Goal: Information Seeking & Learning: Check status

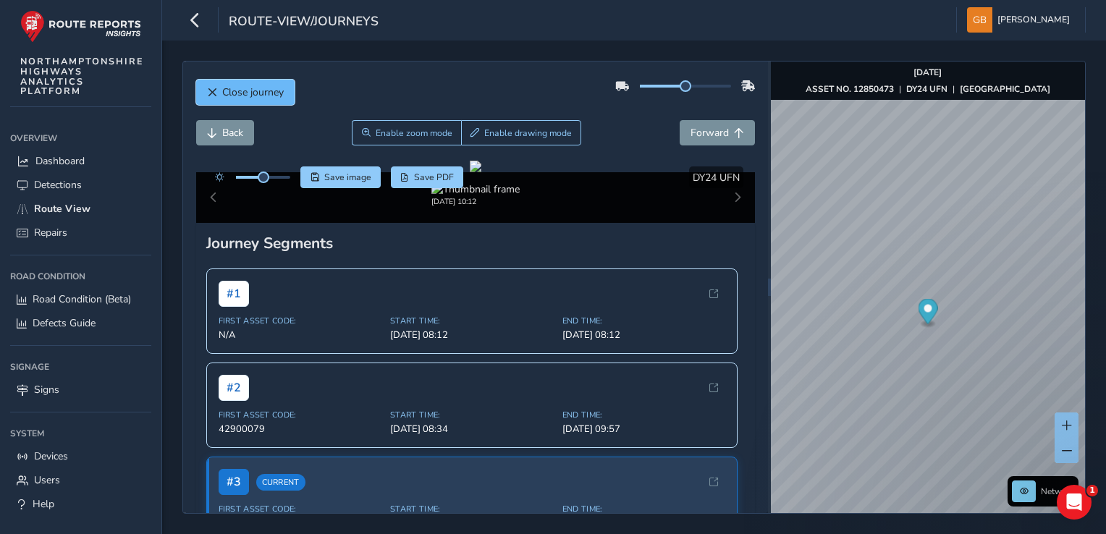
click at [249, 93] on span "Close journey" at bounding box center [253, 92] width 62 height 14
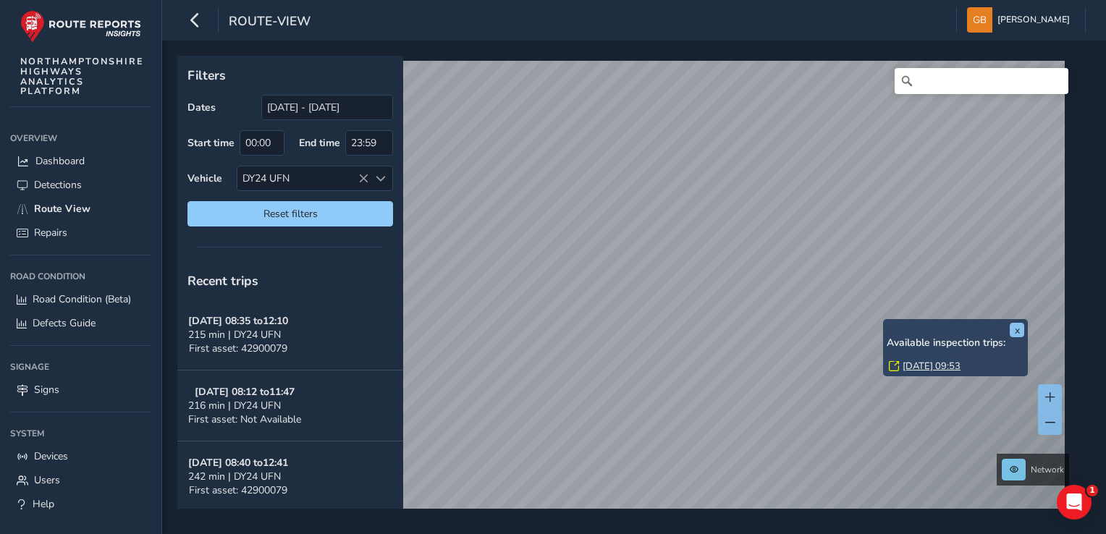
click at [919, 365] on link "Wed, 15 Oct, 09:53" at bounding box center [932, 366] width 58 height 13
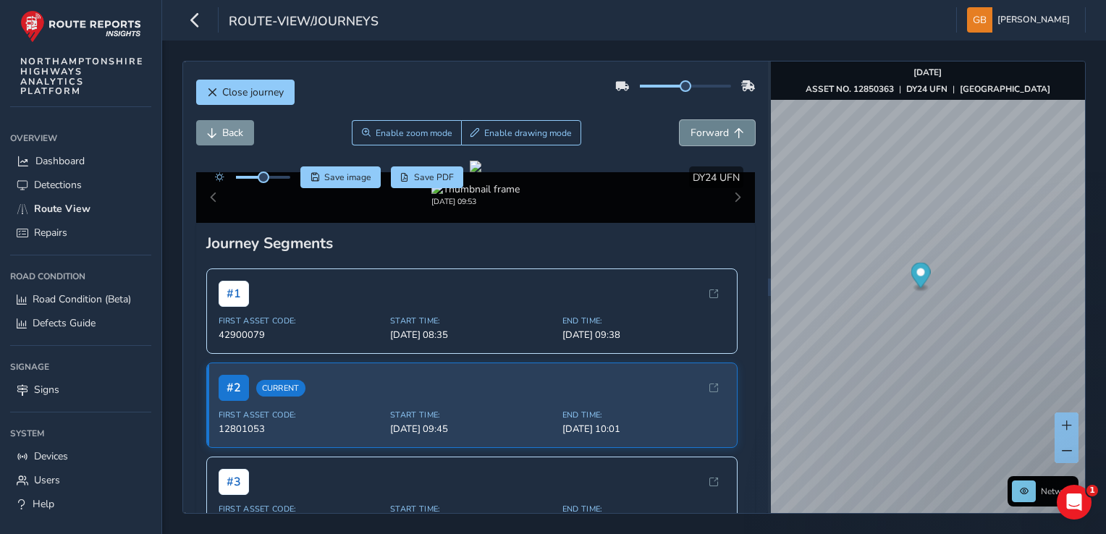
click at [697, 129] on span "Forward" at bounding box center [710, 133] width 38 height 14
click at [696, 129] on span "Forward" at bounding box center [710, 133] width 38 height 14
click at [235, 131] on span "Back" at bounding box center [232, 133] width 21 height 14
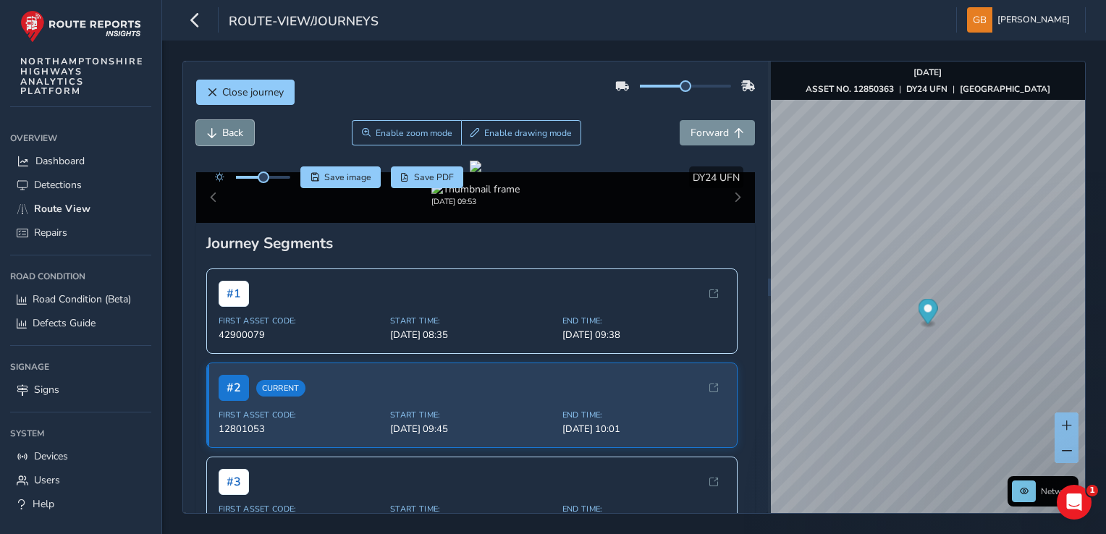
click at [235, 131] on span "Back" at bounding box center [232, 133] width 21 height 14
click at [199, 21] on icon "button" at bounding box center [194, 19] width 15 height 25
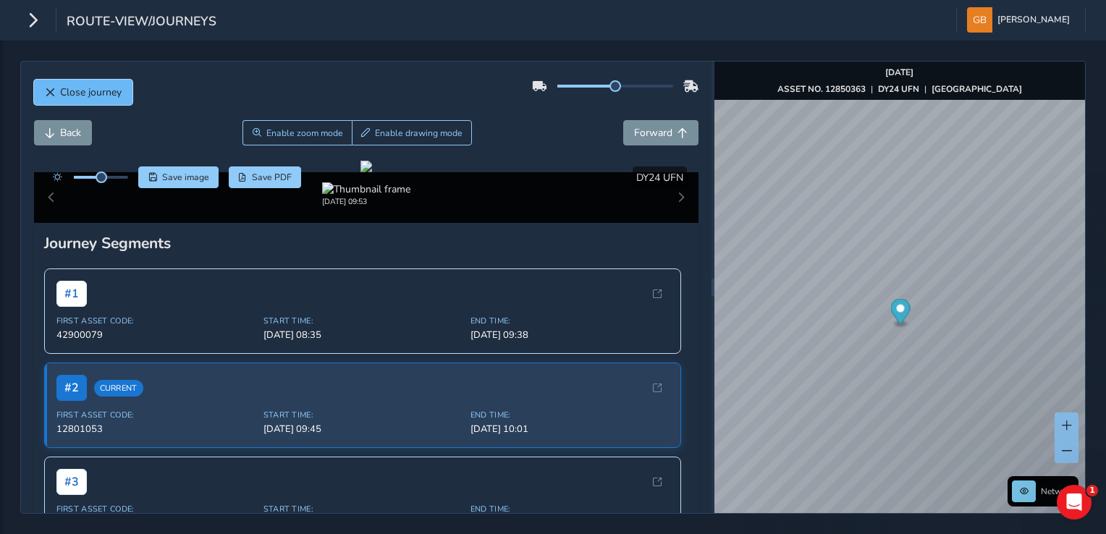
click at [91, 91] on span "Close journey" at bounding box center [91, 92] width 62 height 14
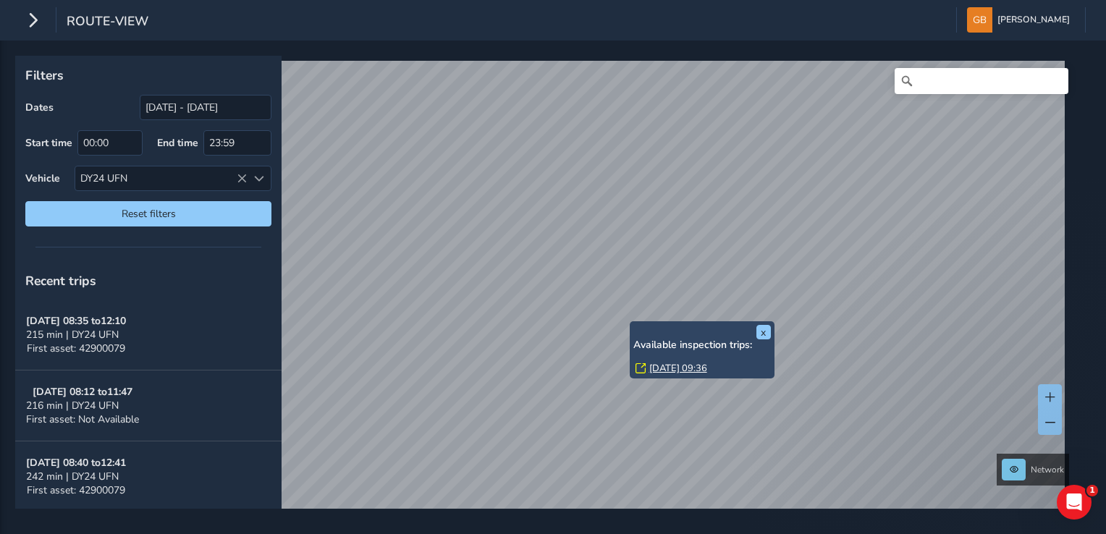
click at [632, 326] on div "x Available inspection trips: Wed, 15 Oct, 09:36" at bounding box center [702, 349] width 145 height 57
click at [662, 369] on link "Wed, 15 Oct, 09:36" at bounding box center [678, 368] width 58 height 13
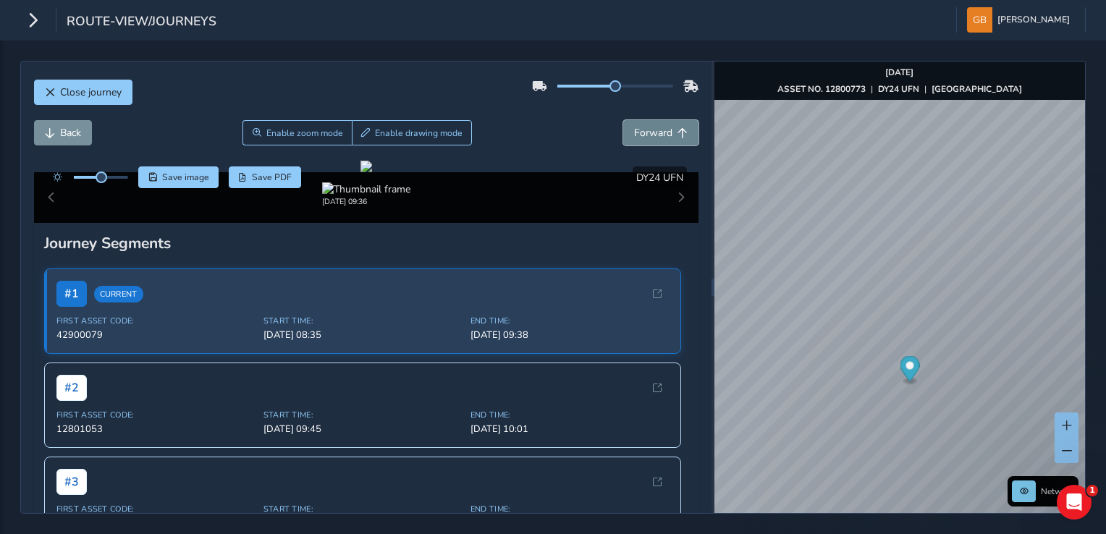
click at [663, 130] on button "Forward" at bounding box center [660, 132] width 75 height 25
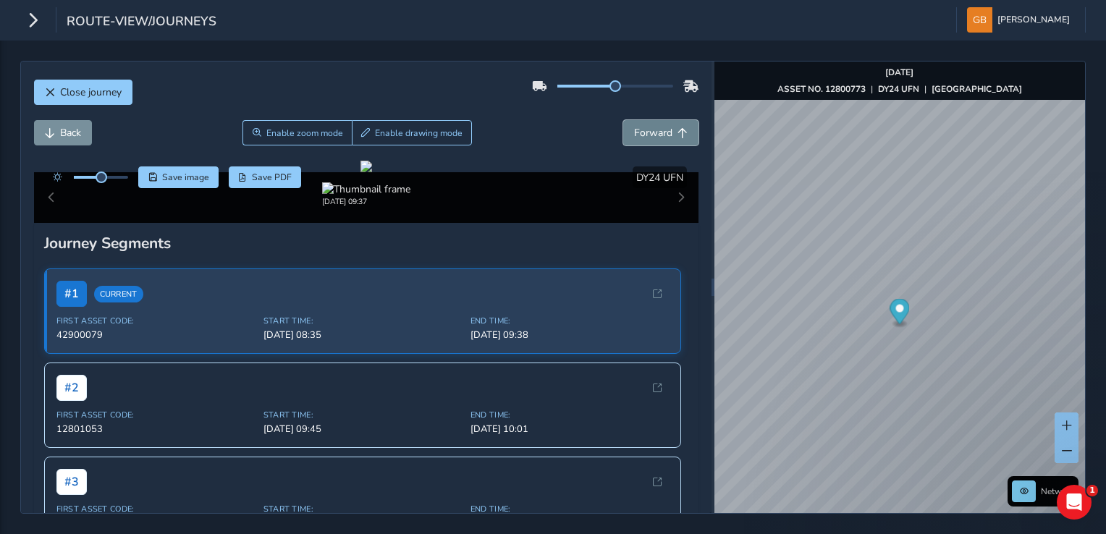
click at [663, 130] on button "Forward" at bounding box center [660, 132] width 75 height 25
click at [663, 129] on button "Forward" at bounding box center [660, 132] width 75 height 25
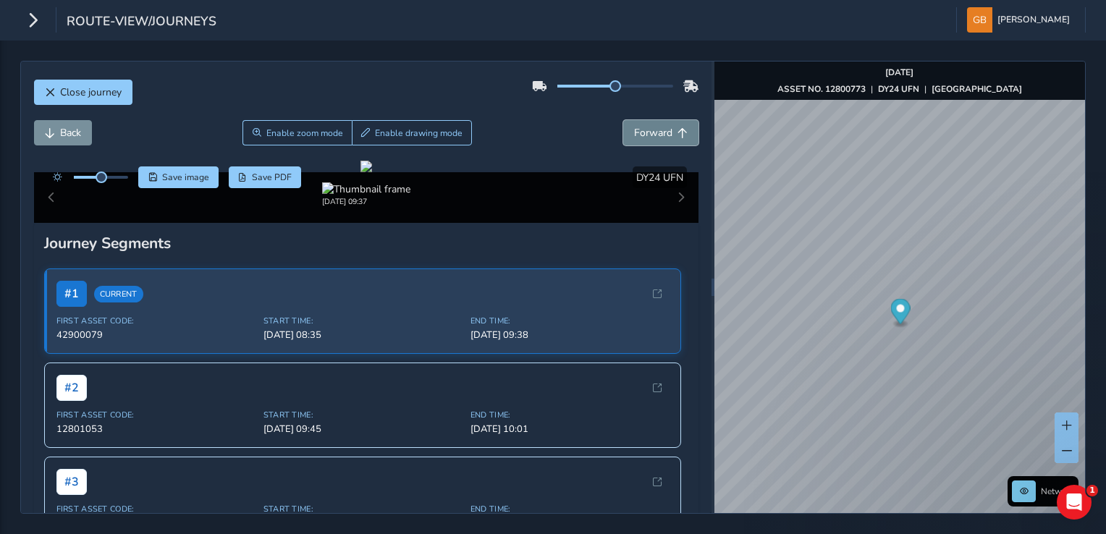
click at [663, 129] on button "Forward" at bounding box center [660, 132] width 75 height 25
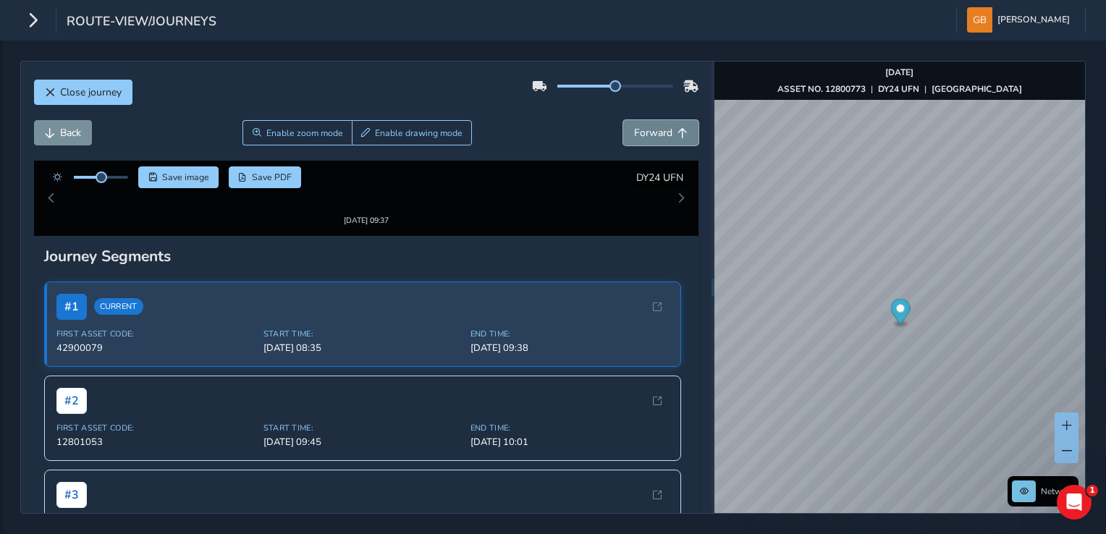
click at [663, 129] on button "Forward" at bounding box center [660, 132] width 75 height 25
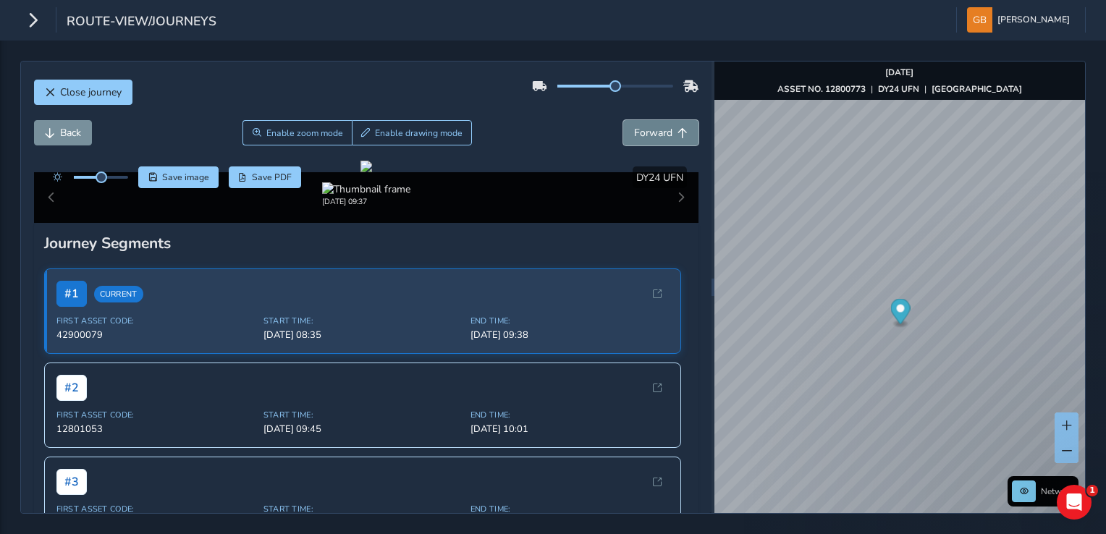
click at [663, 129] on button "Forward" at bounding box center [660, 132] width 75 height 25
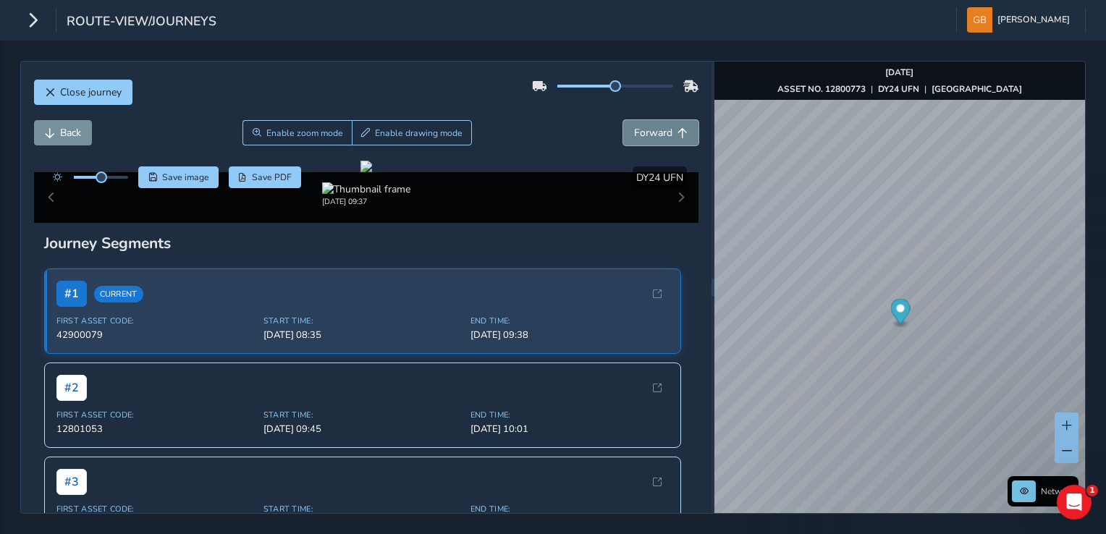
click at [663, 129] on button "Forward" at bounding box center [660, 132] width 75 height 25
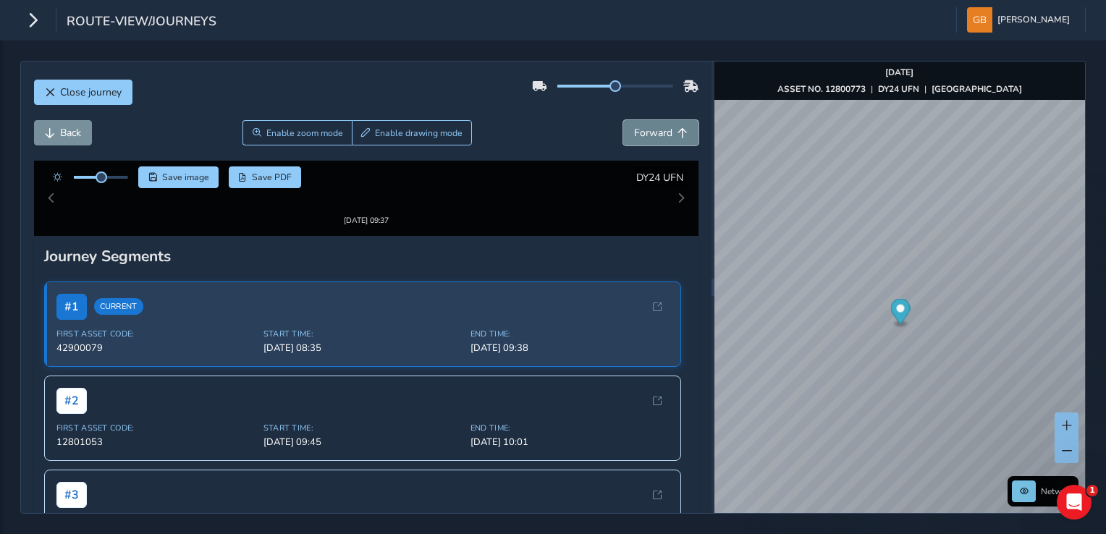
click at [663, 129] on button "Forward" at bounding box center [660, 132] width 75 height 25
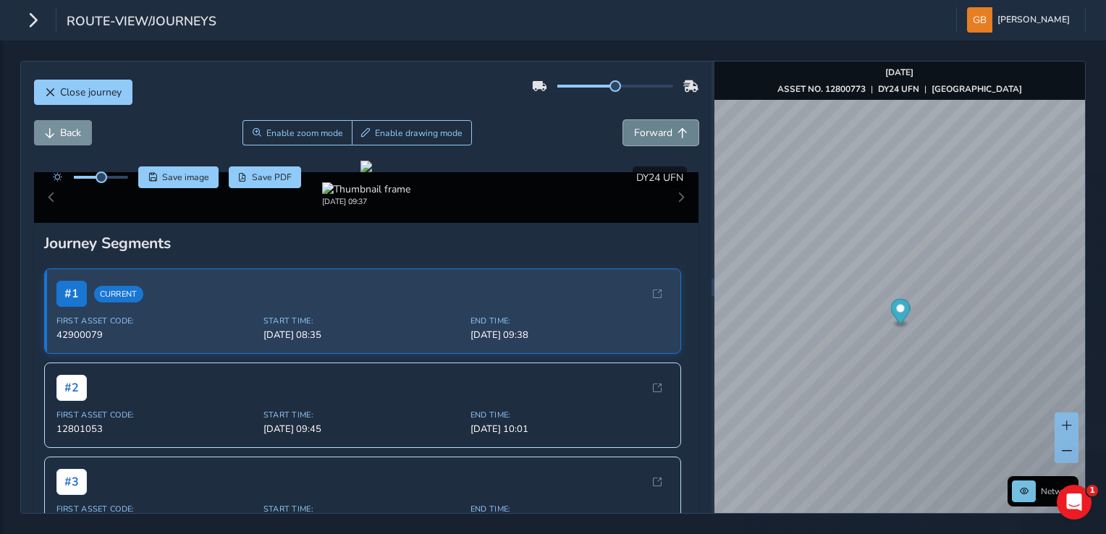
click at [663, 129] on button "Forward" at bounding box center [660, 132] width 75 height 25
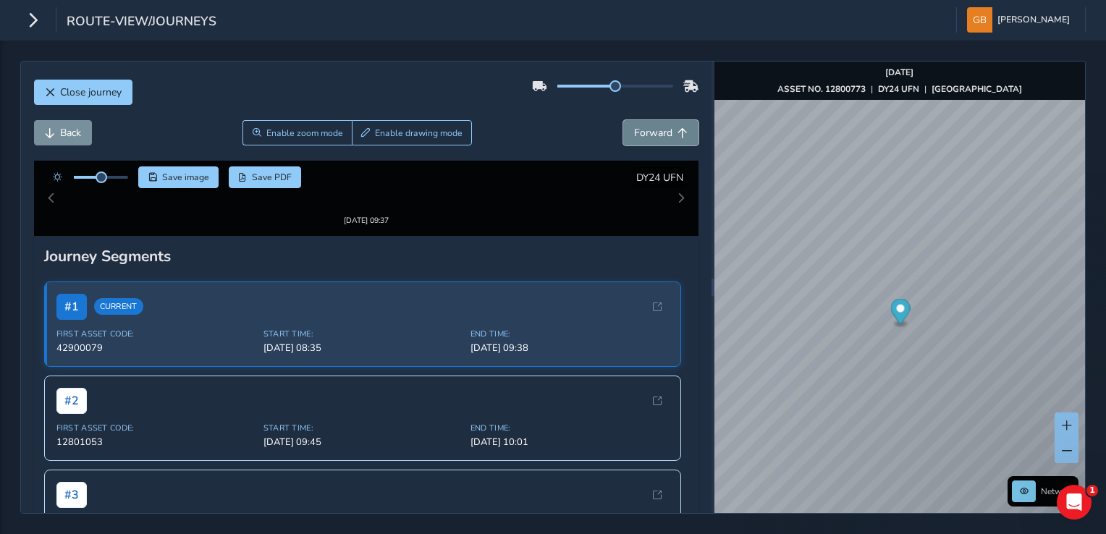
click at [663, 129] on button "Forward" at bounding box center [660, 132] width 75 height 25
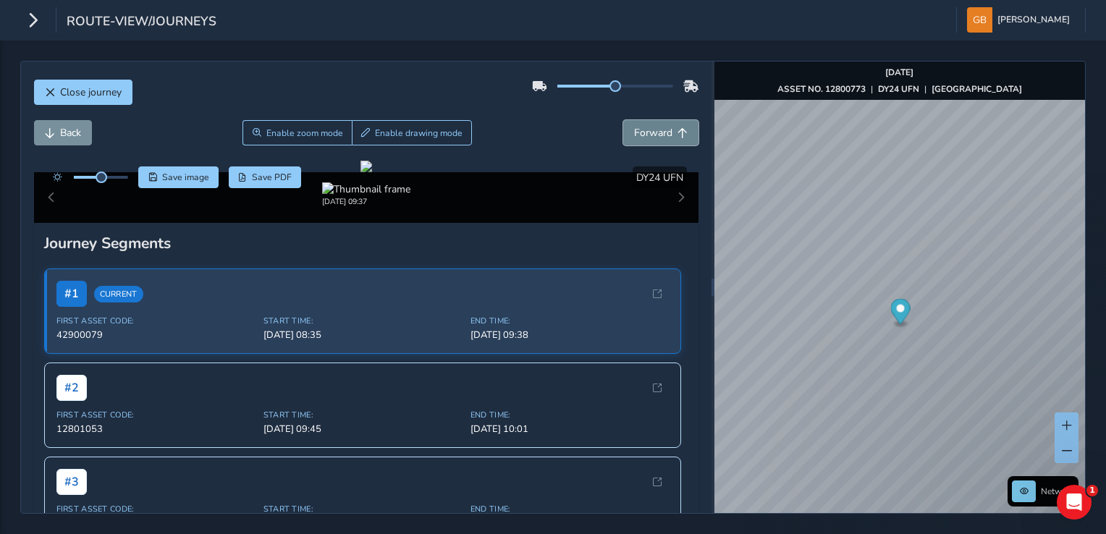
click at [663, 129] on button "Forward" at bounding box center [660, 132] width 75 height 25
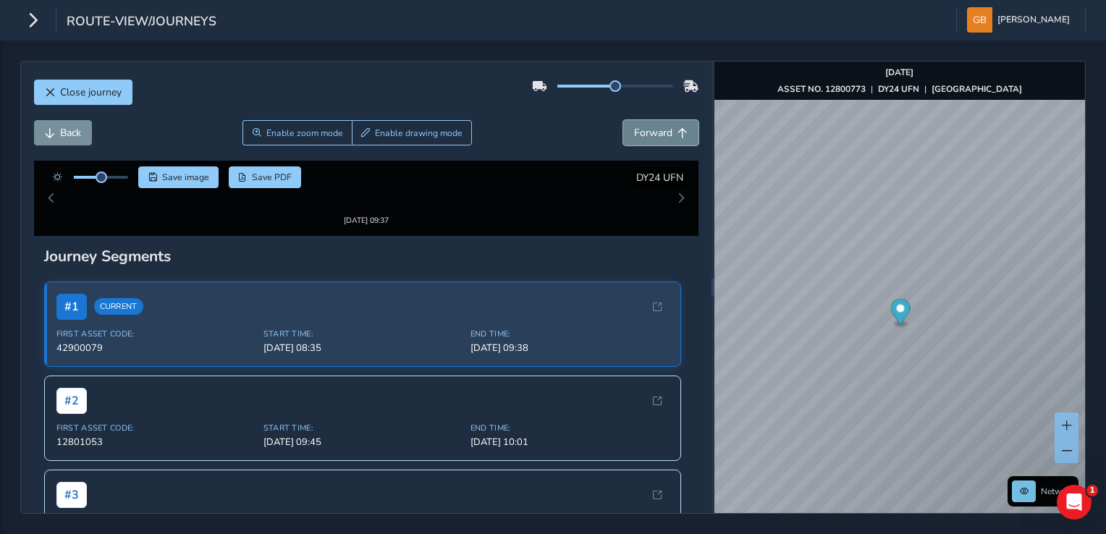
click at [663, 129] on button "Forward" at bounding box center [660, 132] width 75 height 25
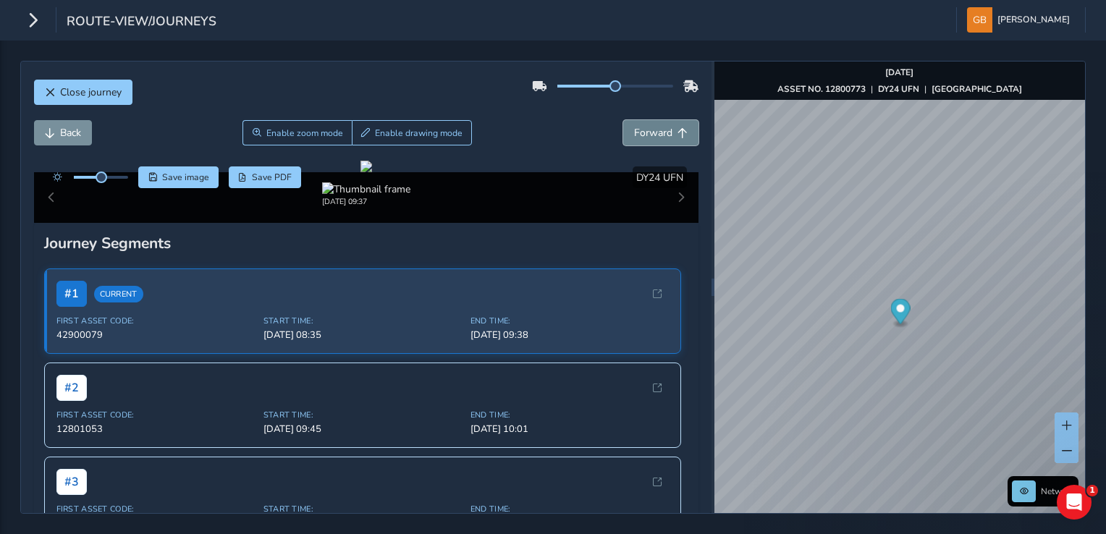
click at [663, 129] on button "Forward" at bounding box center [660, 132] width 75 height 25
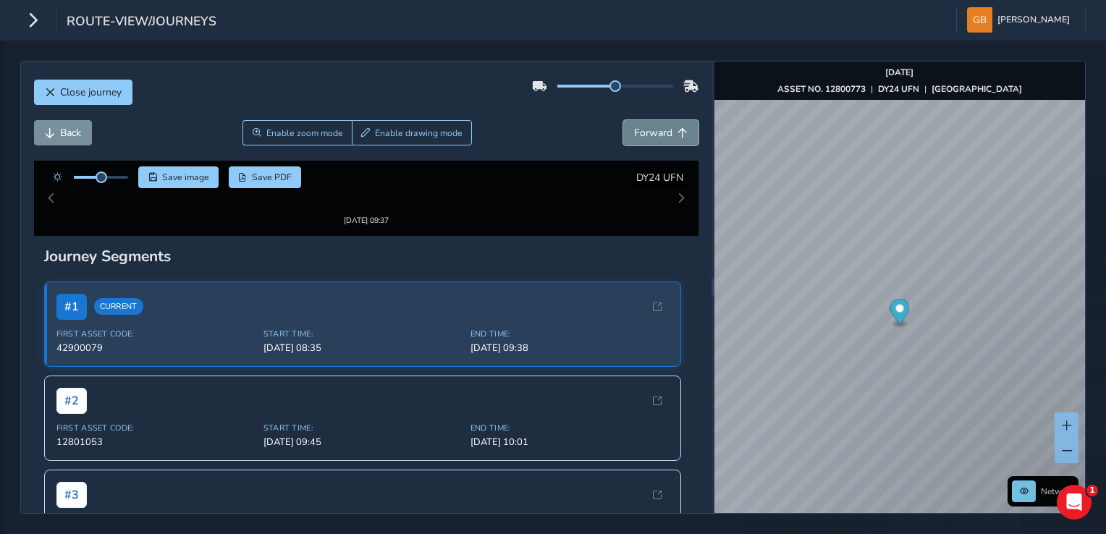
click at [663, 129] on button "Forward" at bounding box center [660, 132] width 75 height 25
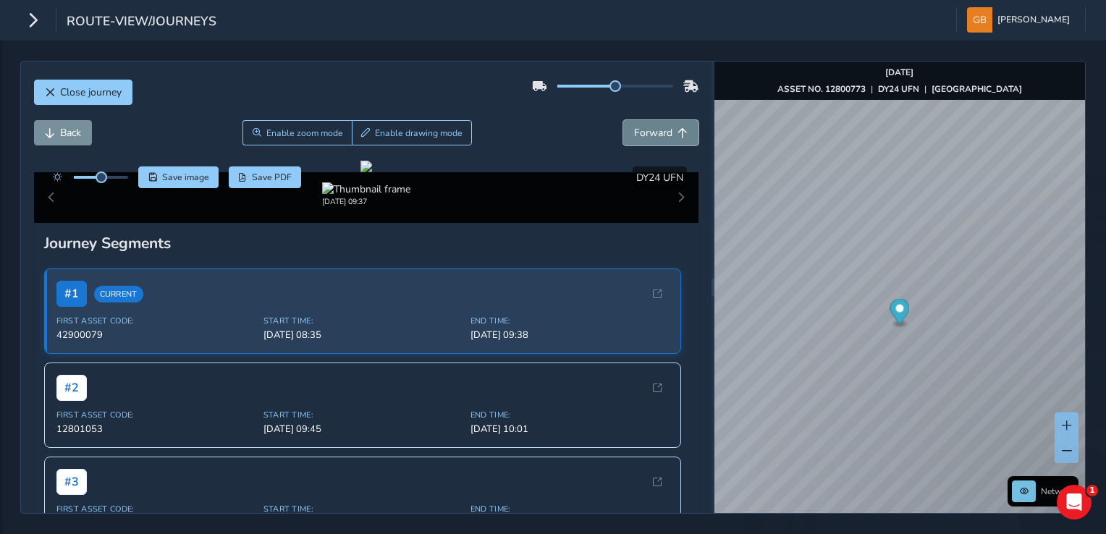
click at [663, 129] on button "Forward" at bounding box center [660, 132] width 75 height 25
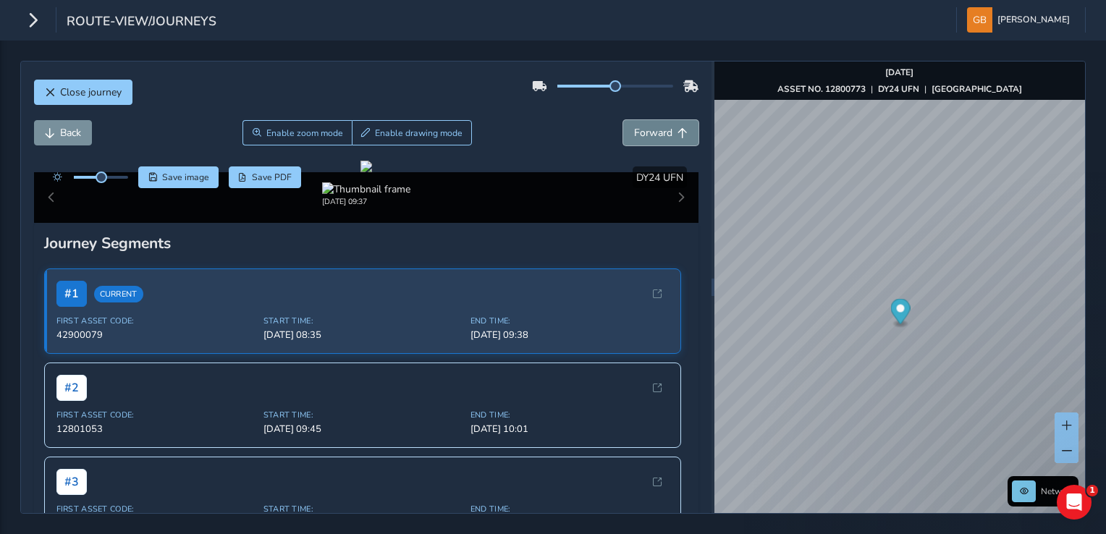
click at [663, 129] on button "Forward" at bounding box center [660, 132] width 75 height 25
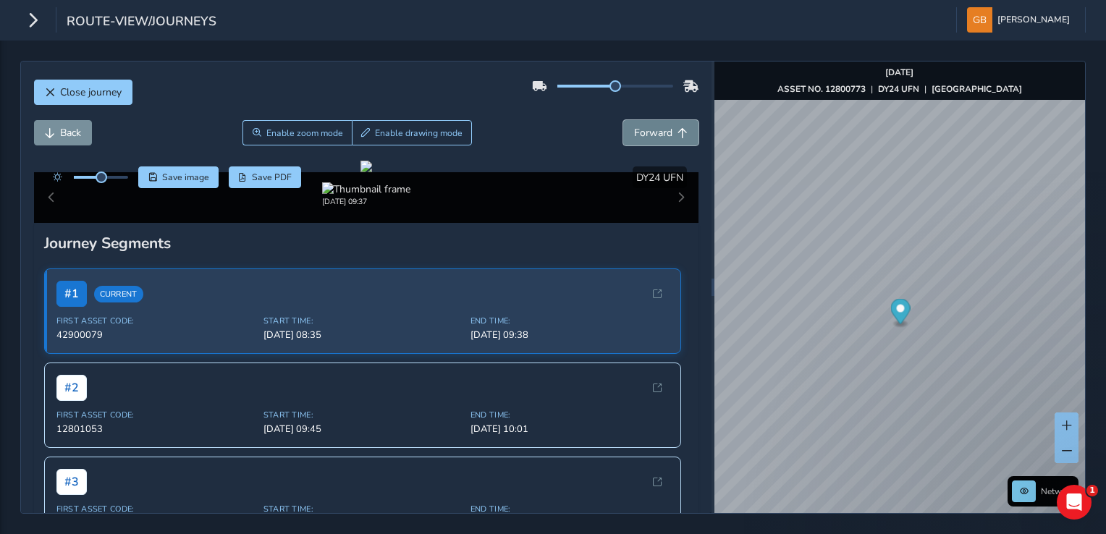
click at [663, 129] on button "Forward" at bounding box center [660, 132] width 75 height 25
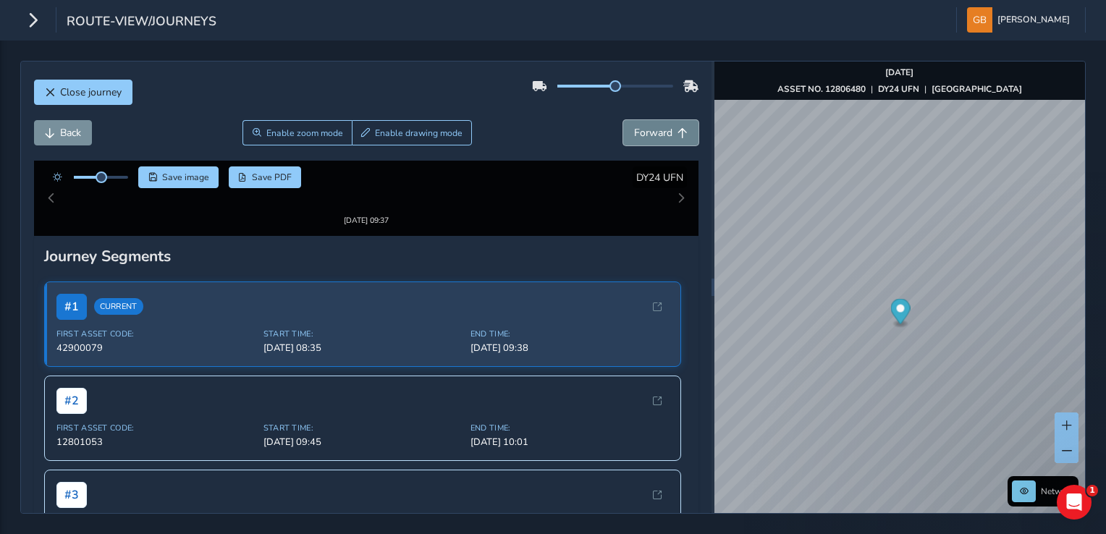
click at [663, 129] on button "Forward" at bounding box center [660, 132] width 75 height 25
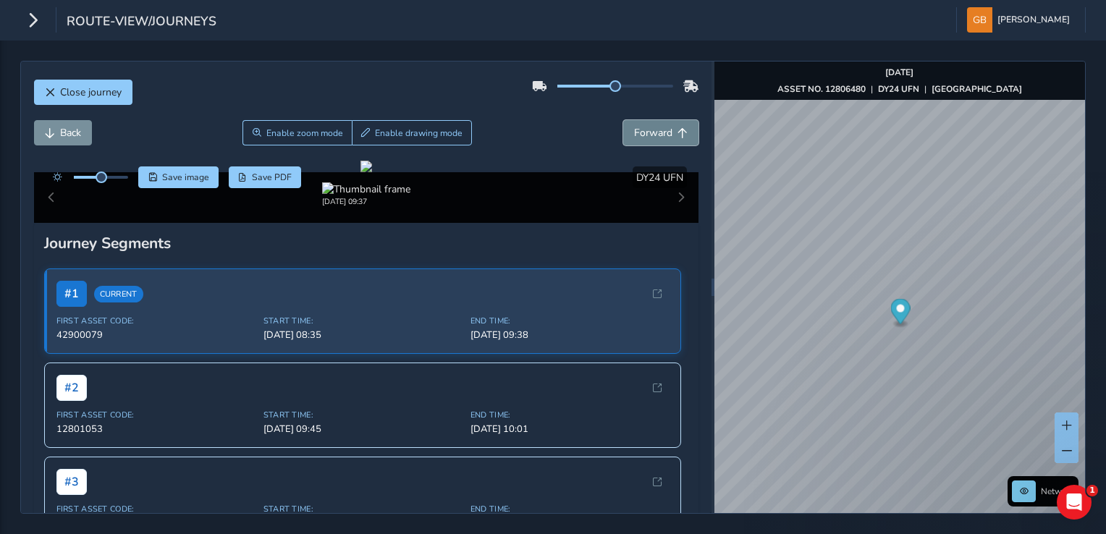
click at [663, 129] on button "Forward" at bounding box center [660, 132] width 75 height 25
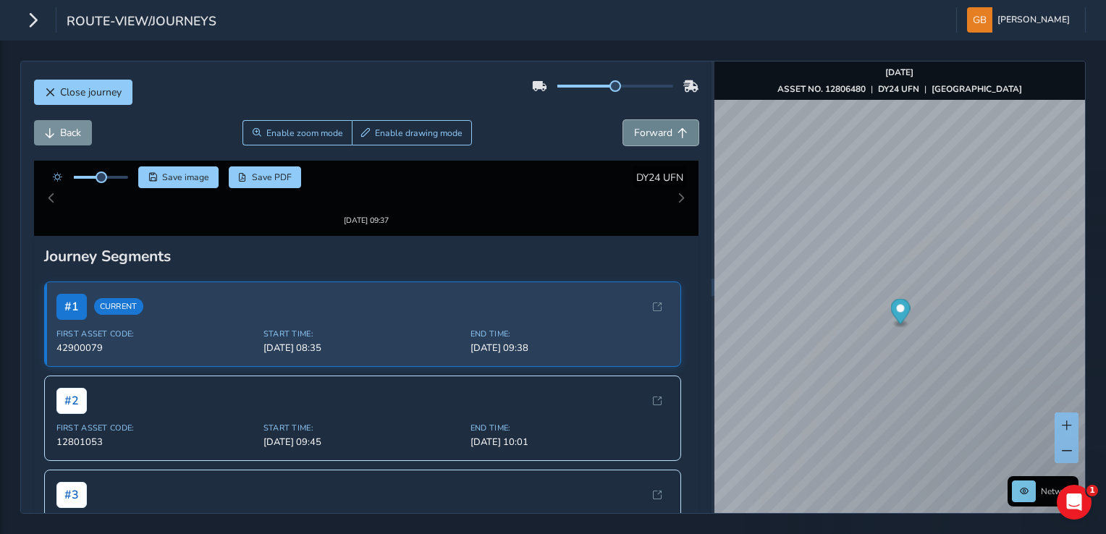
click at [663, 129] on button "Forward" at bounding box center [660, 132] width 75 height 25
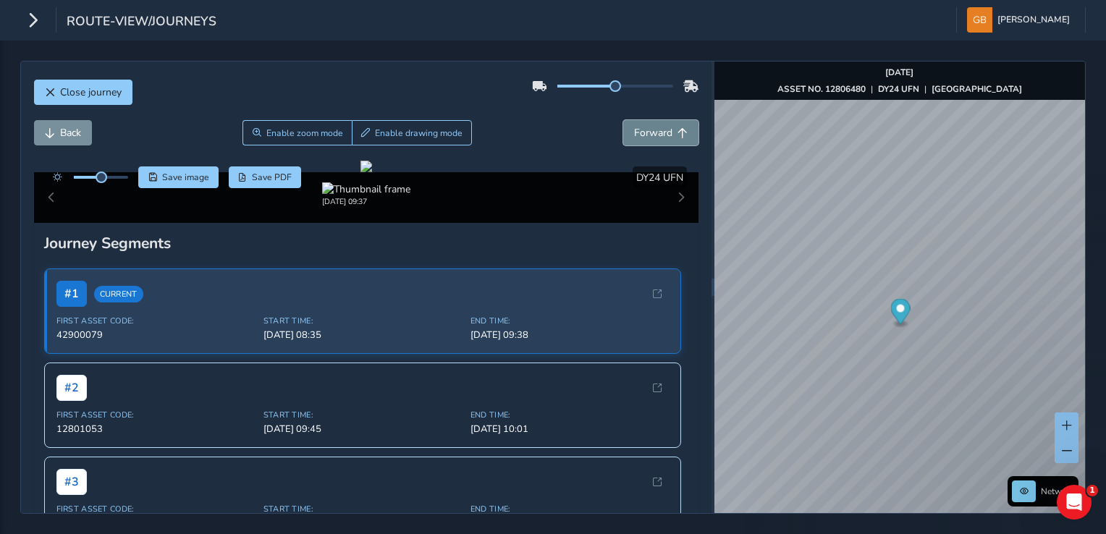
click at [663, 129] on button "Forward" at bounding box center [660, 132] width 75 height 25
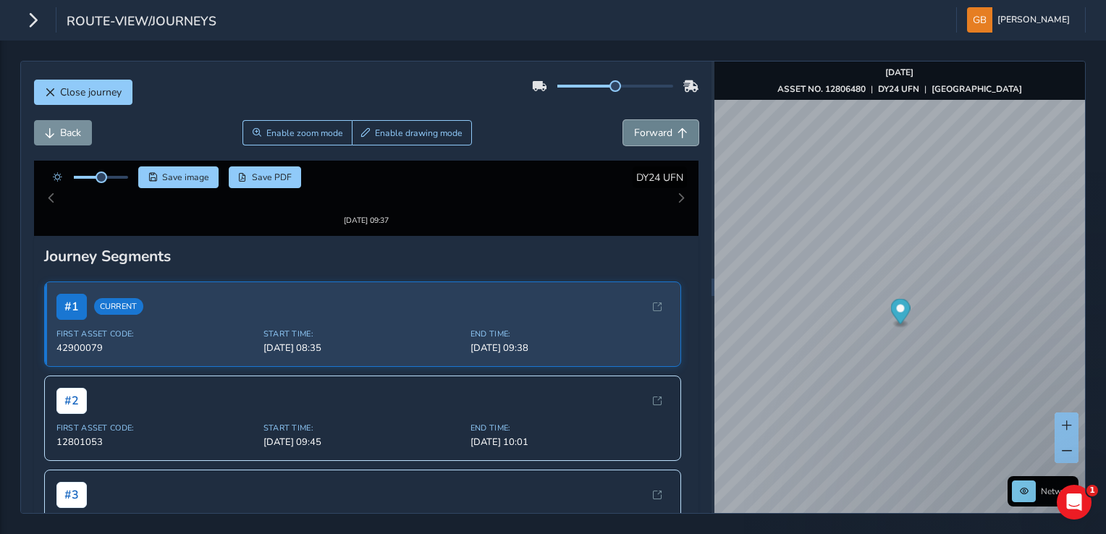
click at [663, 129] on button "Forward" at bounding box center [660, 132] width 75 height 25
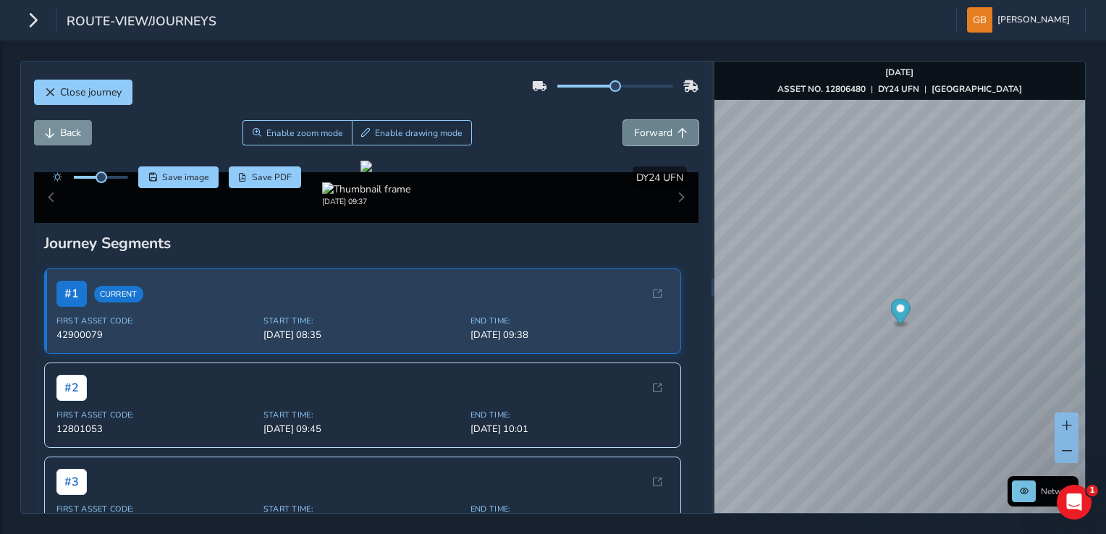
click at [663, 129] on button "Forward" at bounding box center [660, 132] width 75 height 25
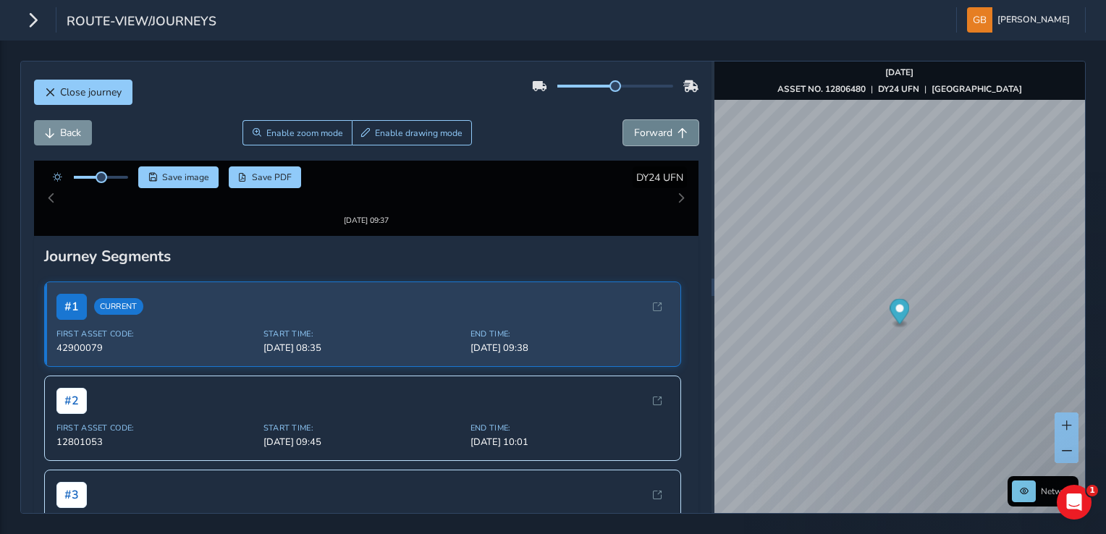
click at [663, 129] on button "Forward" at bounding box center [660, 132] width 75 height 25
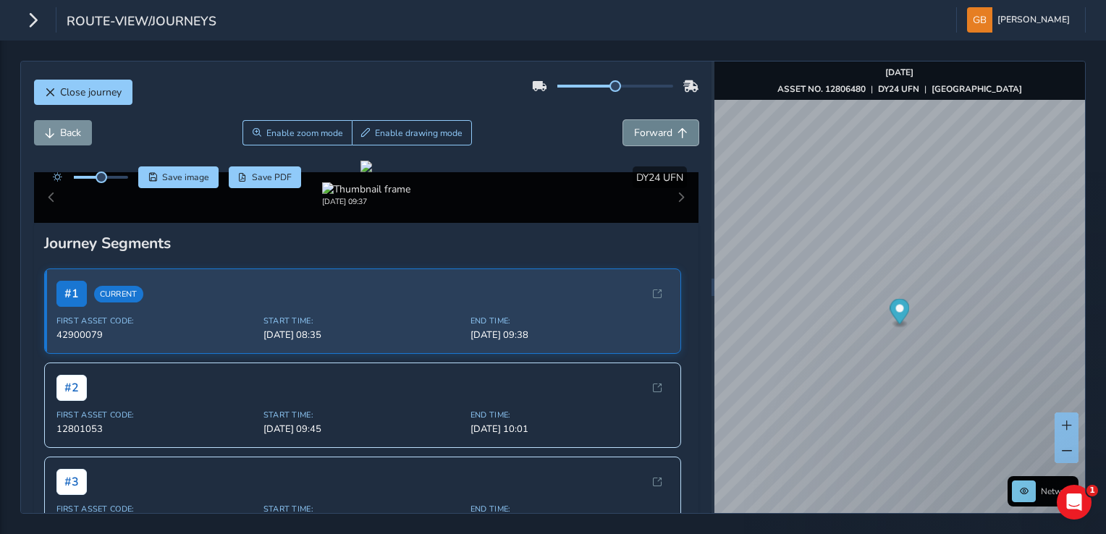
click at [663, 129] on button "Forward" at bounding box center [660, 132] width 75 height 25
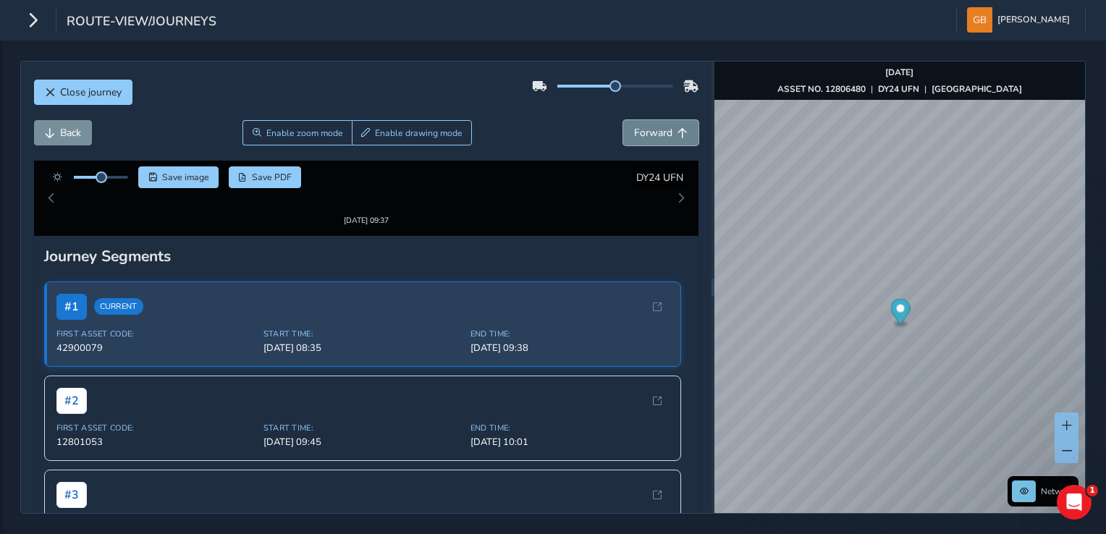
click at [663, 128] on button "Forward" at bounding box center [660, 132] width 75 height 25
click at [656, 132] on span "Forward" at bounding box center [653, 133] width 38 height 14
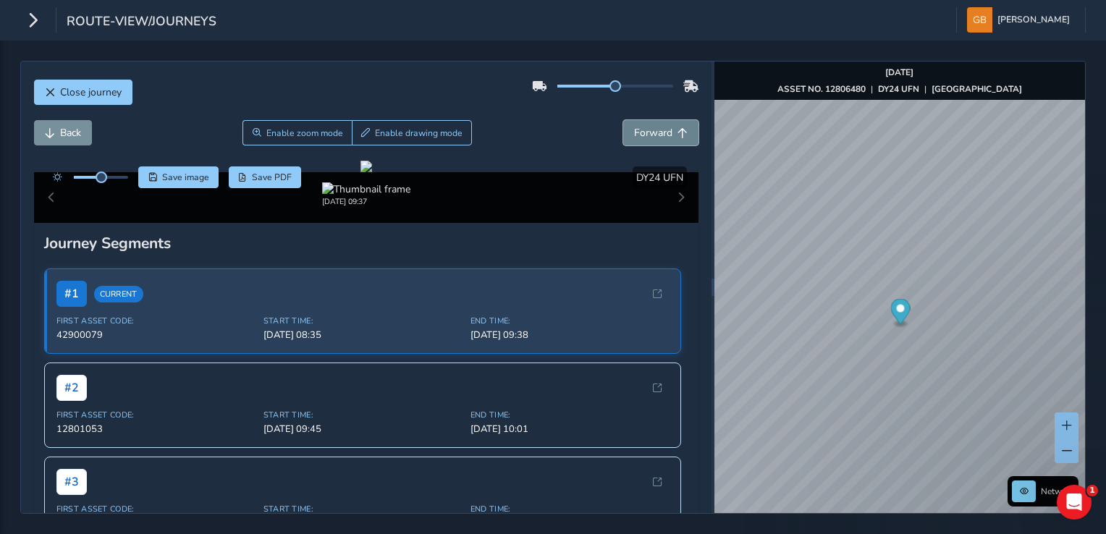
click at [656, 132] on span "Forward" at bounding box center [653, 133] width 38 height 14
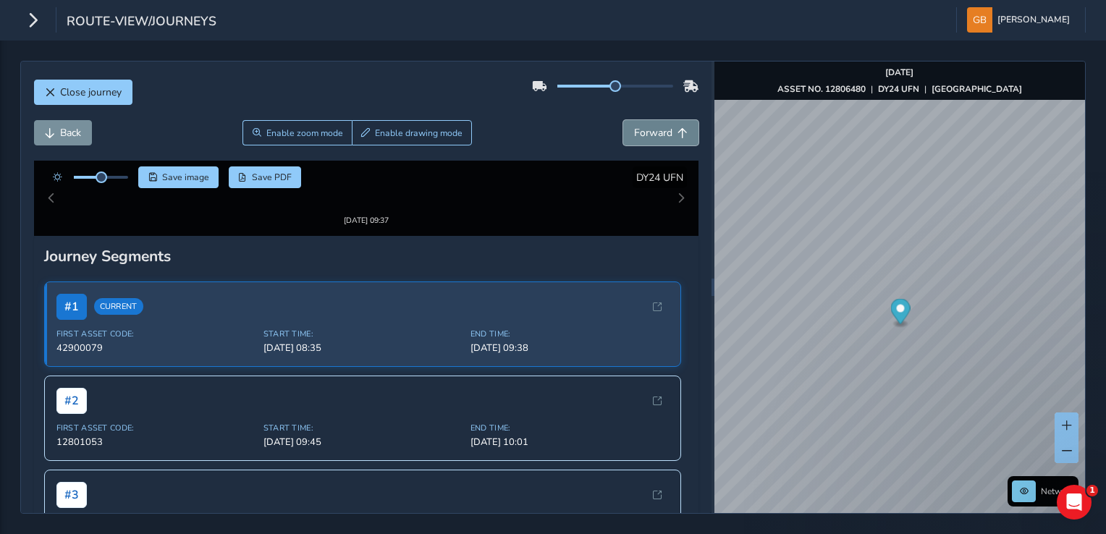
click at [656, 132] on span "Forward" at bounding box center [653, 133] width 38 height 14
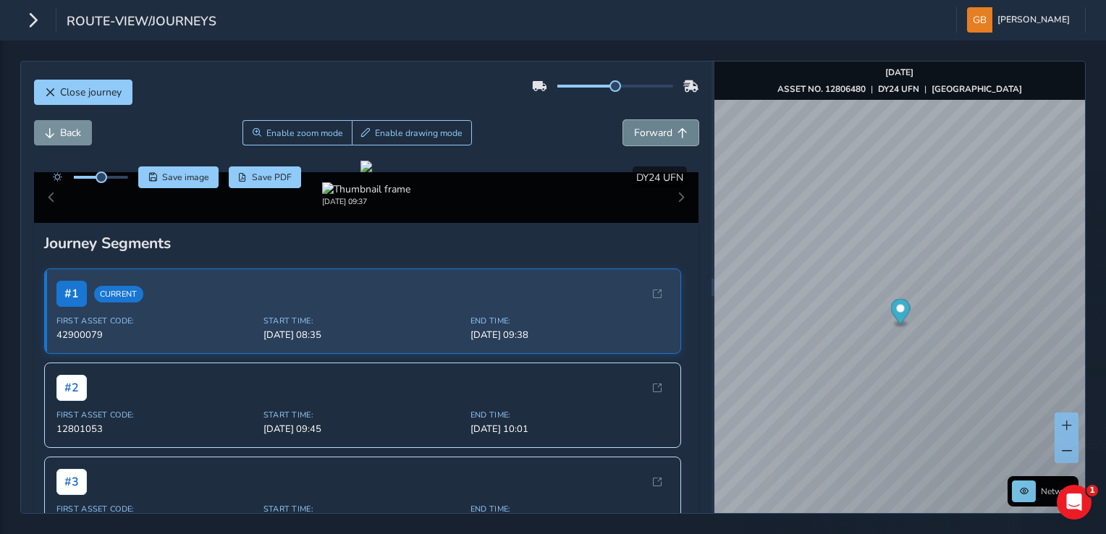
click at [656, 132] on span "Forward" at bounding box center [653, 133] width 38 height 14
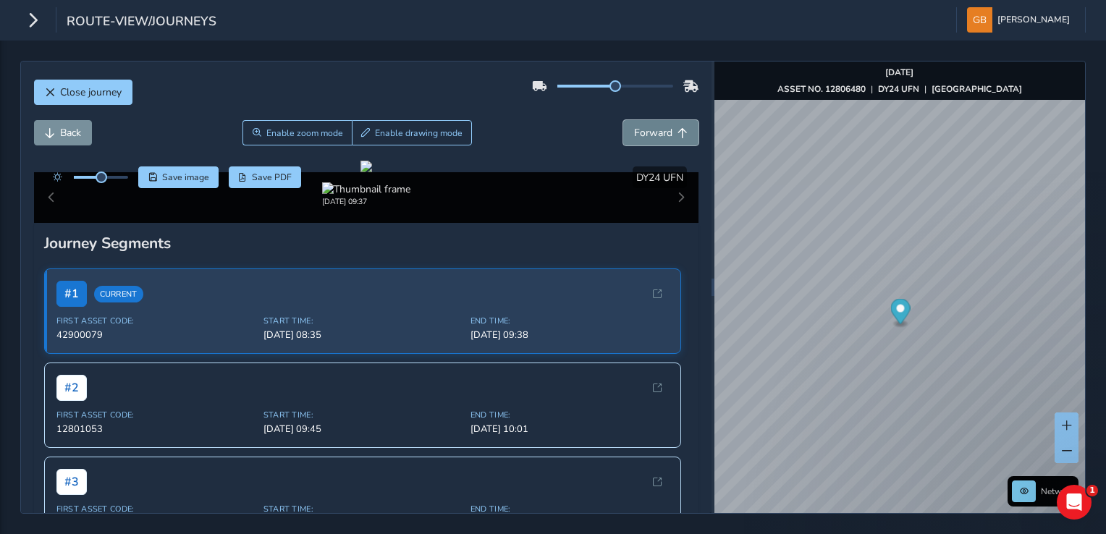
click at [656, 132] on span "Forward" at bounding box center [653, 133] width 38 height 14
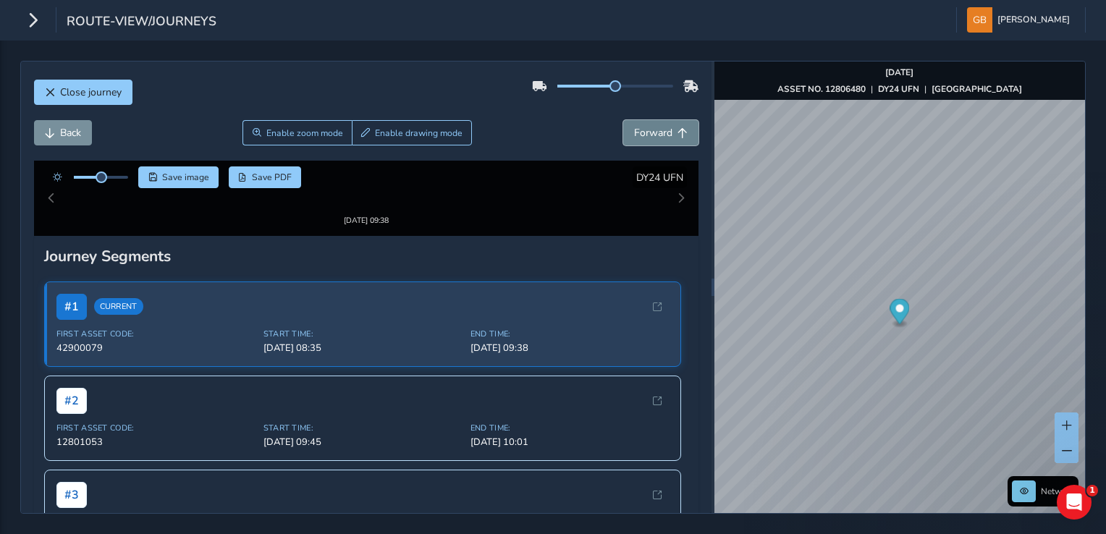
click at [656, 132] on span "Forward" at bounding box center [653, 133] width 38 height 14
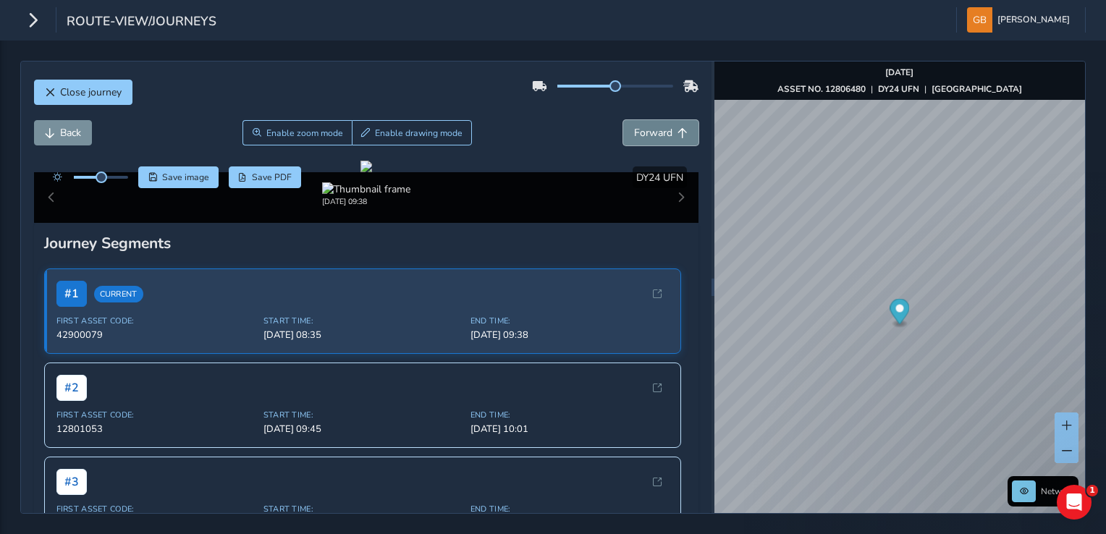
click at [656, 132] on span "Forward" at bounding box center [653, 133] width 38 height 14
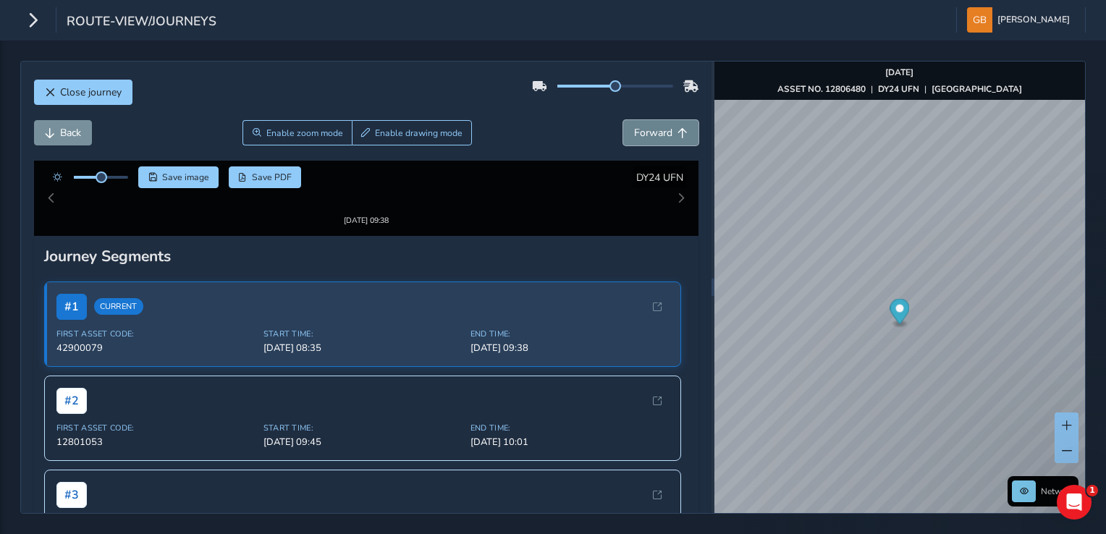
click at [655, 132] on span "Forward" at bounding box center [653, 133] width 38 height 14
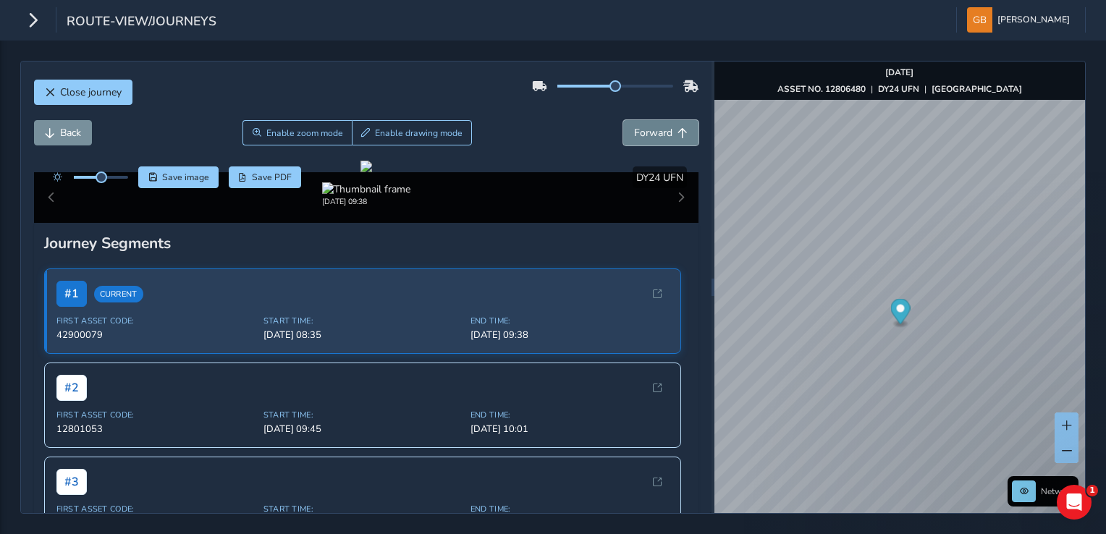
click at [655, 132] on span "Forward" at bounding box center [653, 133] width 38 height 14
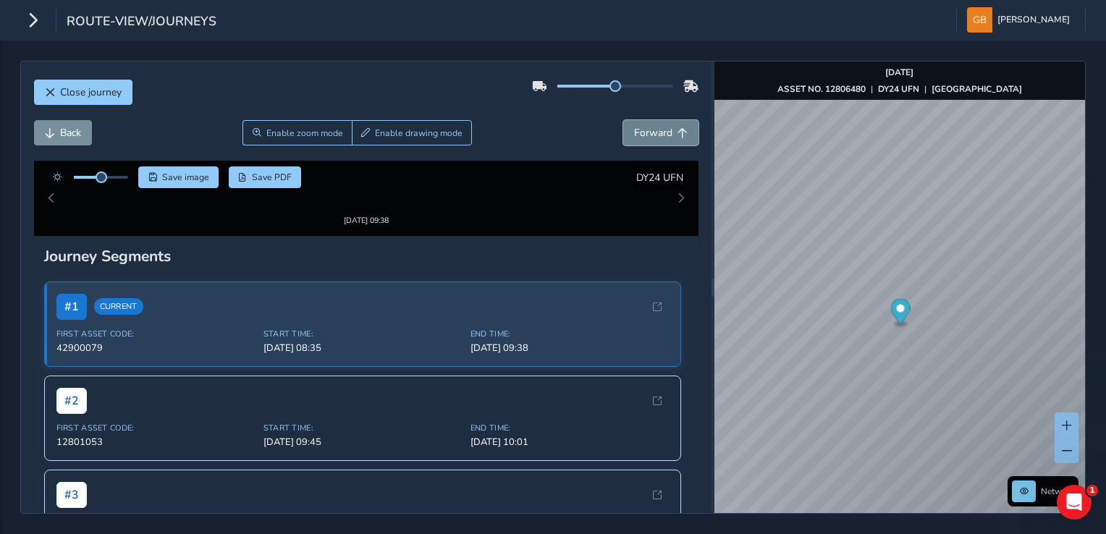
click at [655, 132] on span "Forward" at bounding box center [653, 133] width 38 height 14
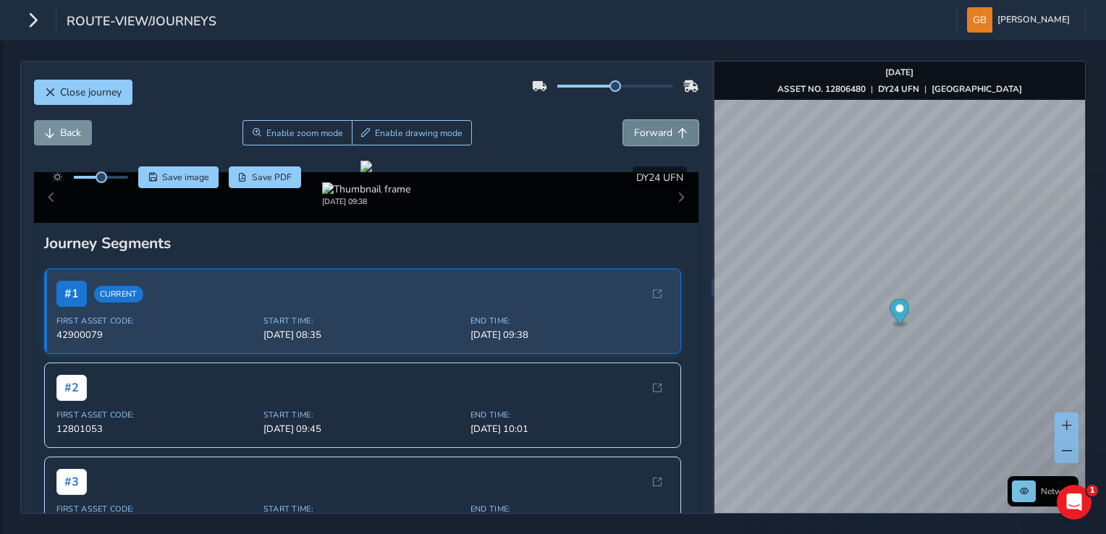
click at [655, 132] on span "Forward" at bounding box center [653, 133] width 38 height 14
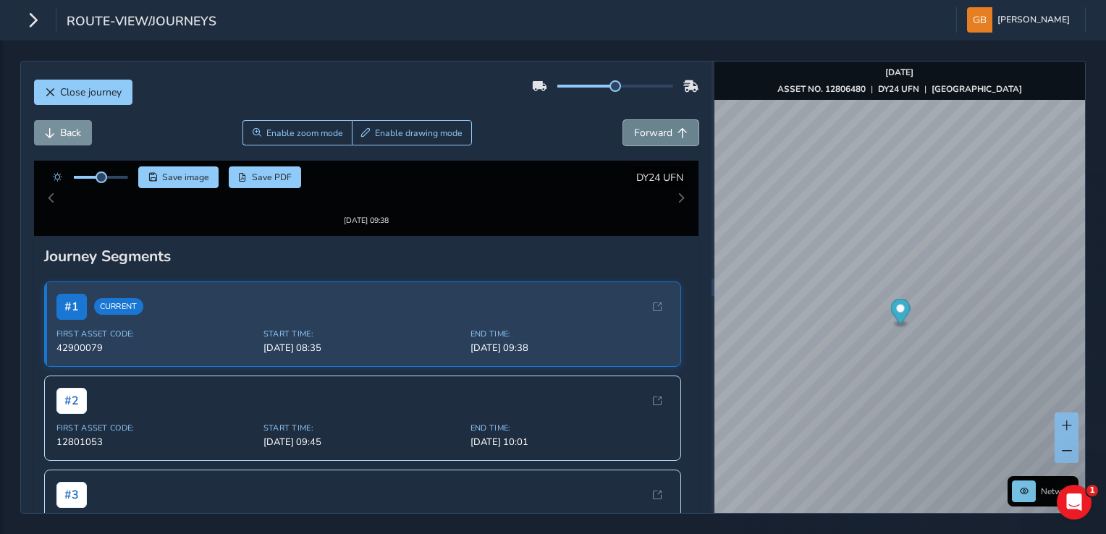
click at [655, 132] on span "Forward" at bounding box center [653, 133] width 38 height 14
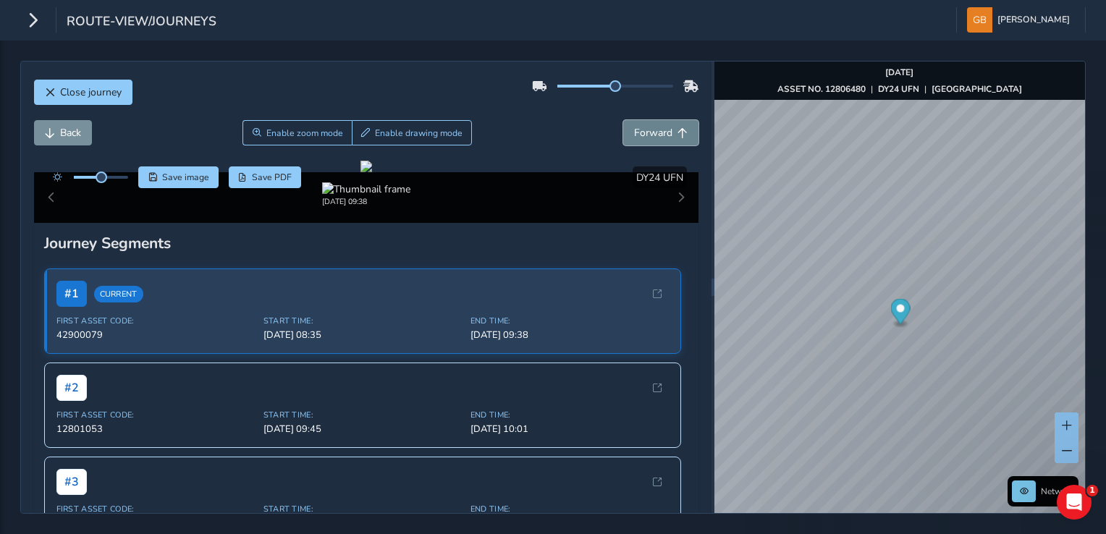
click at [655, 132] on span "Forward" at bounding box center [653, 133] width 38 height 14
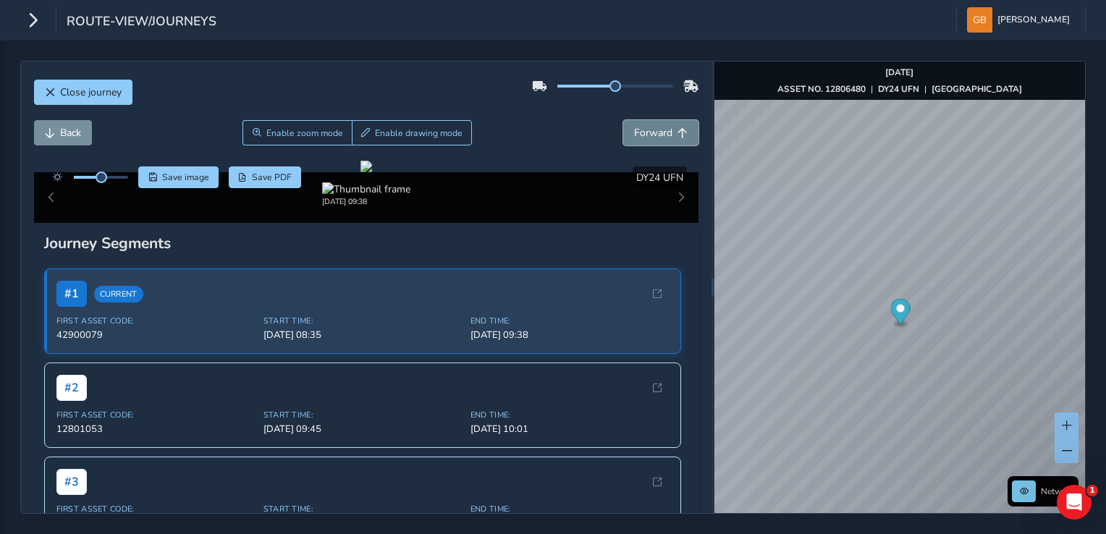
click at [655, 132] on span "Forward" at bounding box center [653, 133] width 38 height 14
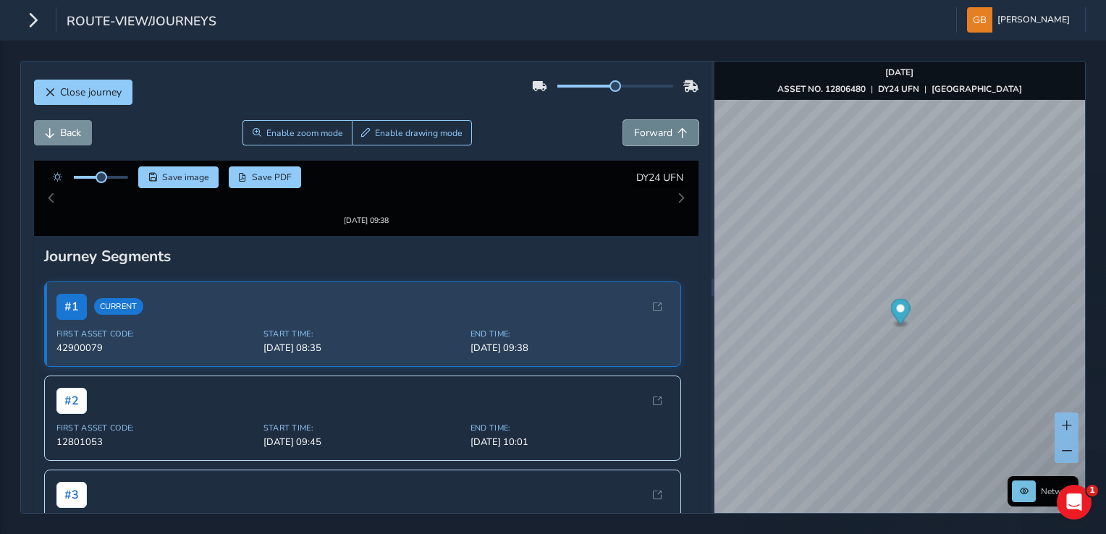
click at [655, 132] on span "Forward" at bounding box center [653, 133] width 38 height 14
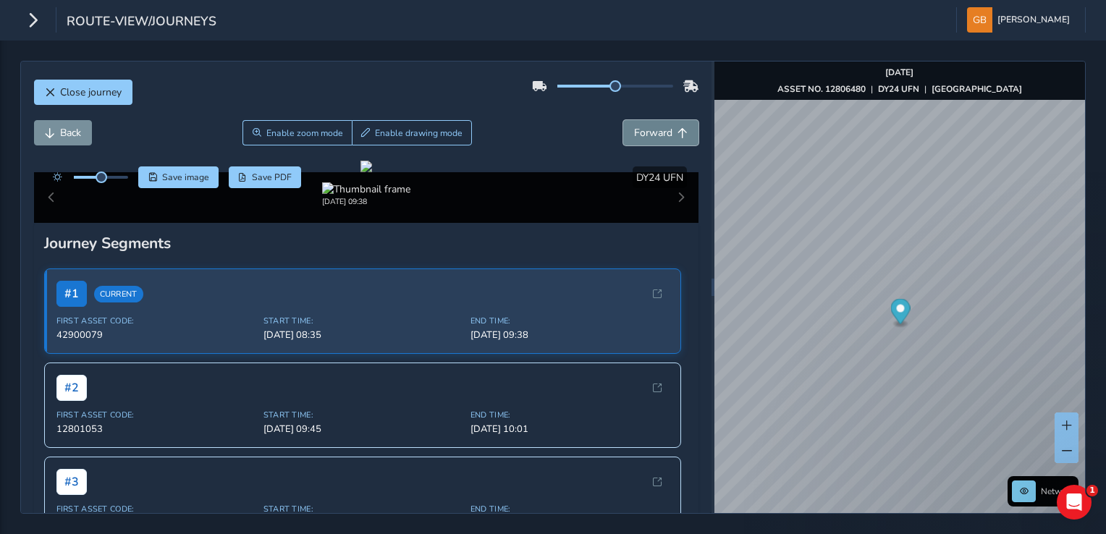
click at [655, 132] on span "Forward" at bounding box center [653, 133] width 38 height 14
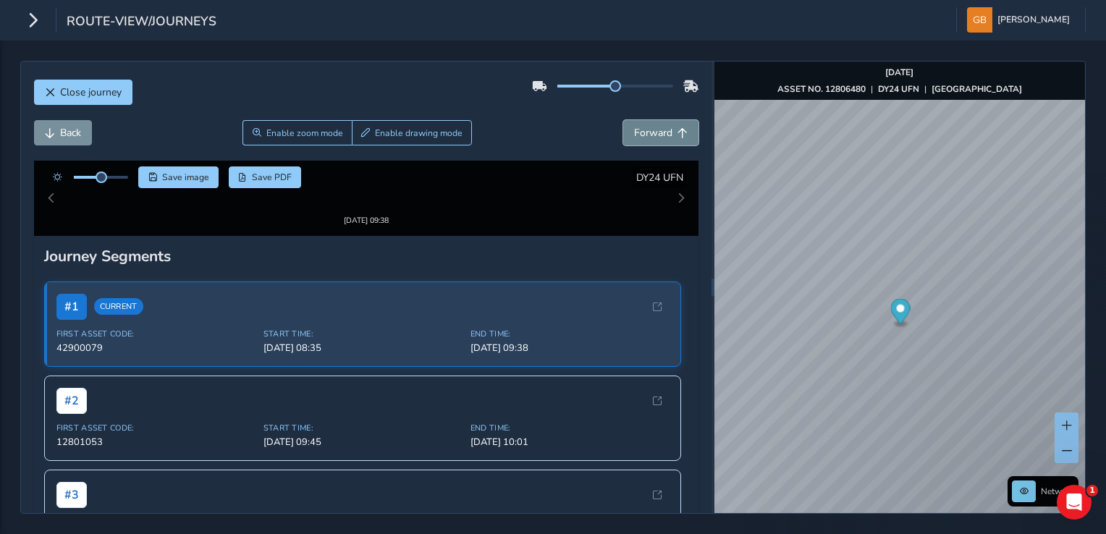
click at [655, 132] on span "Forward" at bounding box center [653, 133] width 38 height 14
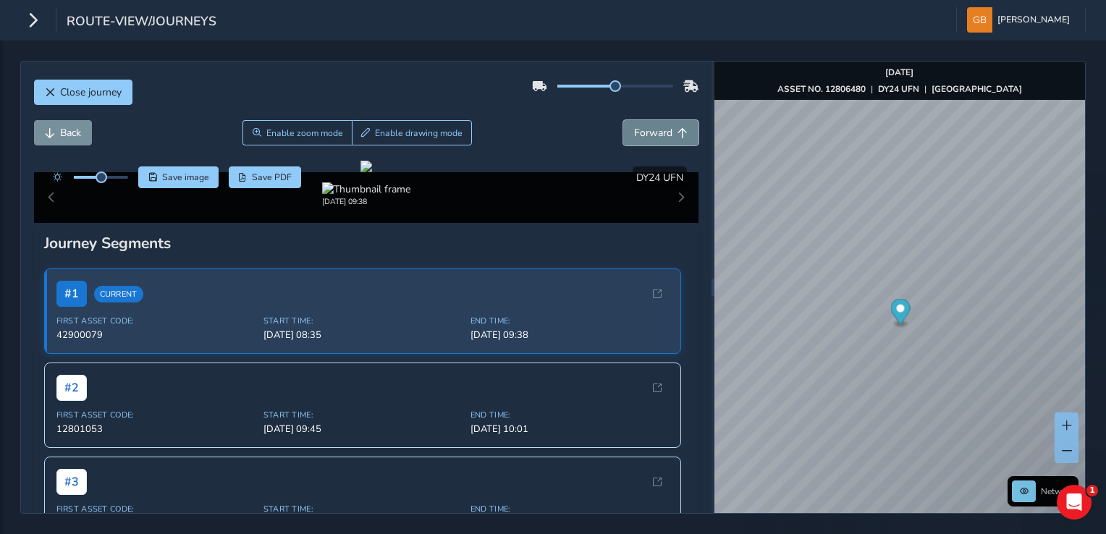
click at [655, 132] on span "Forward" at bounding box center [653, 133] width 38 height 14
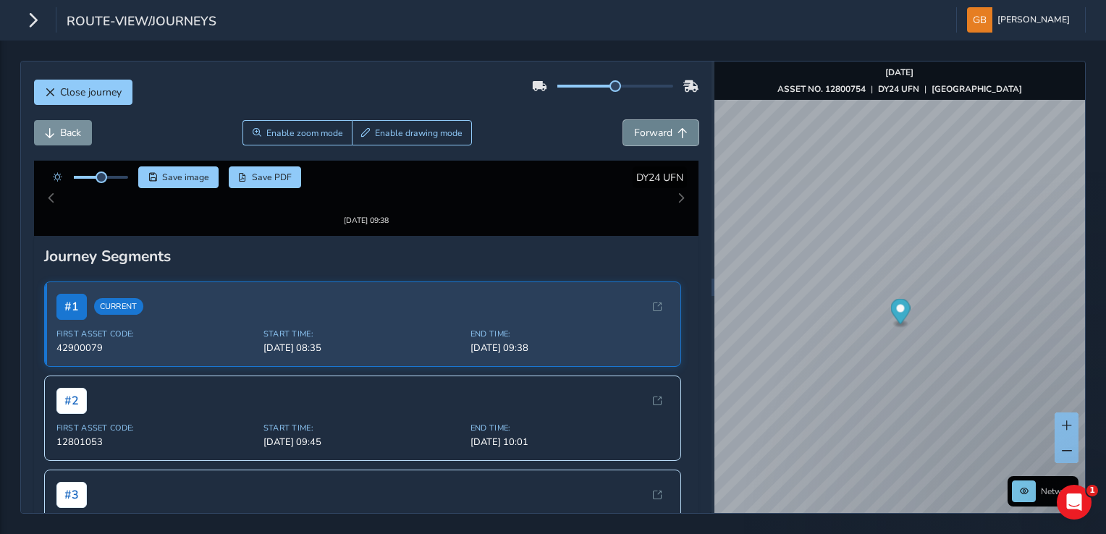
click at [655, 132] on span "Forward" at bounding box center [653, 133] width 38 height 14
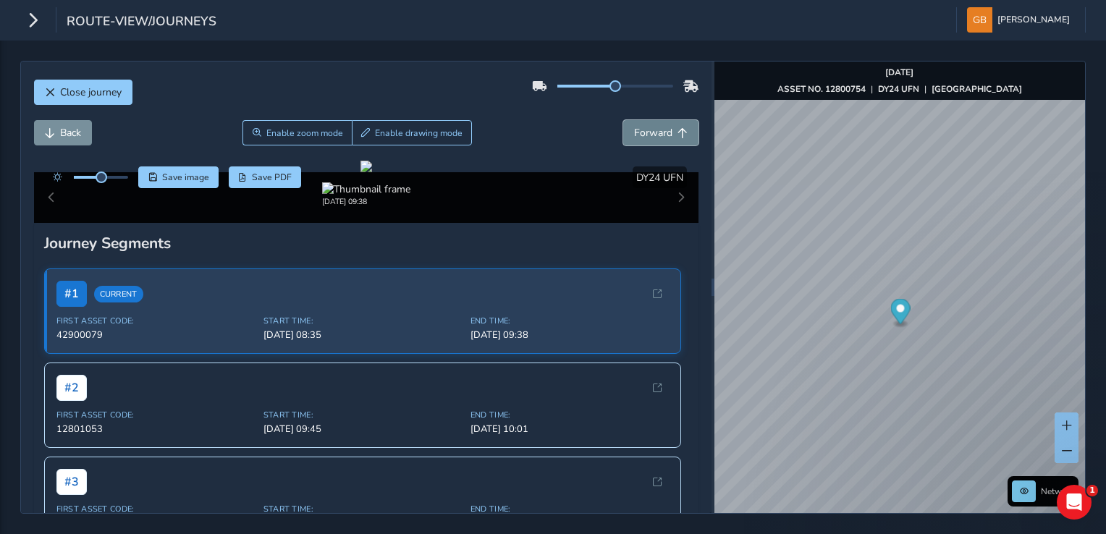
click at [655, 132] on span "Forward" at bounding box center [653, 133] width 38 height 14
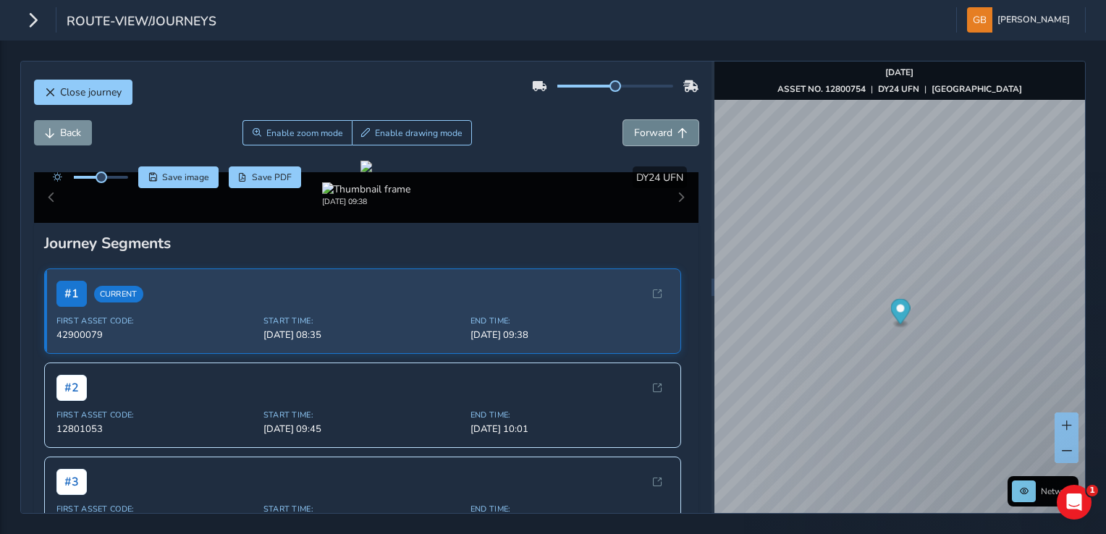
click at [655, 132] on span "Forward" at bounding box center [653, 133] width 38 height 14
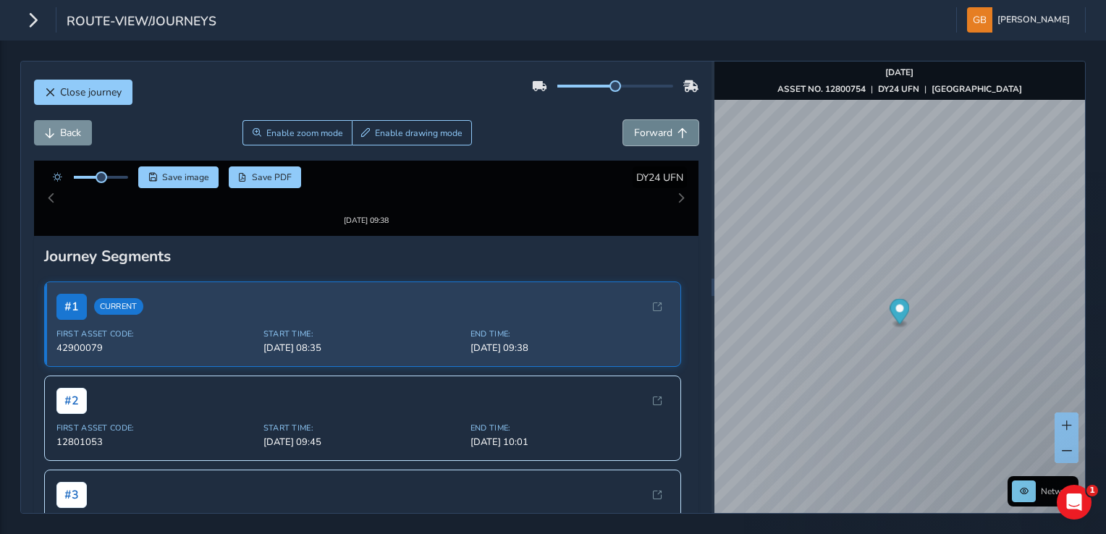
click at [655, 132] on span "Forward" at bounding box center [653, 133] width 38 height 14
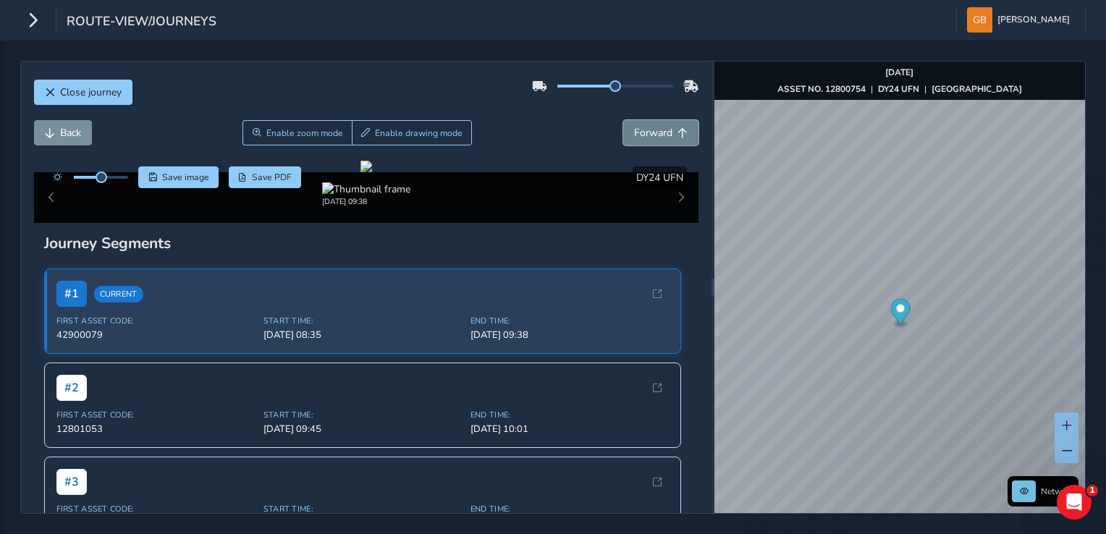
click at [655, 132] on span "Forward" at bounding box center [653, 133] width 38 height 14
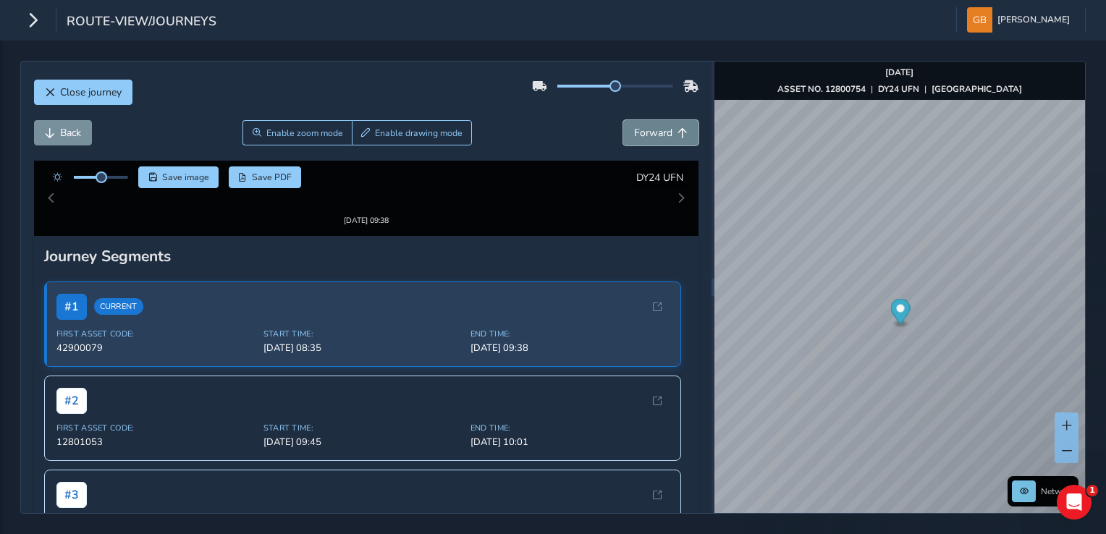
click at [655, 132] on span "Forward" at bounding box center [653, 133] width 38 height 14
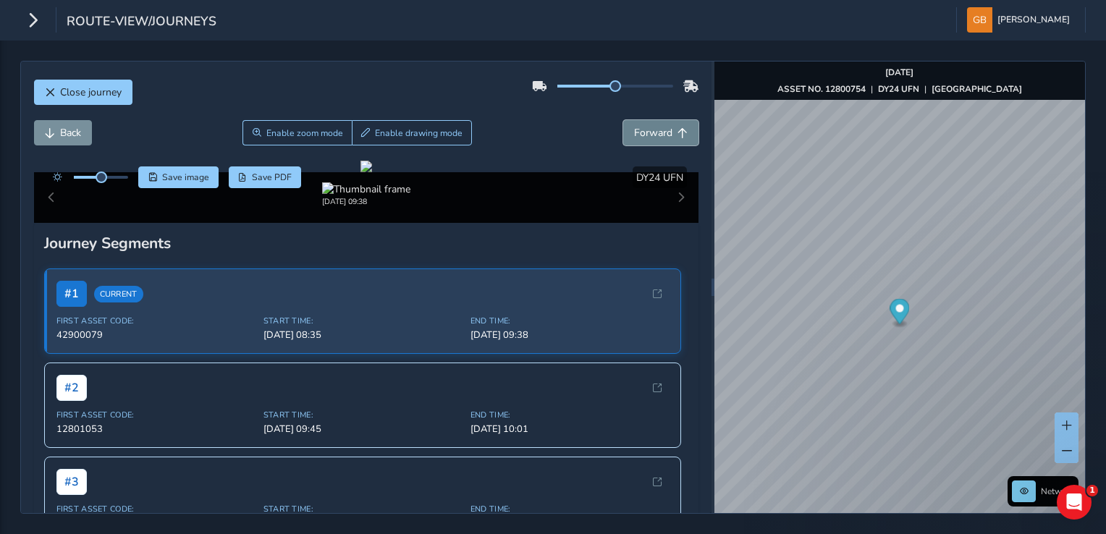
click at [655, 132] on span "Forward" at bounding box center [653, 133] width 38 height 14
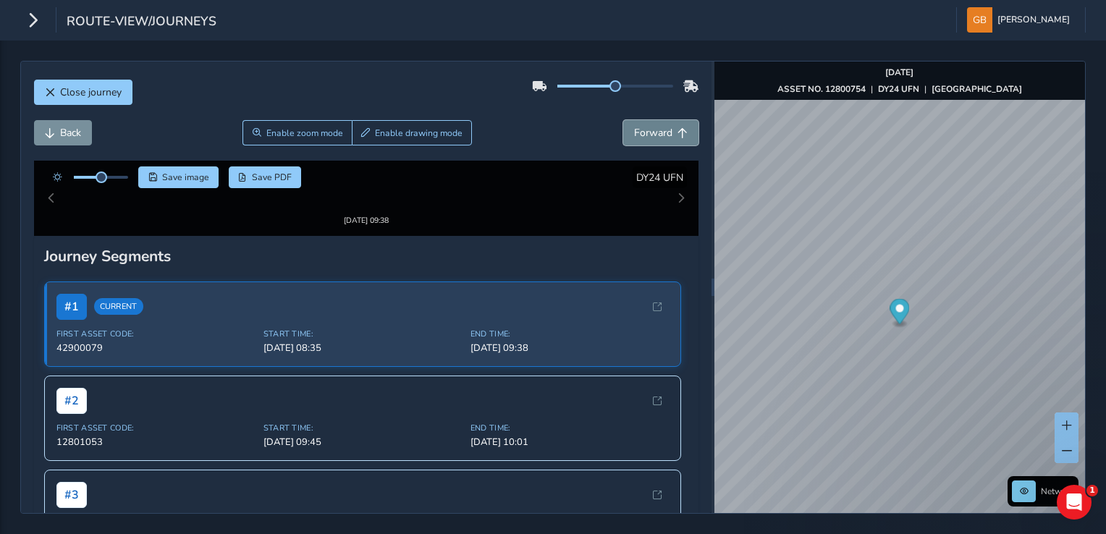
click at [655, 132] on span "Forward" at bounding box center [653, 133] width 38 height 14
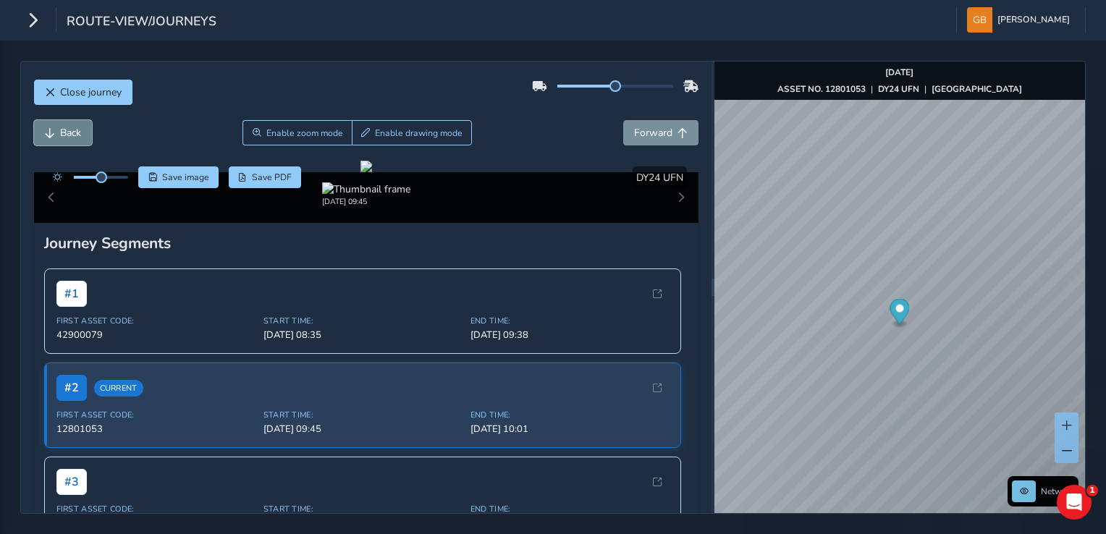
click at [72, 132] on span "Back" at bounding box center [70, 133] width 21 height 14
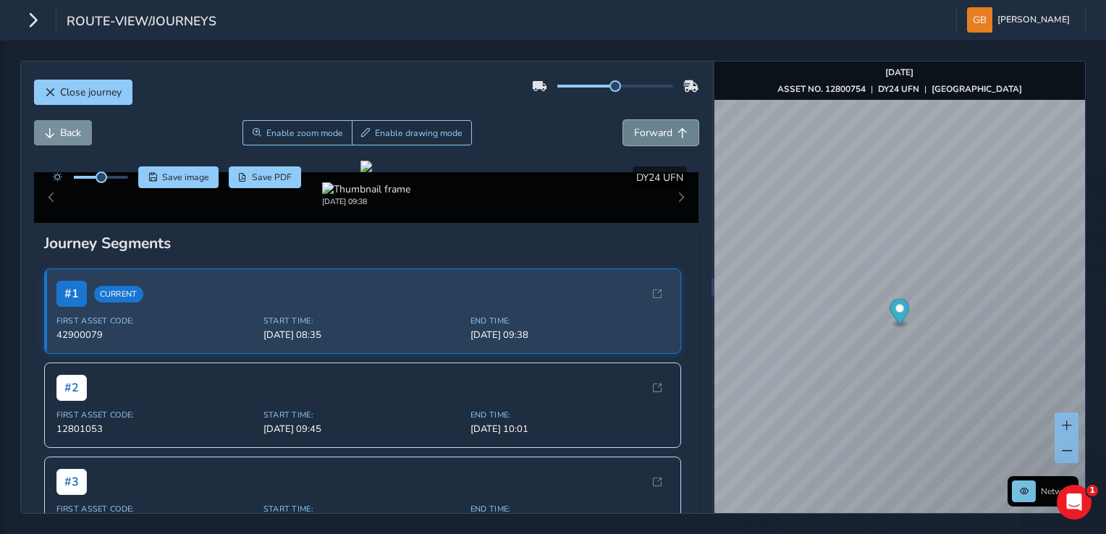
click at [657, 137] on span "Forward" at bounding box center [653, 133] width 38 height 14
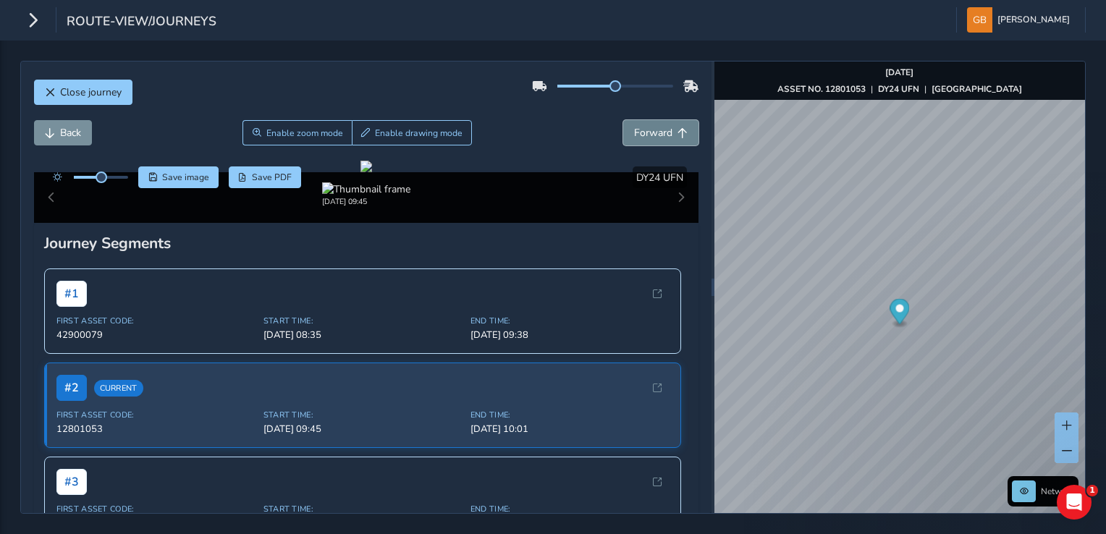
click at [657, 135] on span "Forward" at bounding box center [653, 133] width 38 height 14
click at [74, 130] on span "Back" at bounding box center [70, 133] width 21 height 14
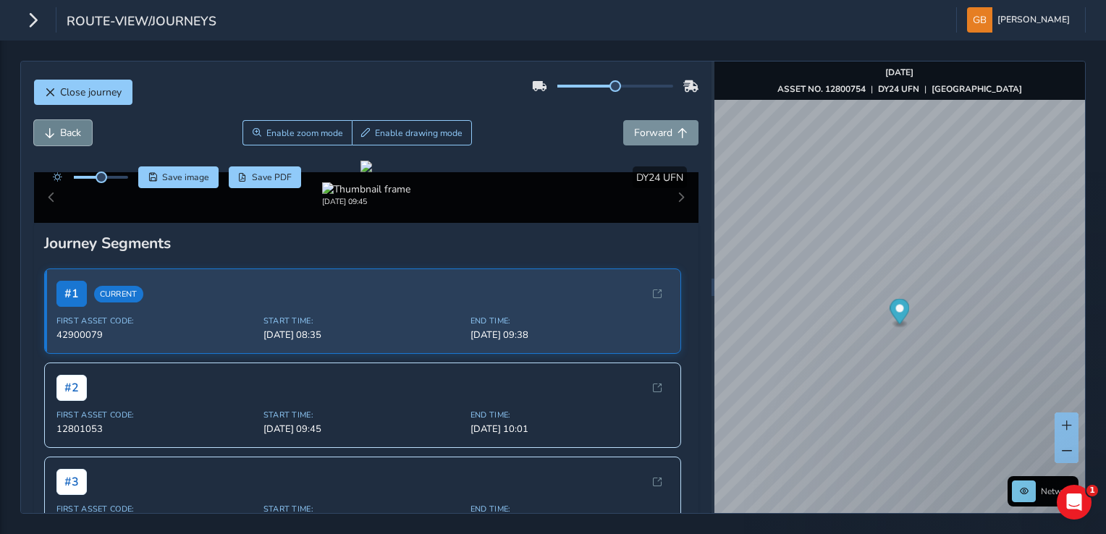
click at [74, 130] on span "Back" at bounding box center [70, 133] width 21 height 14
click at [660, 129] on span "Forward" at bounding box center [653, 133] width 38 height 14
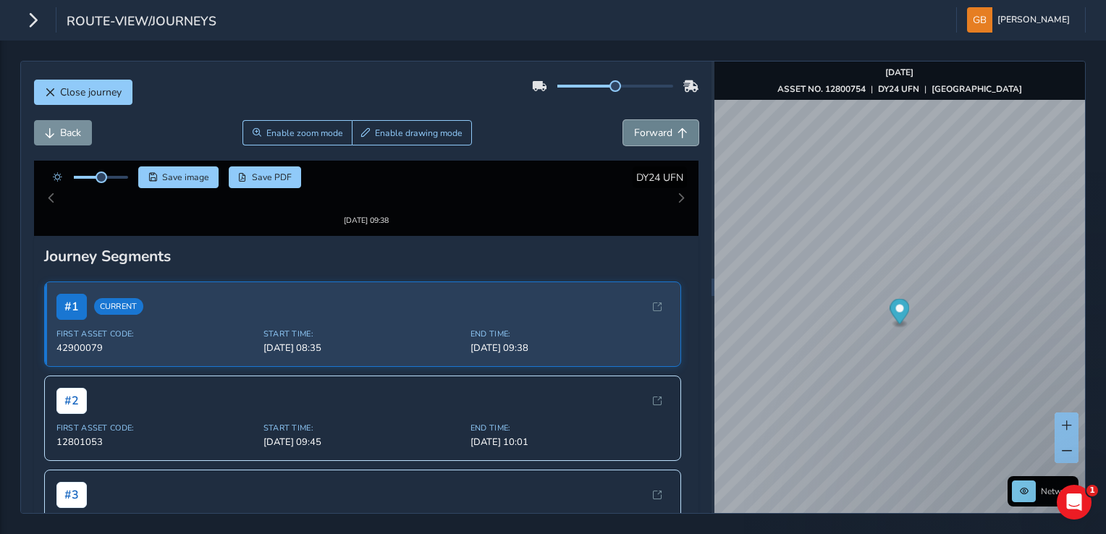
click at [660, 129] on span "Forward" at bounding box center [653, 133] width 38 height 14
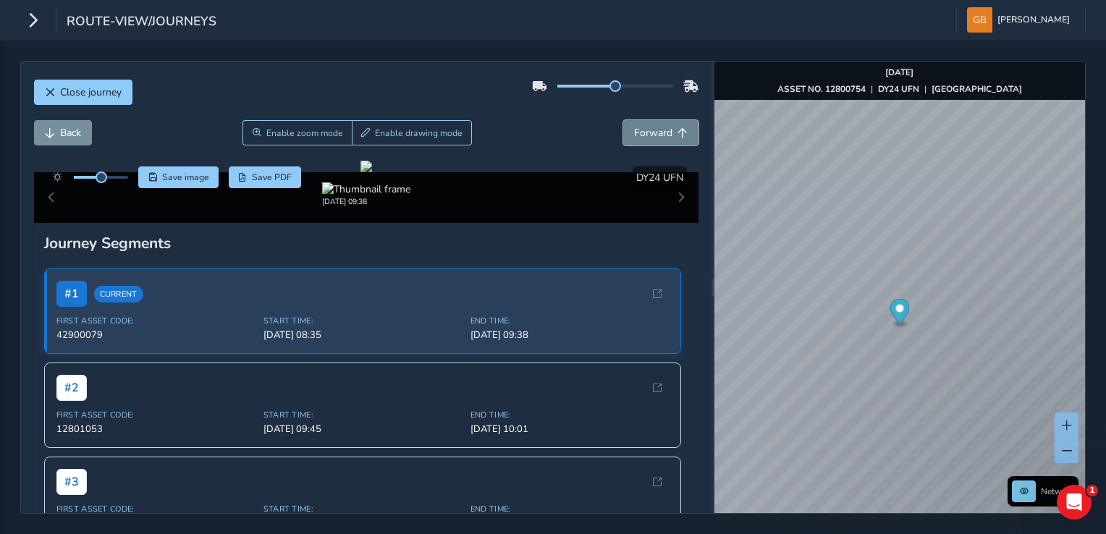
click at [660, 129] on span "Forward" at bounding box center [653, 133] width 38 height 14
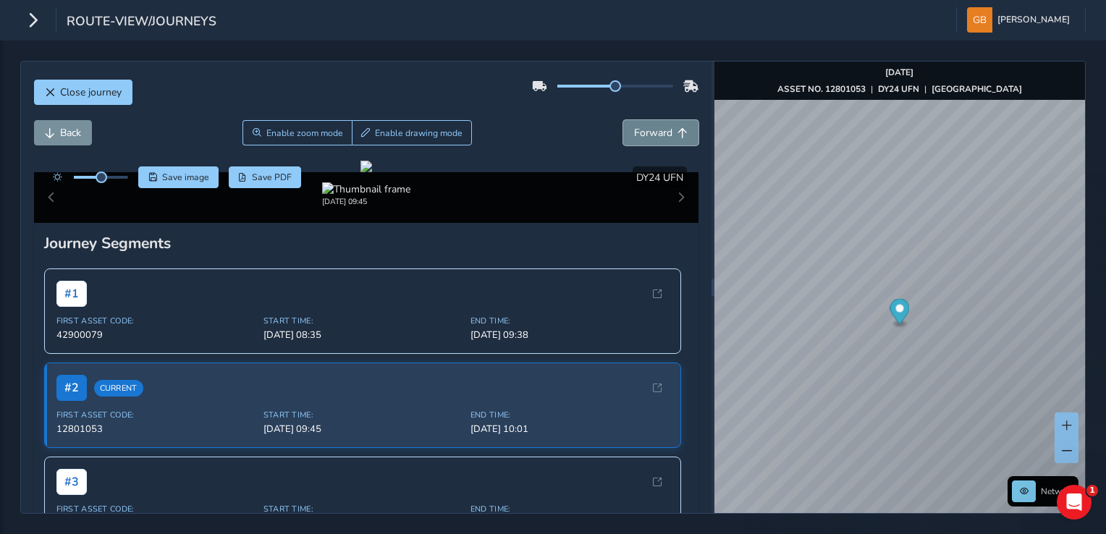
click at [660, 129] on span "Forward" at bounding box center [653, 133] width 38 height 14
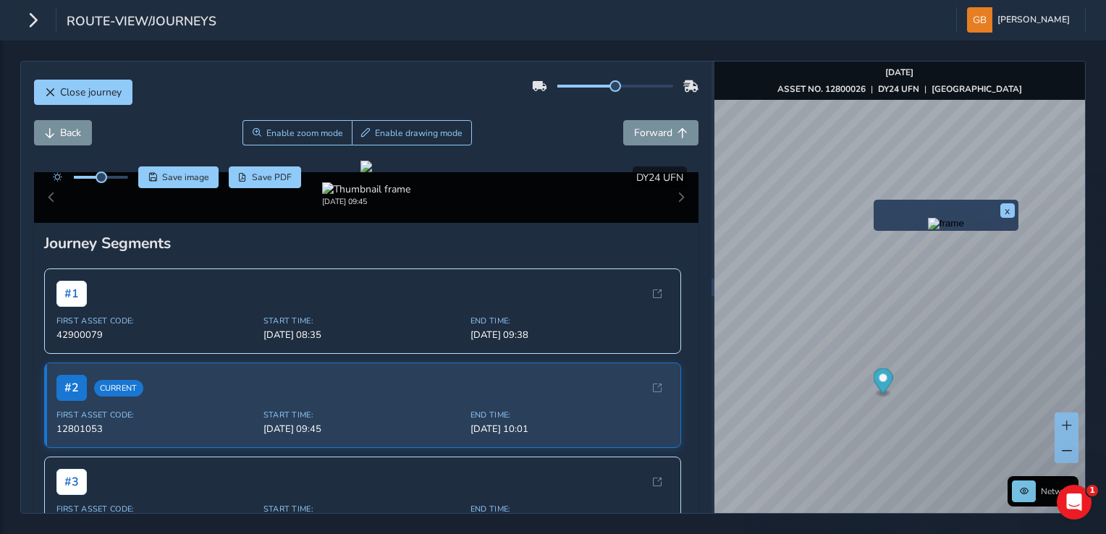
click at [877, 204] on div "x" at bounding box center [946, 215] width 138 height 24
click at [659, 133] on span "Forward" at bounding box center [653, 133] width 38 height 14
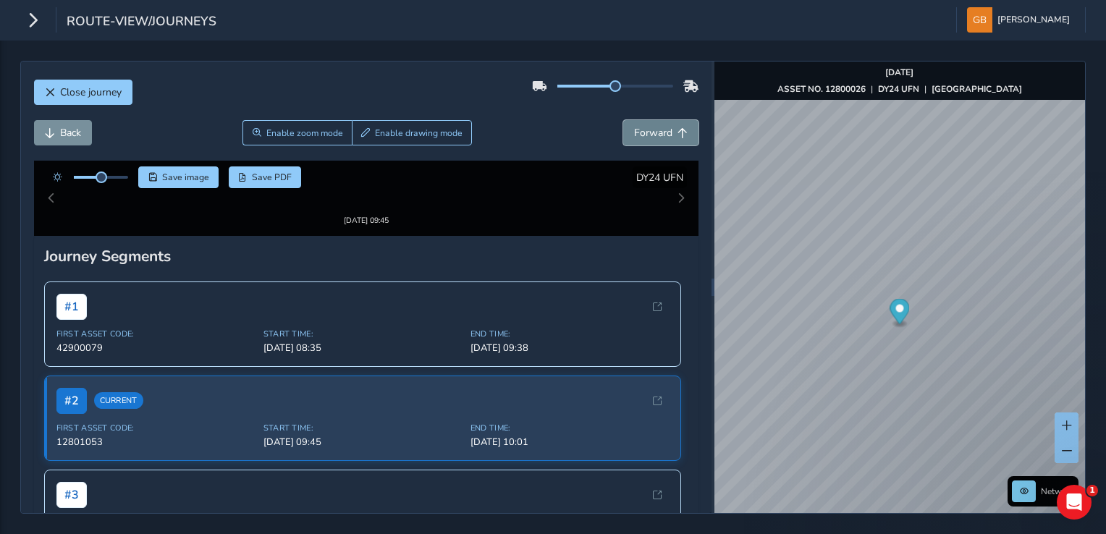
click at [659, 133] on span "Forward" at bounding box center [653, 133] width 38 height 14
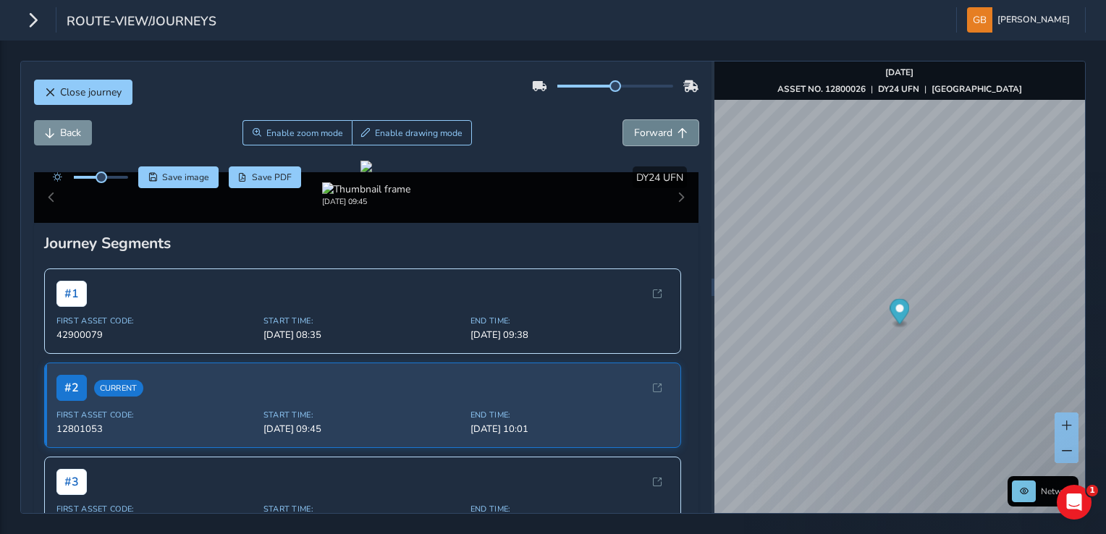
click at [659, 132] on span "Forward" at bounding box center [653, 133] width 38 height 14
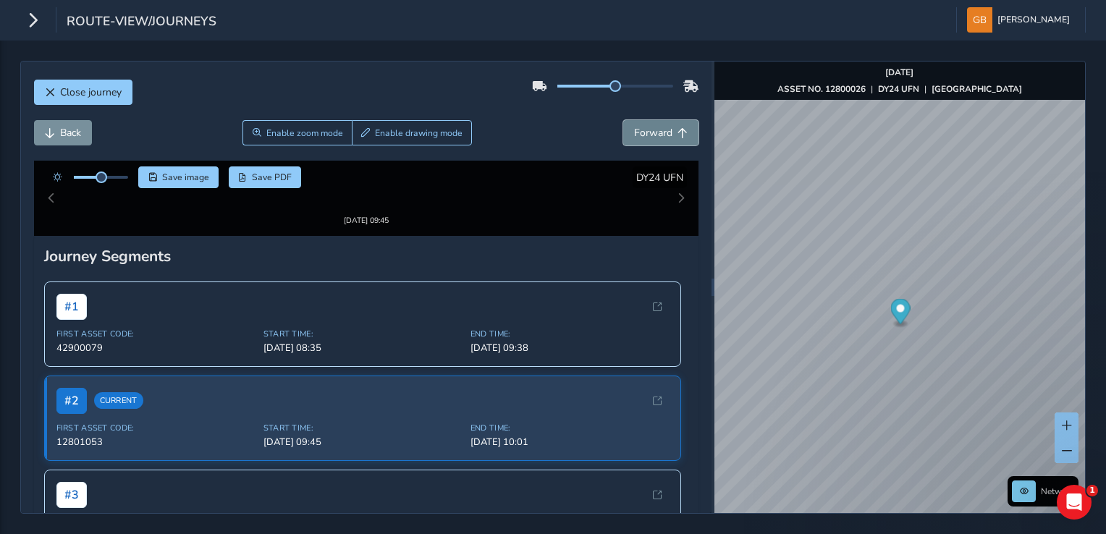
click at [659, 132] on span "Forward" at bounding box center [653, 133] width 38 height 14
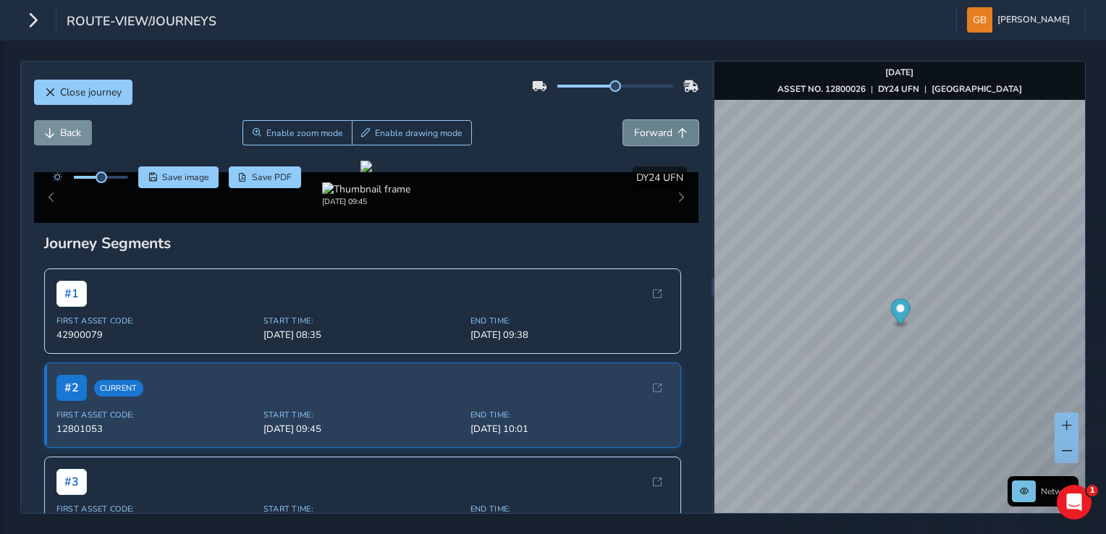
click at [659, 132] on span "Forward" at bounding box center [653, 133] width 38 height 14
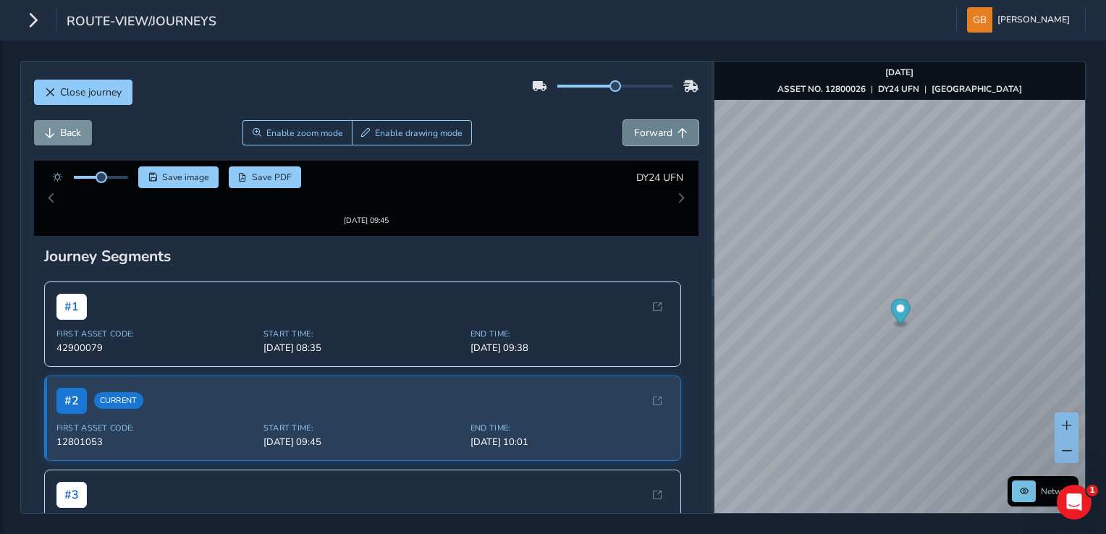
click at [659, 132] on span "Forward" at bounding box center [653, 133] width 38 height 14
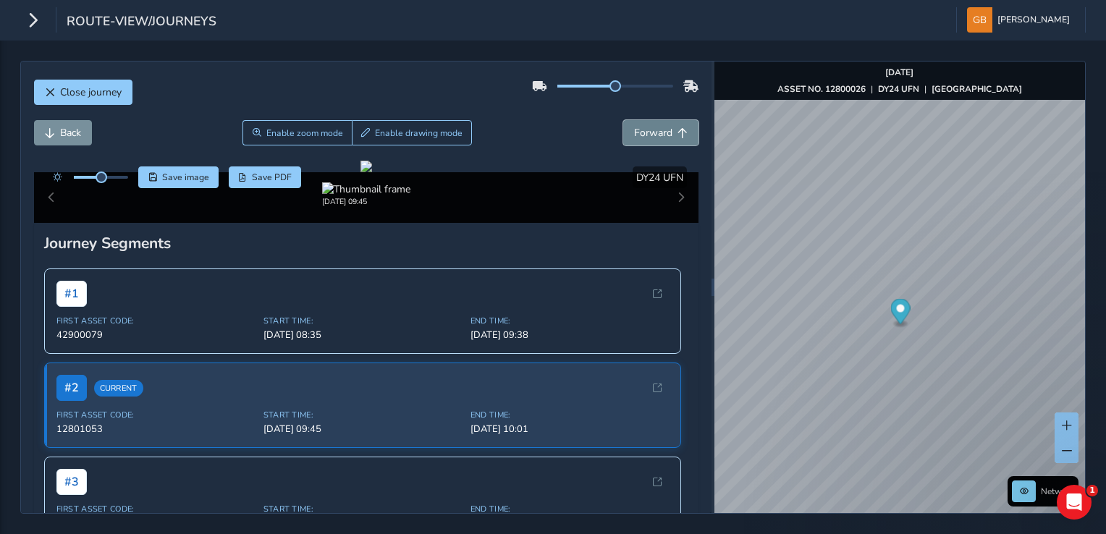
click at [659, 132] on span "Forward" at bounding box center [653, 133] width 38 height 14
click at [657, 133] on span "Forward" at bounding box center [653, 133] width 38 height 14
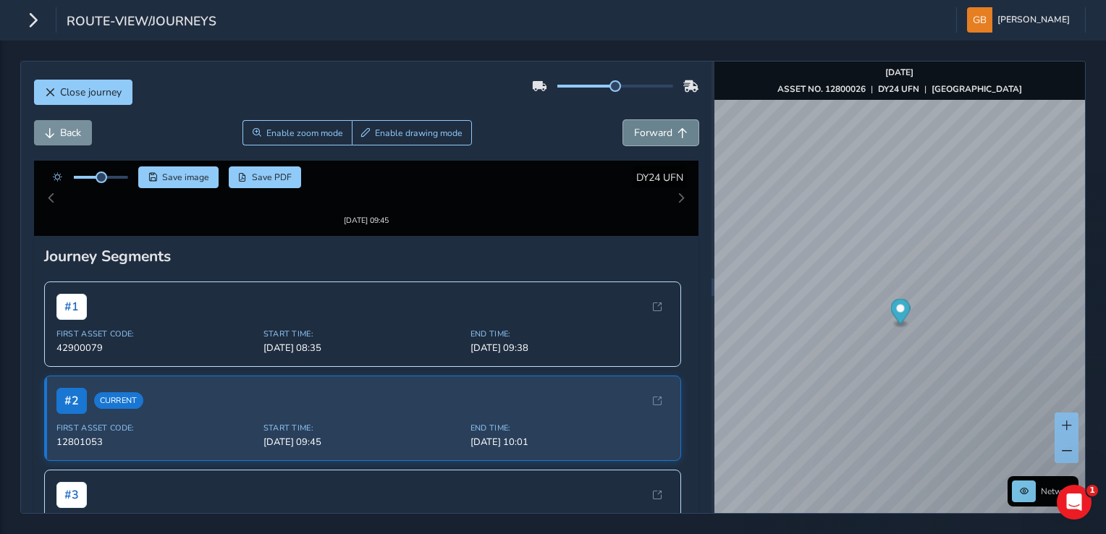
click at [657, 133] on span "Forward" at bounding box center [653, 133] width 38 height 14
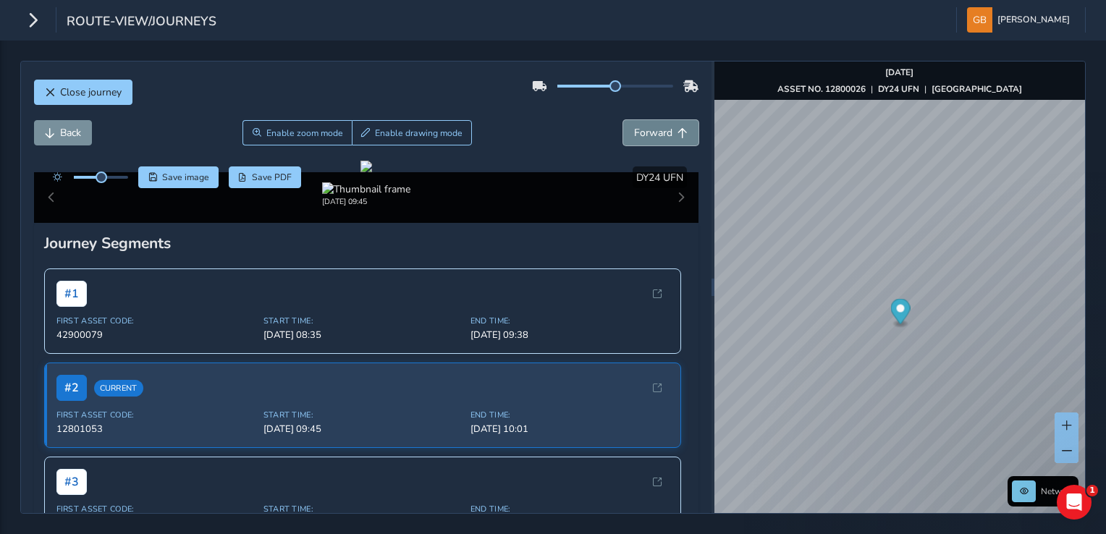
click at [646, 133] on span "Forward" at bounding box center [653, 133] width 38 height 14
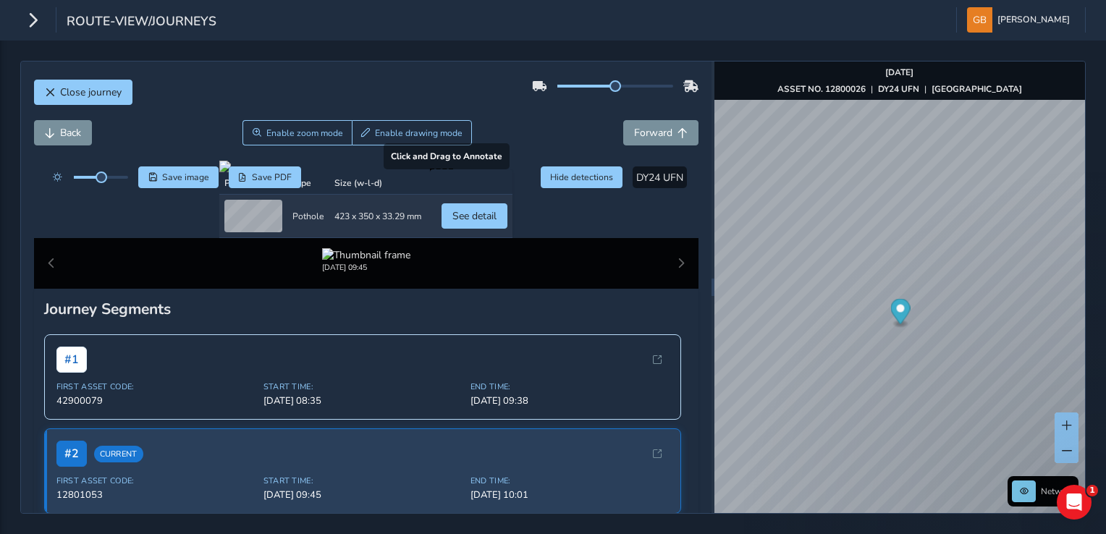
click at [513, 172] on div at bounding box center [365, 167] width 293 height 12
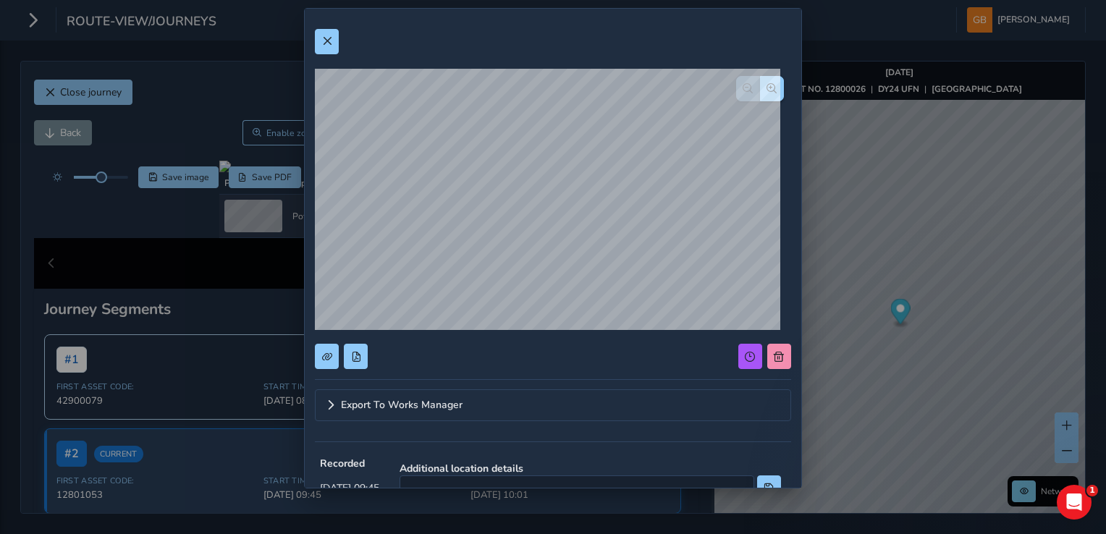
drag, startPoint x: 870, startPoint y: 319, endPoint x: 912, endPoint y: 368, distance: 64.7
click at [912, 368] on div "Export To Works Manager Recorded Oct 15 2025, 09:45 Additional location details…" at bounding box center [553, 267] width 1106 height 534
click at [874, 352] on div "Export To Works Manager Recorded Oct 15 2025, 09:45 Additional location details…" at bounding box center [553, 267] width 1106 height 534
click at [992, 282] on div "Export To Works Manager Recorded Oct 15 2025, 09:45 Additional location details…" at bounding box center [553, 267] width 1106 height 534
click at [330, 42] on span at bounding box center [327, 41] width 10 height 10
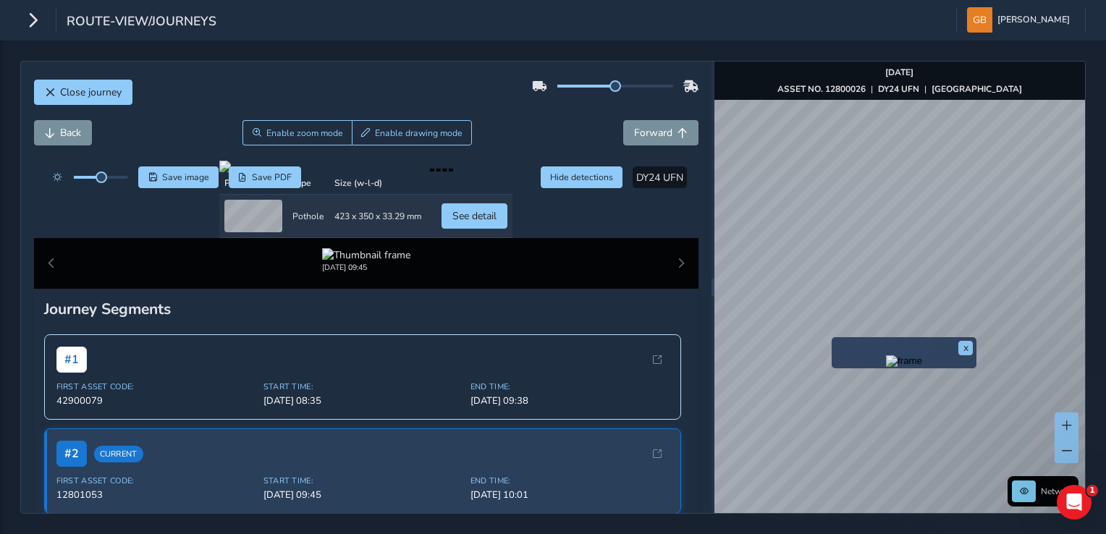
click at [833, 368] on div "x" at bounding box center [904, 352] width 145 height 31
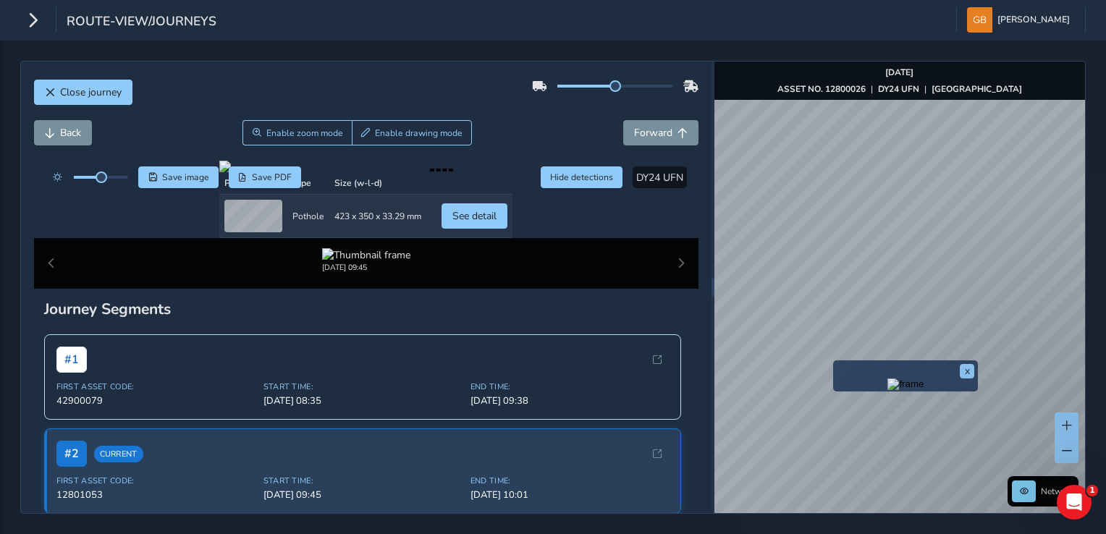
click at [835, 361] on div "x" at bounding box center [905, 376] width 145 height 31
click at [834, 363] on div "x" at bounding box center [905, 376] width 145 height 31
click at [901, 390] on img "Preview frame" at bounding box center [906, 385] width 36 height 12
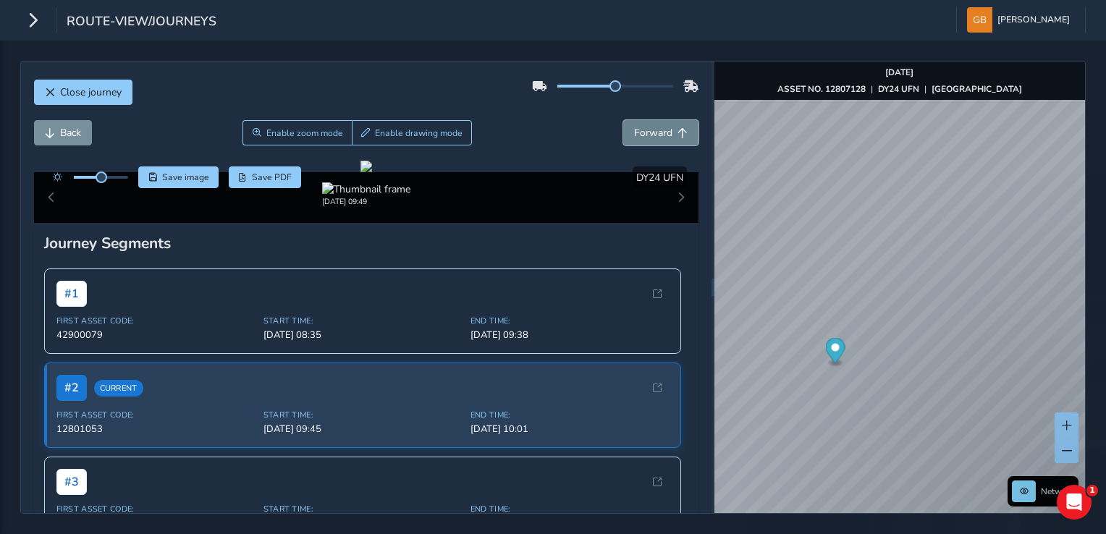
click at [636, 134] on span "Forward" at bounding box center [653, 133] width 38 height 14
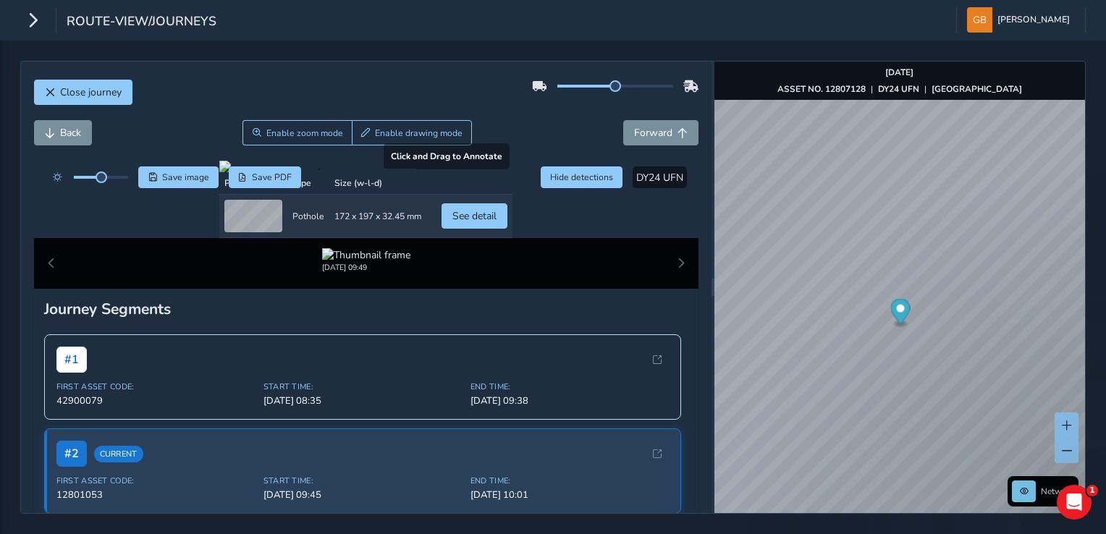
click at [261, 172] on div at bounding box center [365, 167] width 293 height 12
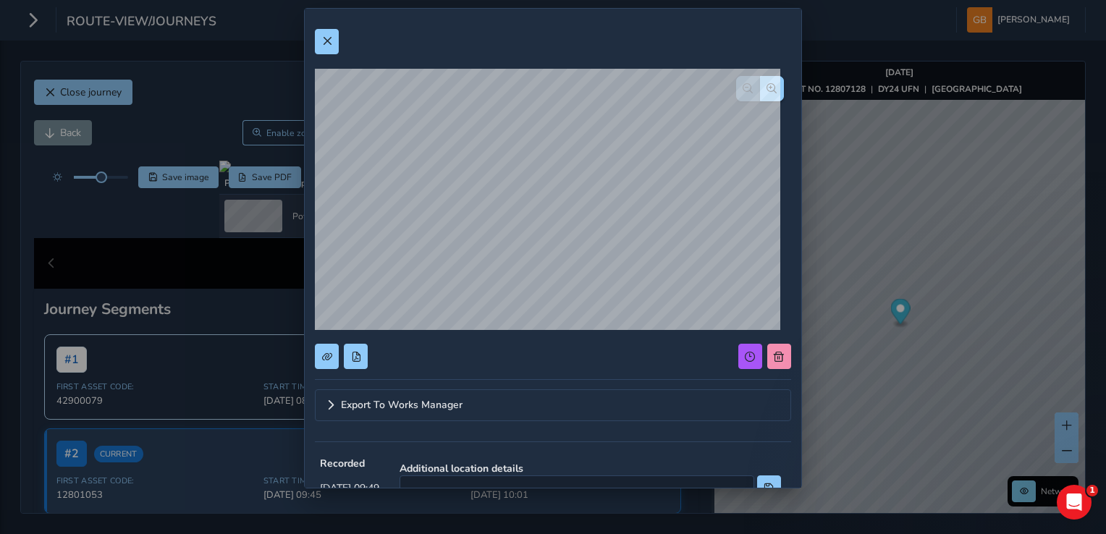
click at [864, 268] on div "Export To Works Manager Recorded Oct 15 2025, 09:49 Additional location details…" at bounding box center [553, 267] width 1106 height 534
click at [327, 43] on span at bounding box center [327, 41] width 10 height 10
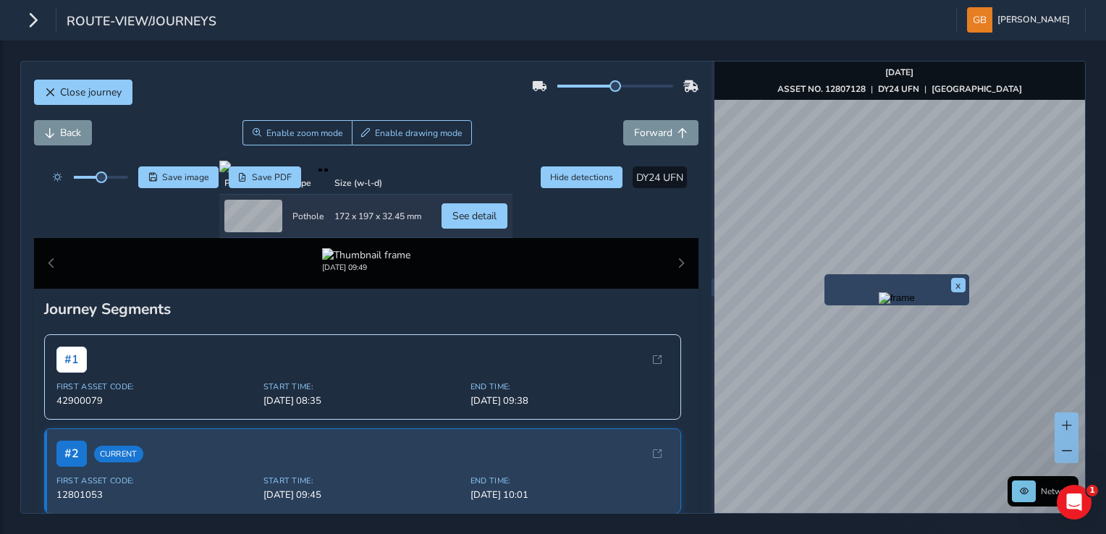
click at [825, 277] on div "x" at bounding box center [897, 289] width 145 height 31
click at [869, 307] on img "Preview frame" at bounding box center [887, 301] width 36 height 12
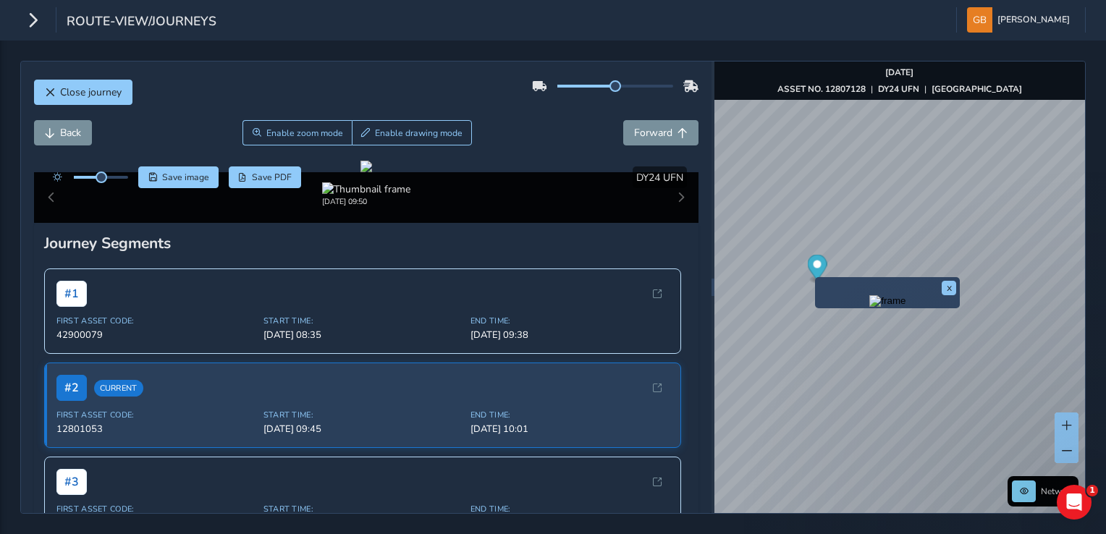
click at [869, 307] on img "Preview frame" at bounding box center [887, 301] width 36 height 12
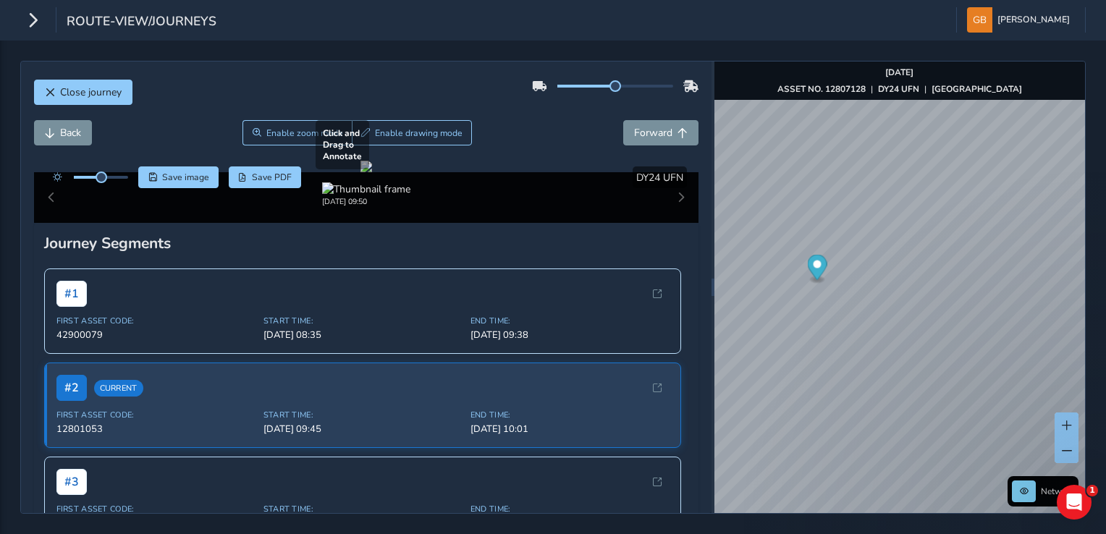
click at [372, 172] on div at bounding box center [367, 167] width 12 height 12
click at [654, 138] on span "Forward" at bounding box center [653, 133] width 38 height 14
click at [654, 137] on span "Forward" at bounding box center [653, 133] width 38 height 14
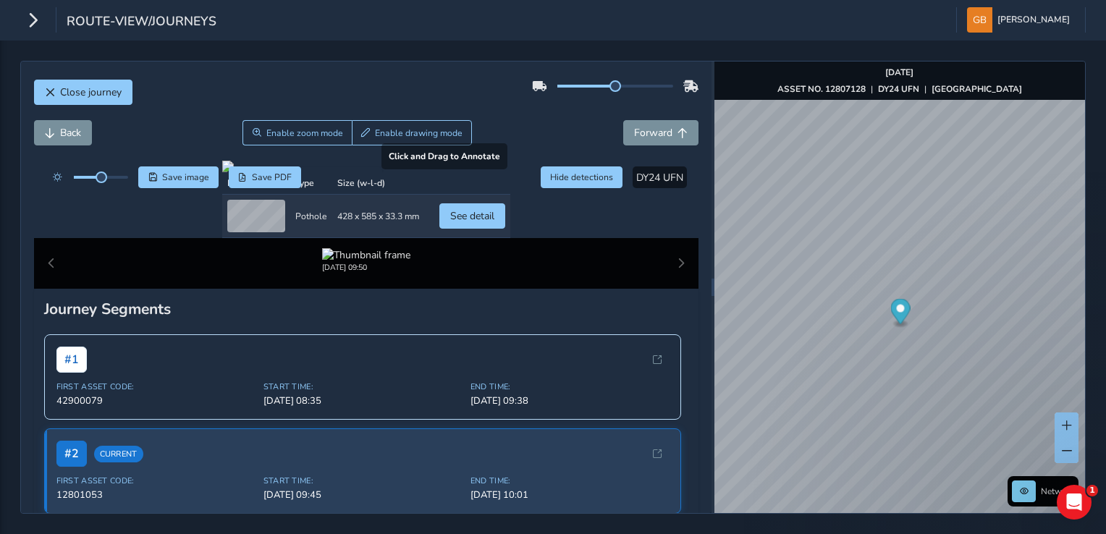
click at [222, 172] on div at bounding box center [366, 167] width 288 height 12
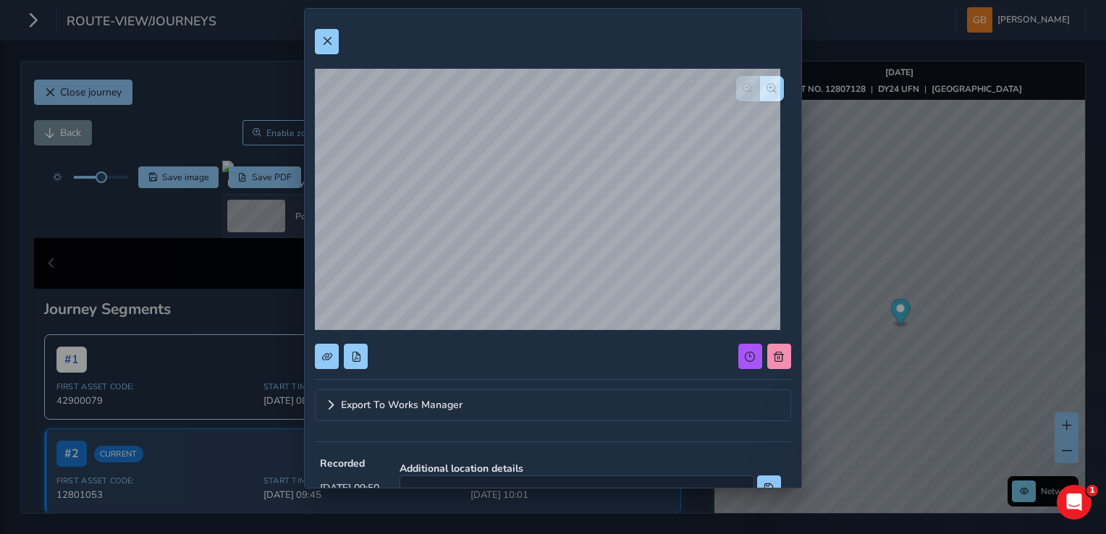
click at [1007, 242] on div "Export To Works Manager Recorded Oct 15 2025, 09:50 Additional location details…" at bounding box center [553, 267] width 1106 height 534
click at [1008, 240] on div "Export To Works Manager Recorded Oct 15 2025, 09:50 Additional location details…" at bounding box center [553, 267] width 1106 height 534
click at [1013, 236] on div "Export To Works Manager Recorded Oct 15 2025, 09:50 Additional location details…" at bounding box center [553, 267] width 1106 height 534
click at [324, 41] on span at bounding box center [327, 41] width 10 height 10
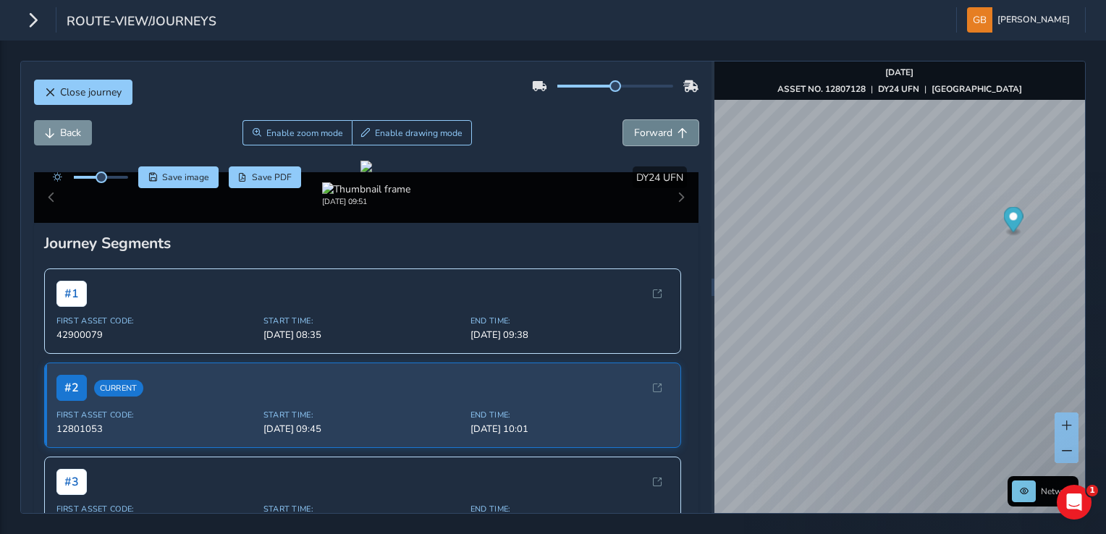
click at [655, 130] on span "Forward" at bounding box center [653, 133] width 38 height 14
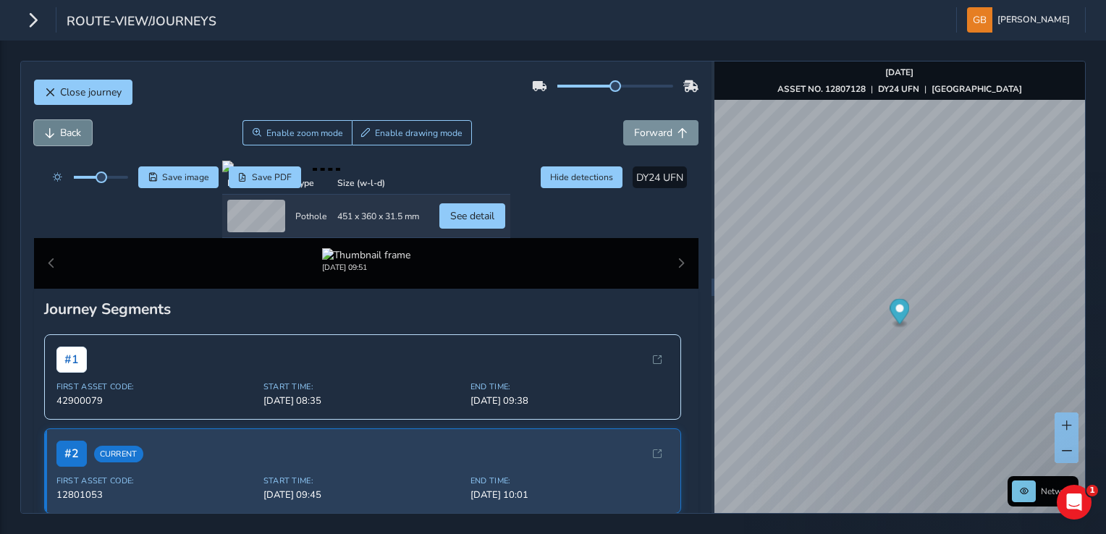
click at [74, 131] on span "Back" at bounding box center [70, 133] width 21 height 14
click at [646, 132] on span "Forward" at bounding box center [653, 133] width 38 height 14
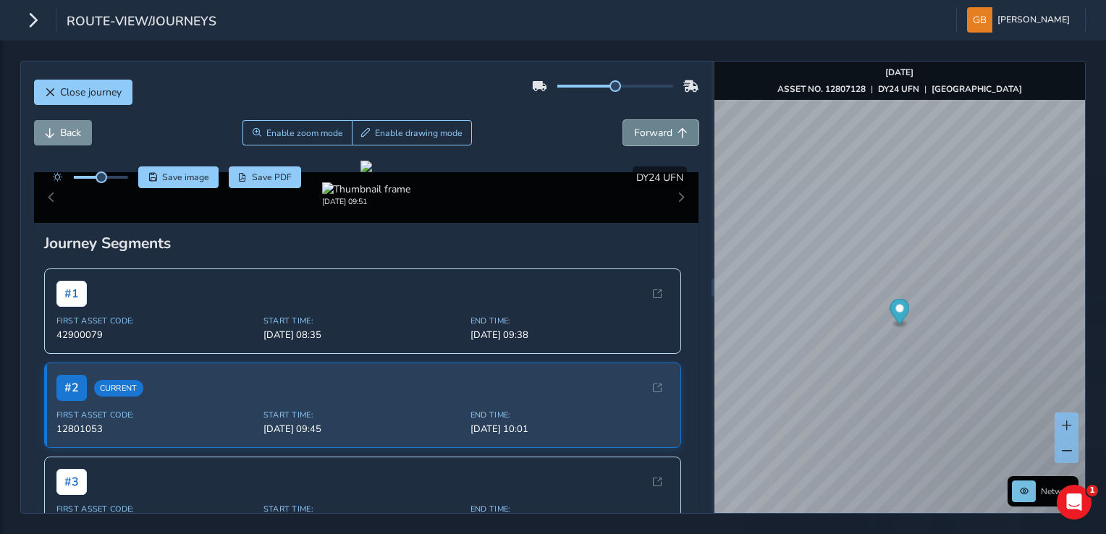
click at [641, 130] on span "Forward" at bounding box center [653, 133] width 38 height 14
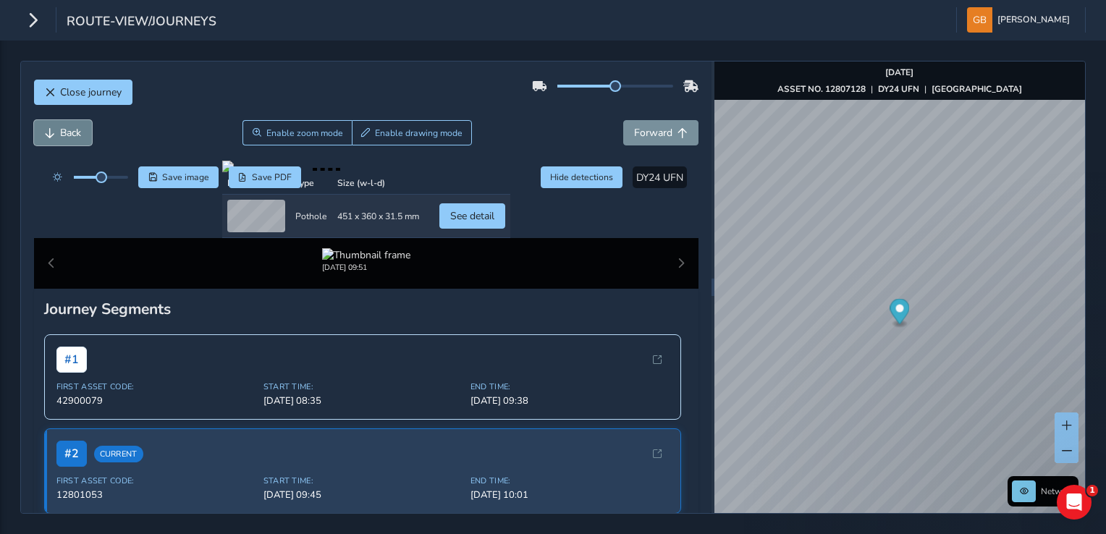
click at [77, 132] on span "Back" at bounding box center [70, 133] width 21 height 14
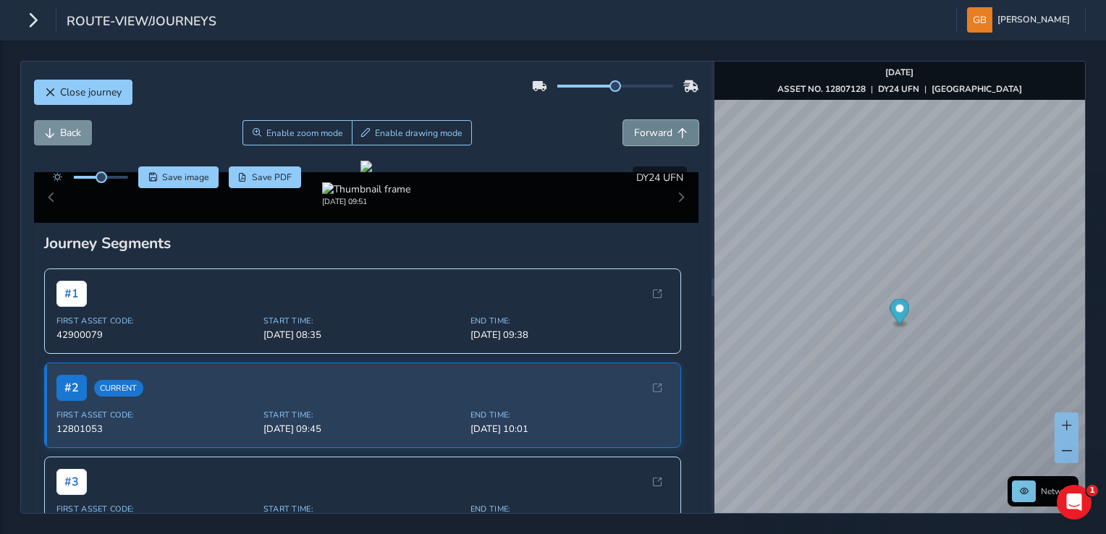
click at [644, 131] on span "Forward" at bounding box center [653, 133] width 38 height 14
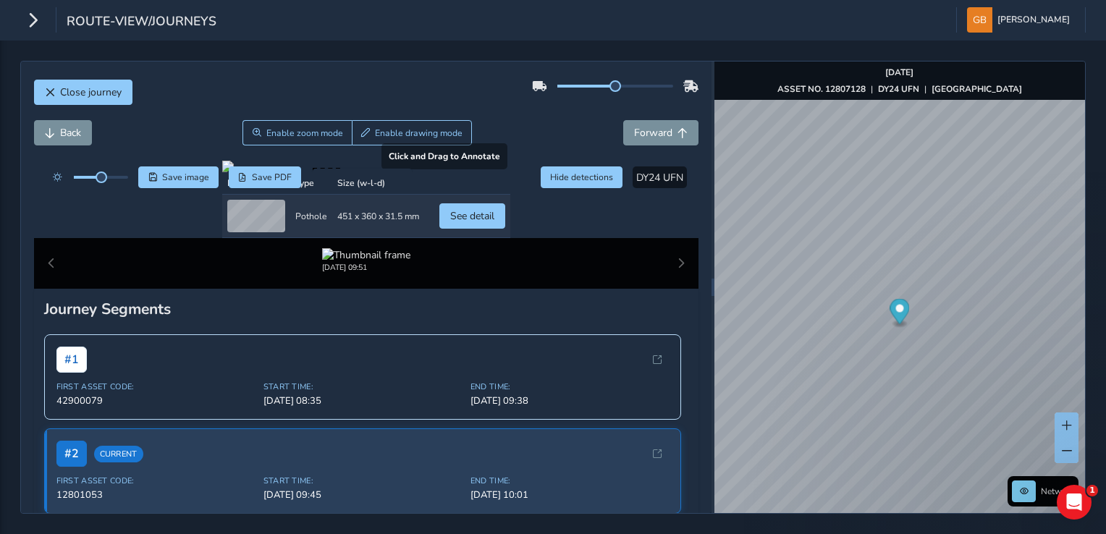
click at [274, 172] on div at bounding box center [366, 167] width 288 height 12
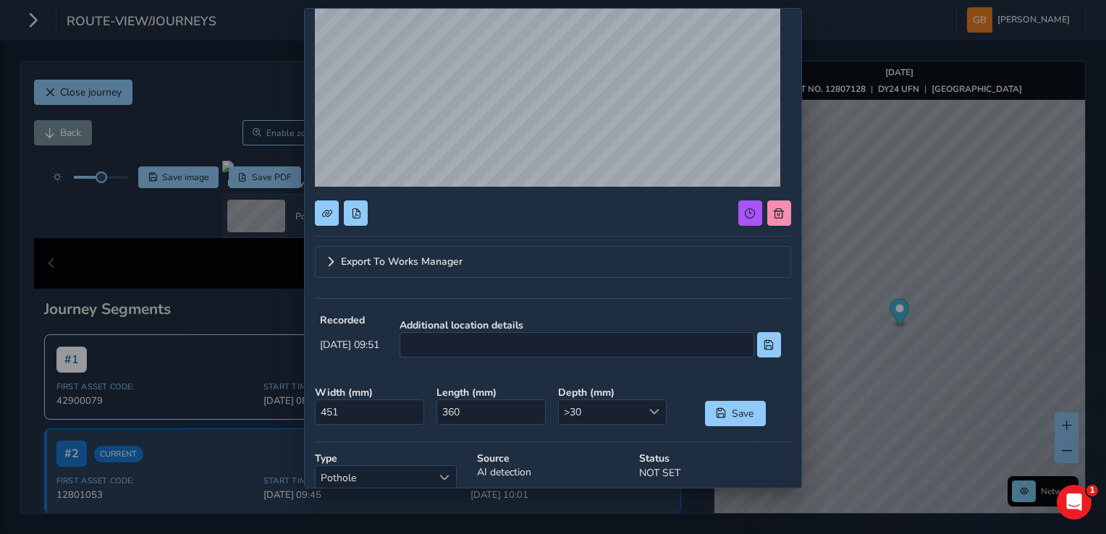
scroll to position [145, 0]
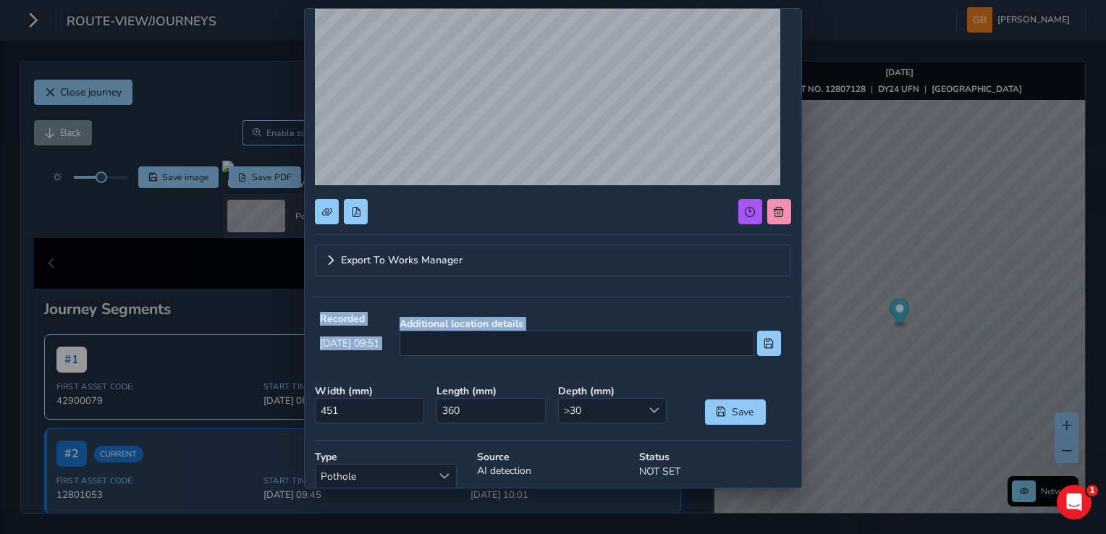
drag, startPoint x: 956, startPoint y: 255, endPoint x: 935, endPoint y: 347, distance: 95.0
click at [935, 347] on div "Export To Works Manager Recorded Oct 15 2025, 09:51 Additional location details…" at bounding box center [553, 267] width 1106 height 534
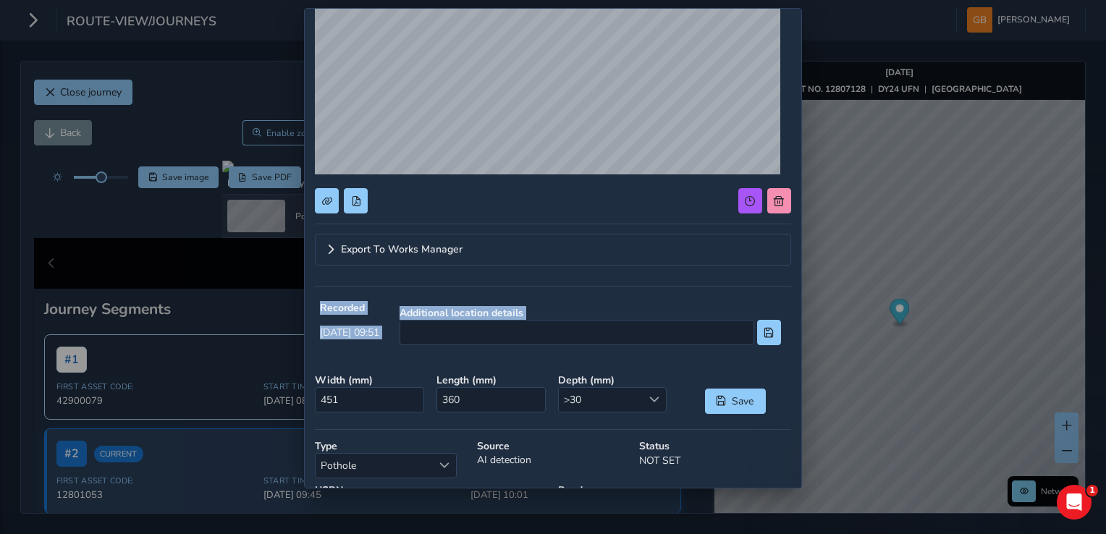
scroll to position [0, 0]
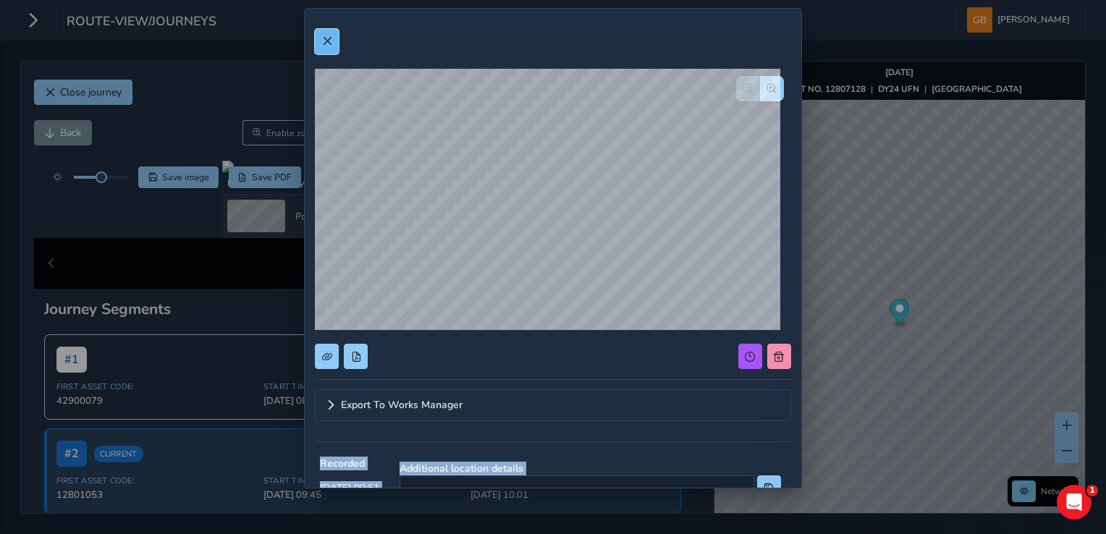
click at [328, 42] on span at bounding box center [327, 41] width 10 height 10
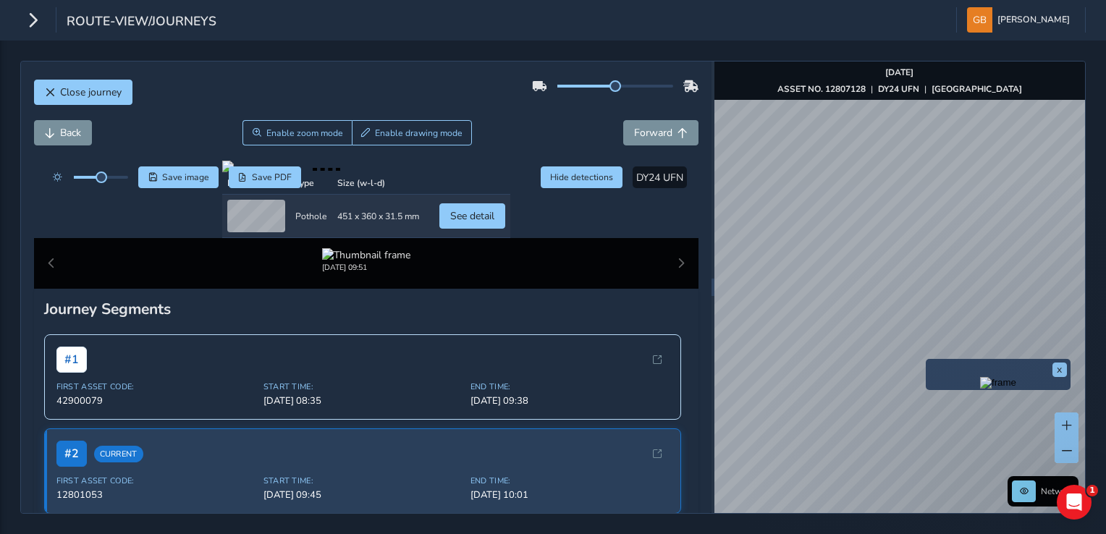
click at [930, 372] on div "x Network Oct 15 2025 ASSET NO. 12807128 | DY24 UFN | PARK STREET © Mapbox © Op…" at bounding box center [900, 288] width 371 height 452
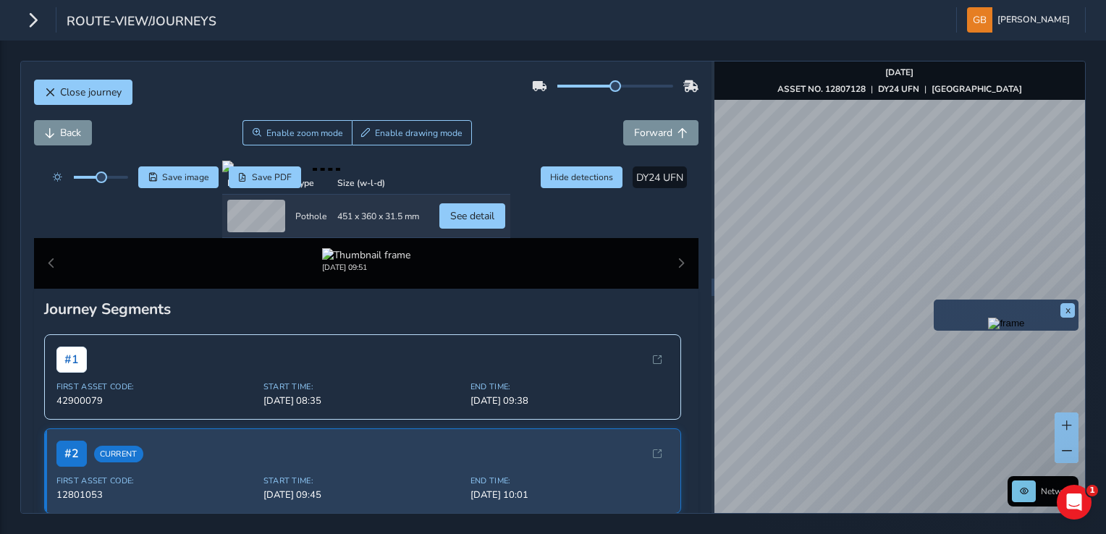
click at [934, 302] on div "x" at bounding box center [1006, 315] width 145 height 31
click at [986, 326] on img "Preview frame" at bounding box center [1004, 321] width 36 height 12
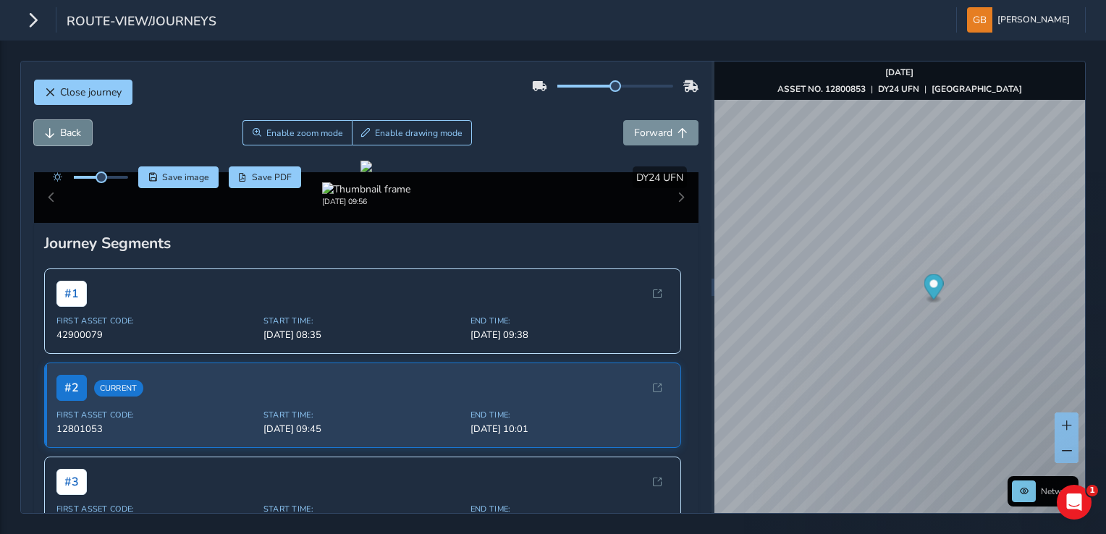
click at [72, 131] on span "Back" at bounding box center [70, 133] width 21 height 14
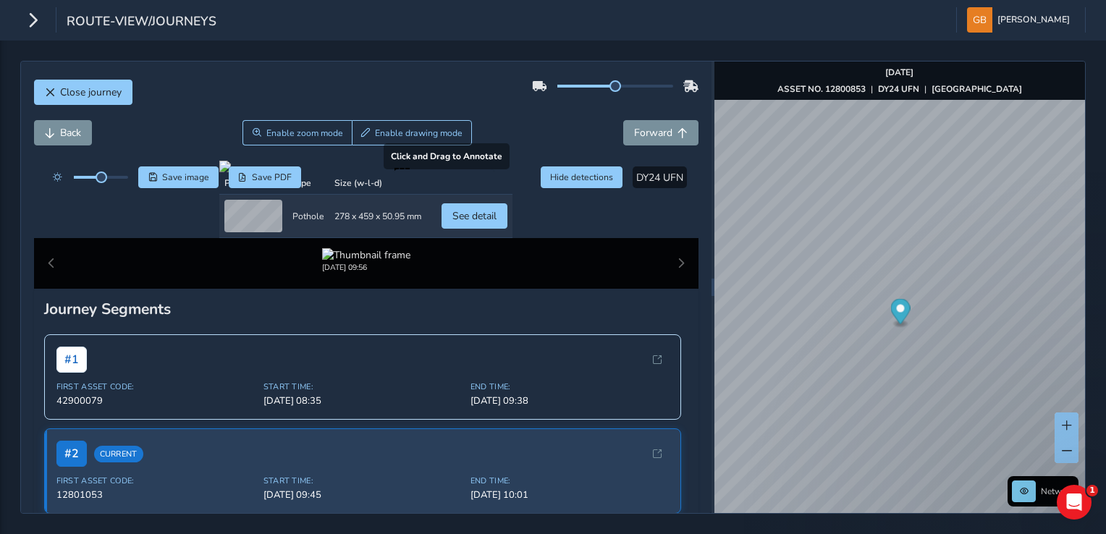
click at [434, 172] on div at bounding box center [365, 167] width 293 height 12
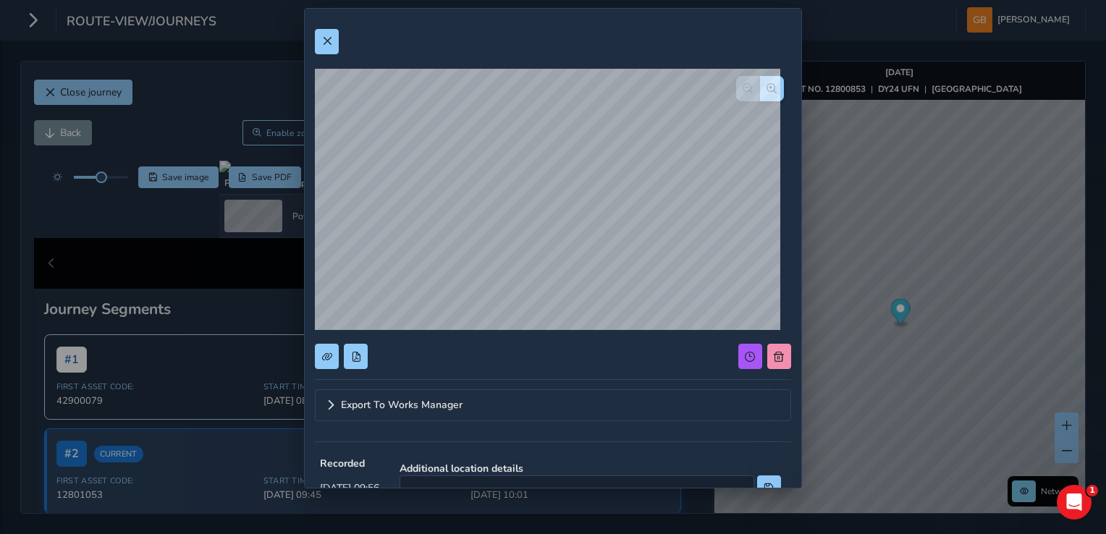
drag, startPoint x: 858, startPoint y: 320, endPoint x: 903, endPoint y: 340, distance: 49.9
click at [906, 344] on div "Export To Works Manager Recorded Oct 15 2025, 09:56 Additional location details…" at bounding box center [553, 267] width 1106 height 534
click at [328, 41] on span at bounding box center [327, 41] width 10 height 10
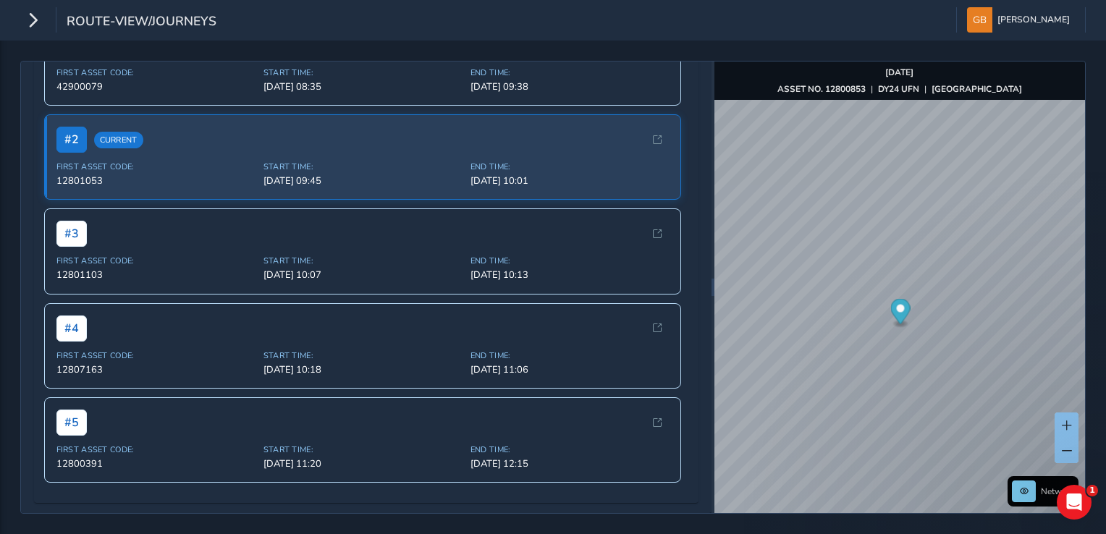
scroll to position [290, 0]
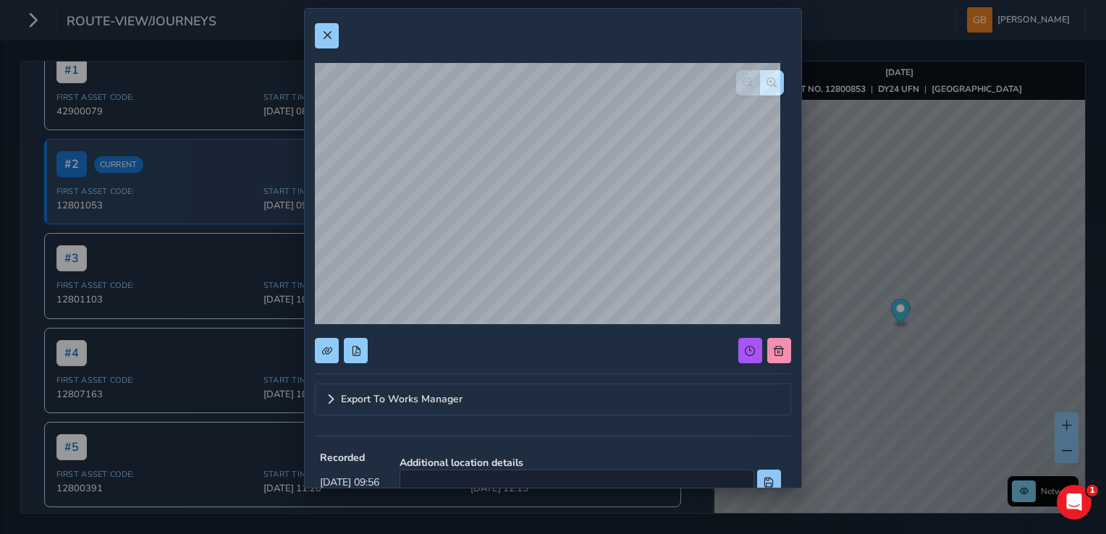
scroll to position [0, 0]
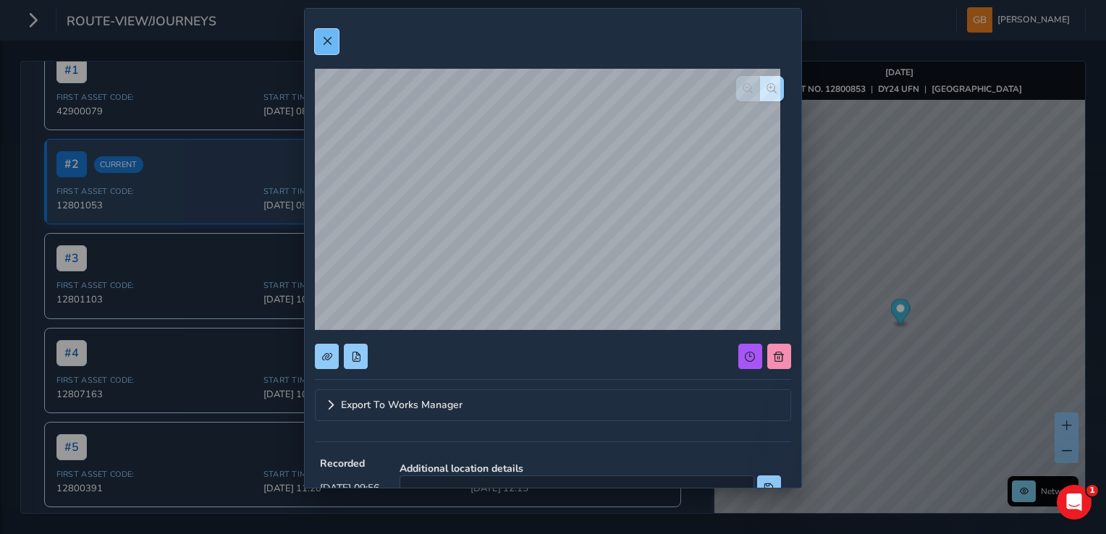
click at [333, 40] on button at bounding box center [327, 41] width 24 height 25
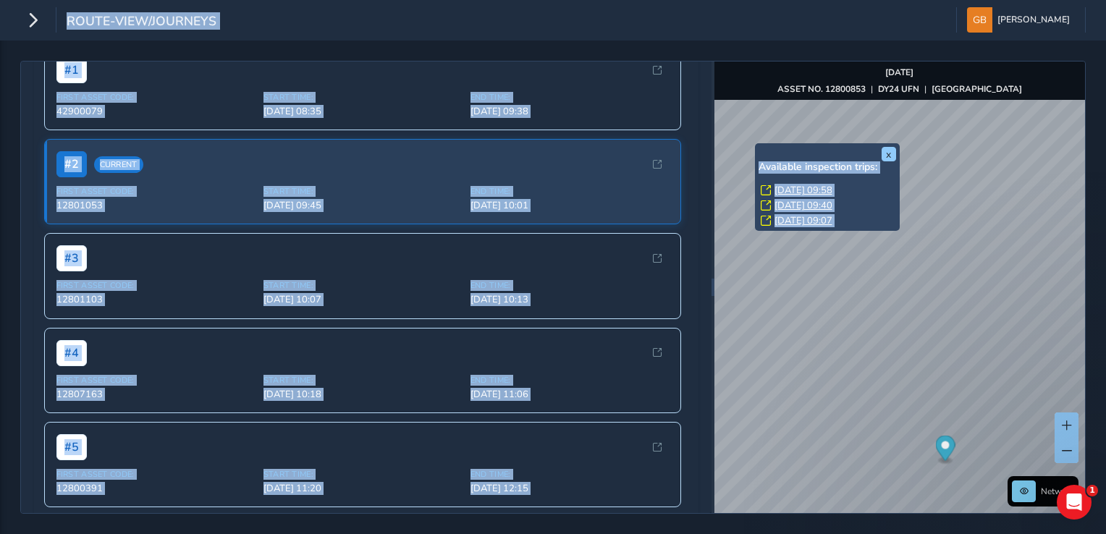
click at [755, 149] on div "x Available inspection trips: Wed, 15 Oct, 09:58 Tue, 14 Oct, 09:40 Wed, 17 Sep…" at bounding box center [827, 187] width 145 height 88
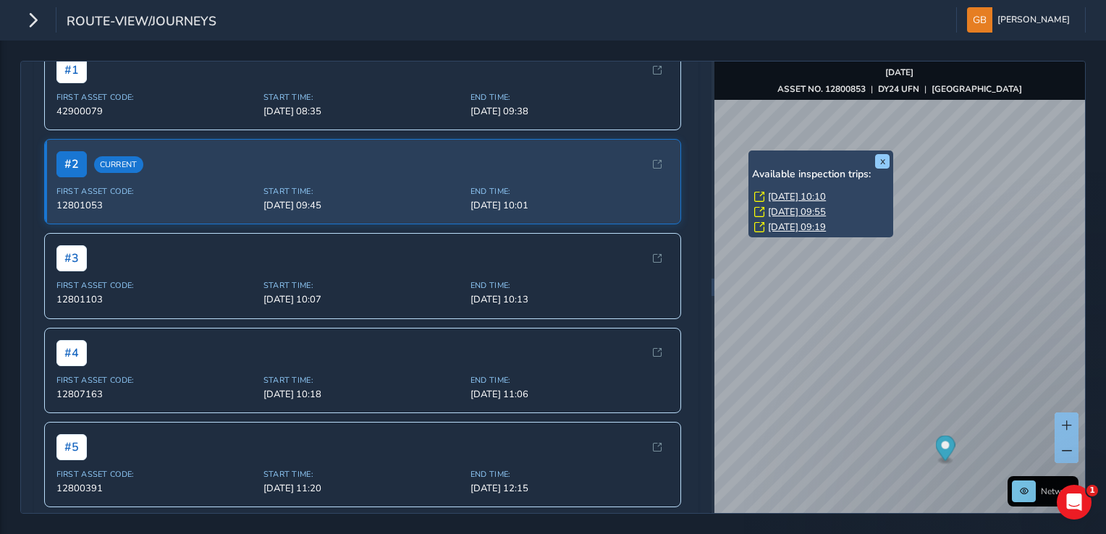
click at [751, 153] on div "x Available inspection trips: Wed, 15 Oct, 10:10 Tue, 14 Oct, 09:55 Wed, 17 Sep…" at bounding box center [821, 195] width 145 height 88
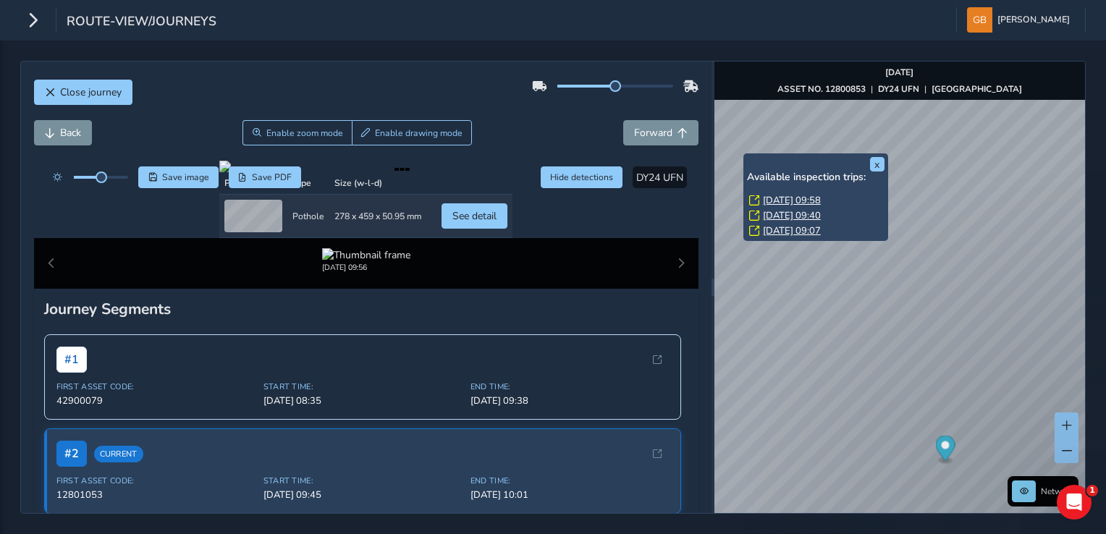
click at [791, 199] on link "Wed, 15 Oct, 09:58" at bounding box center [792, 200] width 58 height 13
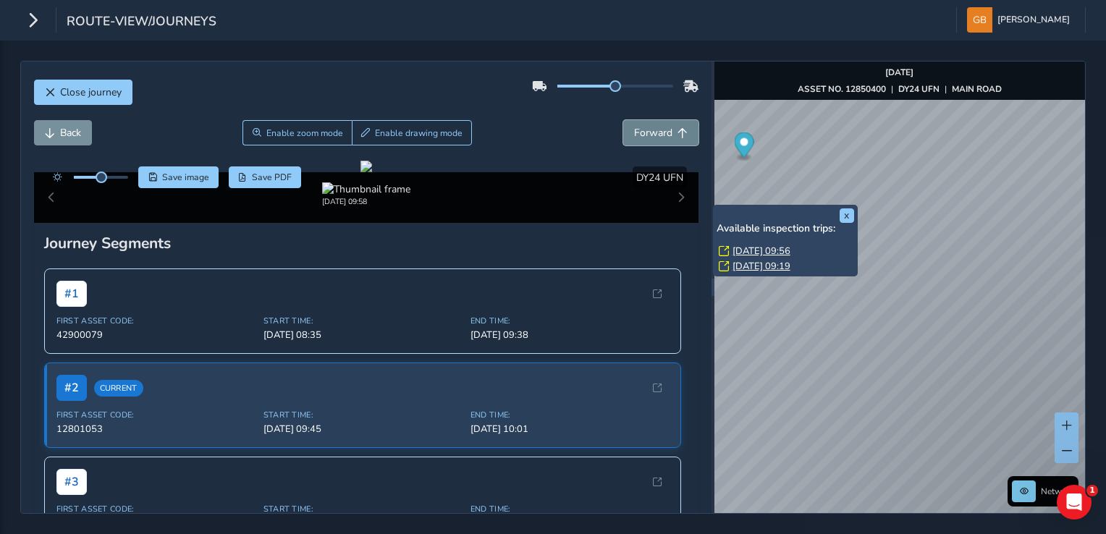
click at [649, 133] on span "Forward" at bounding box center [653, 133] width 38 height 14
click at [648, 132] on span "Forward" at bounding box center [653, 133] width 38 height 14
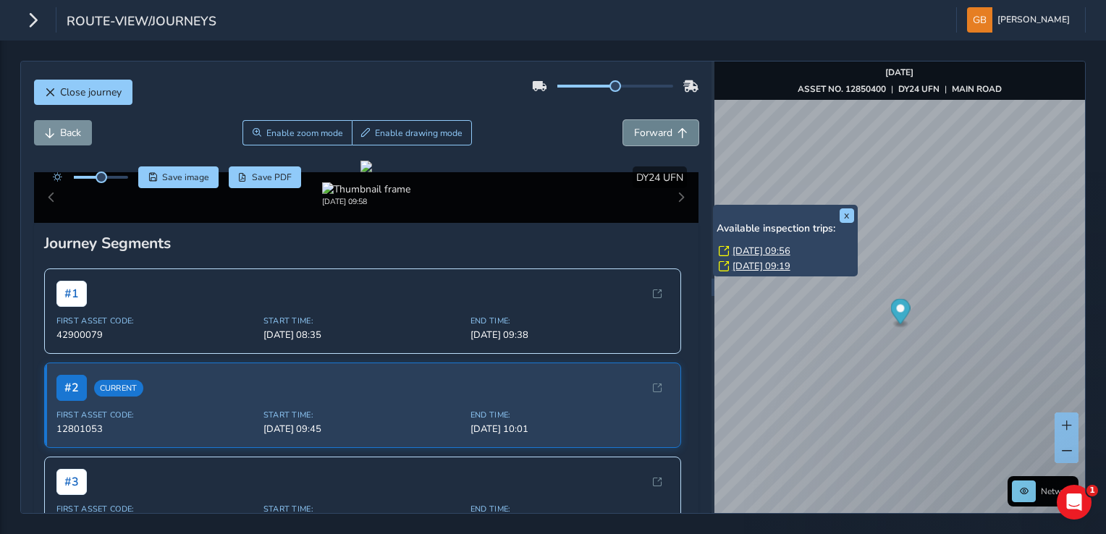
click at [648, 131] on span "Forward" at bounding box center [653, 133] width 38 height 14
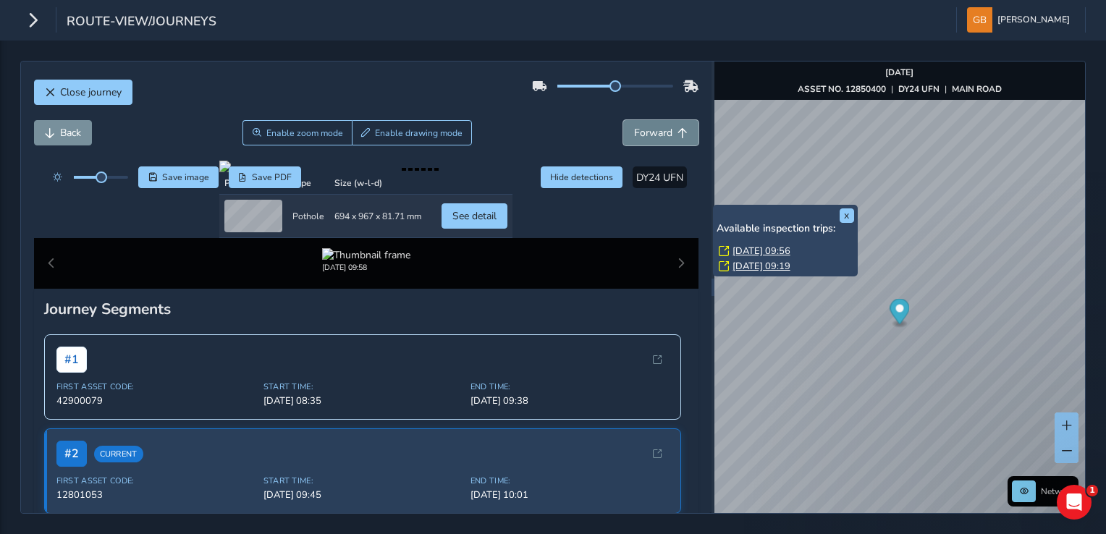
click at [648, 131] on span "Forward" at bounding box center [653, 133] width 38 height 14
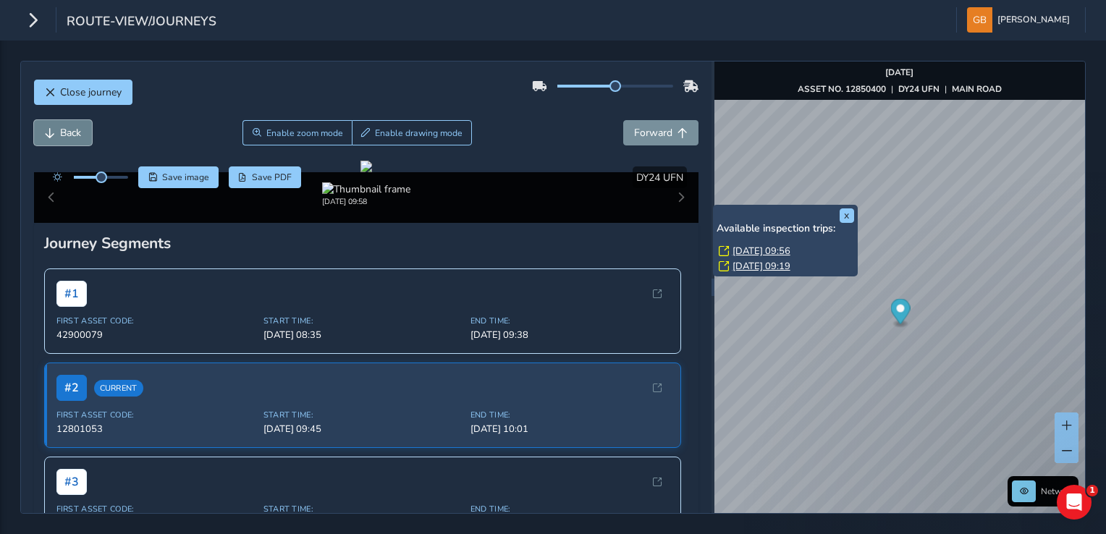
click at [75, 135] on span "Back" at bounding box center [70, 133] width 21 height 14
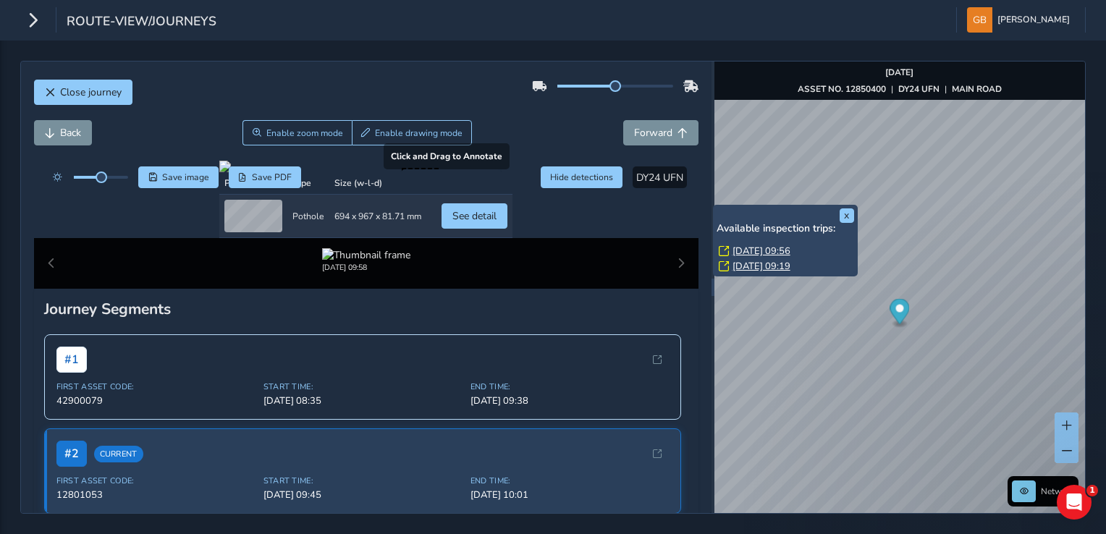
click at [472, 172] on div at bounding box center [365, 167] width 293 height 12
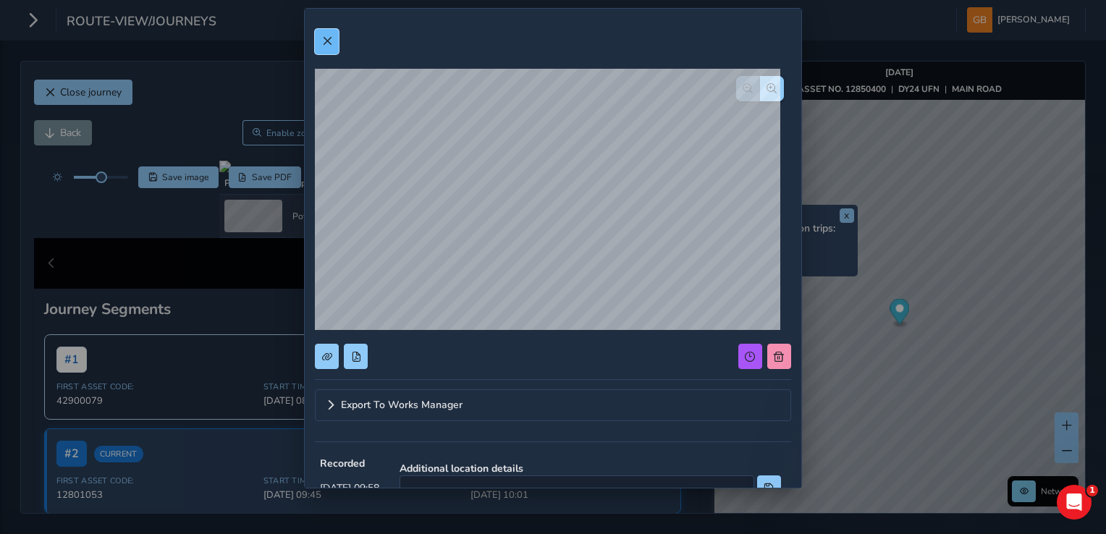
click at [330, 44] on span at bounding box center [327, 41] width 10 height 10
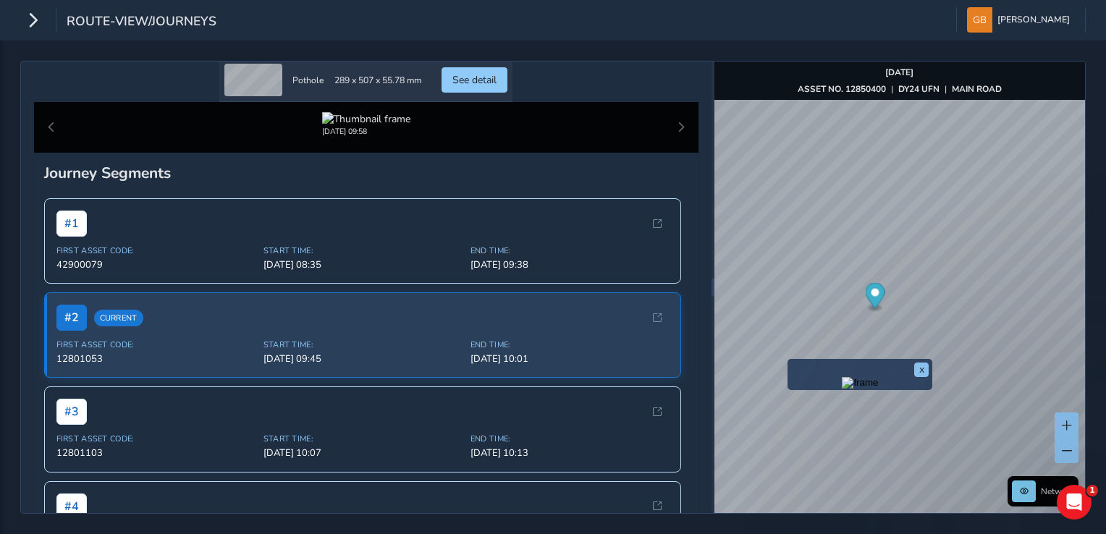
scroll to position [145, 0]
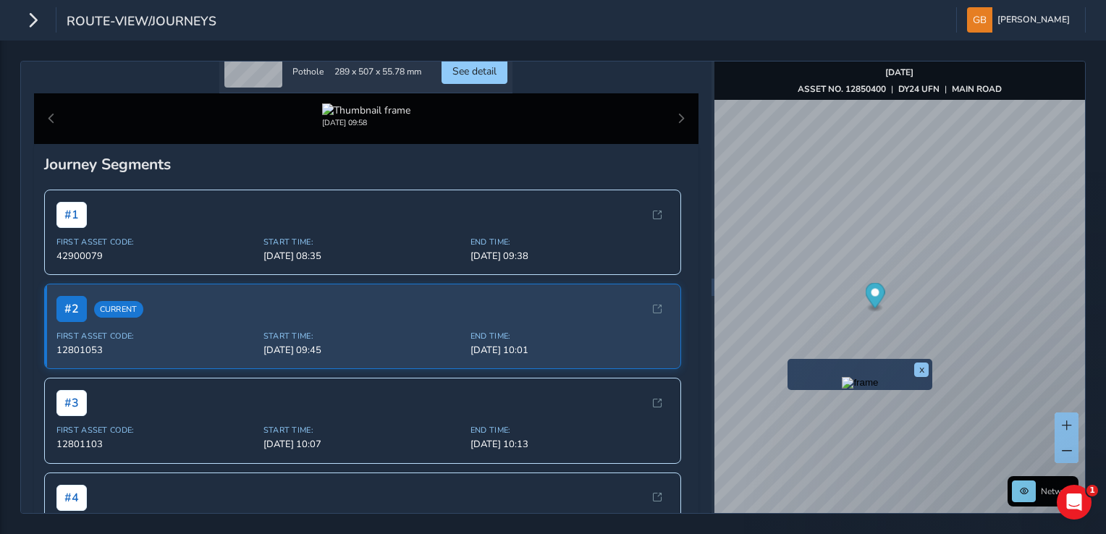
click at [304, 28] on div at bounding box center [365, 22] width 293 height 12
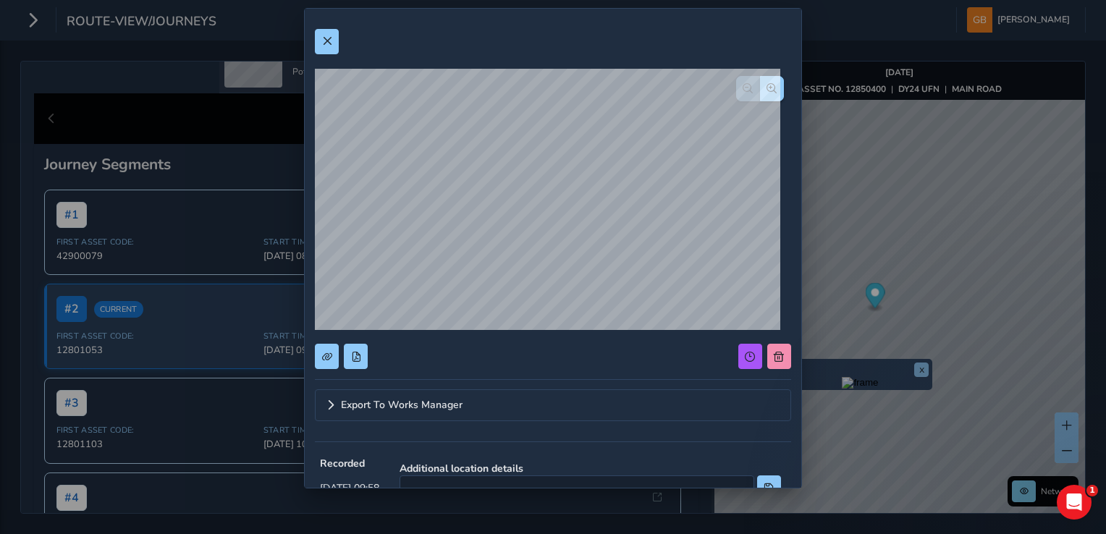
scroll to position [0, 0]
click at [327, 42] on span at bounding box center [327, 41] width 10 height 10
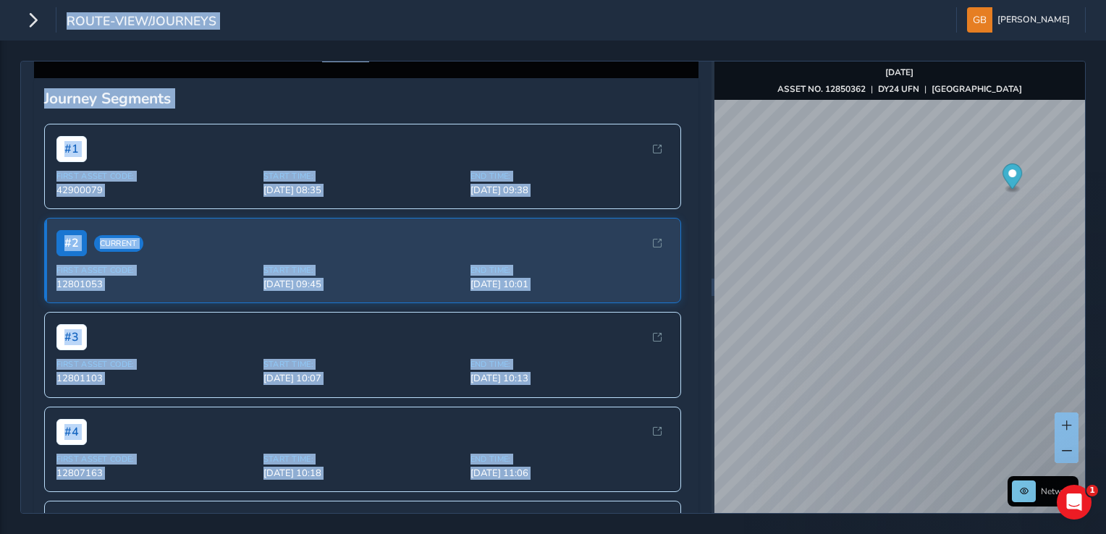
drag, startPoint x: 980, startPoint y: 332, endPoint x: 1016, endPoint y: 164, distance: 171.7
click at [1069, 450] on span at bounding box center [1067, 451] width 10 height 10
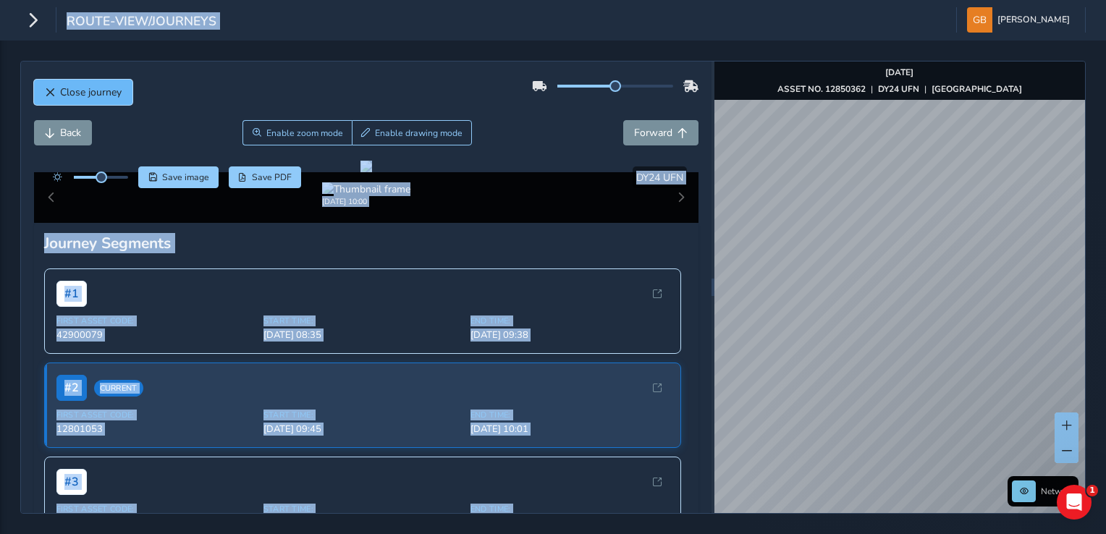
click at [109, 93] on span "Close journey" at bounding box center [91, 92] width 62 height 14
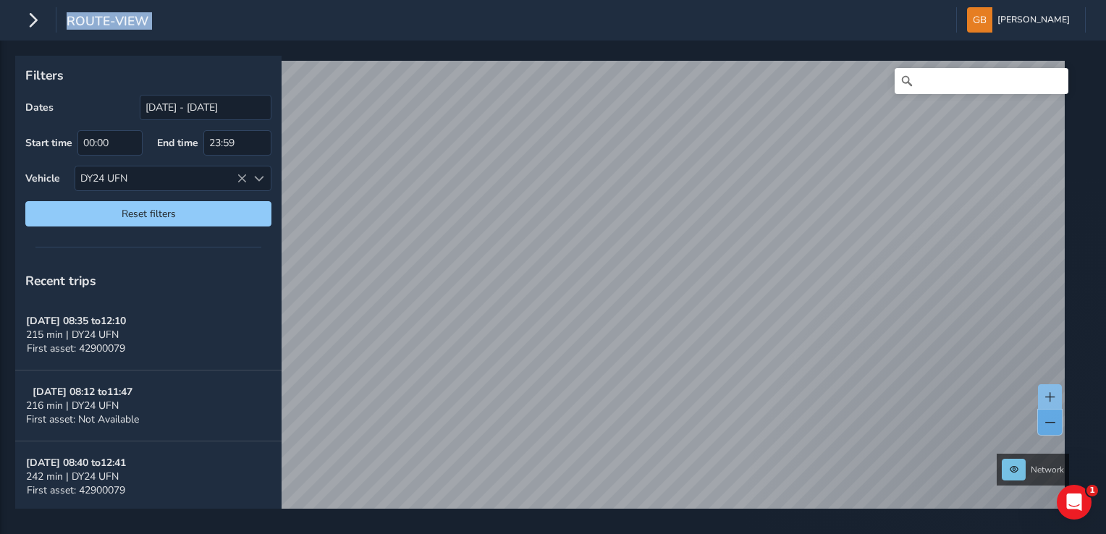
click at [1044, 421] on button at bounding box center [1050, 422] width 24 height 25
click at [1050, 398] on span at bounding box center [1050, 397] width 10 height 10
click at [1050, 420] on span at bounding box center [1050, 423] width 10 height 10
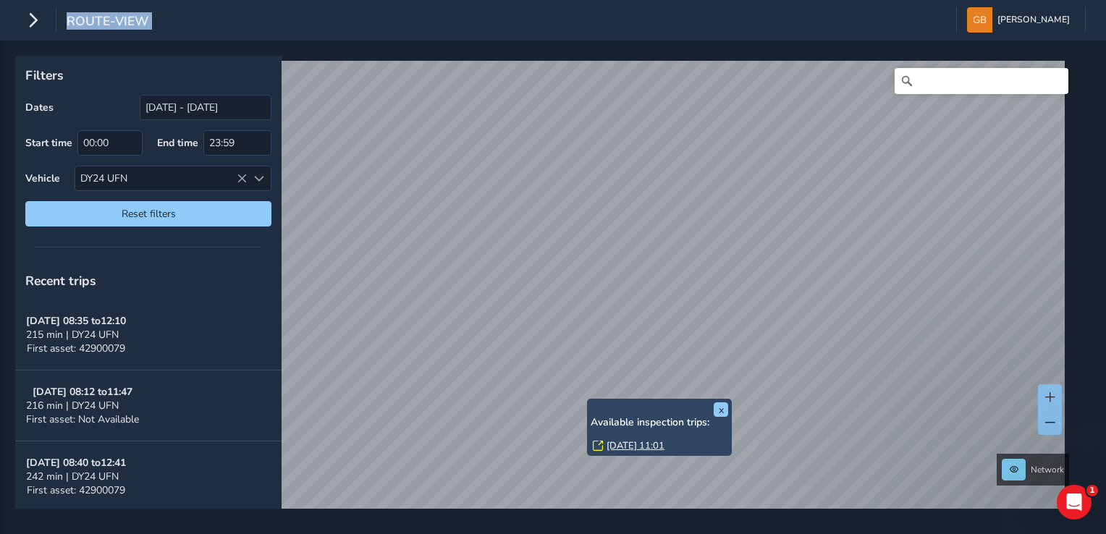
click at [620, 446] on link "Wed, 15 Oct, 11:01" at bounding box center [636, 445] width 58 height 13
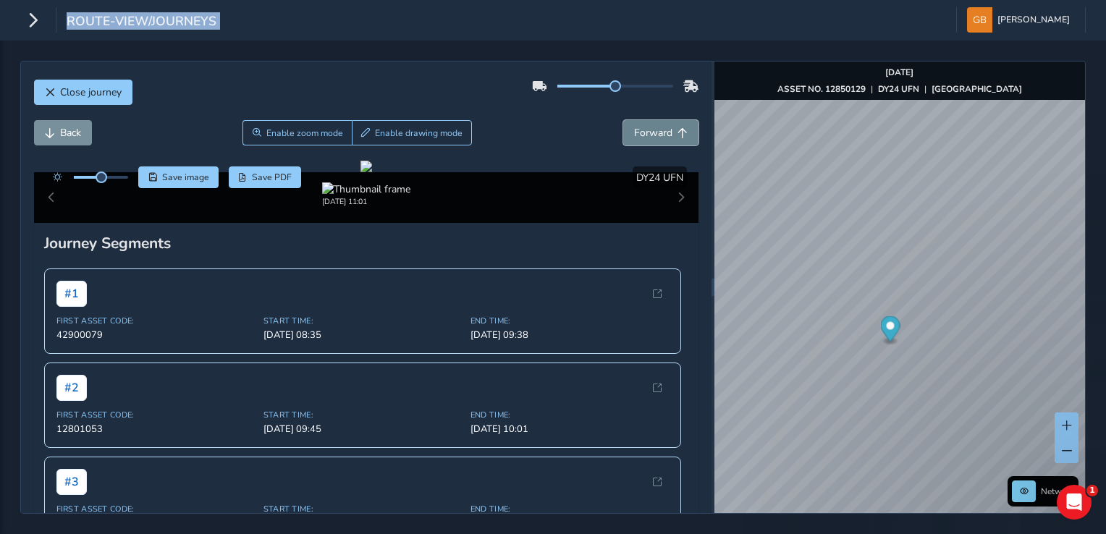
click at [652, 131] on span "Forward" at bounding box center [653, 133] width 38 height 14
click at [652, 130] on span "Forward" at bounding box center [653, 133] width 38 height 14
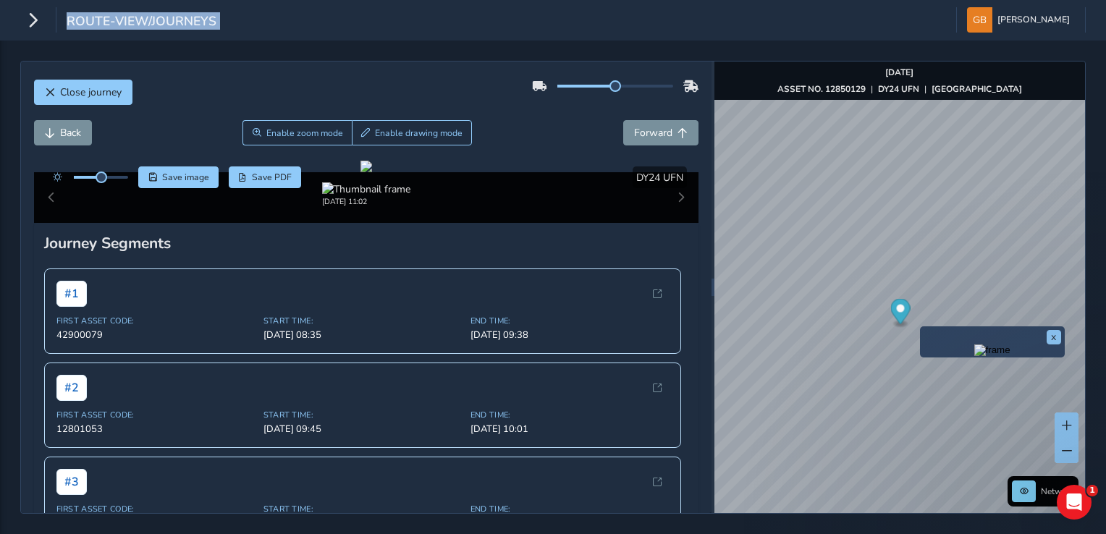
click at [922, 332] on div "x" at bounding box center [992, 341] width 145 height 31
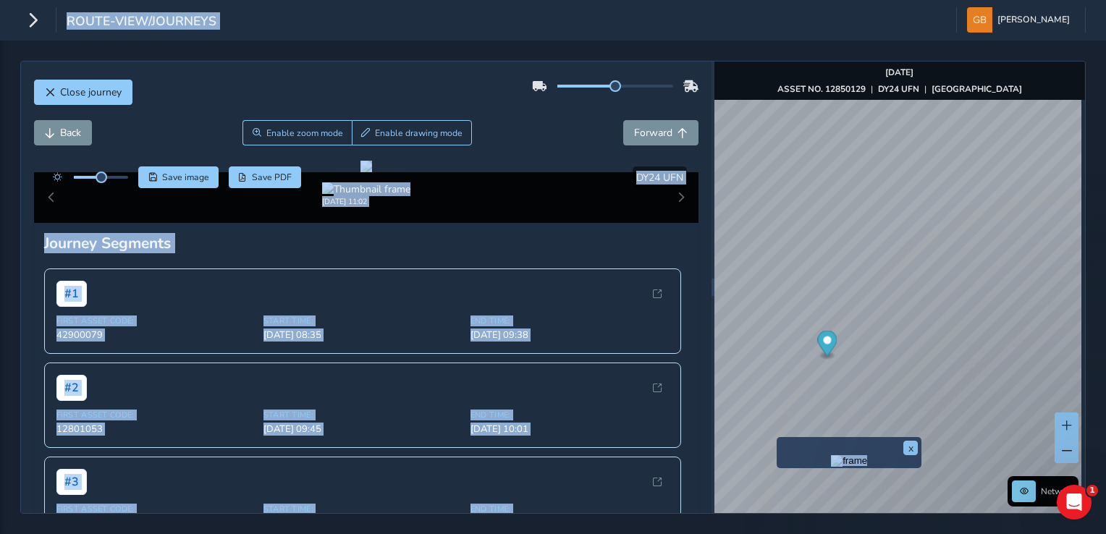
click at [779, 439] on div "x" at bounding box center [849, 452] width 145 height 31
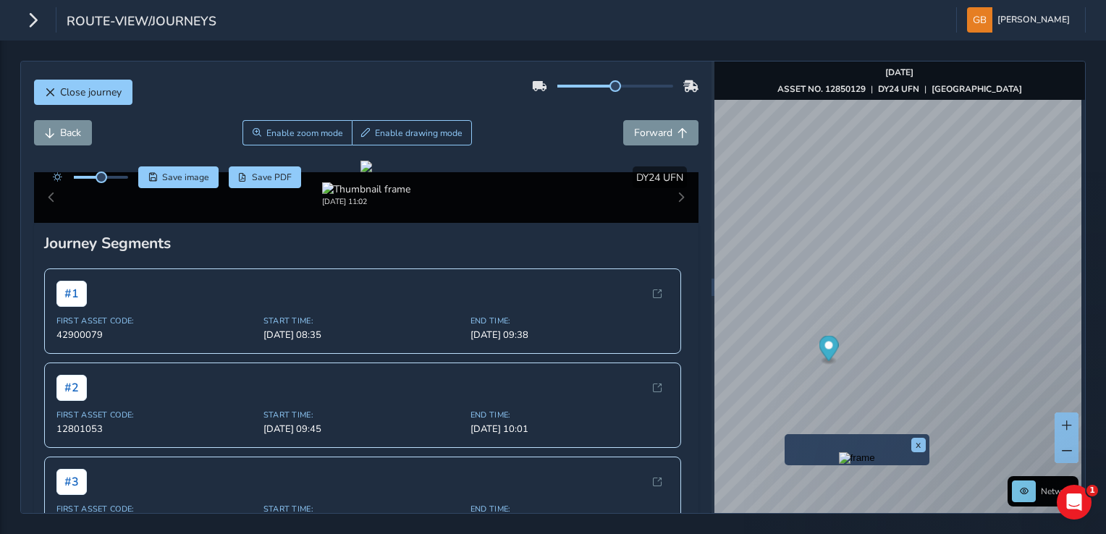
click at [785, 437] on div "x" at bounding box center [857, 449] width 145 height 31
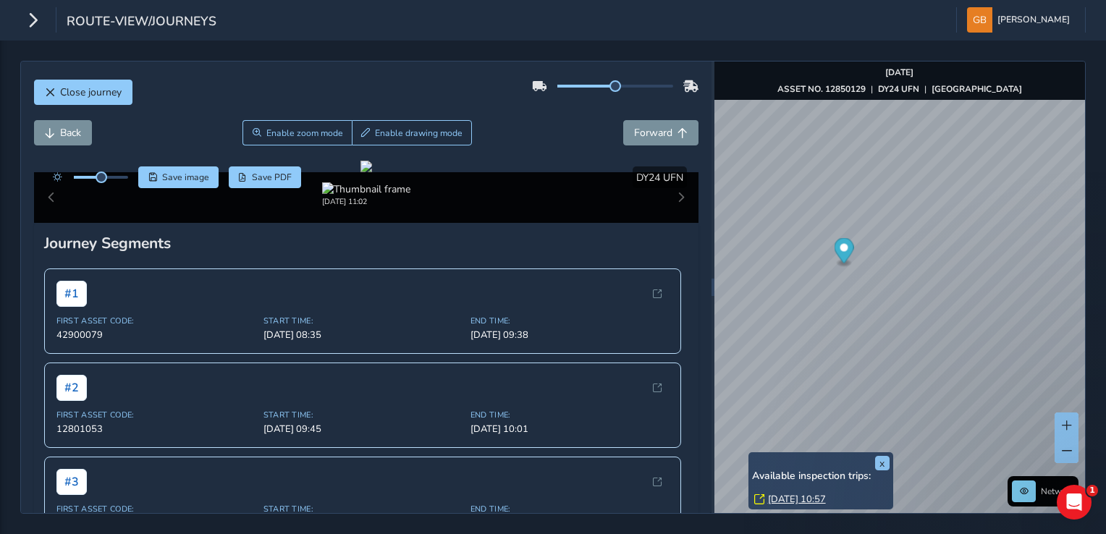
click at [775, 497] on link "Wed, 15 Oct, 10:57" at bounding box center [797, 499] width 58 height 13
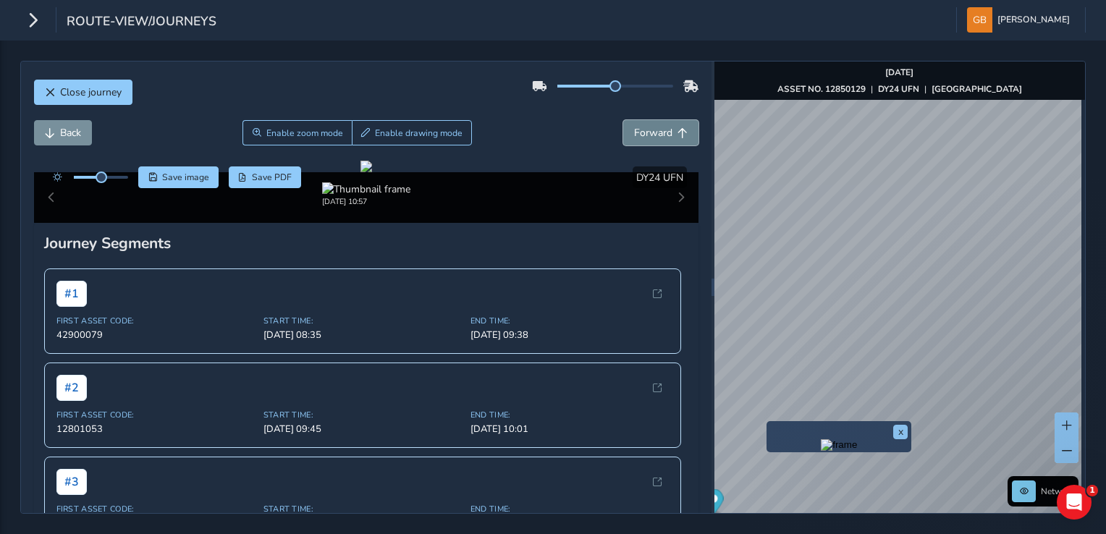
click at [634, 135] on span "Forward" at bounding box center [653, 133] width 38 height 14
click at [64, 131] on span "Back" at bounding box center [70, 133] width 21 height 14
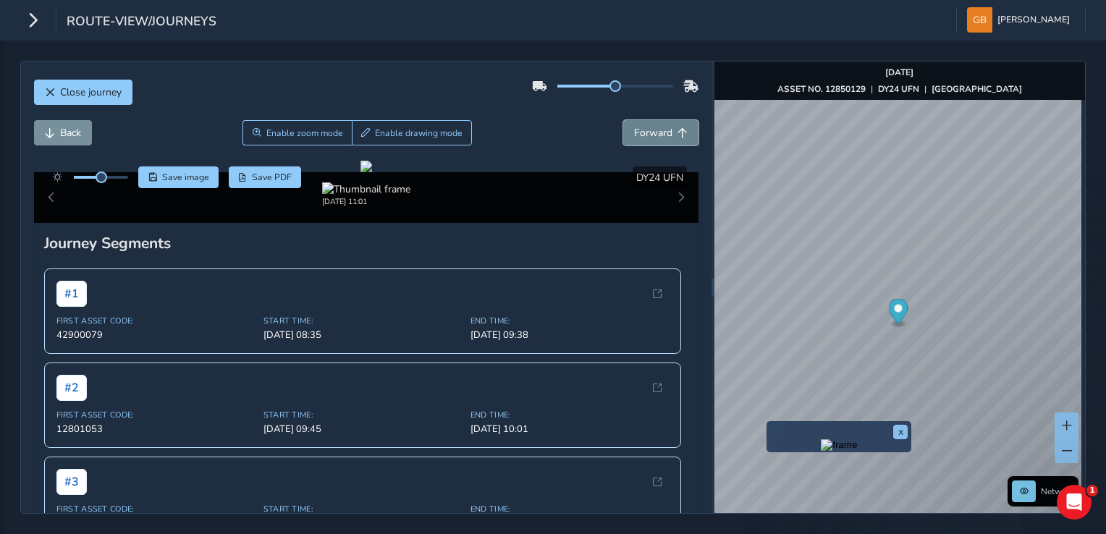
click at [647, 132] on span "Forward" at bounding box center [653, 133] width 38 height 14
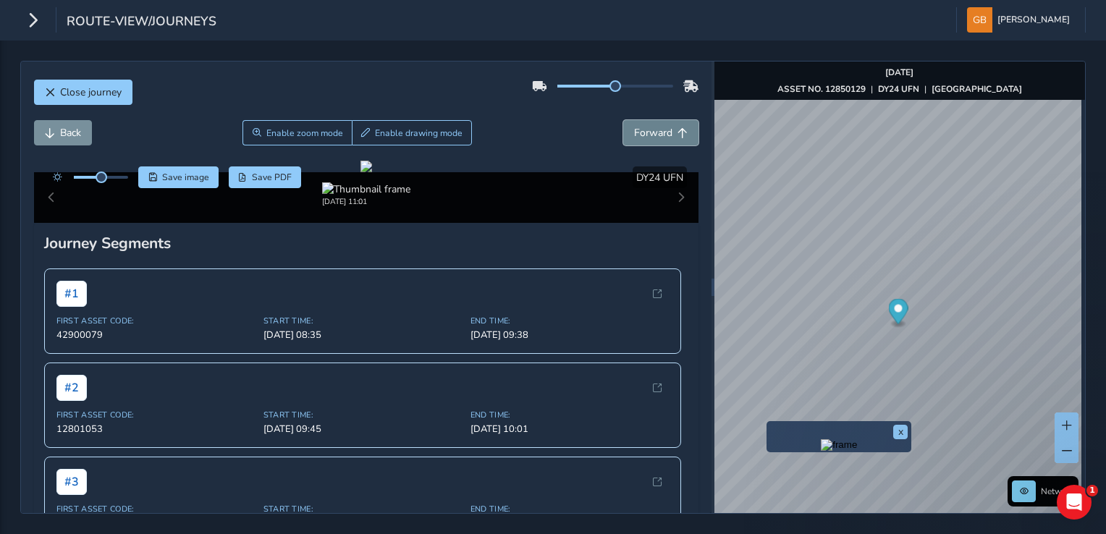
click at [647, 132] on span "Forward" at bounding box center [653, 133] width 38 height 14
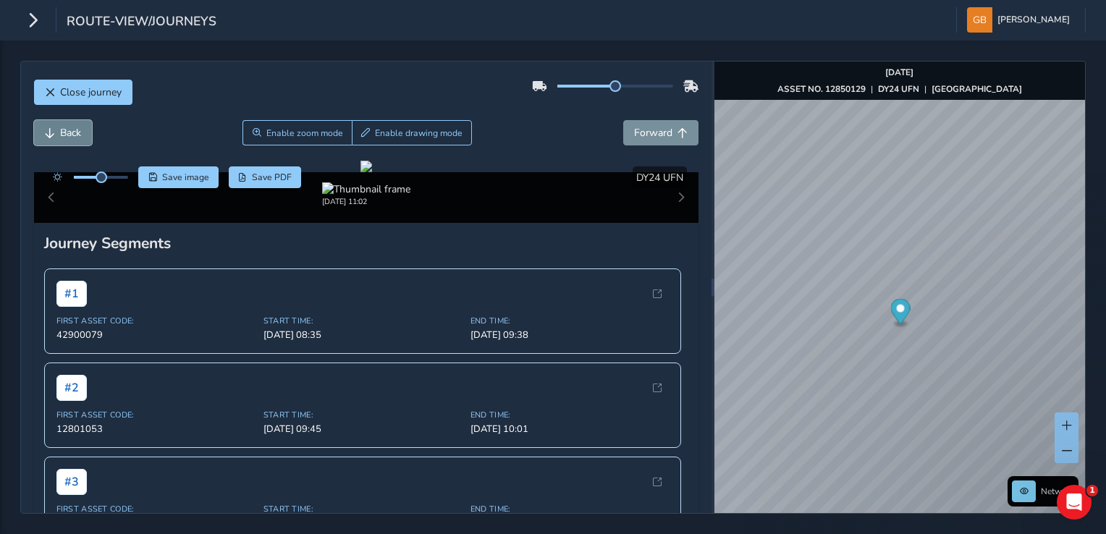
click at [62, 138] on span "Back" at bounding box center [70, 133] width 21 height 14
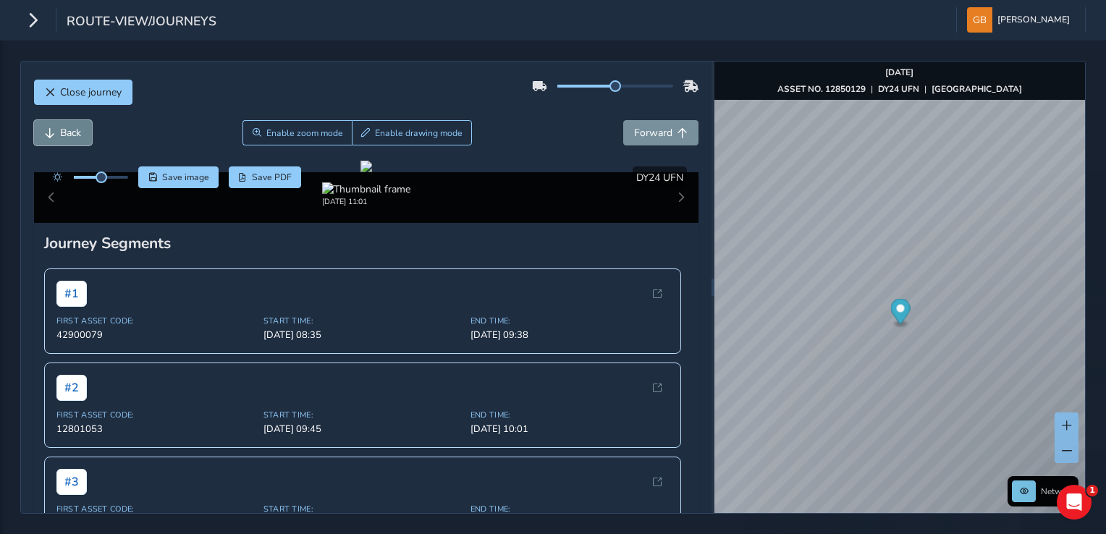
click at [62, 138] on span "Back" at bounding box center [70, 133] width 21 height 14
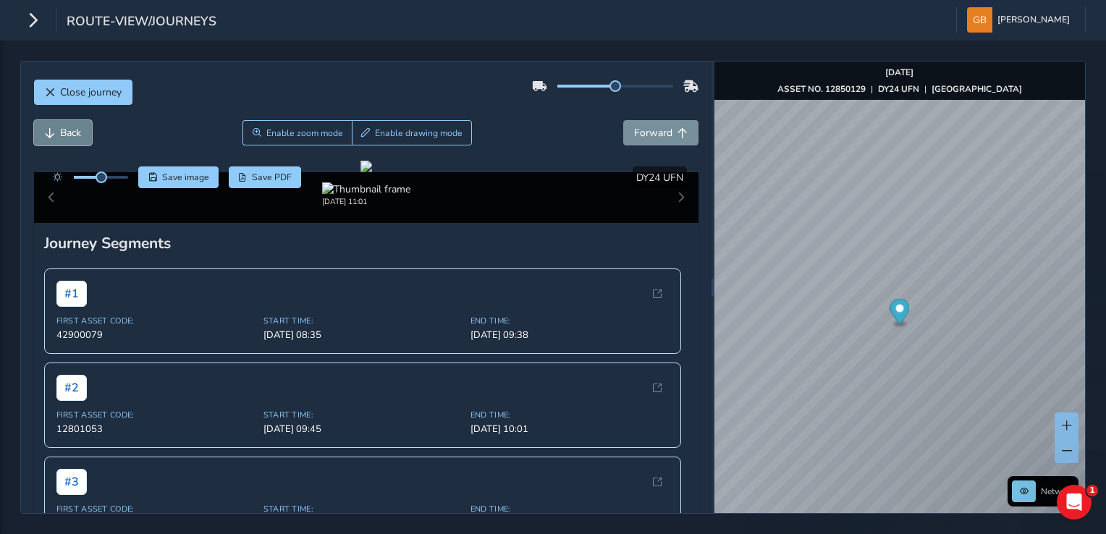
click at [62, 138] on span "Back" at bounding box center [70, 133] width 21 height 14
click at [654, 138] on span "Forward" at bounding box center [653, 133] width 38 height 14
click at [68, 130] on span "Back" at bounding box center [70, 133] width 21 height 14
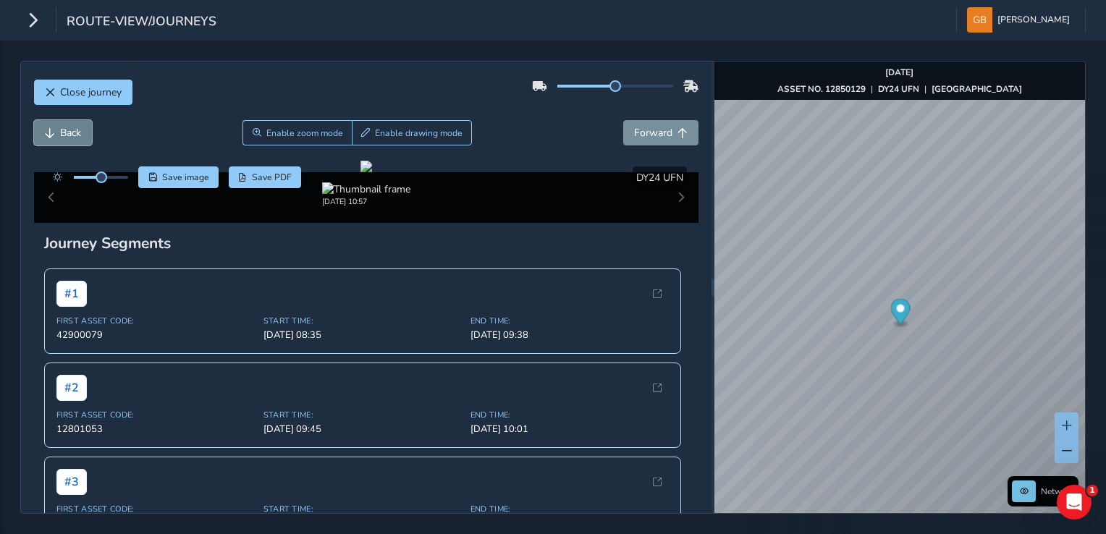
click at [68, 130] on span "Back" at bounding box center [70, 133] width 21 height 14
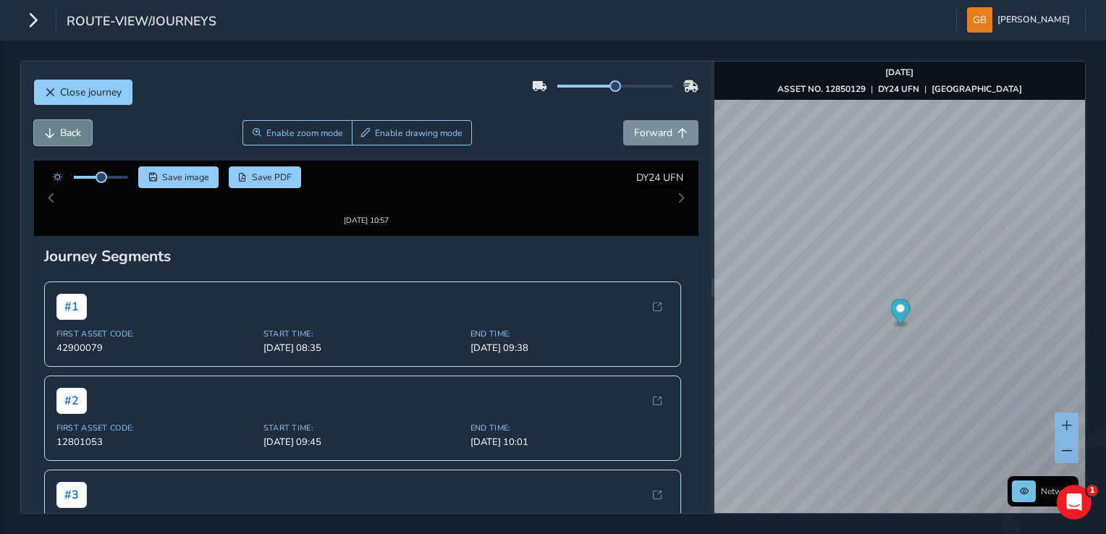
click at [67, 130] on span "Back" at bounding box center [70, 133] width 21 height 14
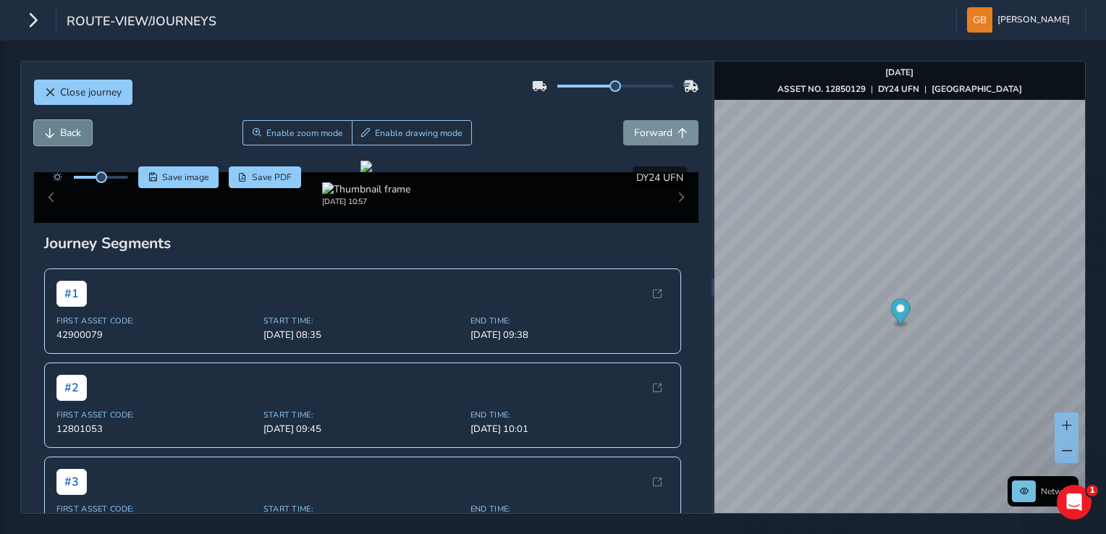
click at [67, 130] on span "Back" at bounding box center [70, 133] width 21 height 14
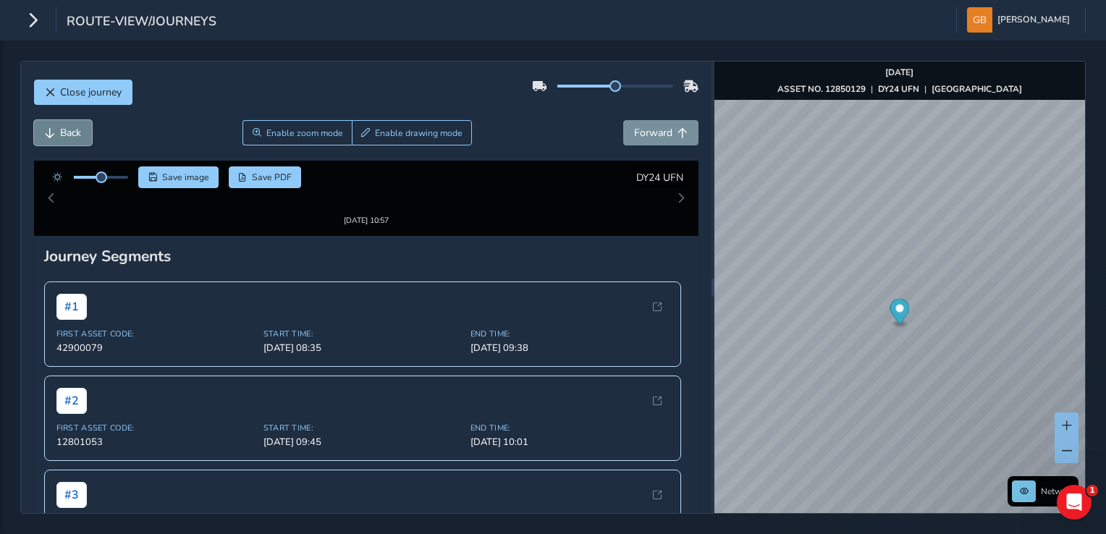
click at [67, 130] on span "Back" at bounding box center [70, 133] width 21 height 14
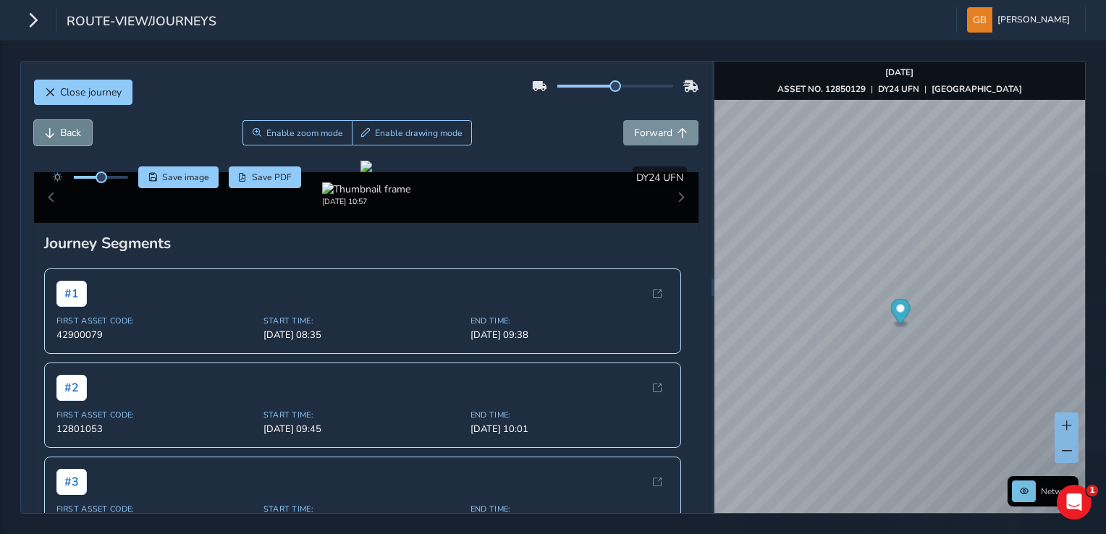
click at [67, 130] on span "Back" at bounding box center [70, 133] width 21 height 14
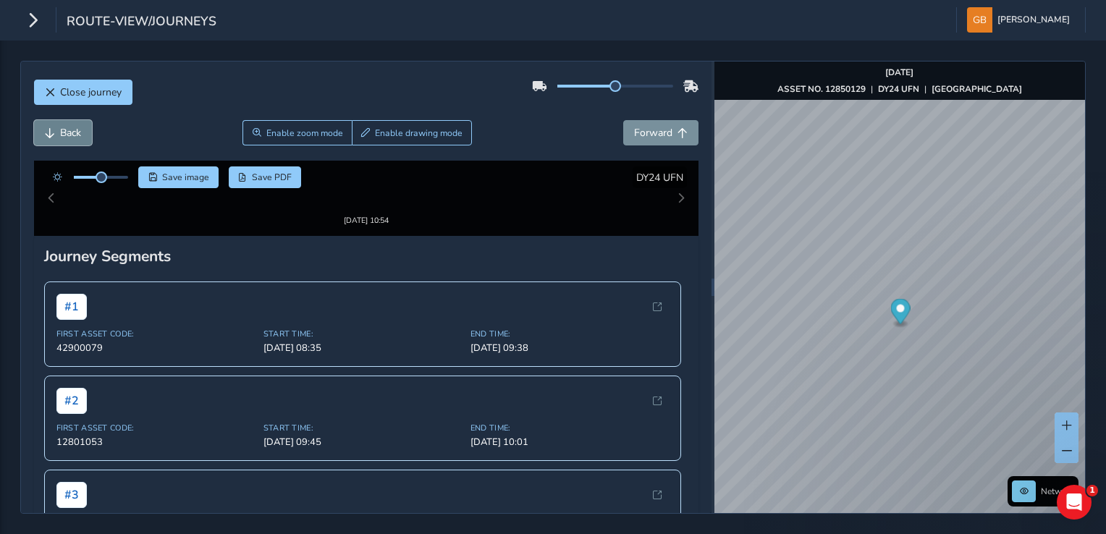
click at [67, 130] on span "Back" at bounding box center [70, 133] width 21 height 14
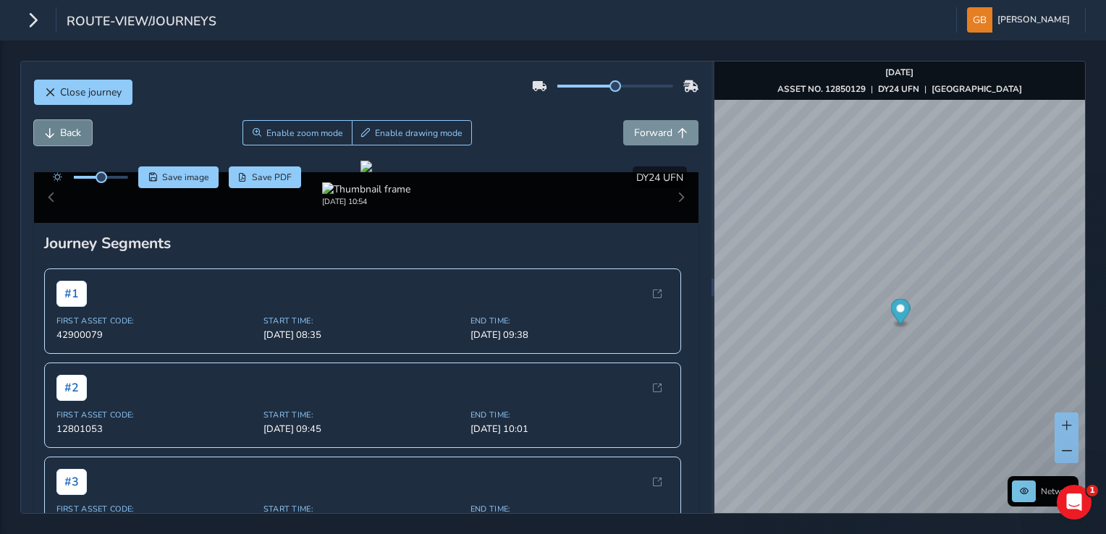
click at [67, 130] on span "Back" at bounding box center [70, 133] width 21 height 14
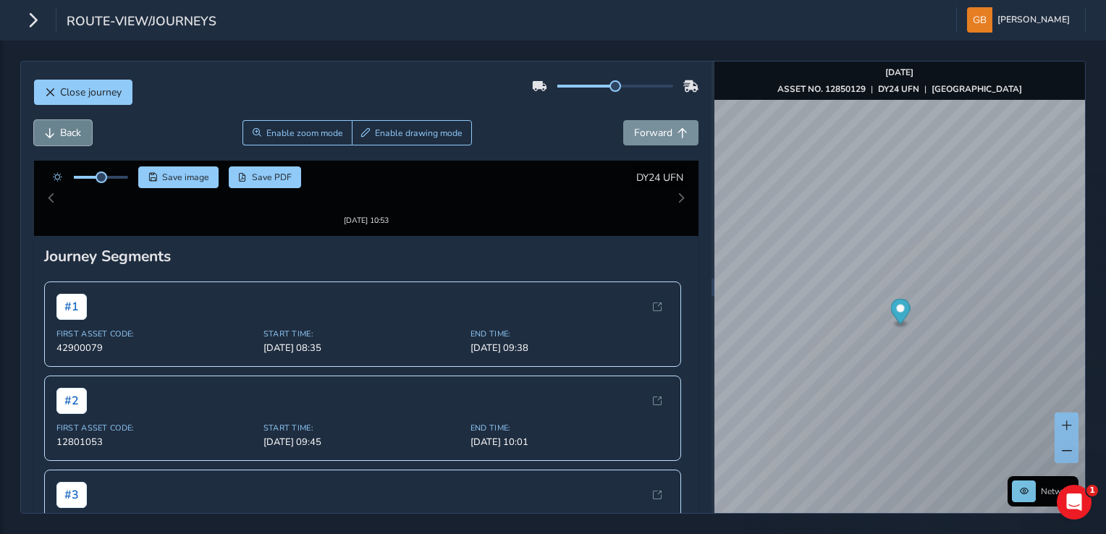
click at [67, 130] on span "Back" at bounding box center [70, 133] width 21 height 14
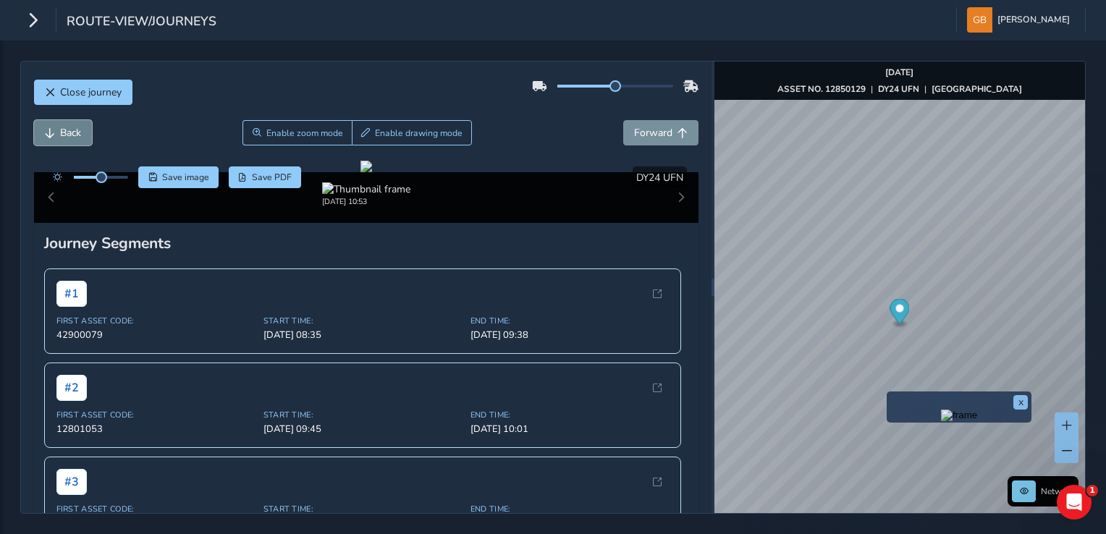
click at [73, 135] on span "Back" at bounding box center [70, 133] width 21 height 14
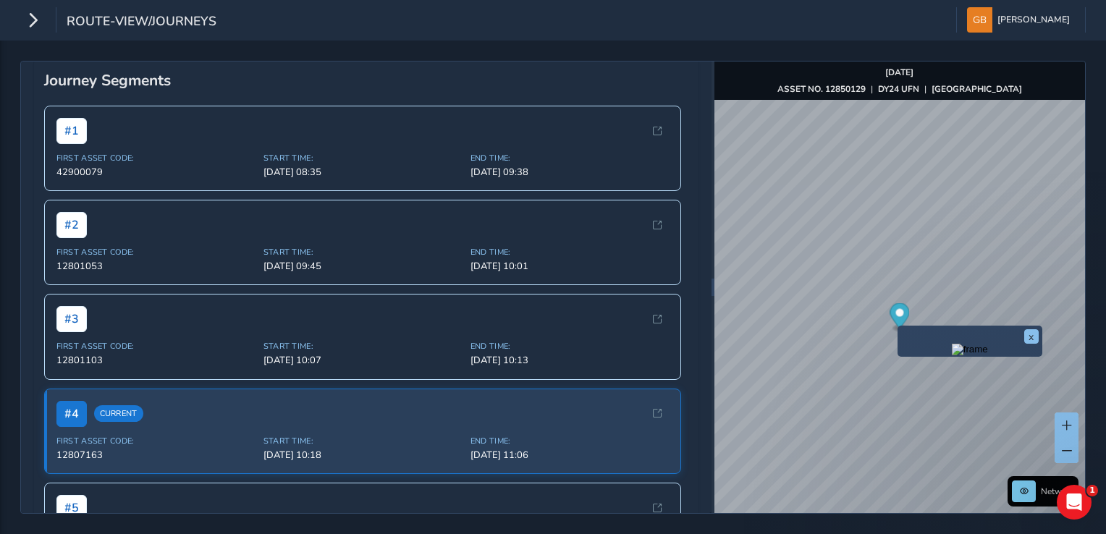
scroll to position [72, 0]
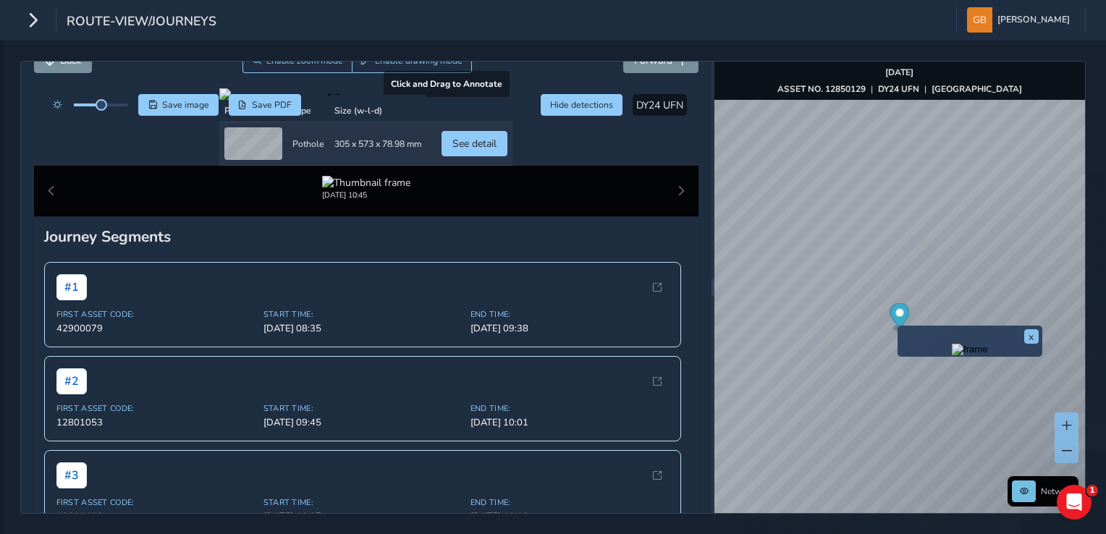
click at [287, 100] on div at bounding box center [365, 94] width 293 height 12
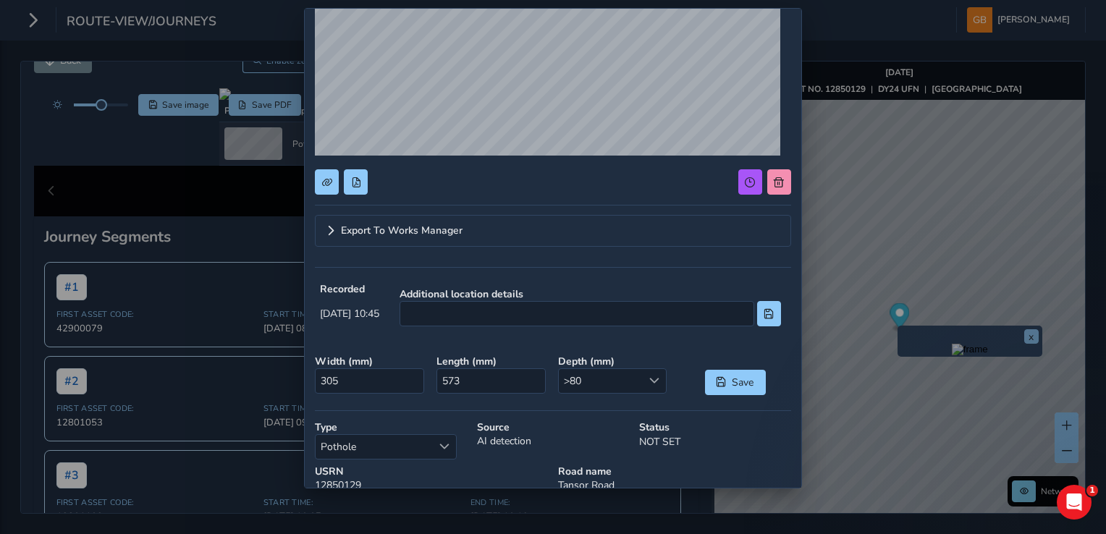
scroll to position [0, 0]
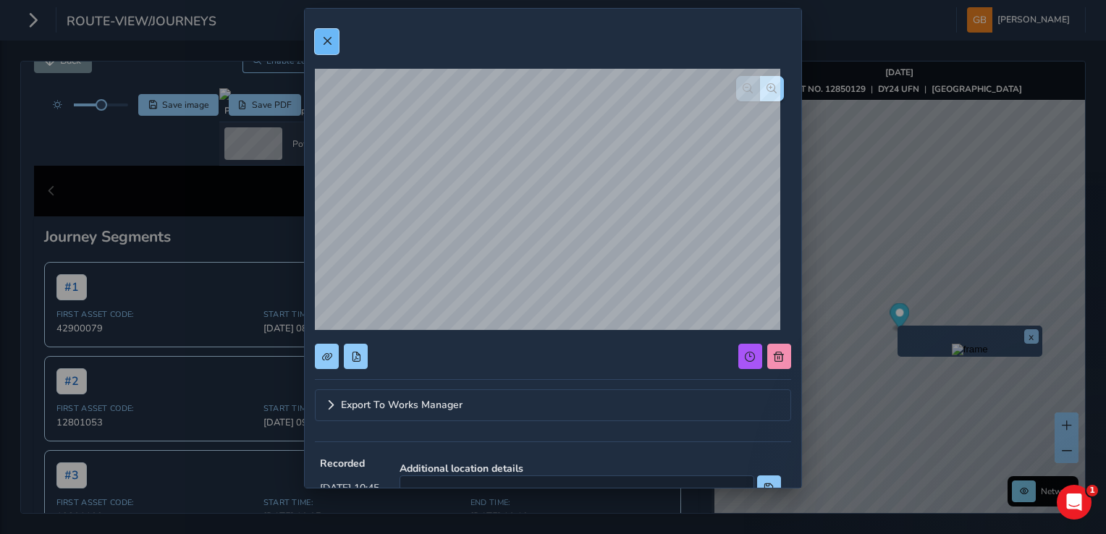
click at [329, 47] on button at bounding box center [327, 41] width 24 height 25
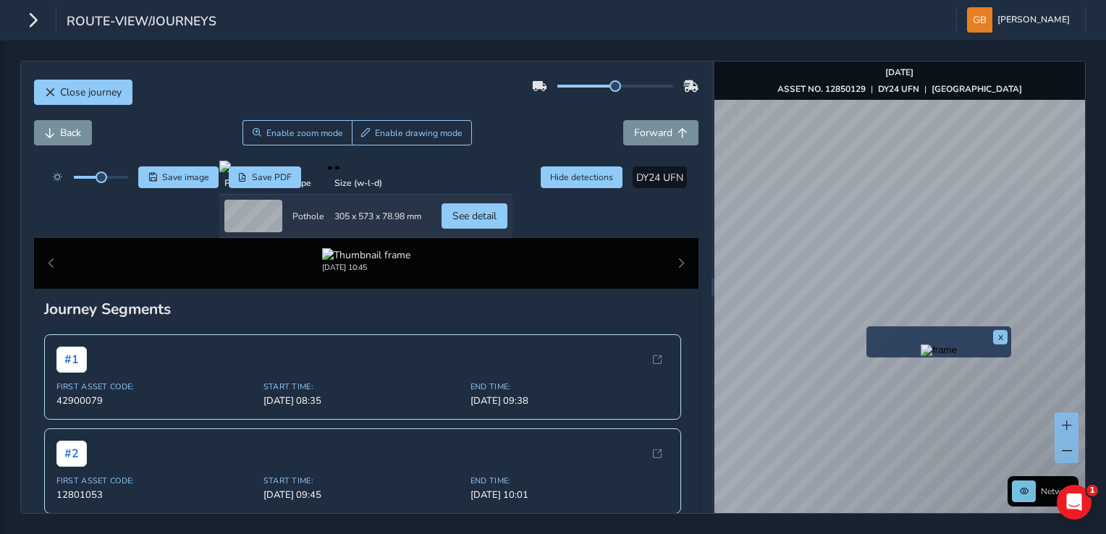
click at [900, 410] on div "x Network Oct 15 2025 ASSET NO. 12850129 | DY24 UFN | TANSOR ROAD © Mapbox © Op…" at bounding box center [900, 288] width 371 height 452
click at [1062, 452] on span at bounding box center [1067, 451] width 10 height 10
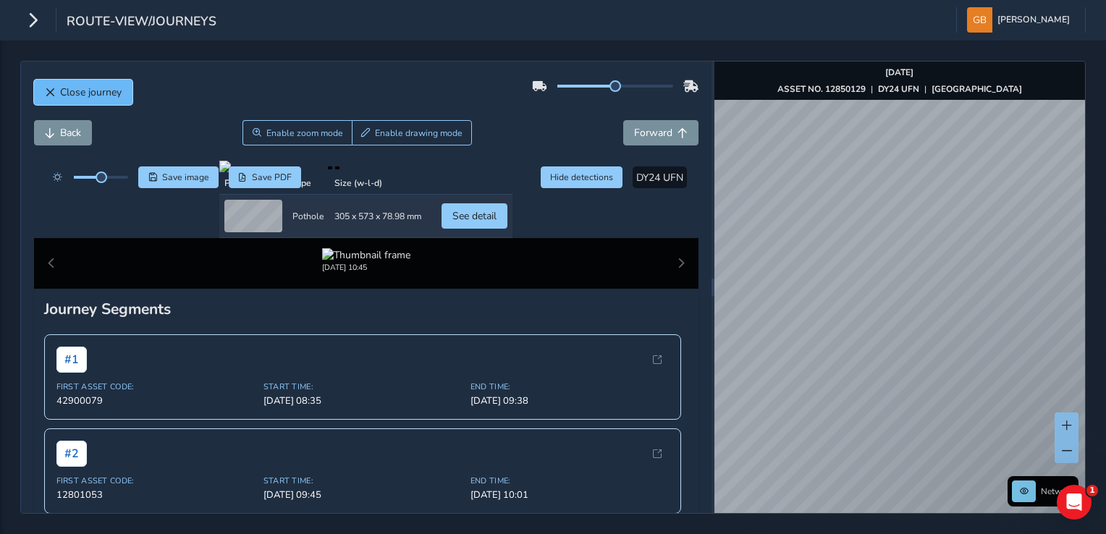
click at [83, 88] on span "Close journey" at bounding box center [91, 92] width 62 height 14
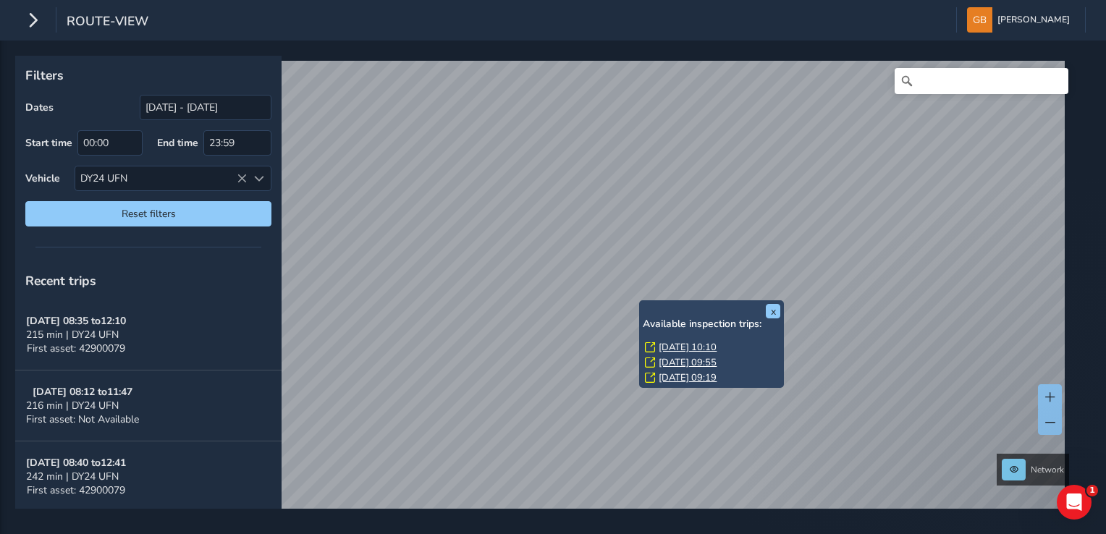
click at [670, 362] on link "Tue, 14 Oct, 09:55" at bounding box center [688, 362] width 58 height 13
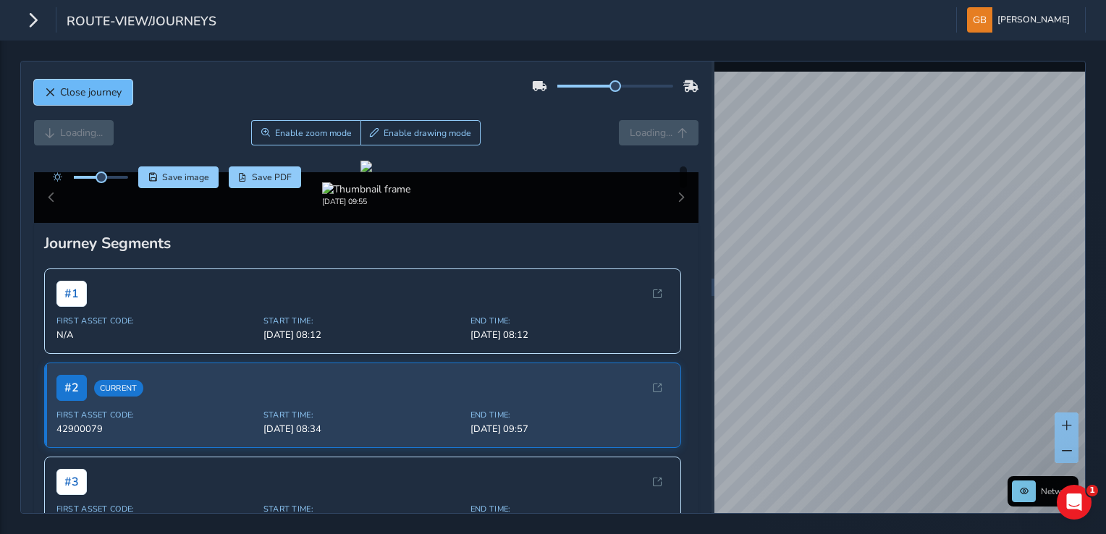
click at [98, 90] on span "Close journey" at bounding box center [91, 92] width 62 height 14
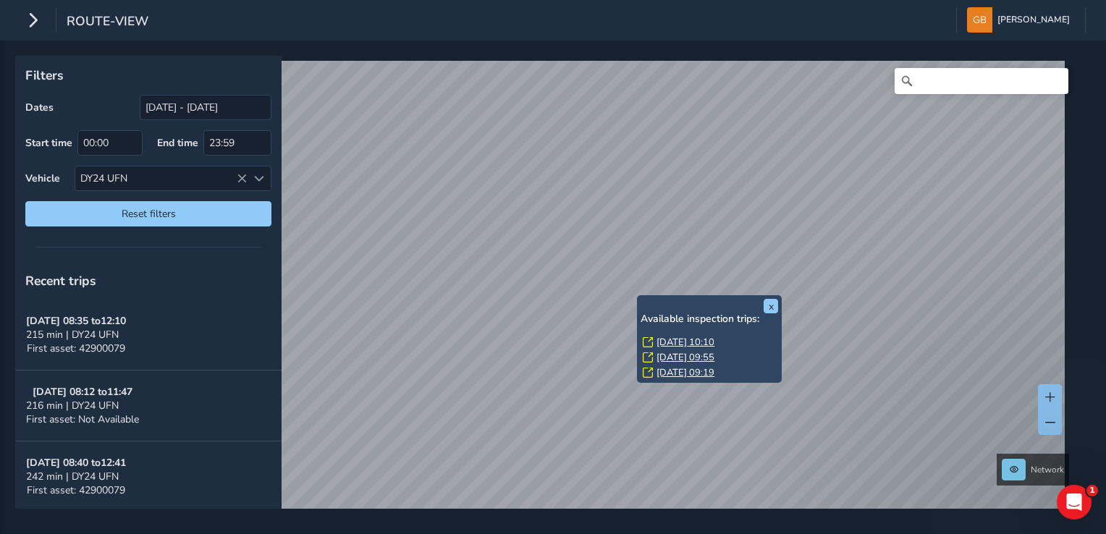
click at [669, 340] on link "Wed, 15 Oct, 10:10" at bounding box center [686, 342] width 58 height 13
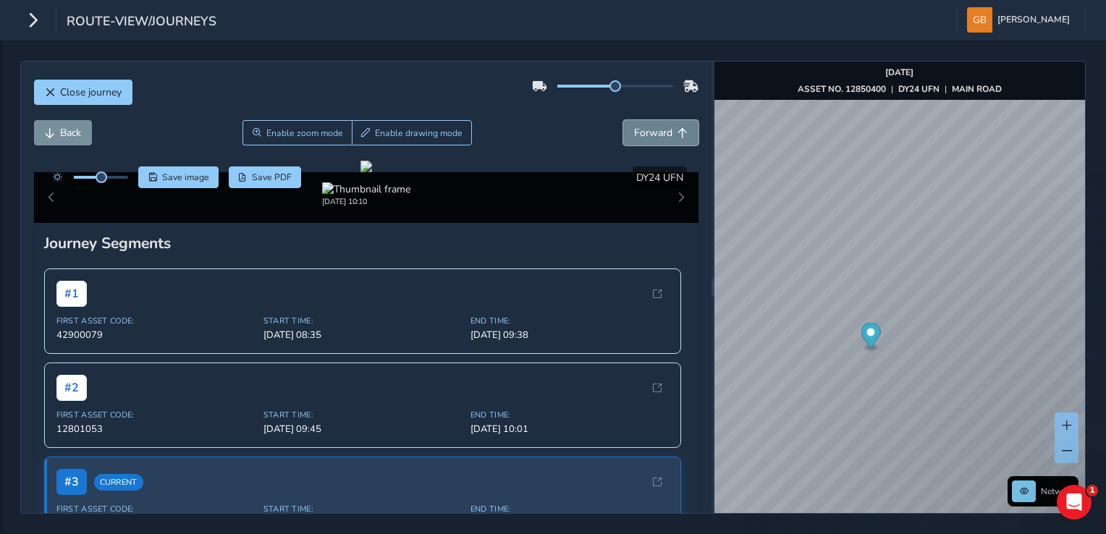
click at [634, 138] on span "Forward" at bounding box center [653, 133] width 38 height 14
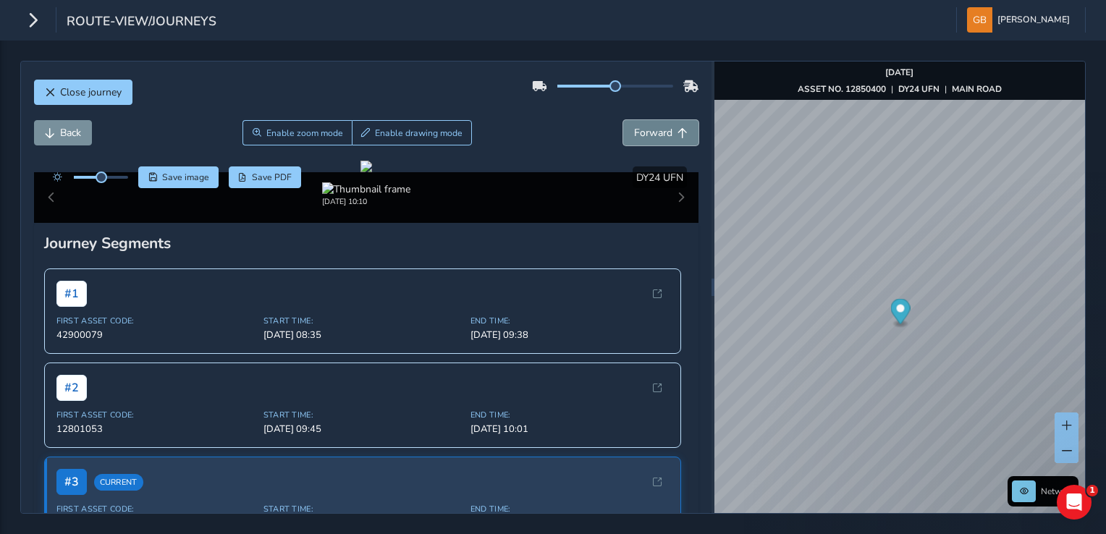
click at [634, 138] on span "Forward" at bounding box center [653, 133] width 38 height 14
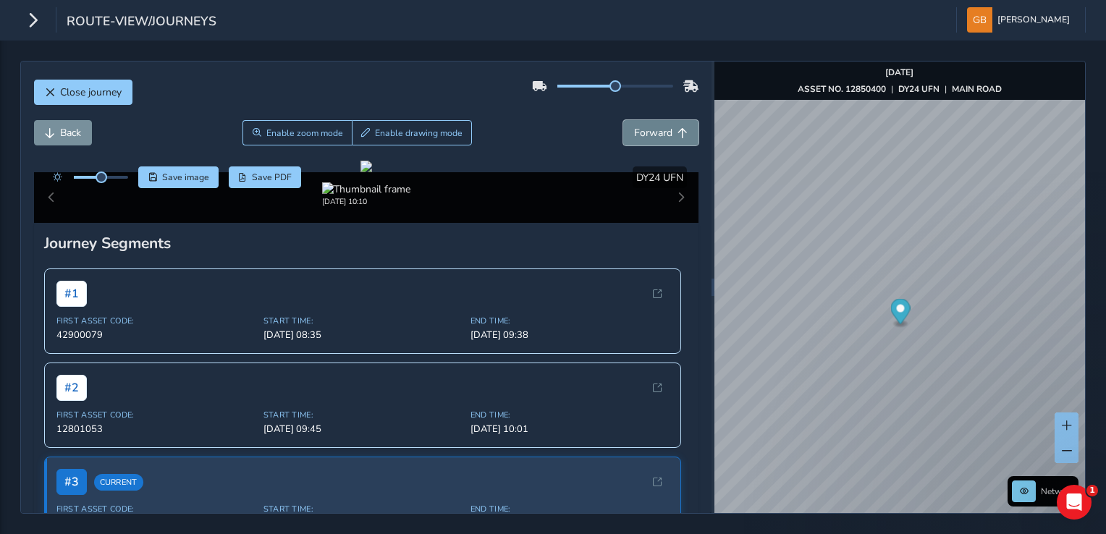
click at [634, 138] on span "Forward" at bounding box center [653, 133] width 38 height 14
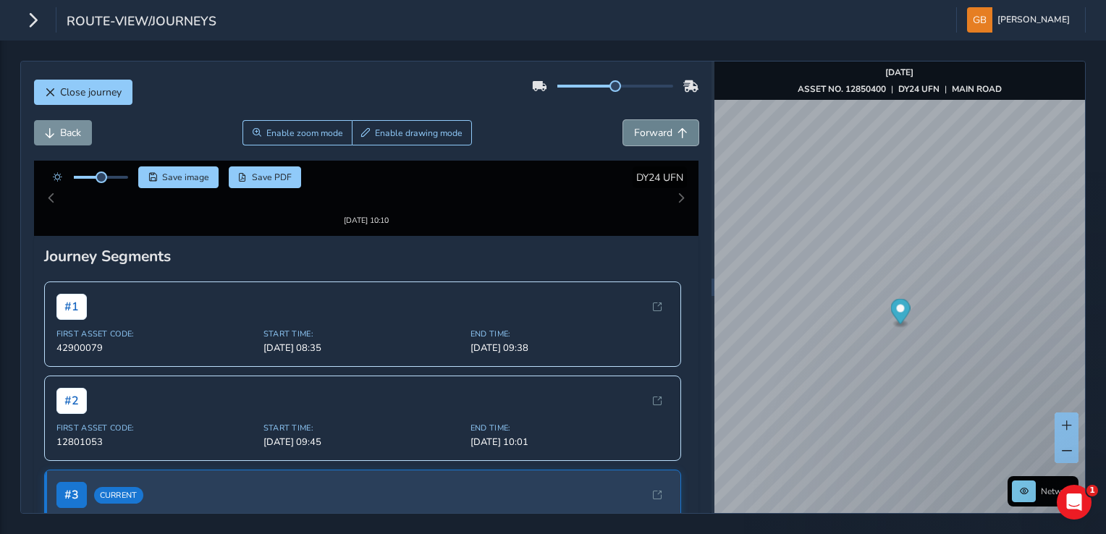
click at [634, 138] on span "Forward" at bounding box center [653, 133] width 38 height 14
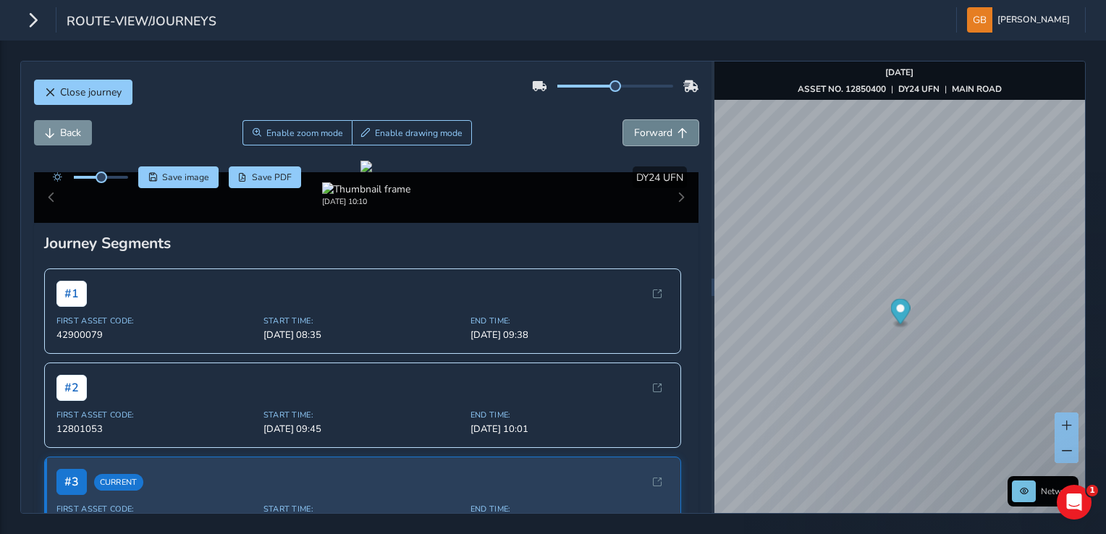
click at [634, 138] on span "Forward" at bounding box center [653, 133] width 38 height 14
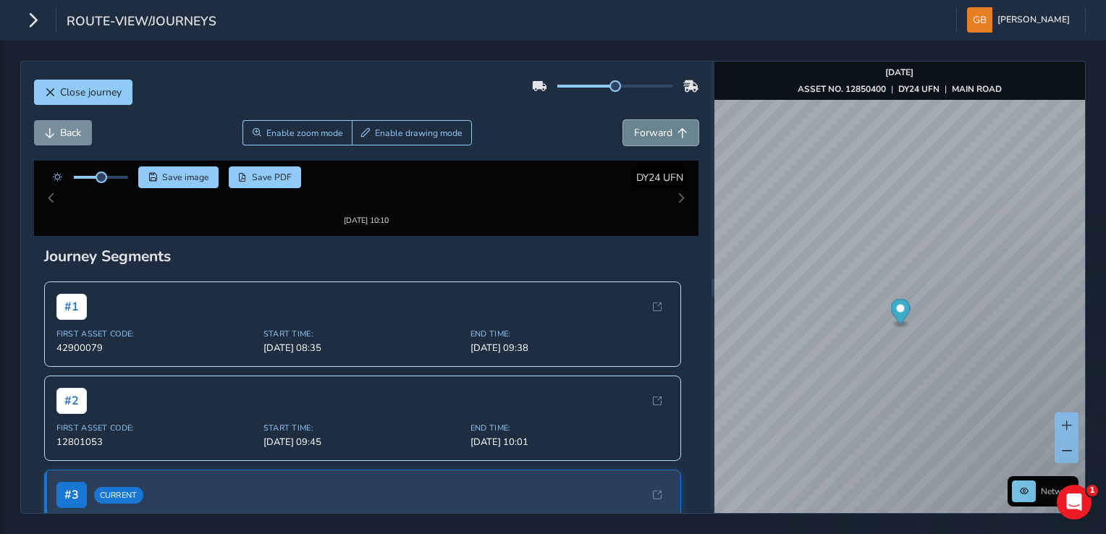
click at [634, 138] on span "Forward" at bounding box center [653, 133] width 38 height 14
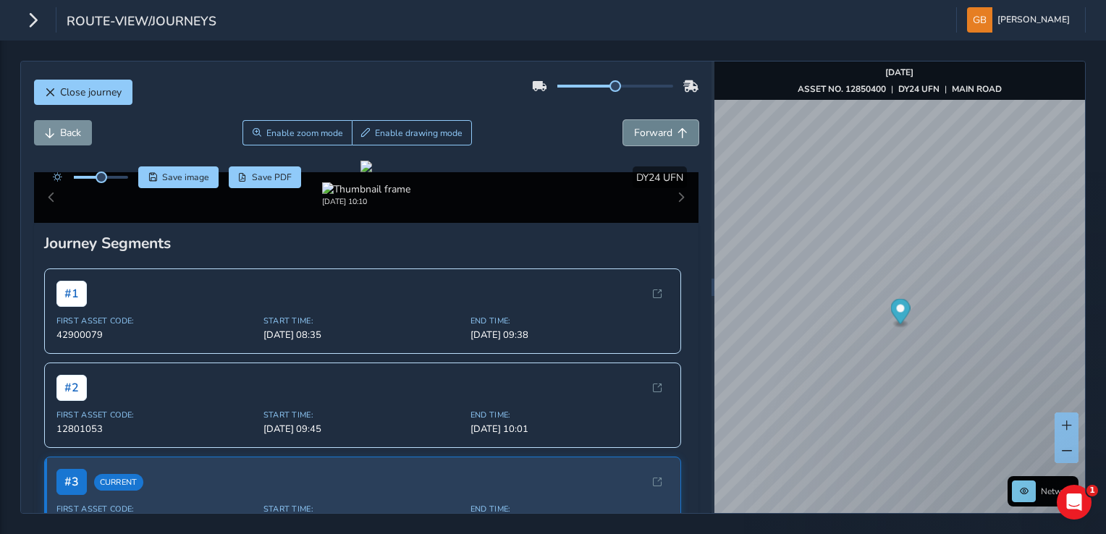
click at [634, 138] on span "Forward" at bounding box center [653, 133] width 38 height 14
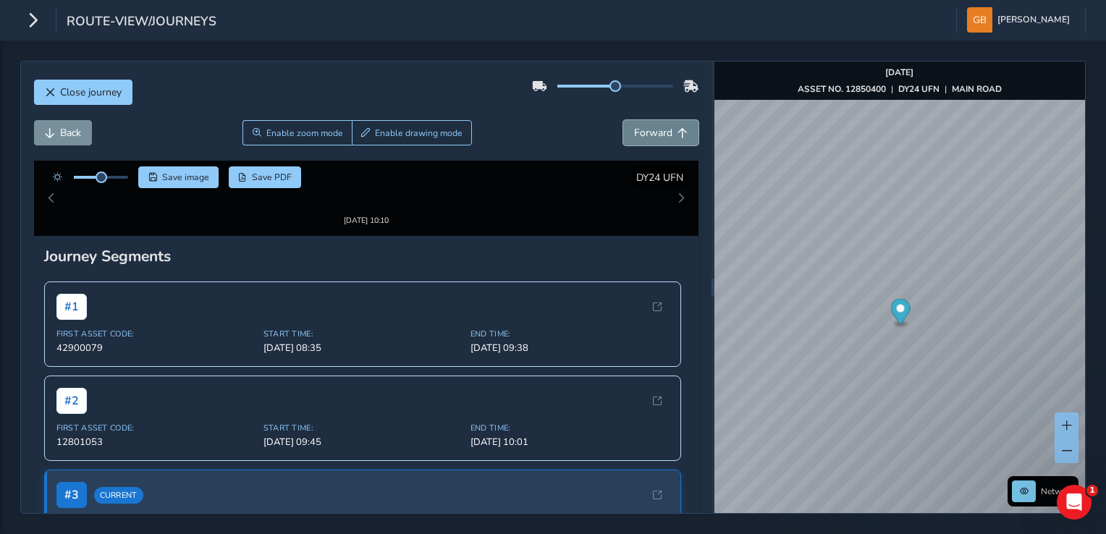
click at [634, 138] on span "Forward" at bounding box center [653, 133] width 38 height 14
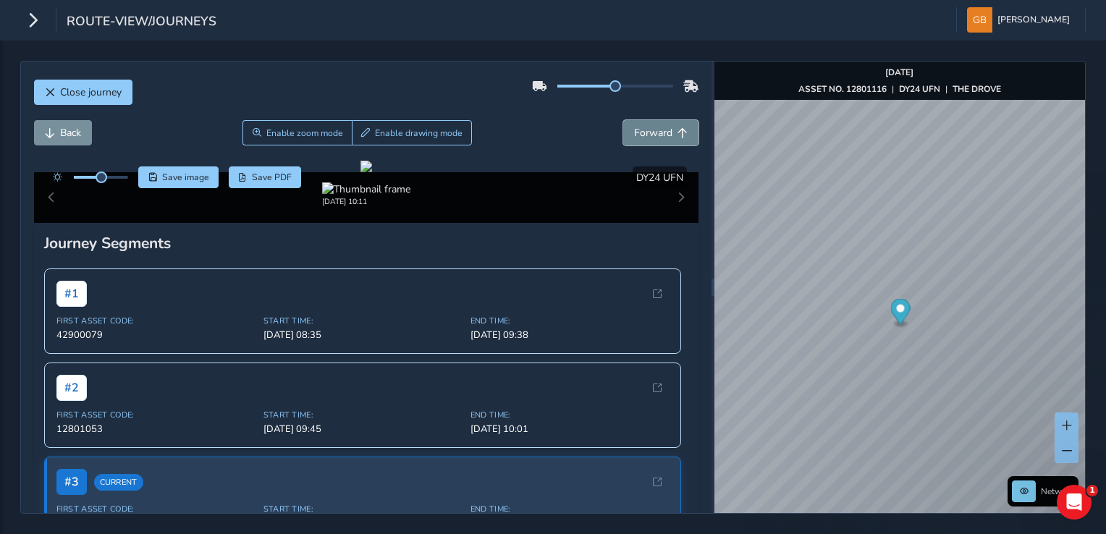
click at [634, 138] on span "Forward" at bounding box center [653, 133] width 38 height 14
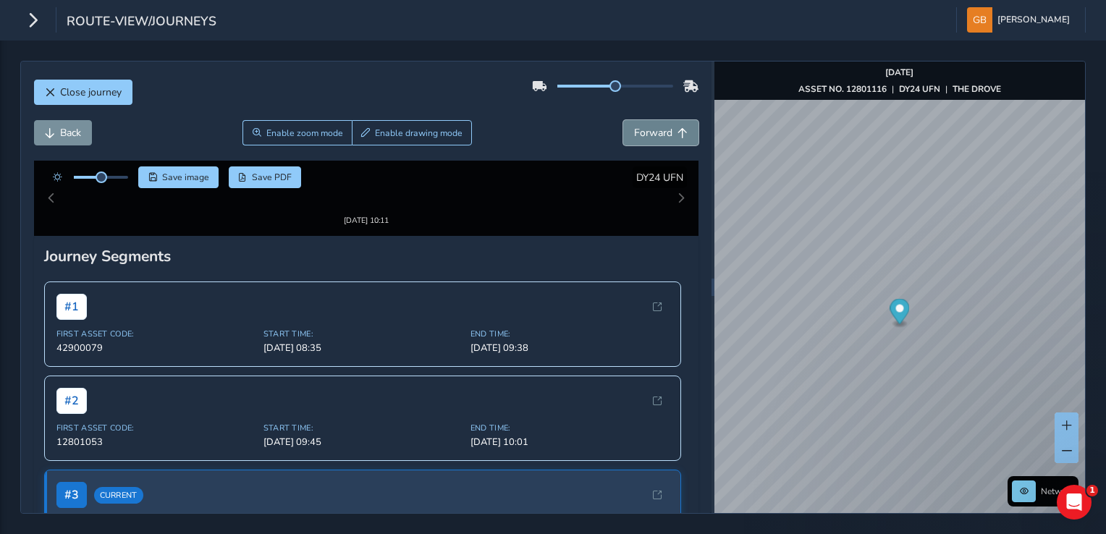
click at [634, 138] on span "Forward" at bounding box center [653, 133] width 38 height 14
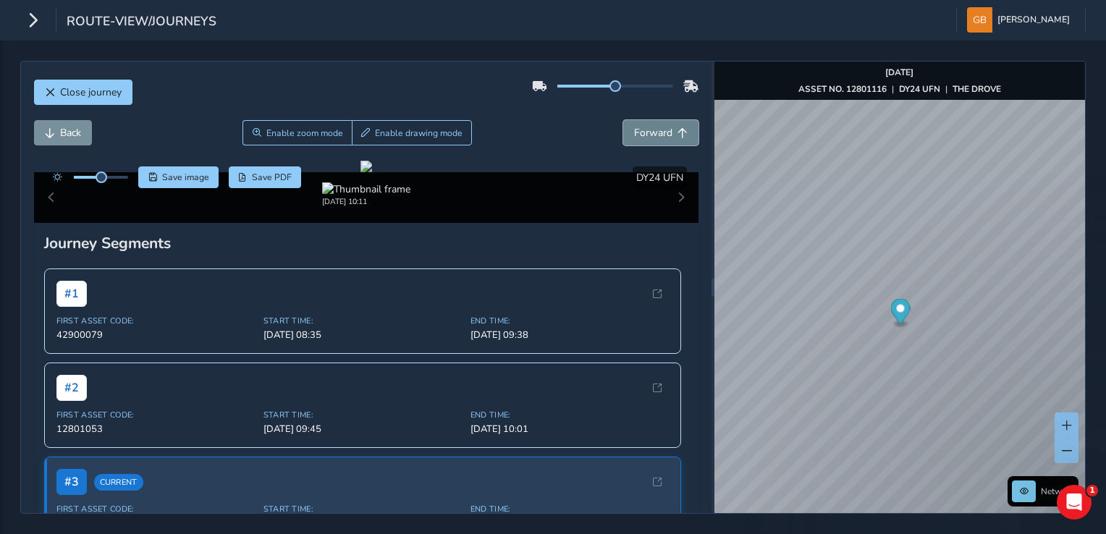
click at [634, 138] on span "Forward" at bounding box center [653, 133] width 38 height 14
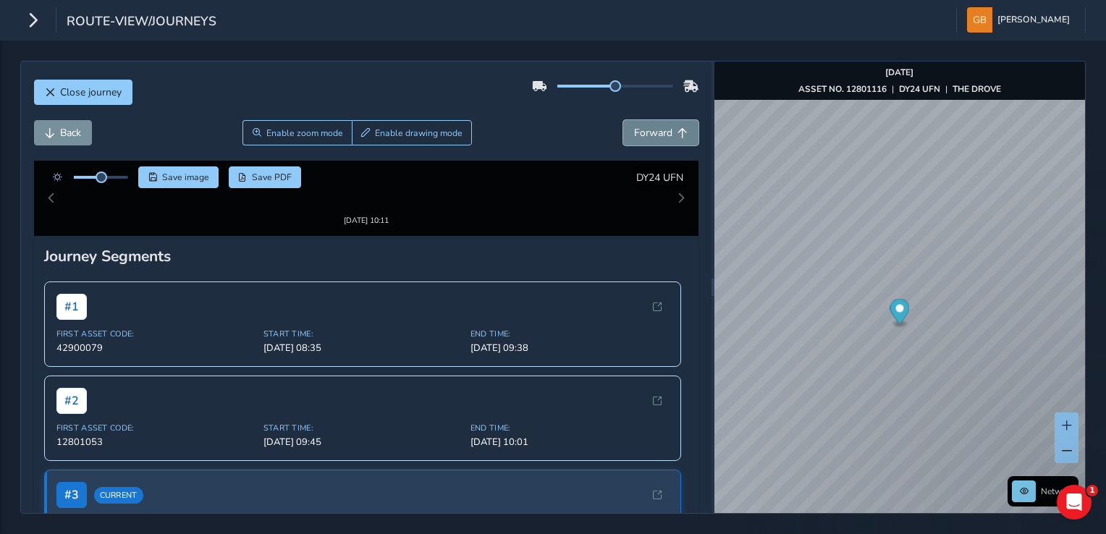
click at [634, 138] on span "Forward" at bounding box center [653, 133] width 38 height 14
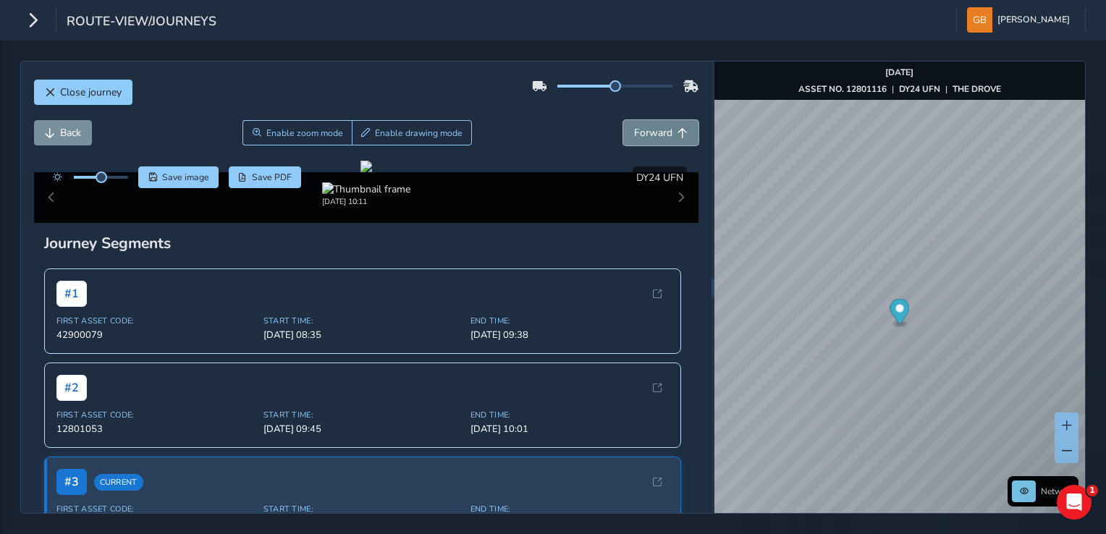
click at [634, 138] on span "Forward" at bounding box center [653, 133] width 38 height 14
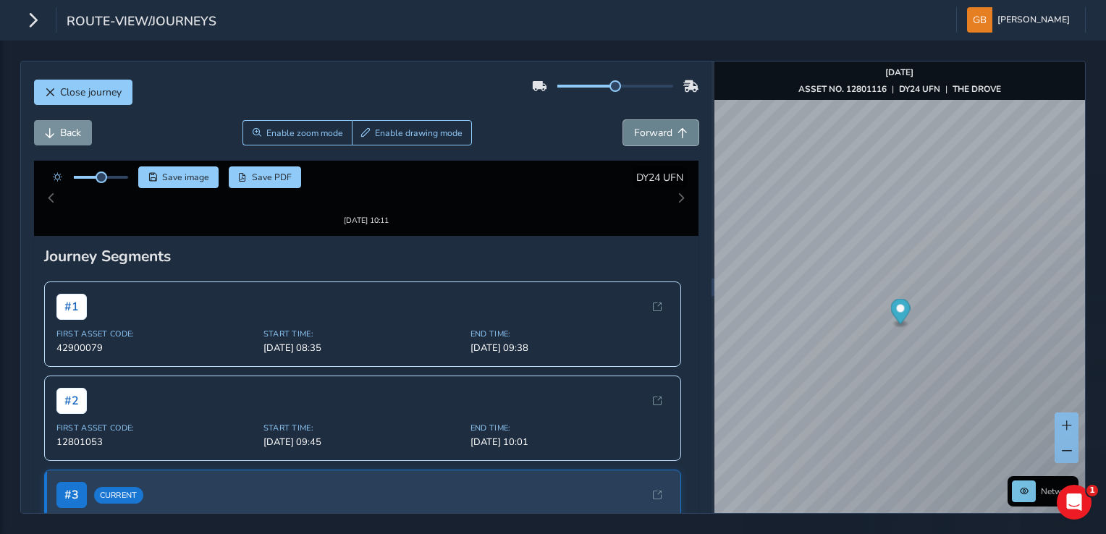
click at [634, 138] on span "Forward" at bounding box center [653, 133] width 38 height 14
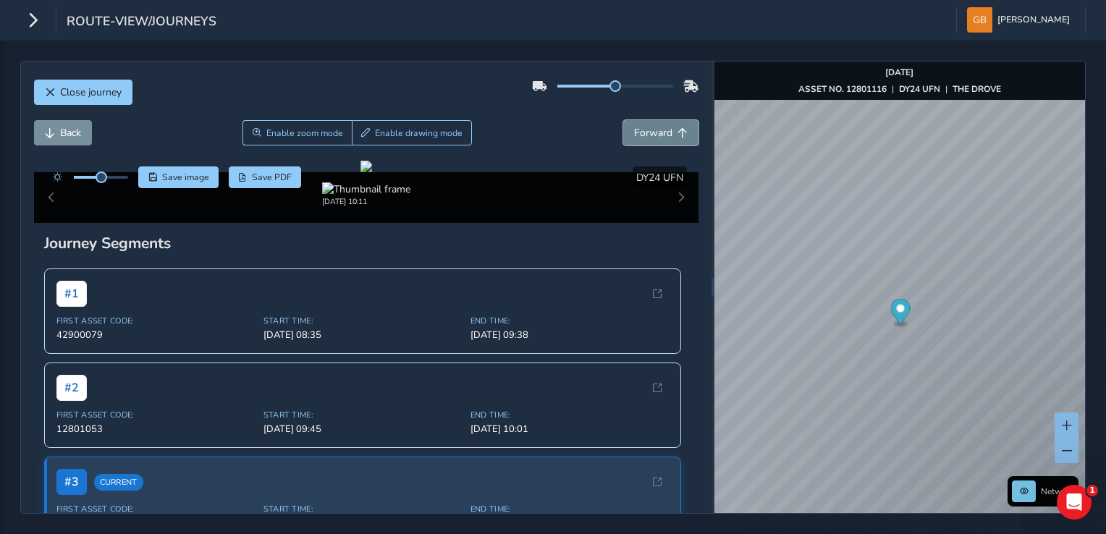
click at [634, 138] on span "Forward" at bounding box center [653, 133] width 38 height 14
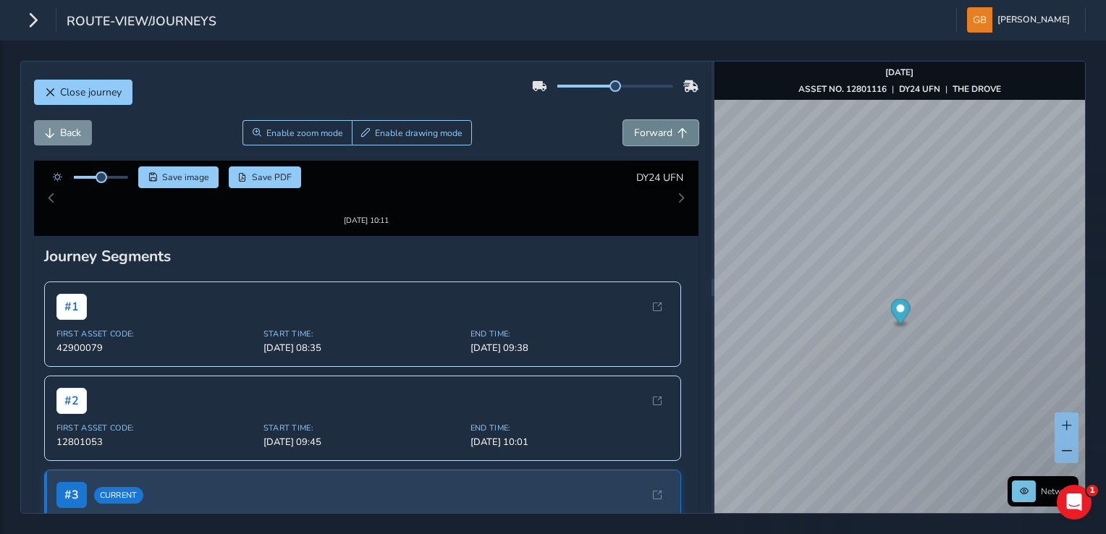
click at [634, 138] on span "Forward" at bounding box center [653, 133] width 38 height 14
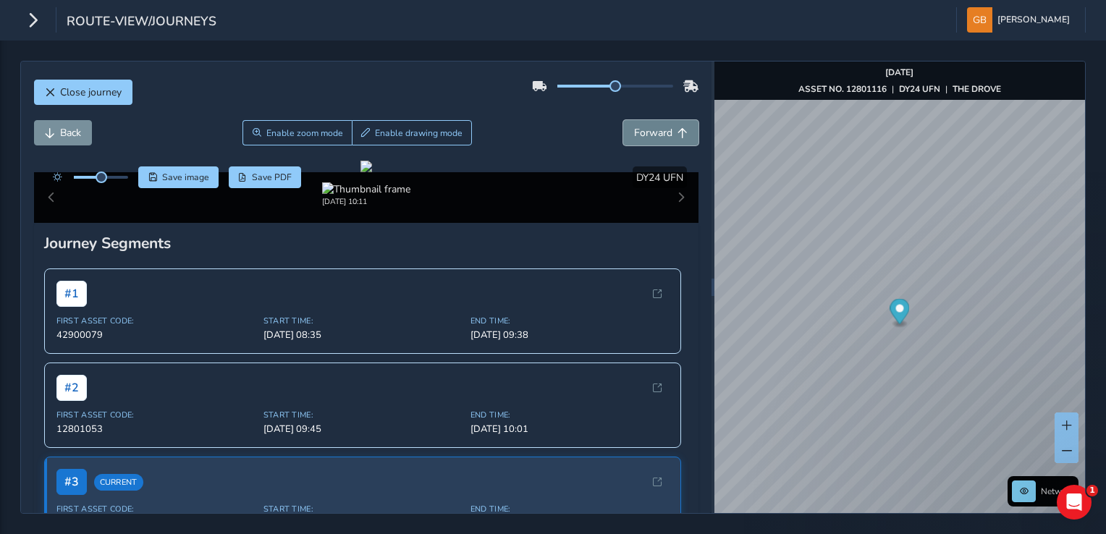
click at [634, 138] on span "Forward" at bounding box center [653, 133] width 38 height 14
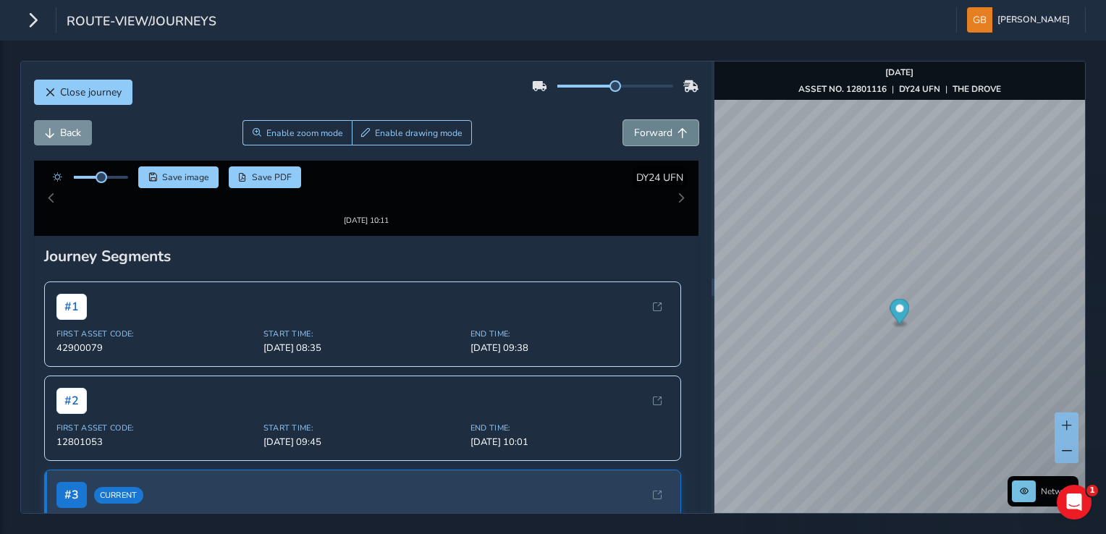
click at [634, 138] on span "Forward" at bounding box center [653, 133] width 38 height 14
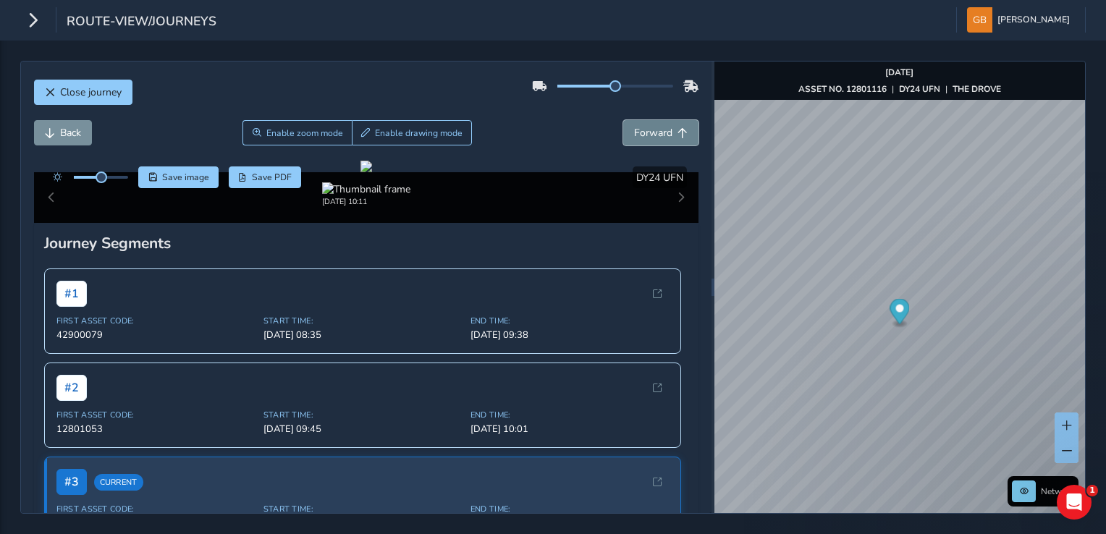
click at [634, 138] on span "Forward" at bounding box center [653, 133] width 38 height 14
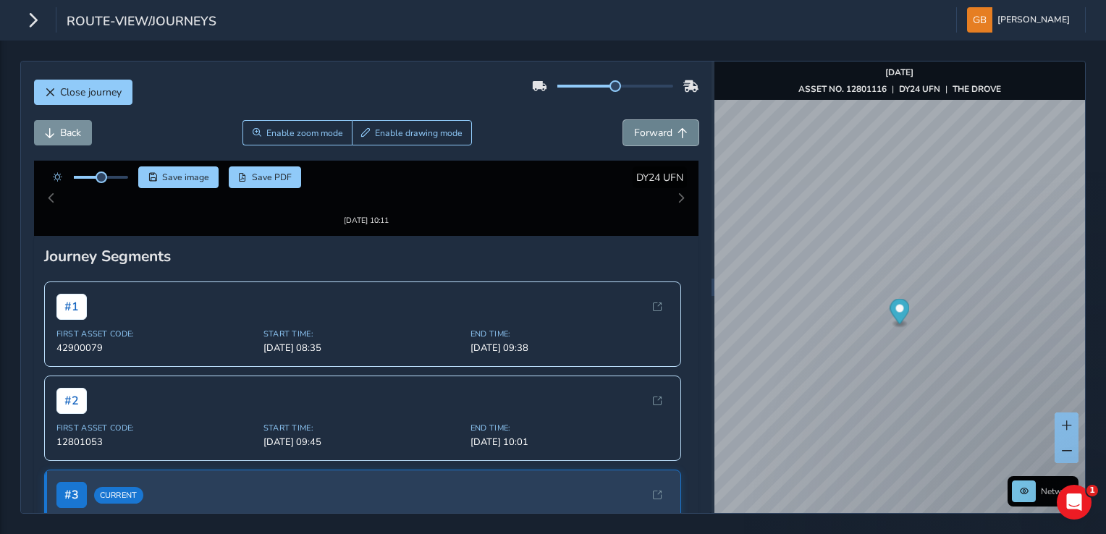
click at [634, 138] on span "Forward" at bounding box center [653, 133] width 38 height 14
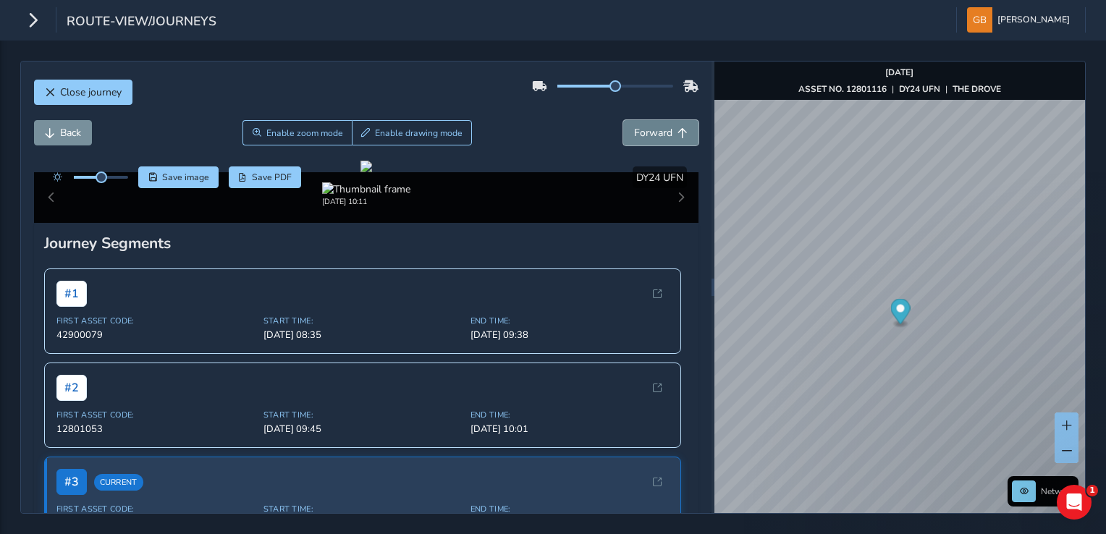
click at [634, 138] on span "Forward" at bounding box center [653, 133] width 38 height 14
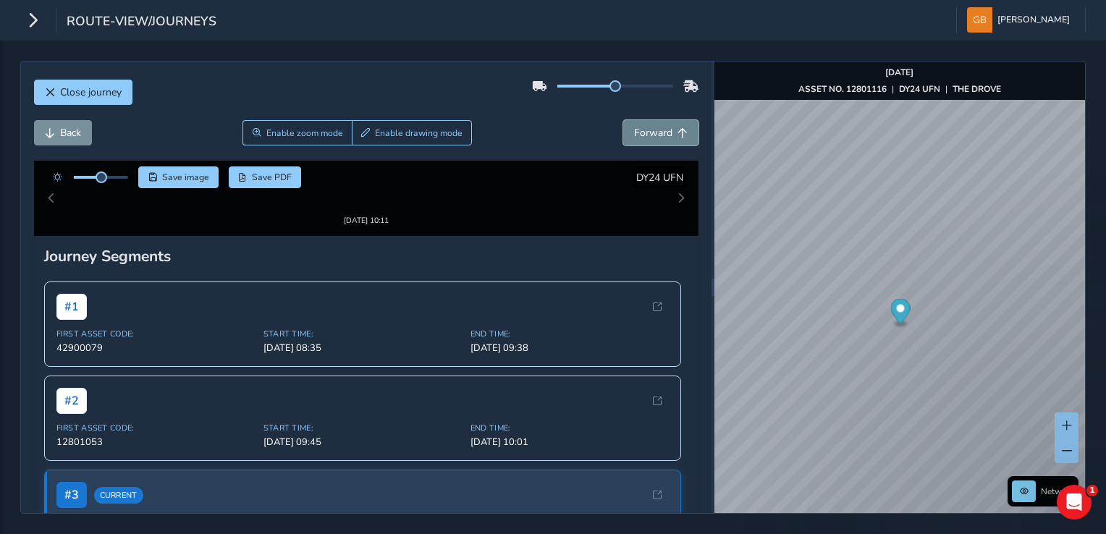
click at [634, 138] on span "Forward" at bounding box center [653, 133] width 38 height 14
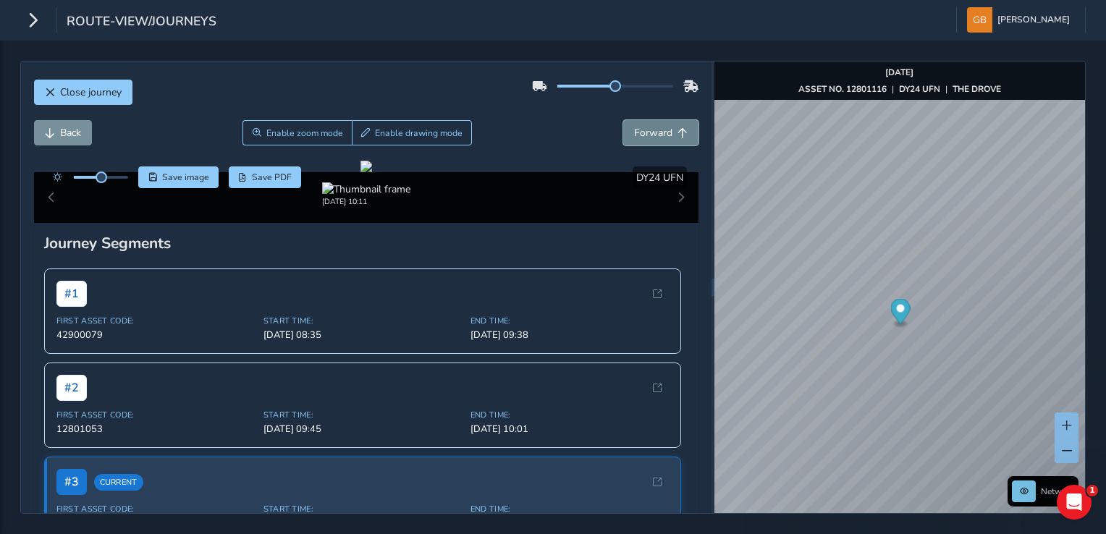
click at [634, 138] on span "Forward" at bounding box center [653, 133] width 38 height 14
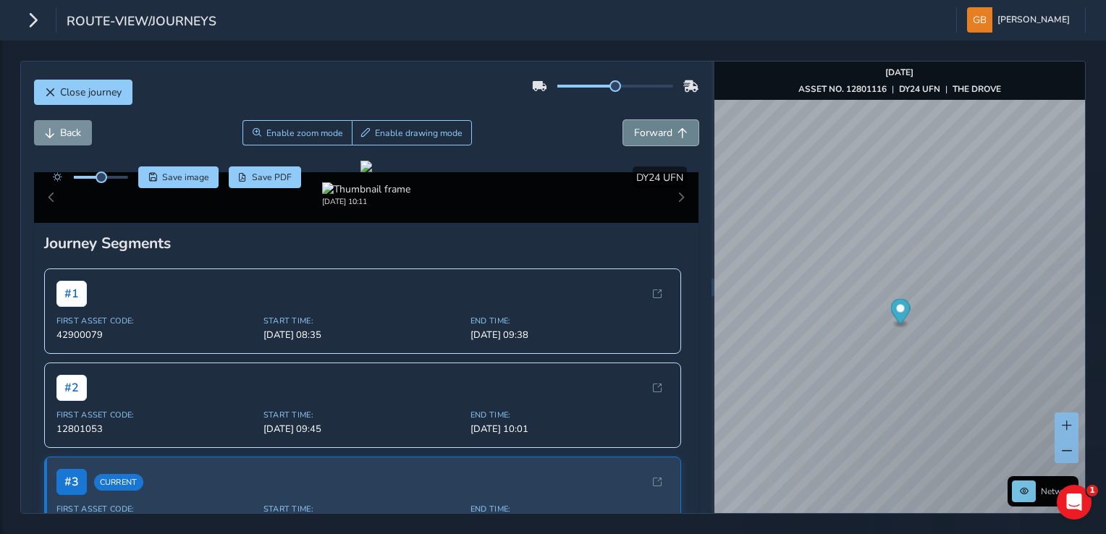
click at [634, 138] on span "Forward" at bounding box center [653, 133] width 38 height 14
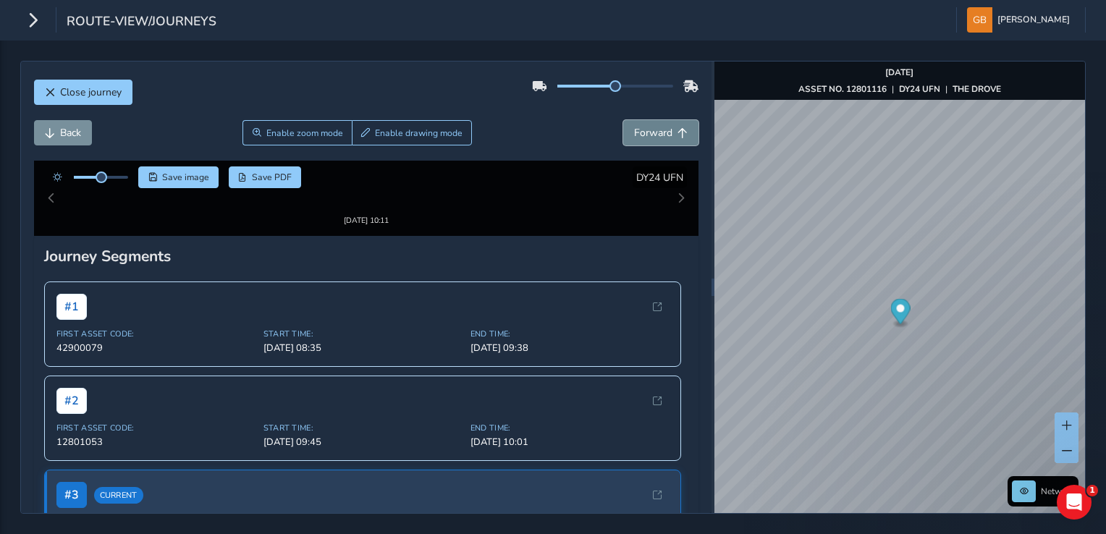
click at [634, 138] on span "Forward" at bounding box center [653, 133] width 38 height 14
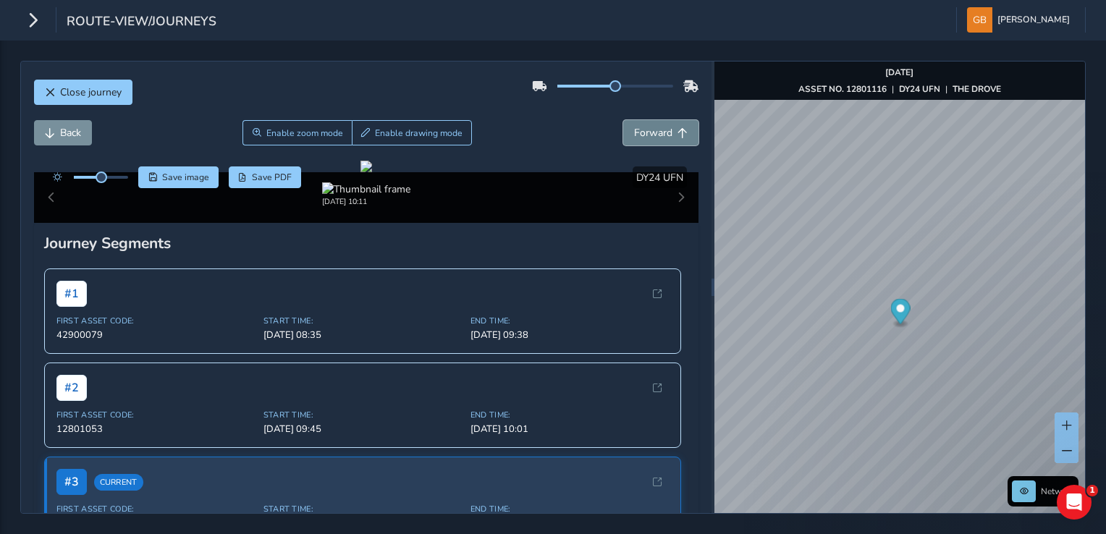
click at [634, 138] on span "Forward" at bounding box center [653, 133] width 38 height 14
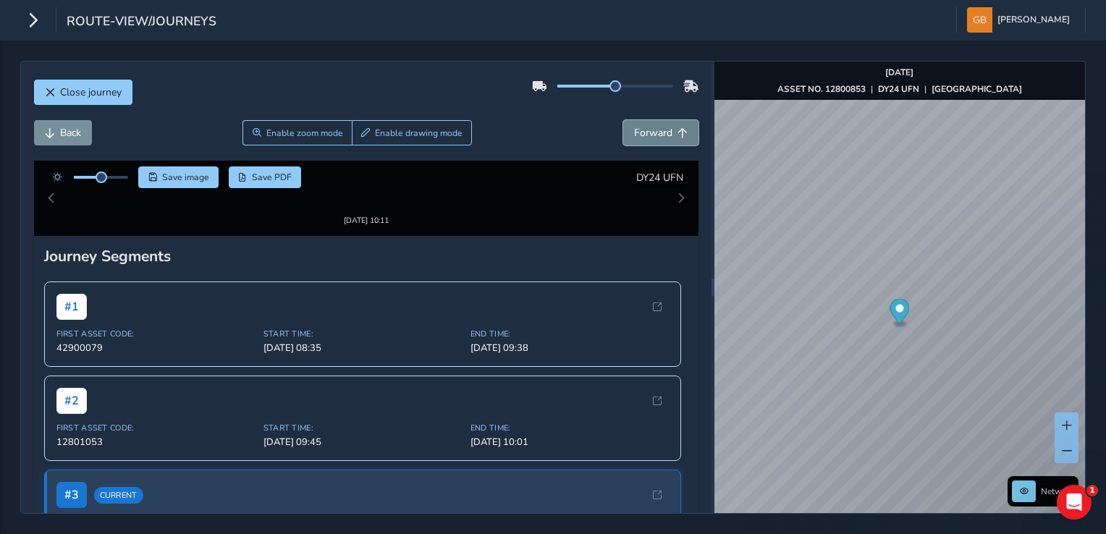
click at [634, 138] on span "Forward" at bounding box center [653, 133] width 38 height 14
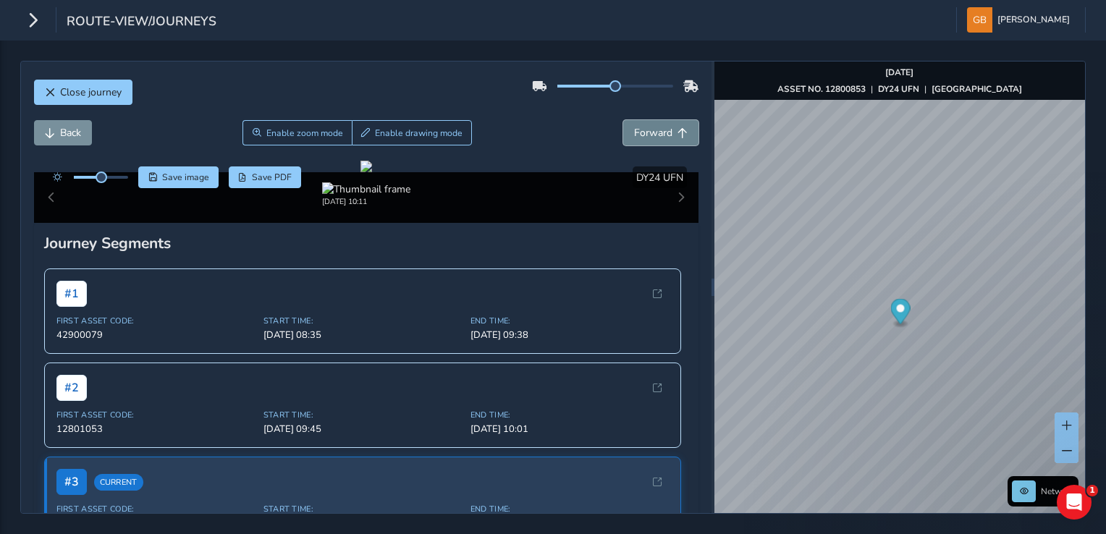
click at [634, 138] on span "Forward" at bounding box center [653, 133] width 38 height 14
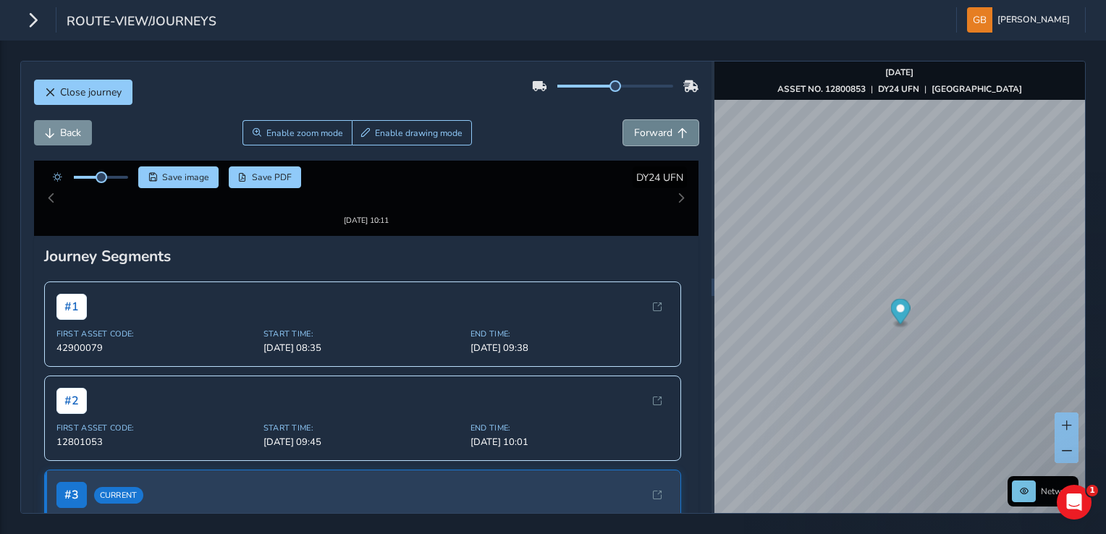
click at [634, 138] on span "Forward" at bounding box center [653, 133] width 38 height 14
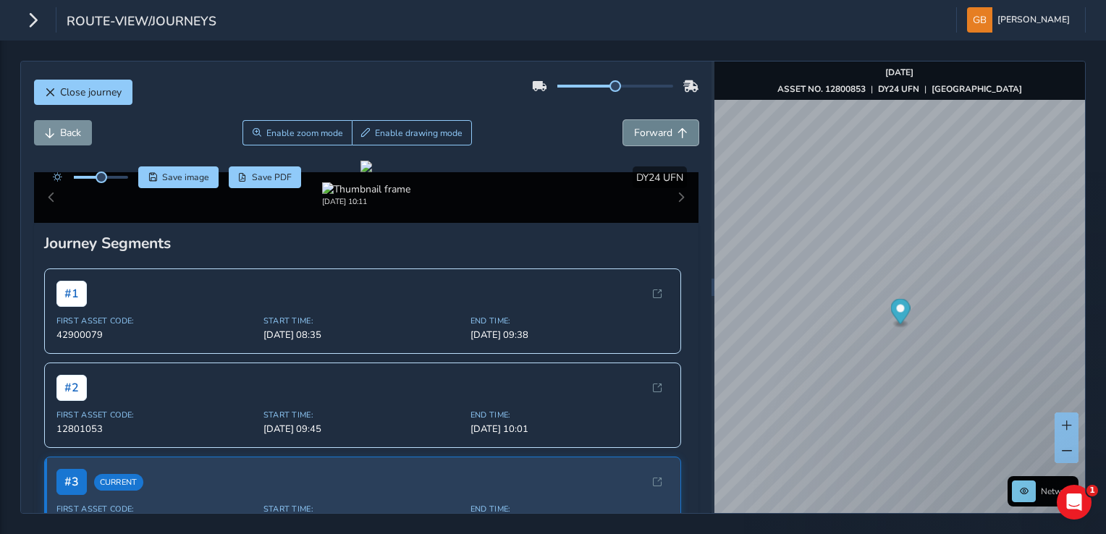
click at [634, 138] on span "Forward" at bounding box center [653, 133] width 38 height 14
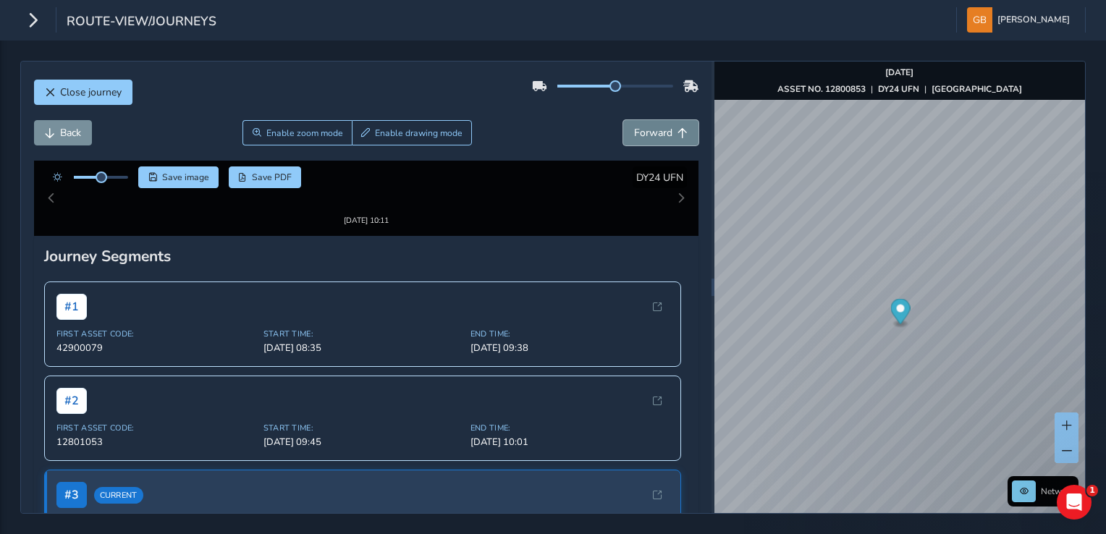
click at [634, 138] on span "Forward" at bounding box center [653, 133] width 38 height 14
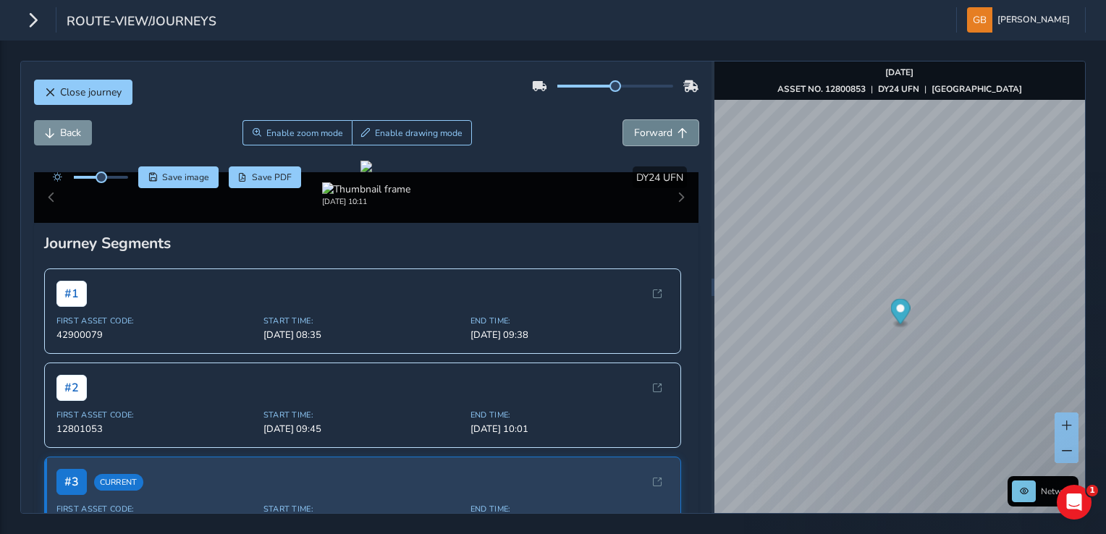
click at [634, 138] on span "Forward" at bounding box center [653, 133] width 38 height 14
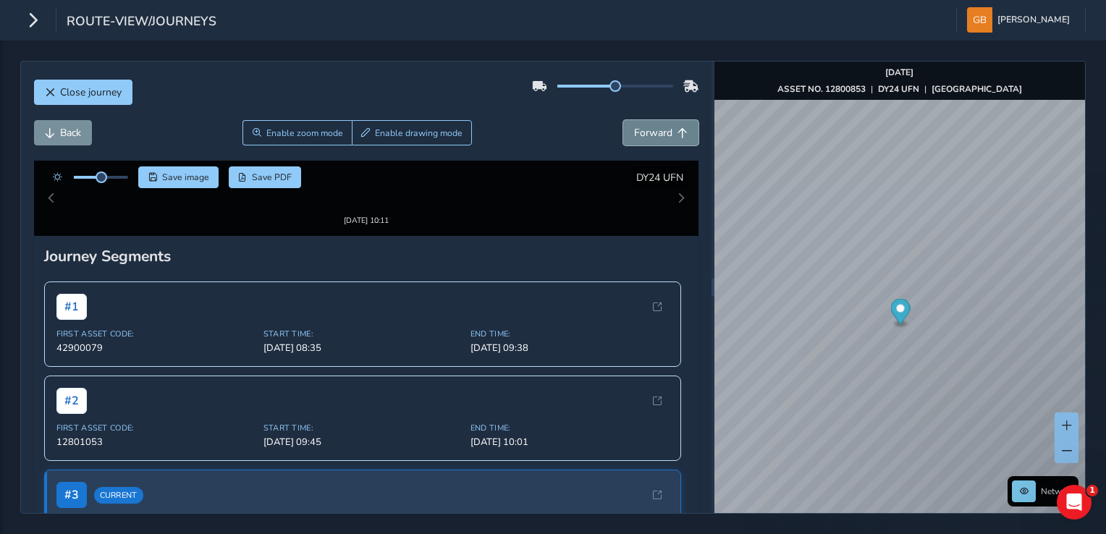
click at [634, 138] on span "Forward" at bounding box center [653, 133] width 38 height 14
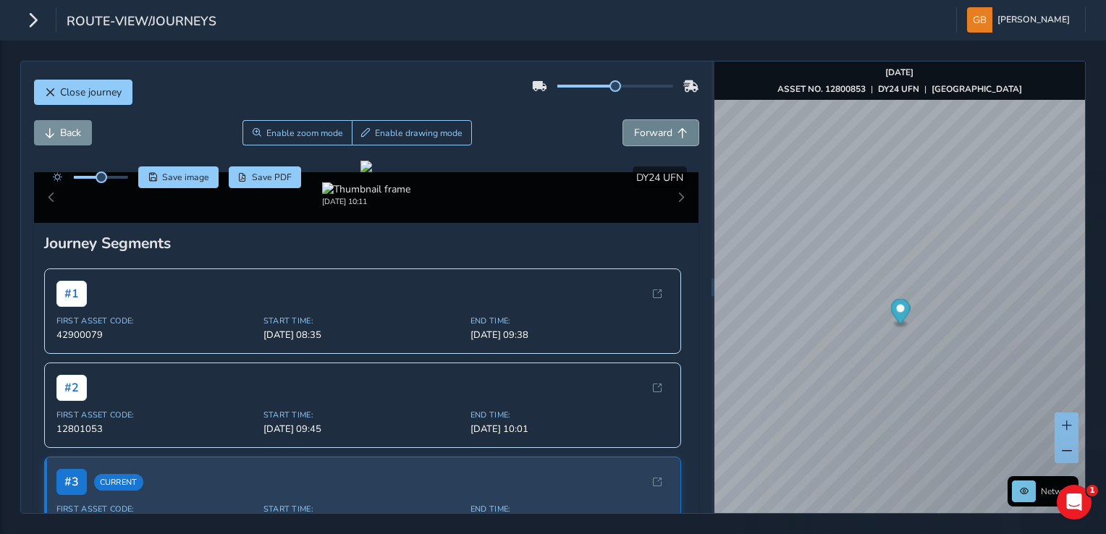
click at [634, 138] on span "Forward" at bounding box center [653, 133] width 38 height 14
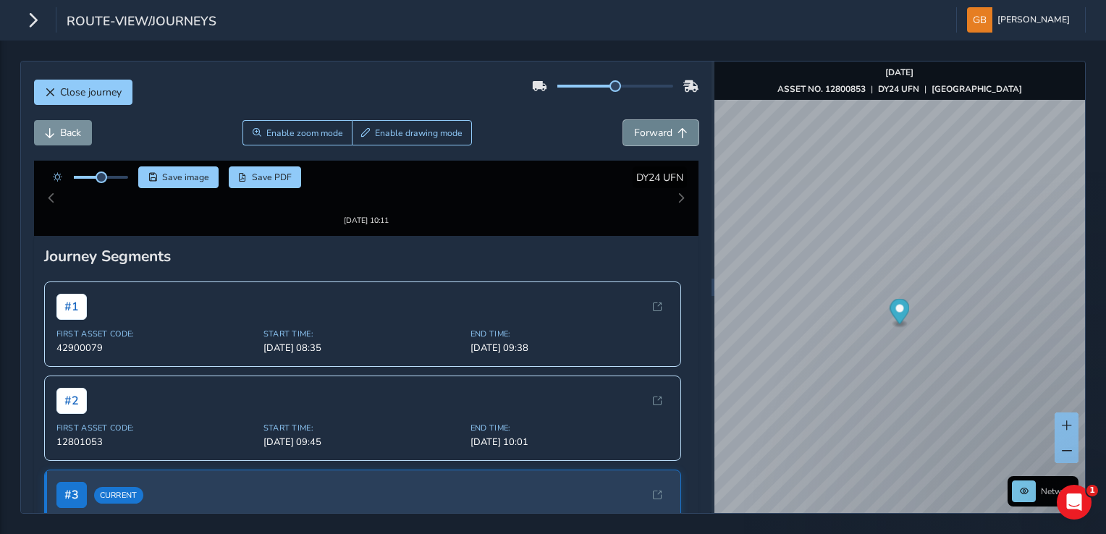
click at [634, 138] on span "Forward" at bounding box center [653, 133] width 38 height 14
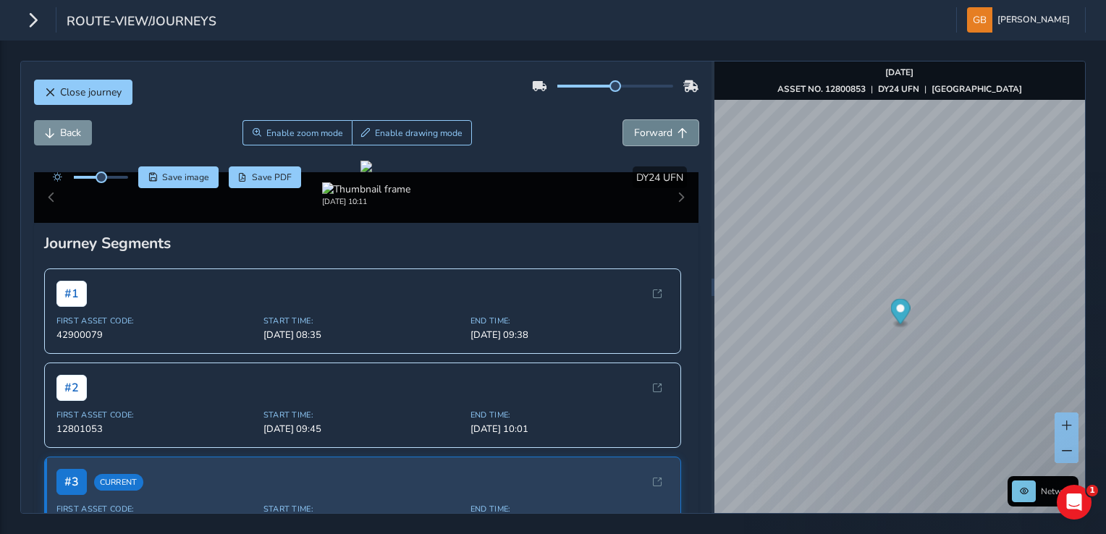
click at [634, 138] on span "Forward" at bounding box center [653, 133] width 38 height 14
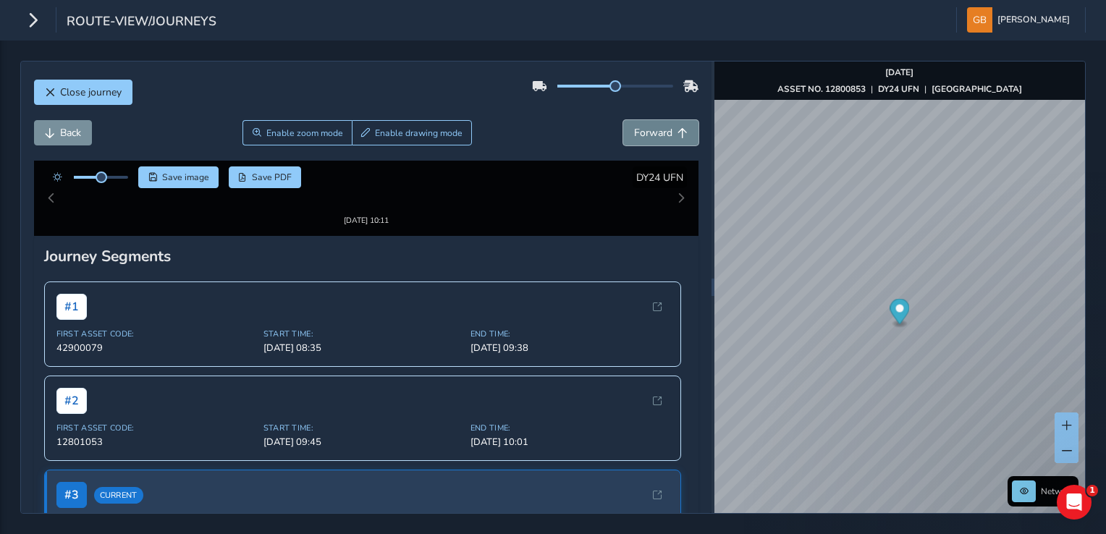
click at [634, 138] on span "Forward" at bounding box center [653, 133] width 38 height 14
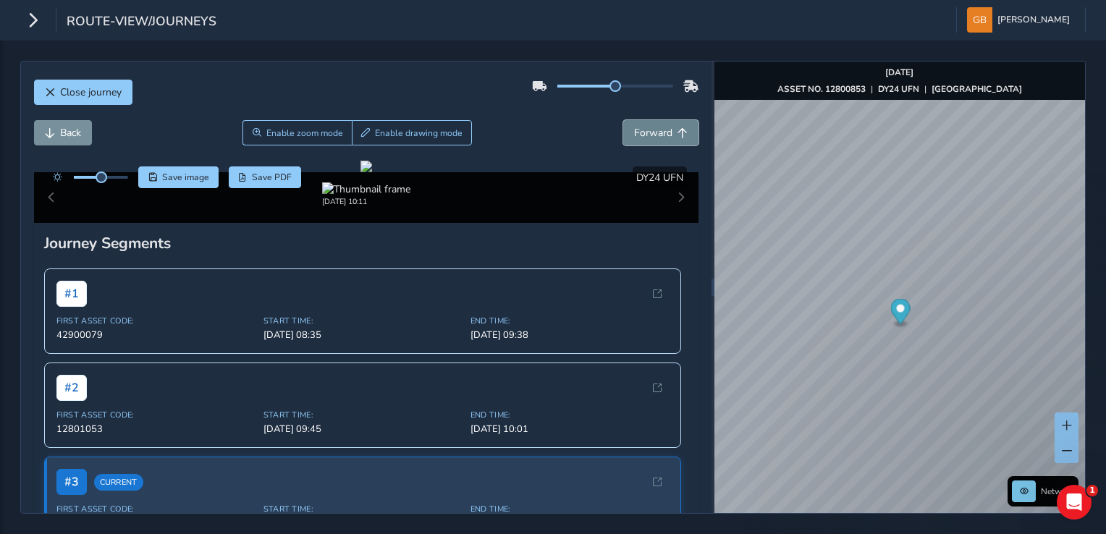
click at [634, 138] on span "Forward" at bounding box center [653, 133] width 38 height 14
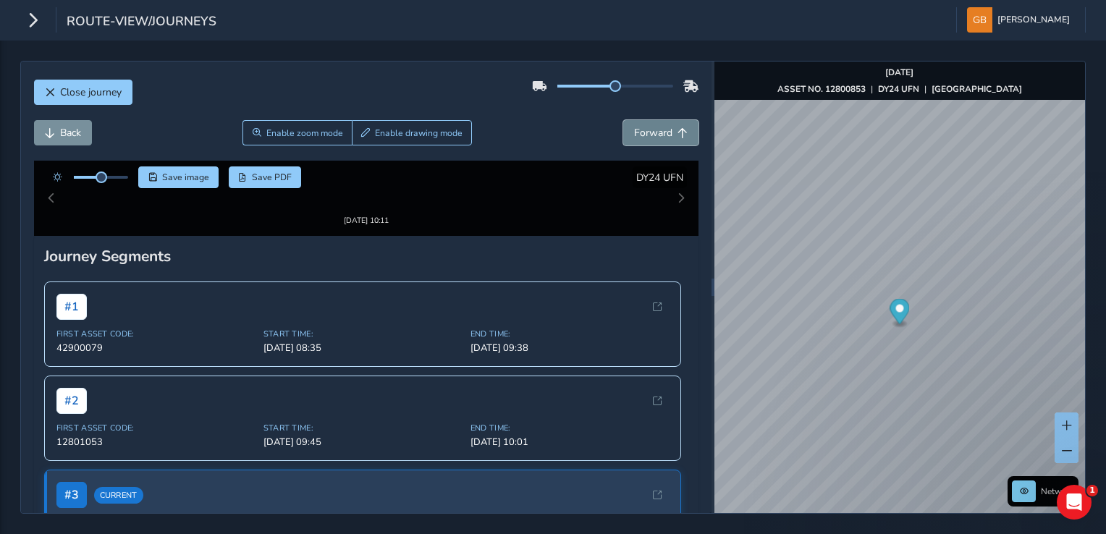
click at [634, 138] on span "Forward" at bounding box center [653, 133] width 38 height 14
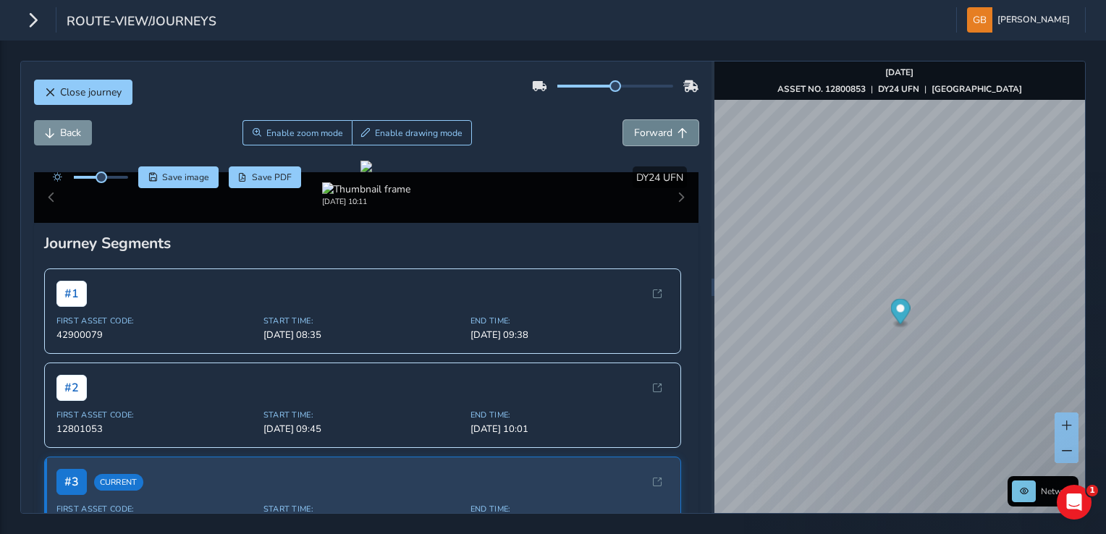
click at [634, 138] on span "Forward" at bounding box center [653, 133] width 38 height 14
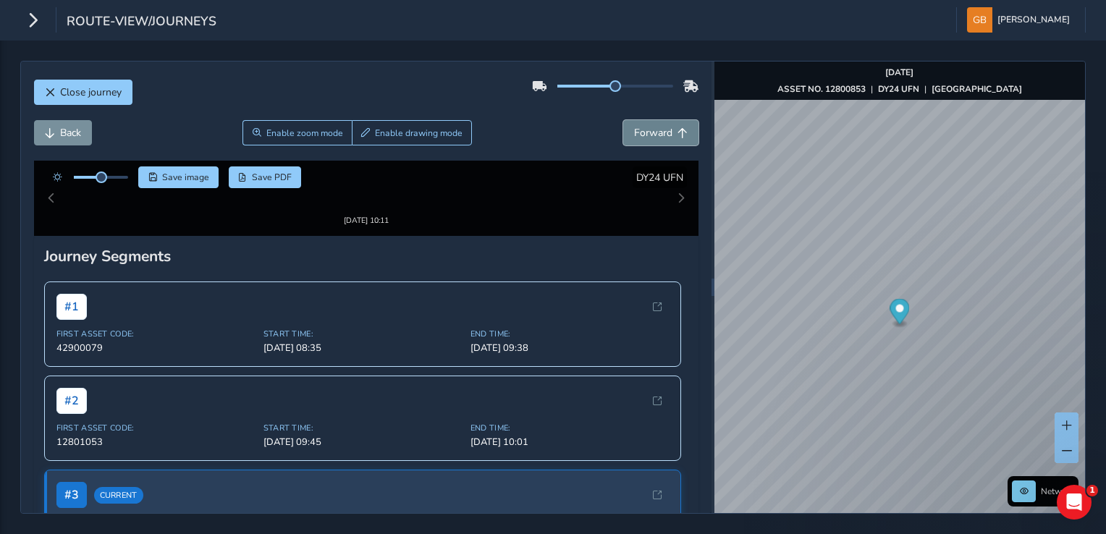
click at [634, 138] on span "Forward" at bounding box center [653, 133] width 38 height 14
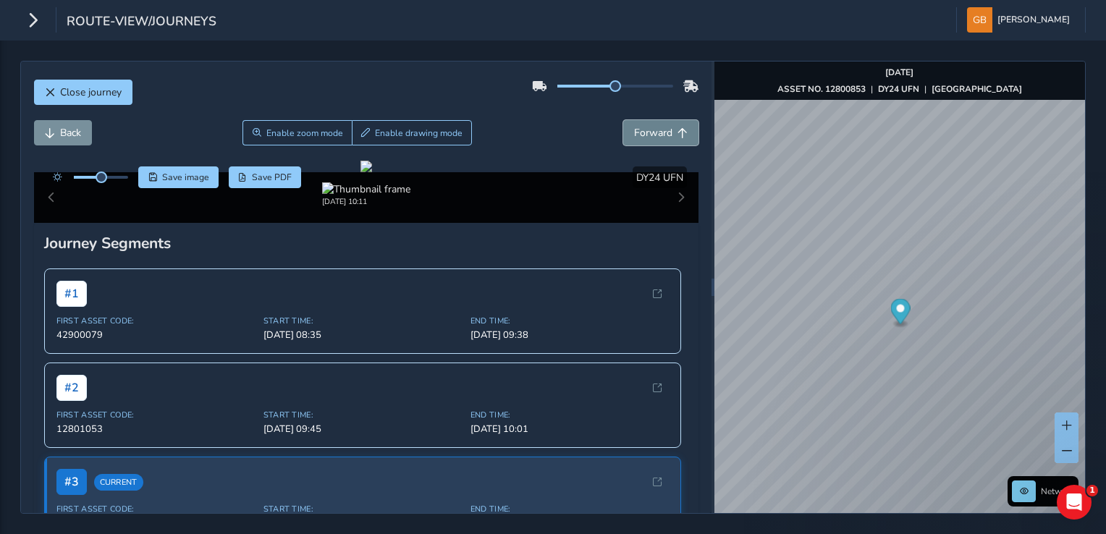
click at [634, 138] on span "Forward" at bounding box center [653, 133] width 38 height 14
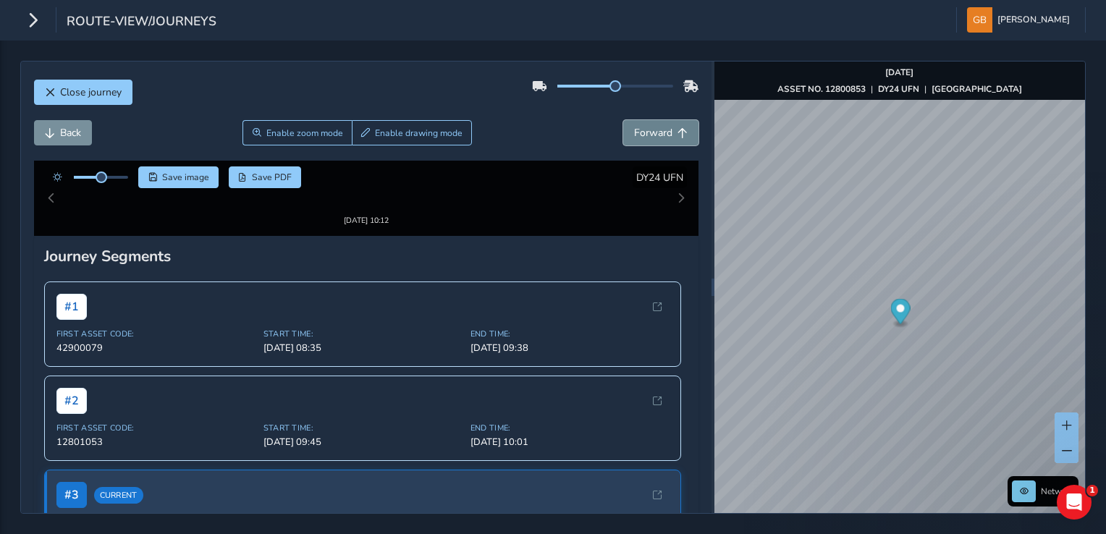
click at [634, 138] on span "Forward" at bounding box center [653, 133] width 38 height 14
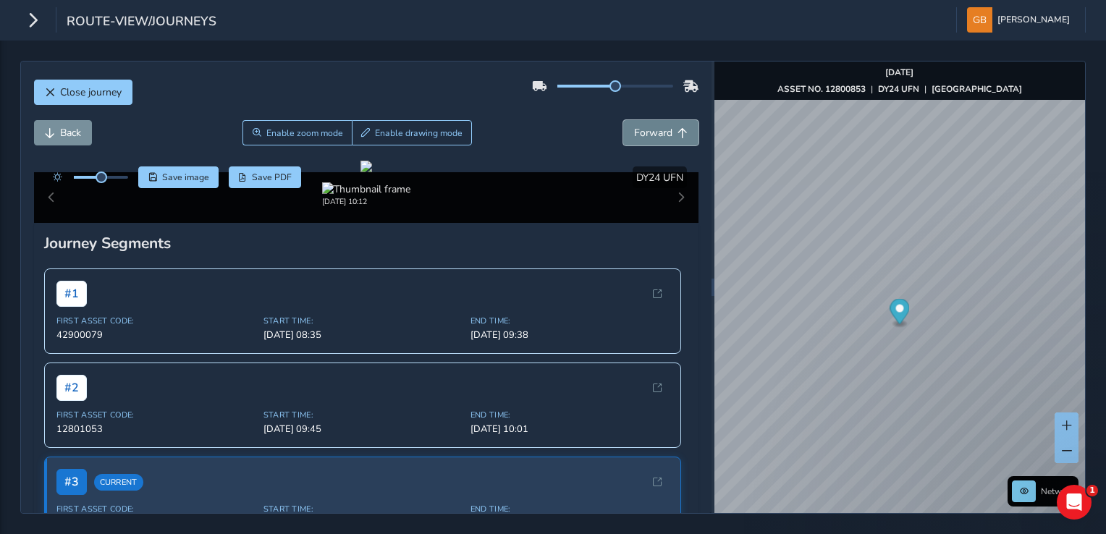
click at [634, 138] on span "Forward" at bounding box center [653, 133] width 38 height 14
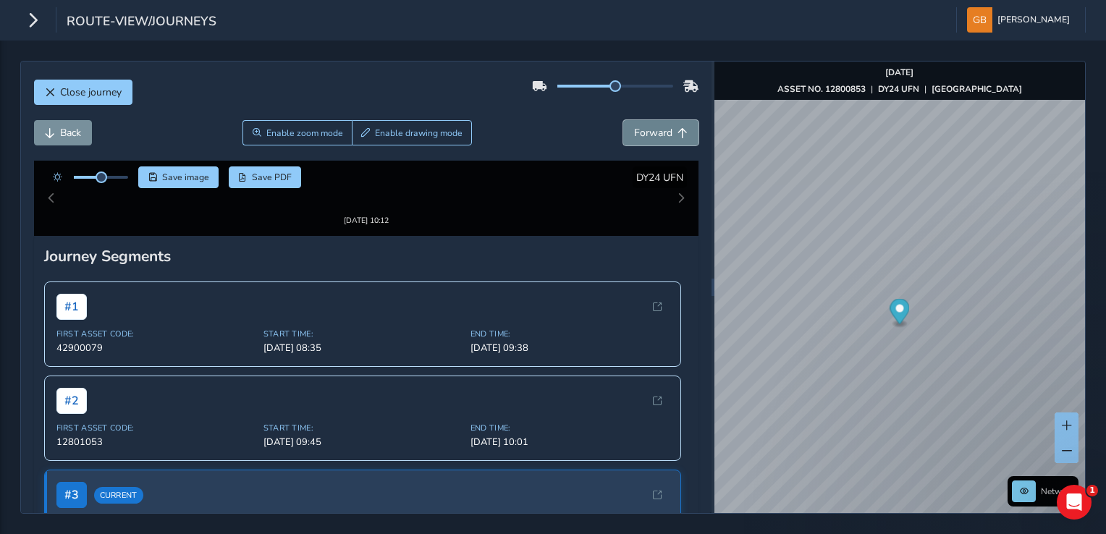
click at [634, 138] on span "Forward" at bounding box center [653, 133] width 38 height 14
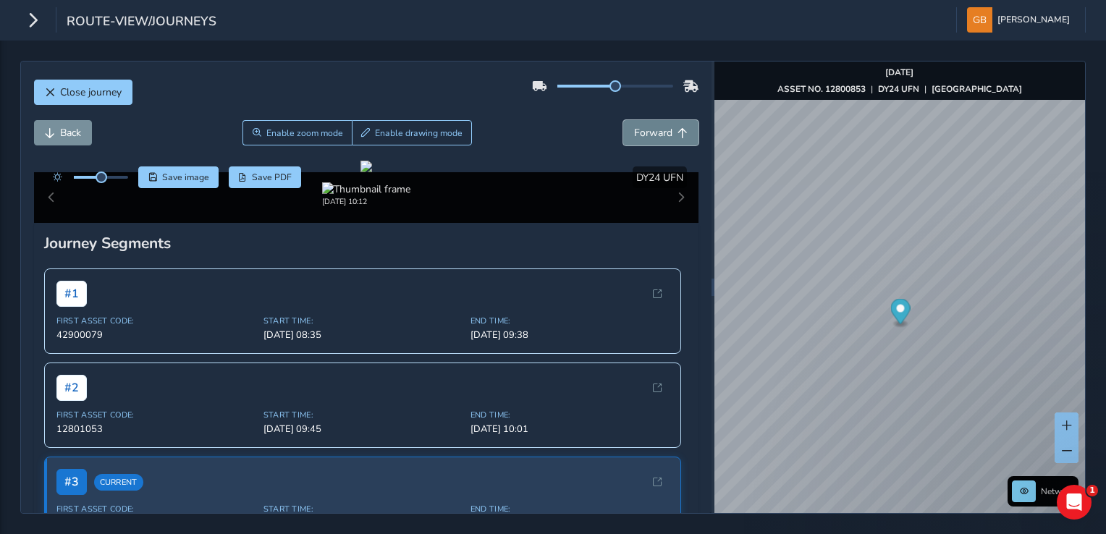
click at [634, 138] on span "Forward" at bounding box center [653, 133] width 38 height 14
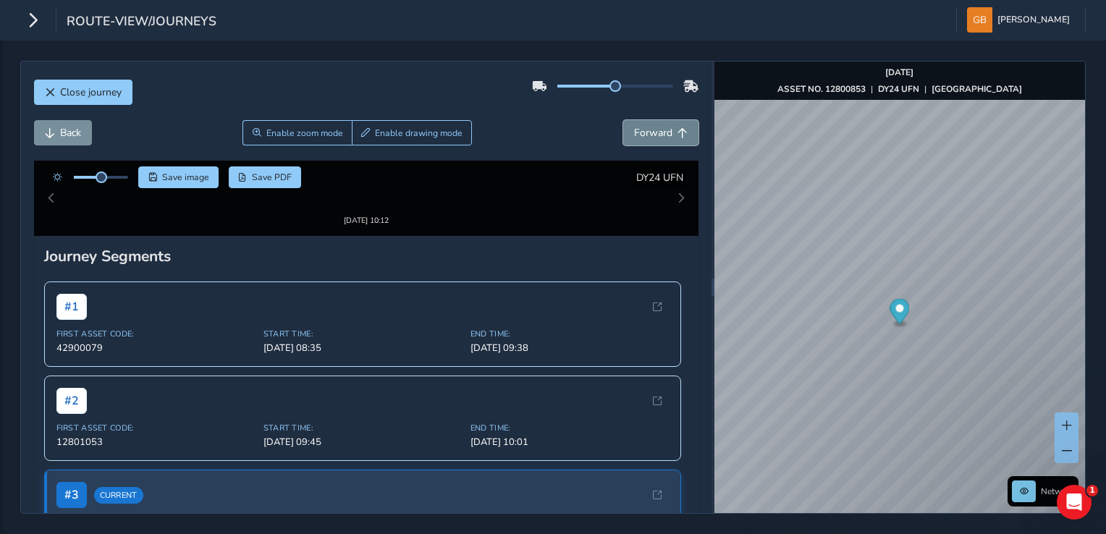
click at [634, 138] on span "Forward" at bounding box center [653, 133] width 38 height 14
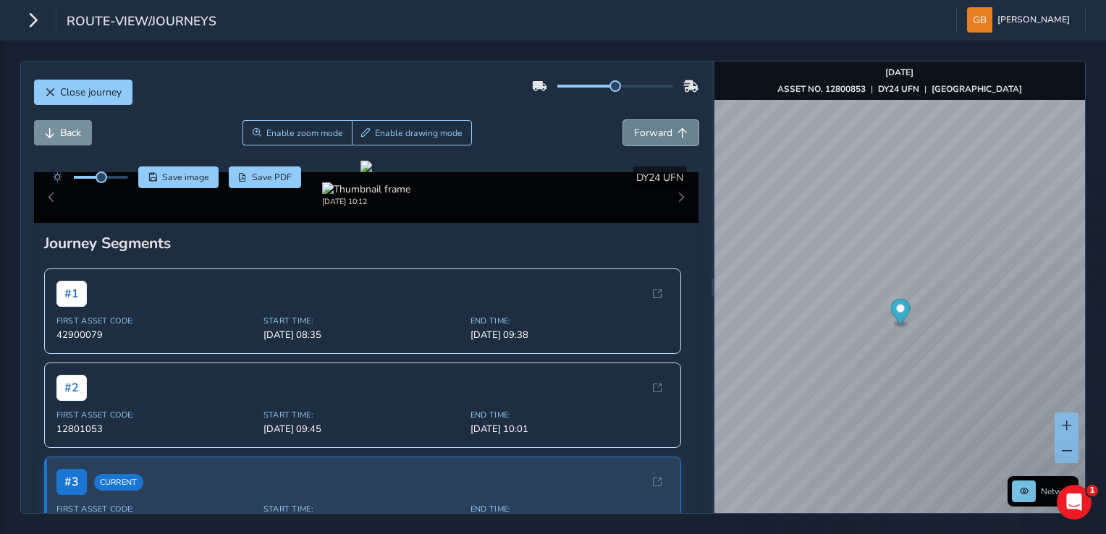
click at [634, 138] on span "Forward" at bounding box center [653, 133] width 38 height 14
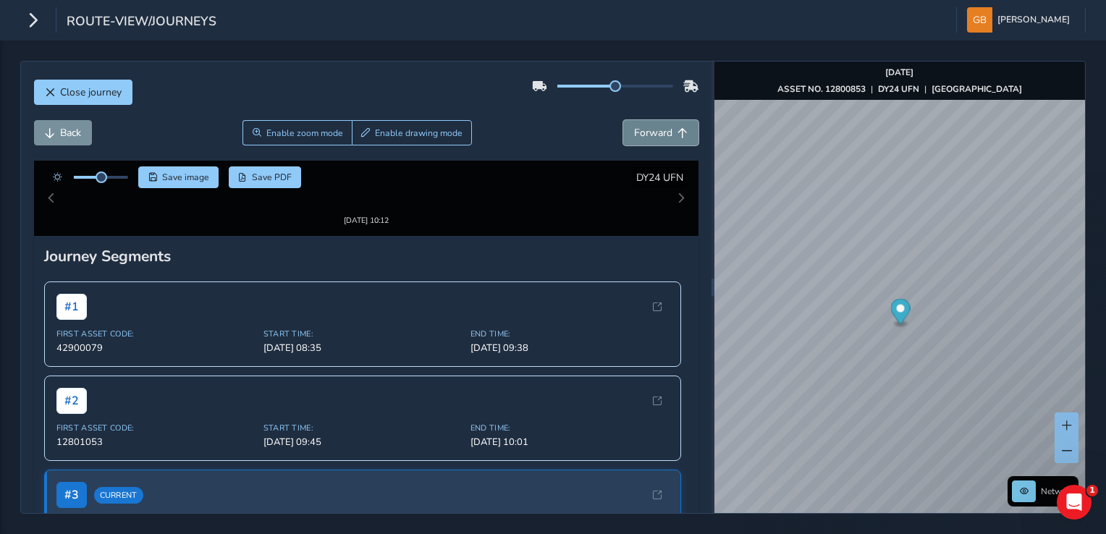
click at [634, 138] on span "Forward" at bounding box center [653, 133] width 38 height 14
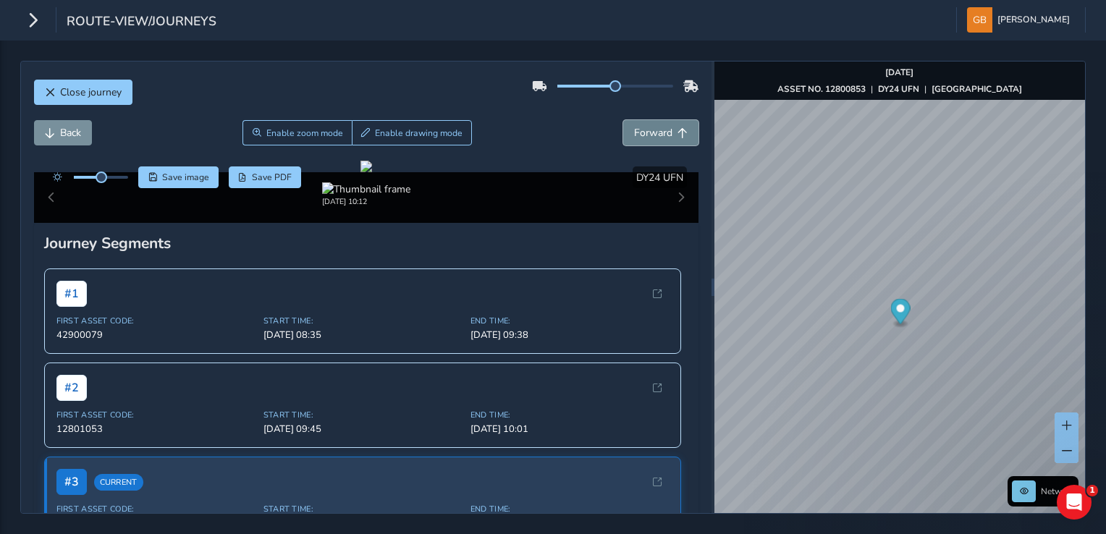
click at [634, 138] on span "Forward" at bounding box center [653, 133] width 38 height 14
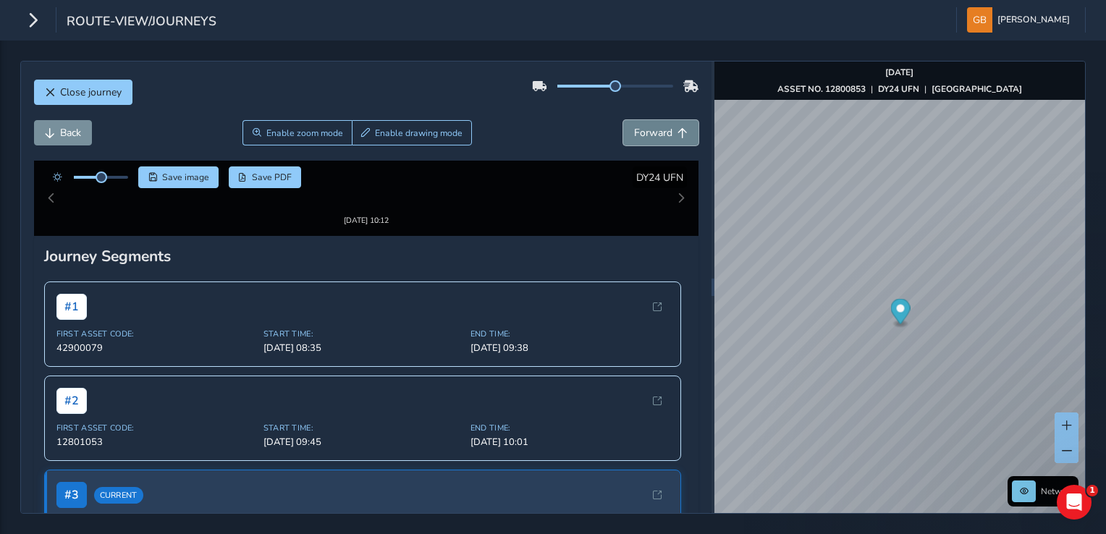
click at [634, 138] on span "Forward" at bounding box center [653, 133] width 38 height 14
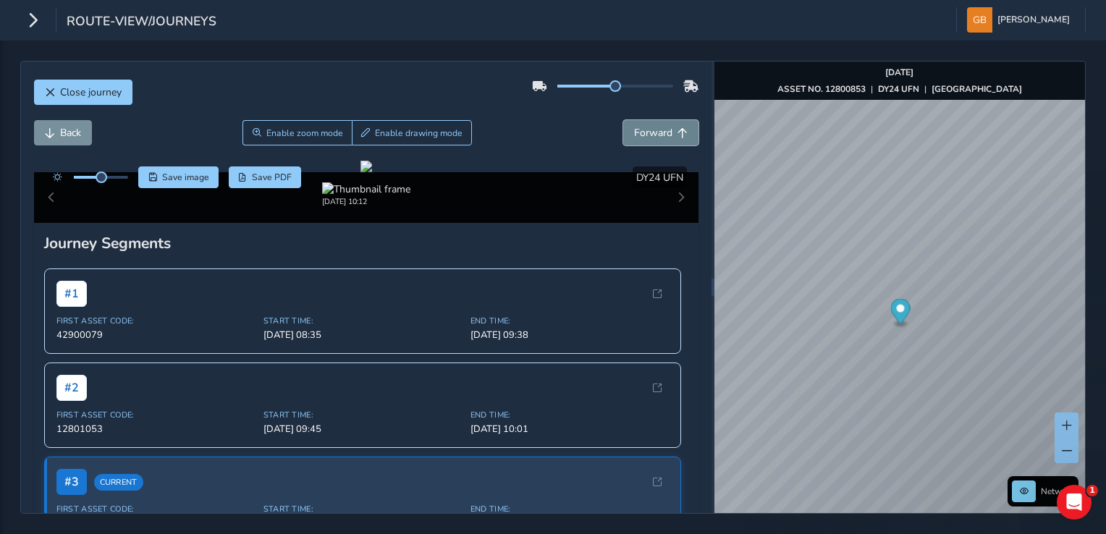
click at [634, 138] on span "Forward" at bounding box center [653, 133] width 38 height 14
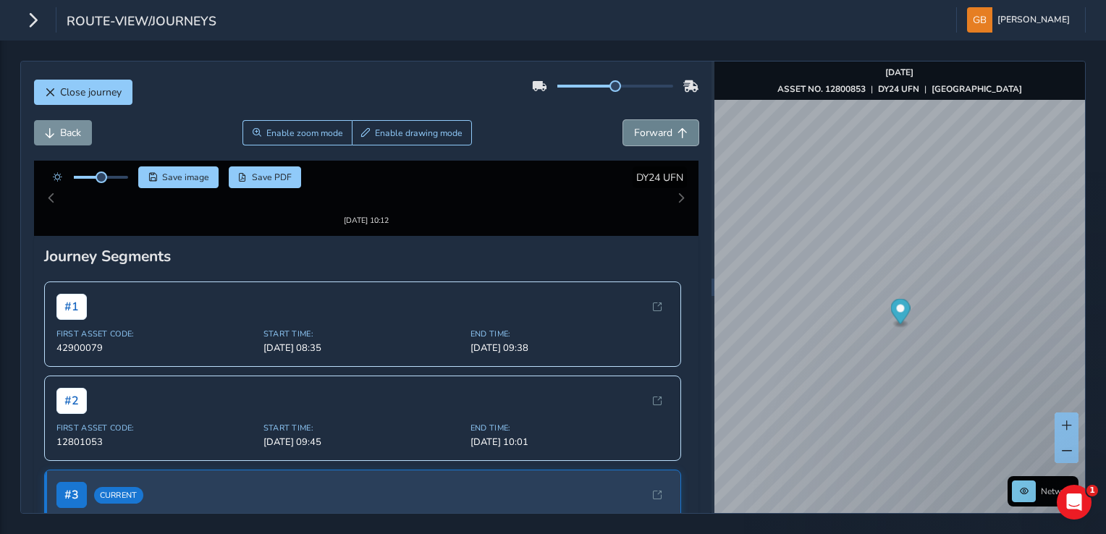
click at [634, 138] on span "Forward" at bounding box center [653, 133] width 38 height 14
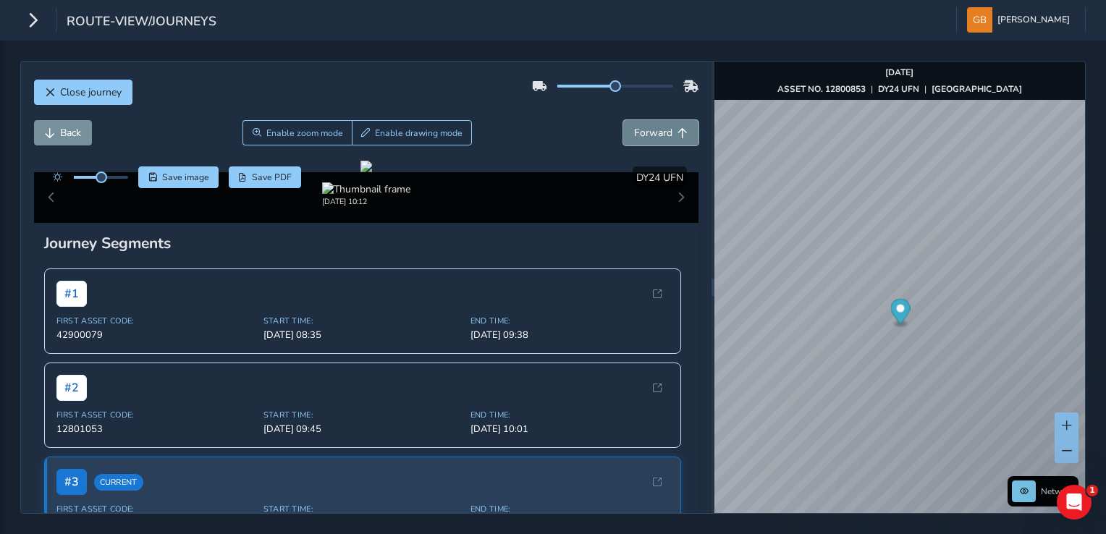
click at [634, 138] on span "Forward" at bounding box center [653, 133] width 38 height 14
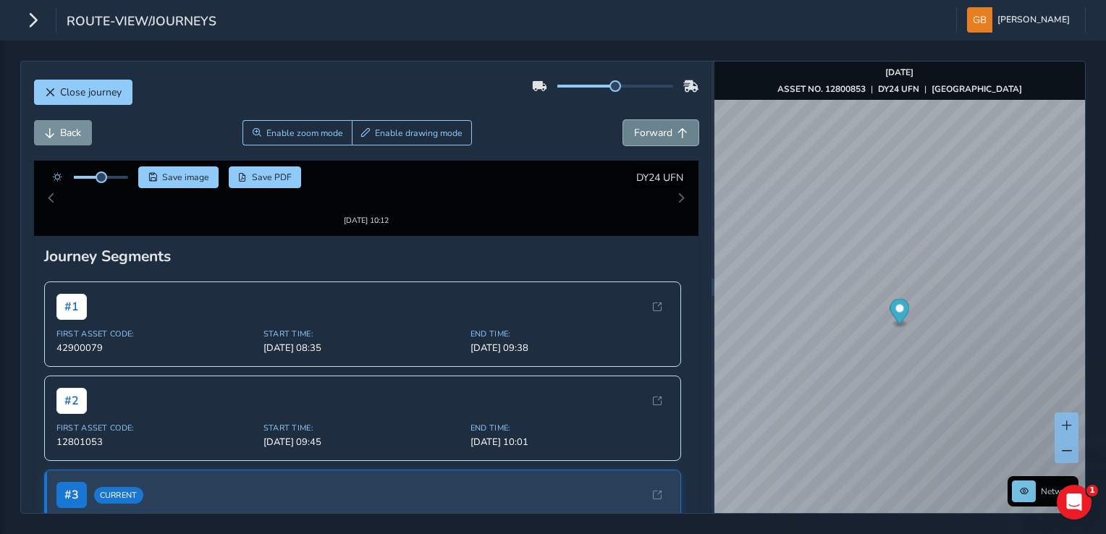
click at [634, 138] on span "Forward" at bounding box center [653, 133] width 38 height 14
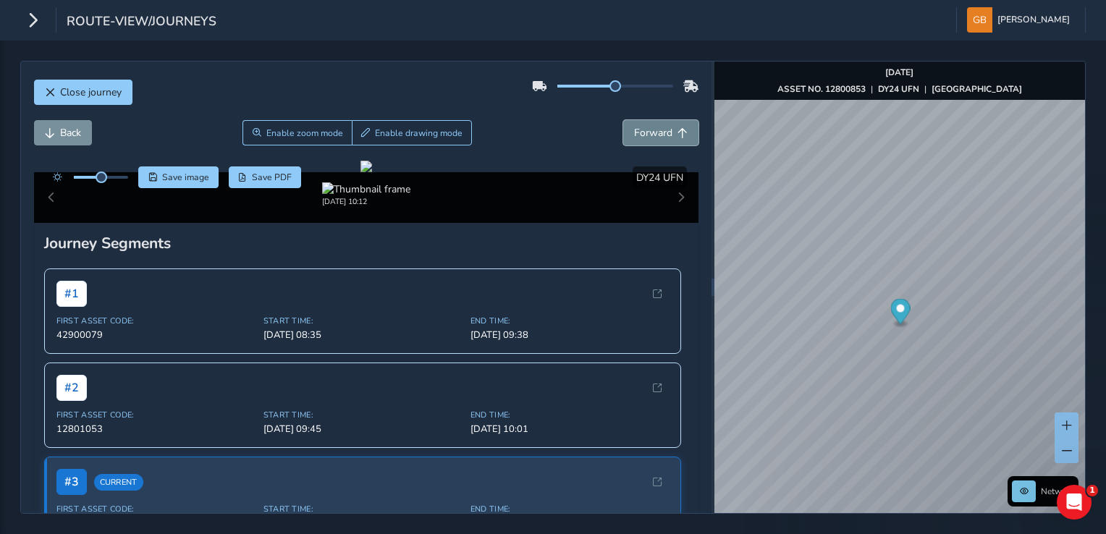
click at [634, 138] on span "Forward" at bounding box center [653, 133] width 38 height 14
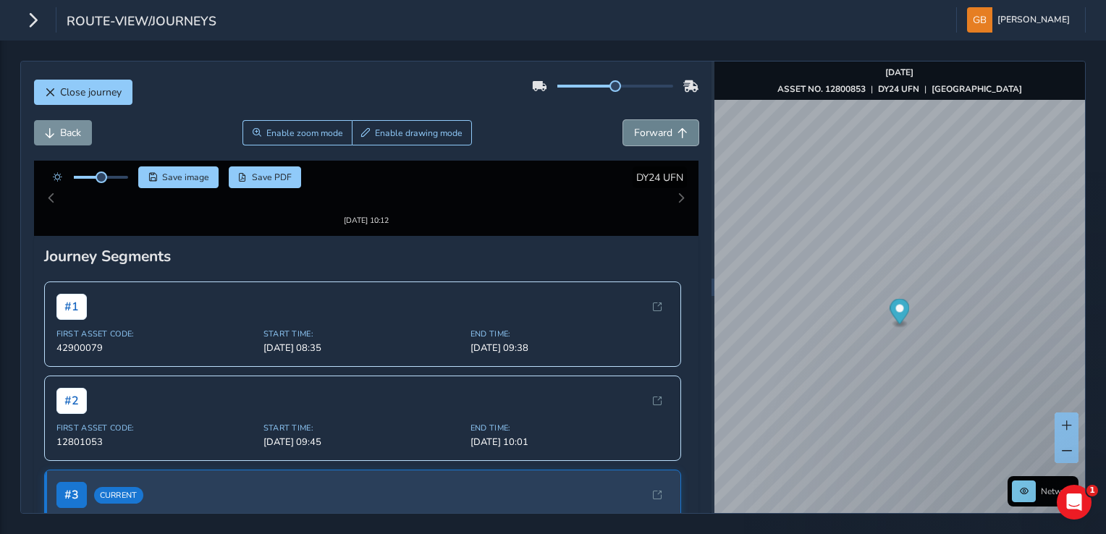
click at [634, 138] on span "Forward" at bounding box center [653, 133] width 38 height 14
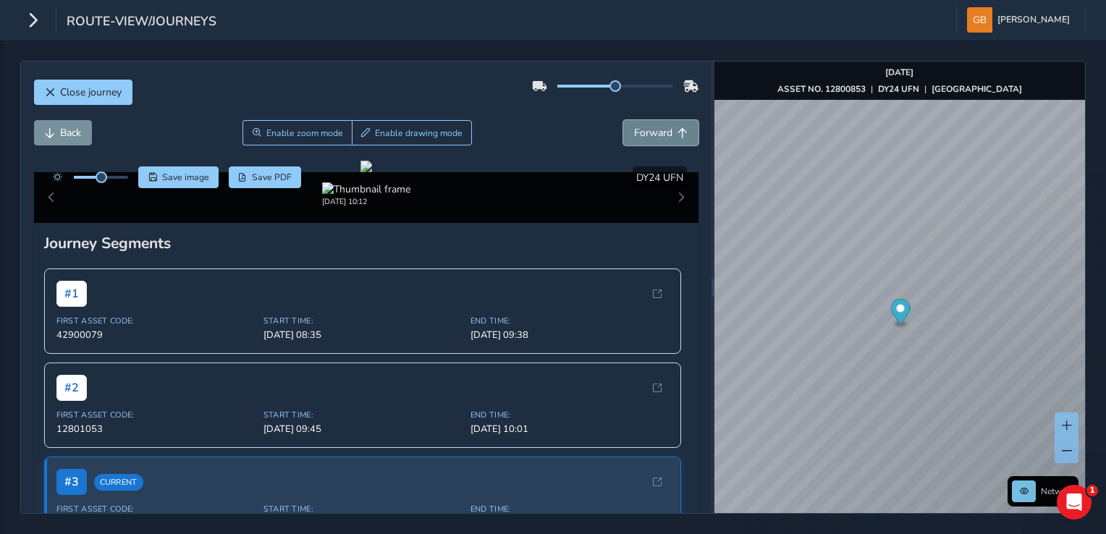
click at [634, 138] on span "Forward" at bounding box center [653, 133] width 38 height 14
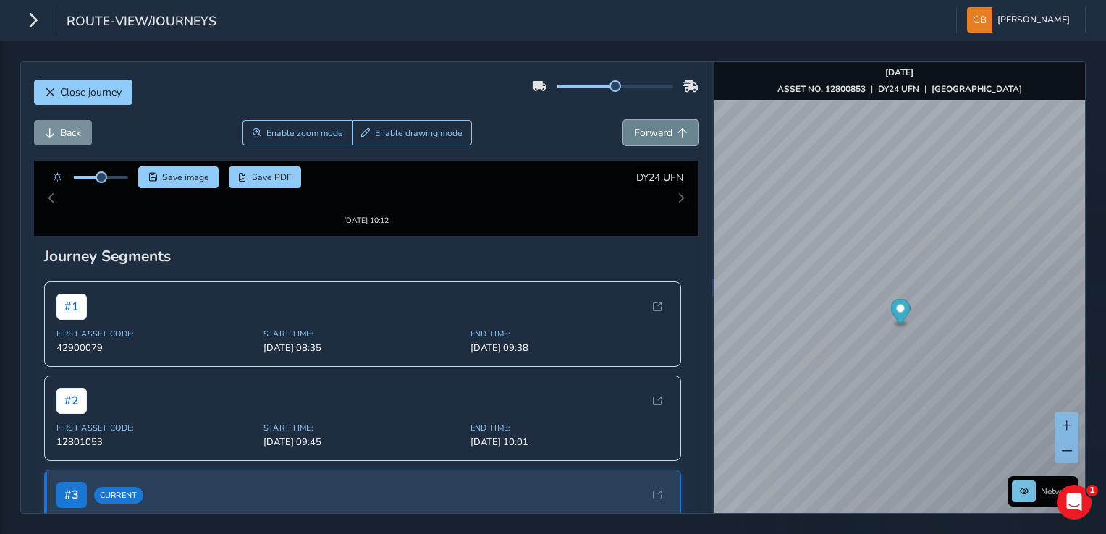
click at [634, 138] on span "Forward" at bounding box center [653, 133] width 38 height 14
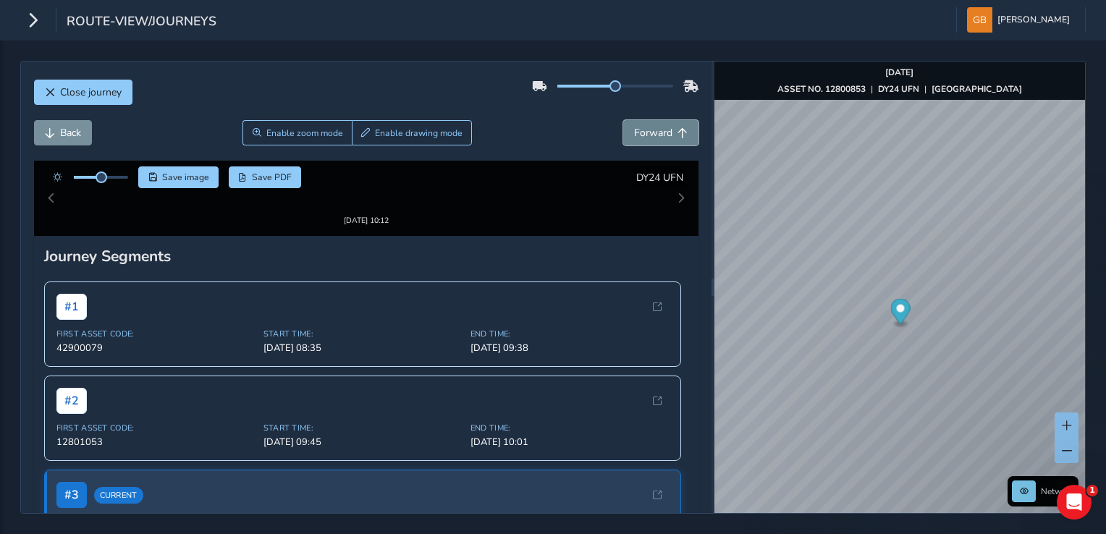
click at [634, 138] on span "Forward" at bounding box center [653, 133] width 38 height 14
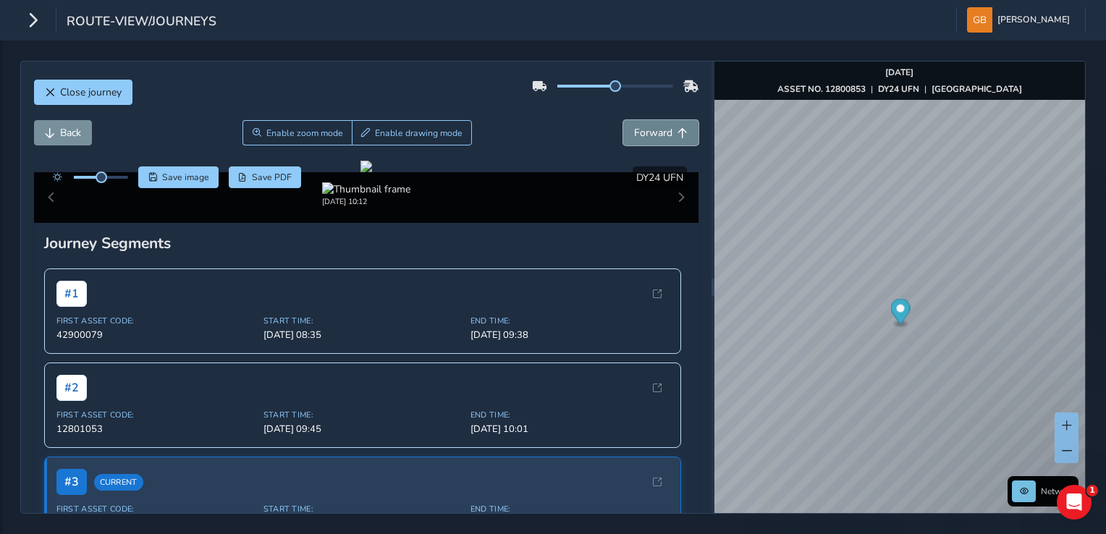
click at [634, 138] on span "Forward" at bounding box center [653, 133] width 38 height 14
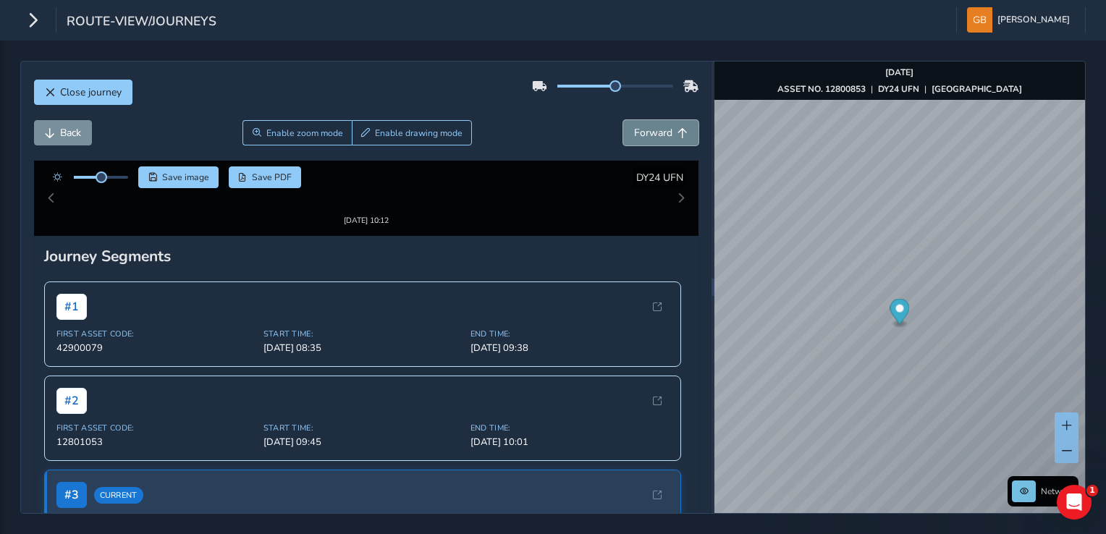
click at [634, 138] on span "Forward" at bounding box center [653, 133] width 38 height 14
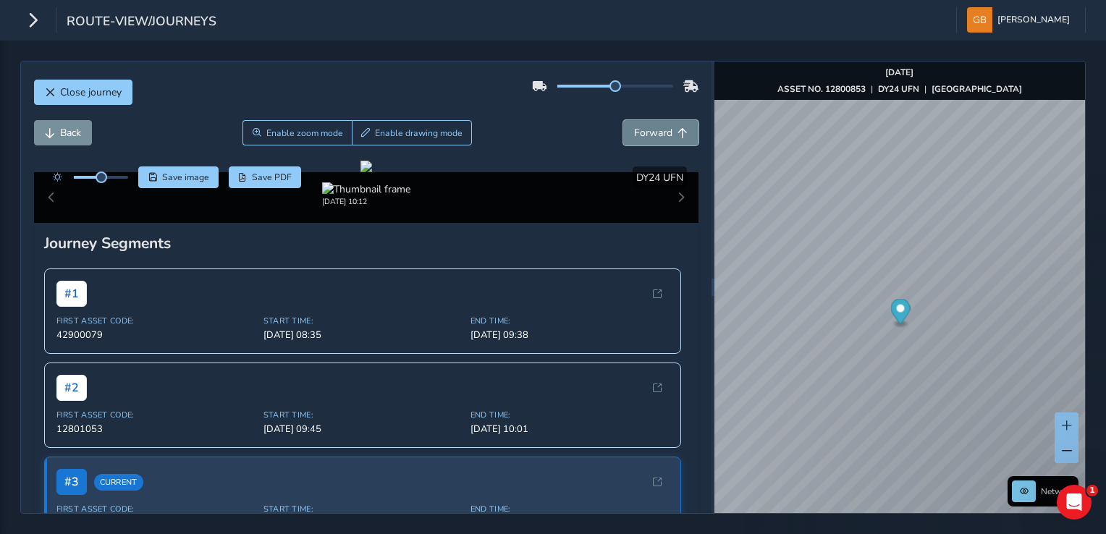
click at [634, 138] on span "Forward" at bounding box center [653, 133] width 38 height 14
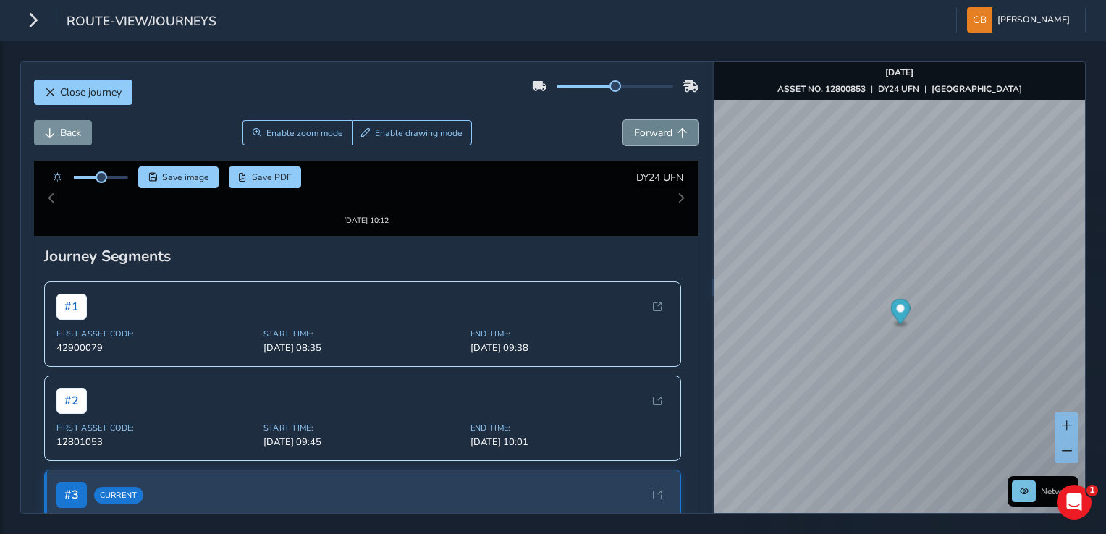
click at [634, 138] on span "Forward" at bounding box center [653, 133] width 38 height 14
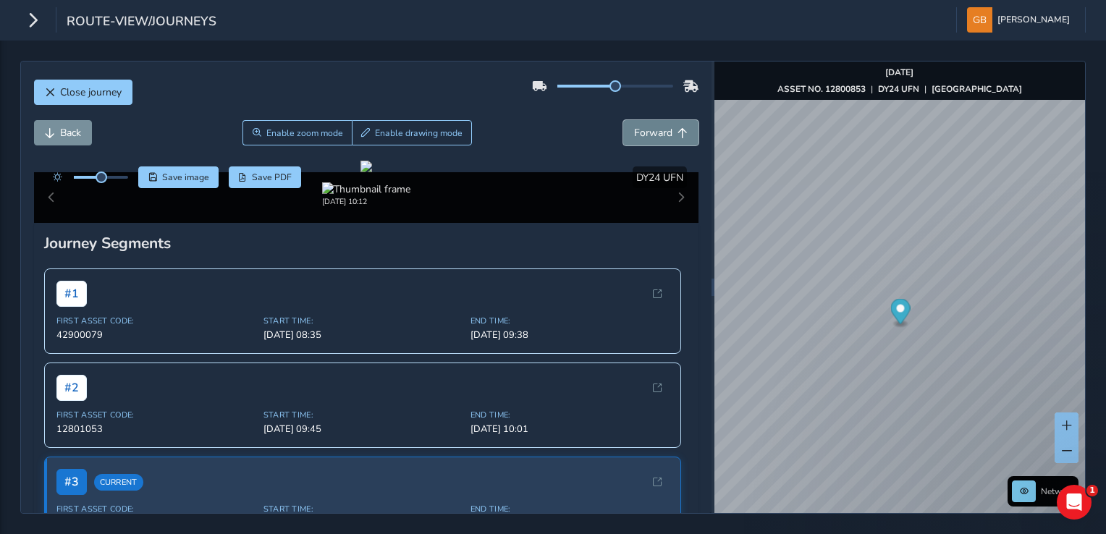
click at [634, 138] on span "Forward" at bounding box center [653, 133] width 38 height 14
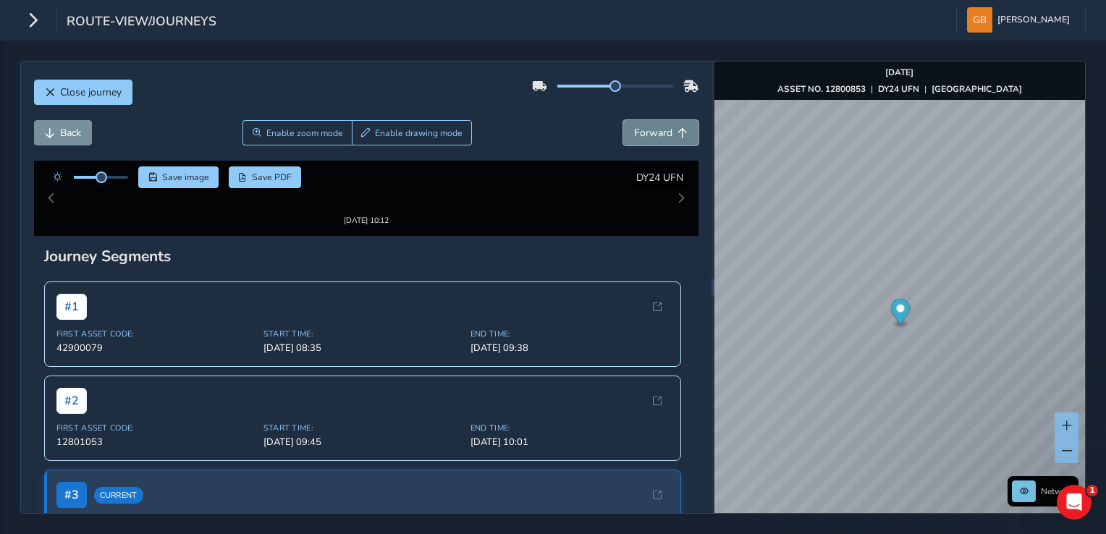
click at [634, 138] on span "Forward" at bounding box center [653, 133] width 38 height 14
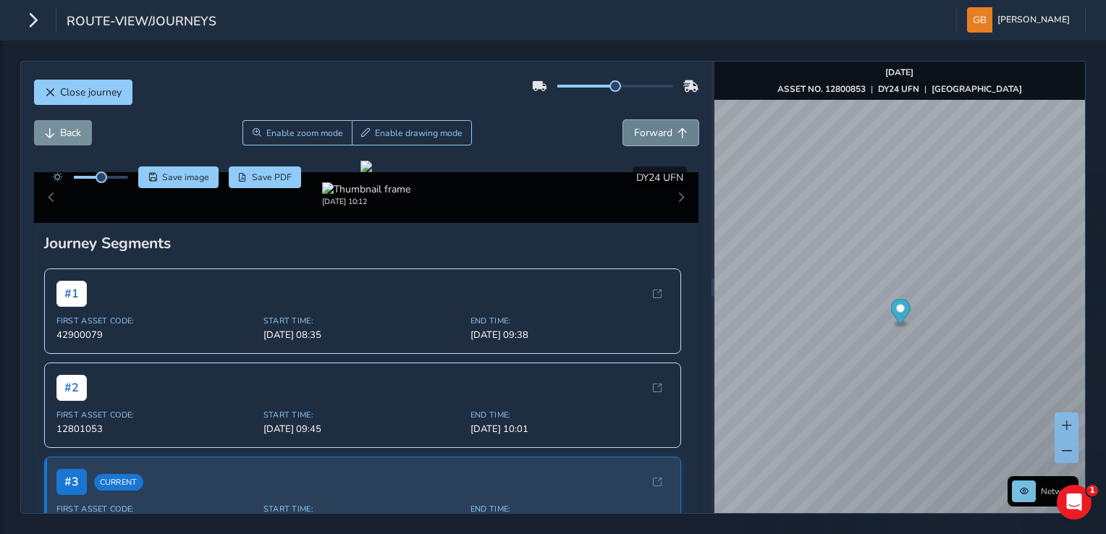
click at [634, 138] on span "Forward" at bounding box center [653, 133] width 38 height 14
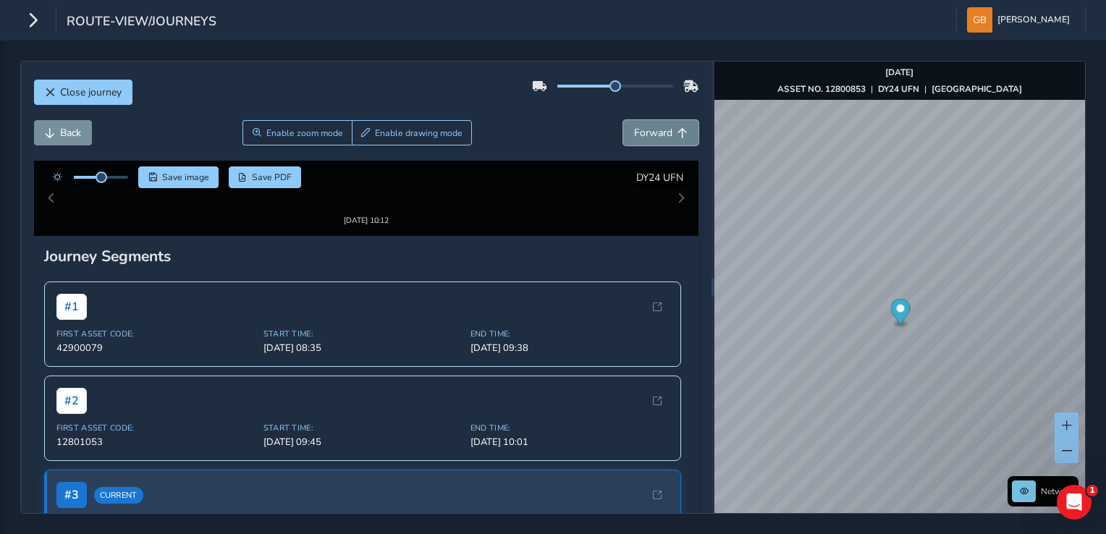
click at [634, 138] on span "Forward" at bounding box center [653, 133] width 38 height 14
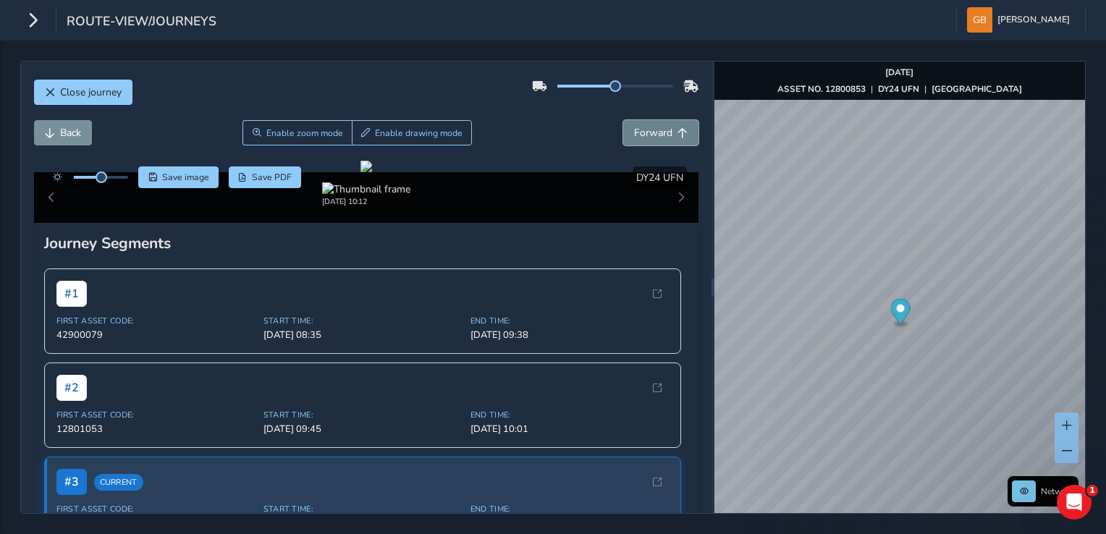
click at [634, 138] on span "Forward" at bounding box center [653, 133] width 38 height 14
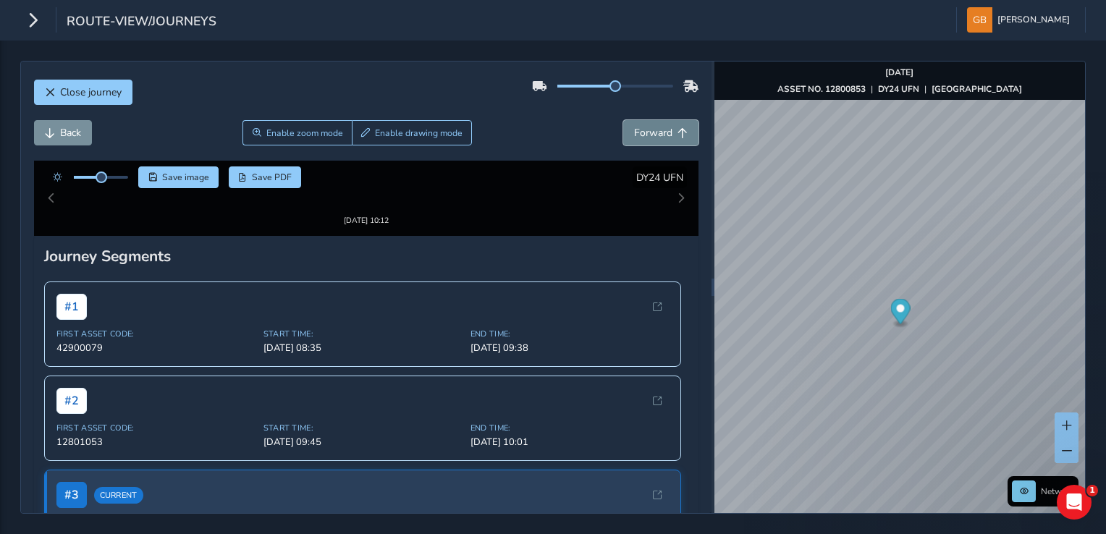
click at [634, 138] on span "Forward" at bounding box center [653, 133] width 38 height 14
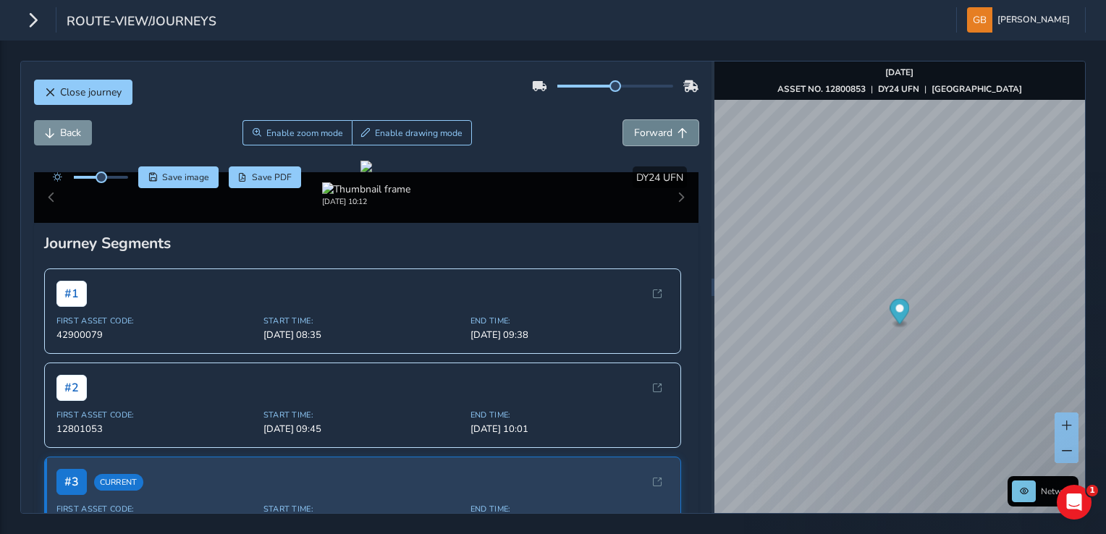
click at [634, 138] on span "Forward" at bounding box center [653, 133] width 38 height 14
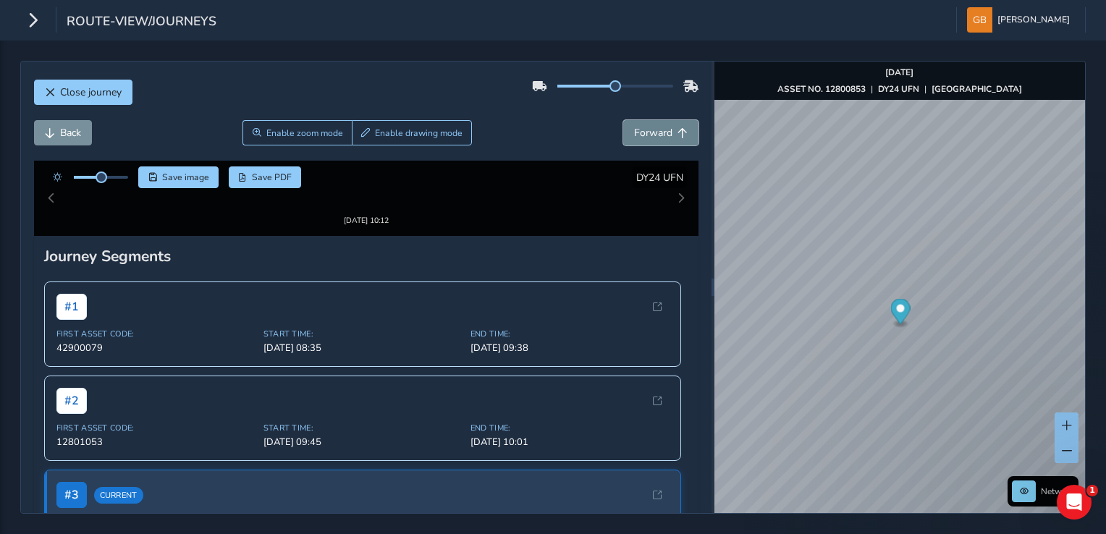
click at [634, 138] on span "Forward" at bounding box center [653, 133] width 38 height 14
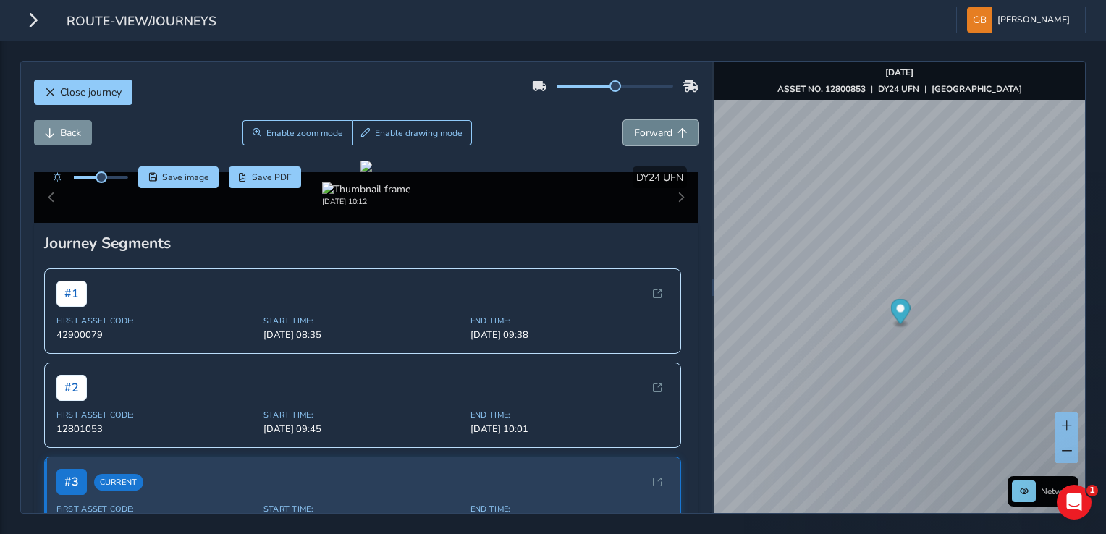
click at [634, 138] on span "Forward" at bounding box center [653, 133] width 38 height 14
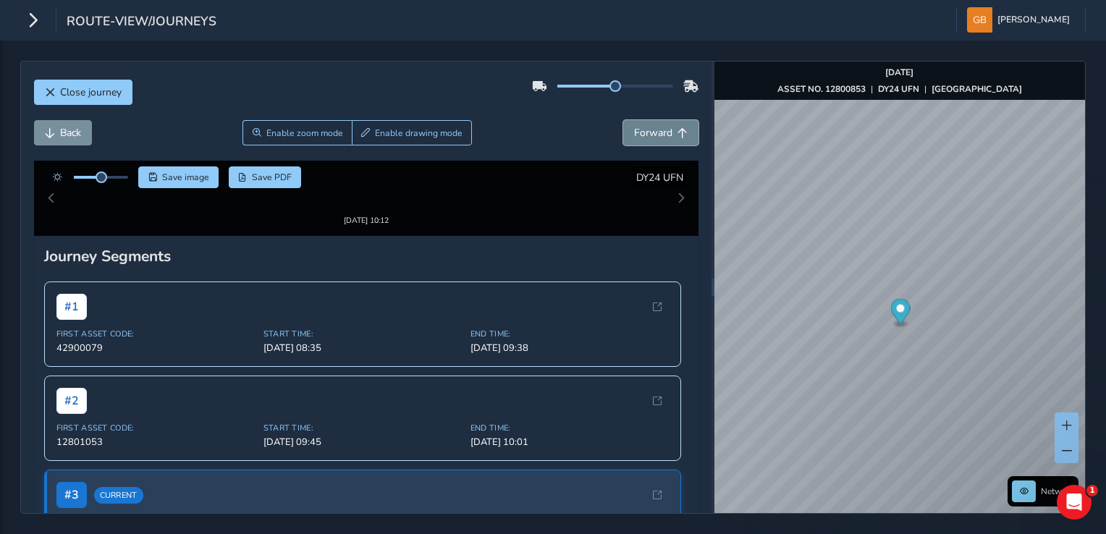
click at [634, 138] on span "Forward" at bounding box center [653, 133] width 38 height 14
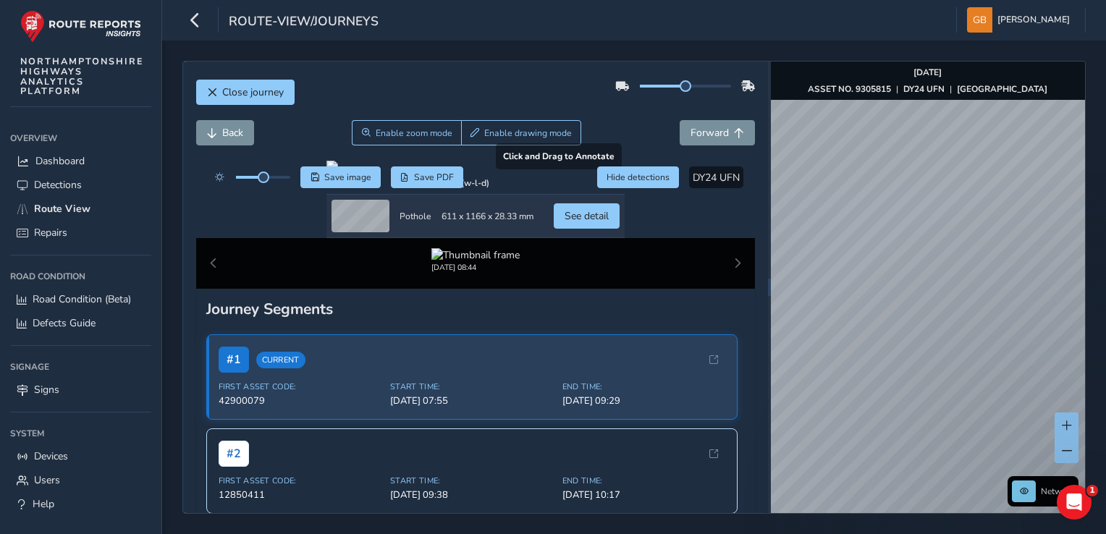
click at [501, 172] on div at bounding box center [475, 167] width 298 height 12
click at [1062, 442] on button at bounding box center [1067, 450] width 24 height 25
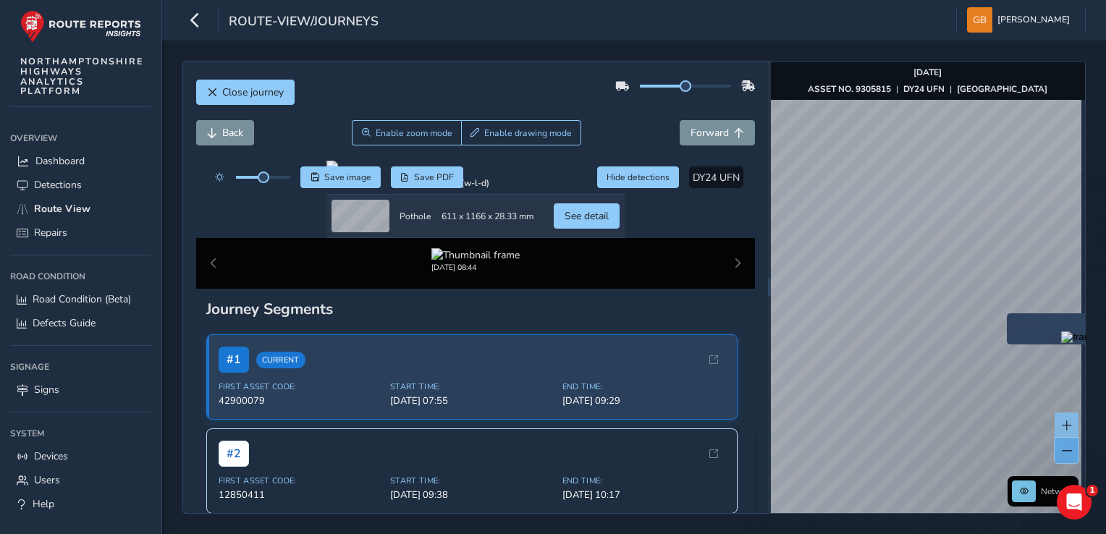
click at [1061, 442] on button at bounding box center [1067, 450] width 24 height 25
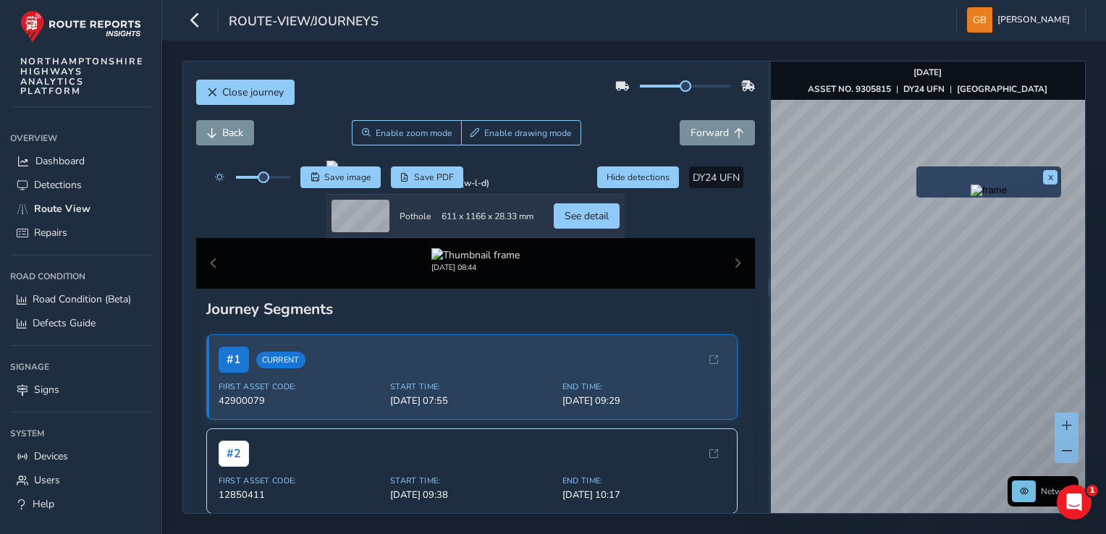
click at [919, 167] on div "x" at bounding box center [988, 182] width 145 height 31
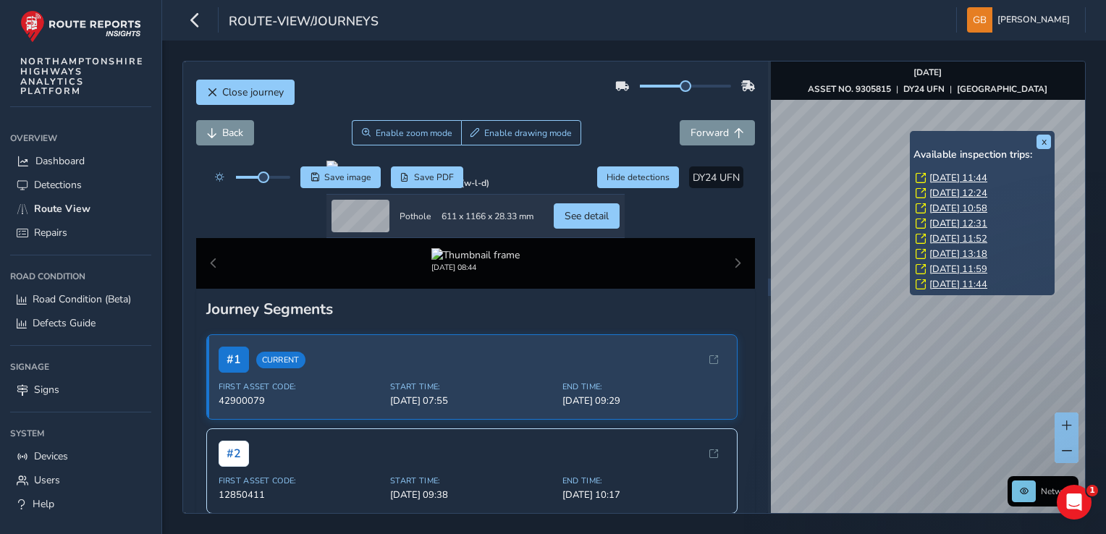
click at [938, 179] on link "Mon, 13 Oct, 11:44" at bounding box center [959, 178] width 58 height 13
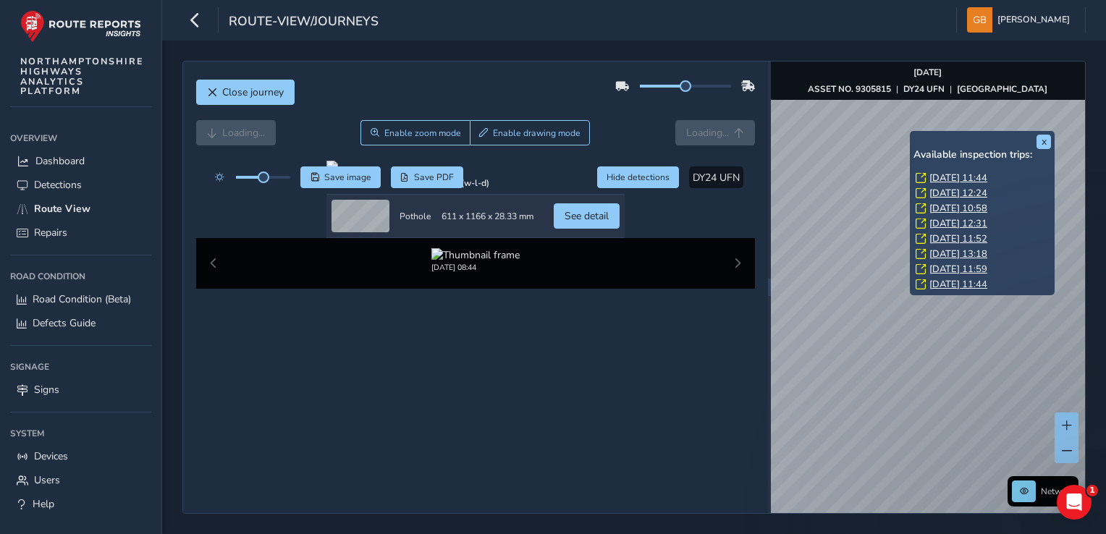
click at [937, 178] on link "Mon, 13 Oct, 11:44" at bounding box center [959, 178] width 58 height 13
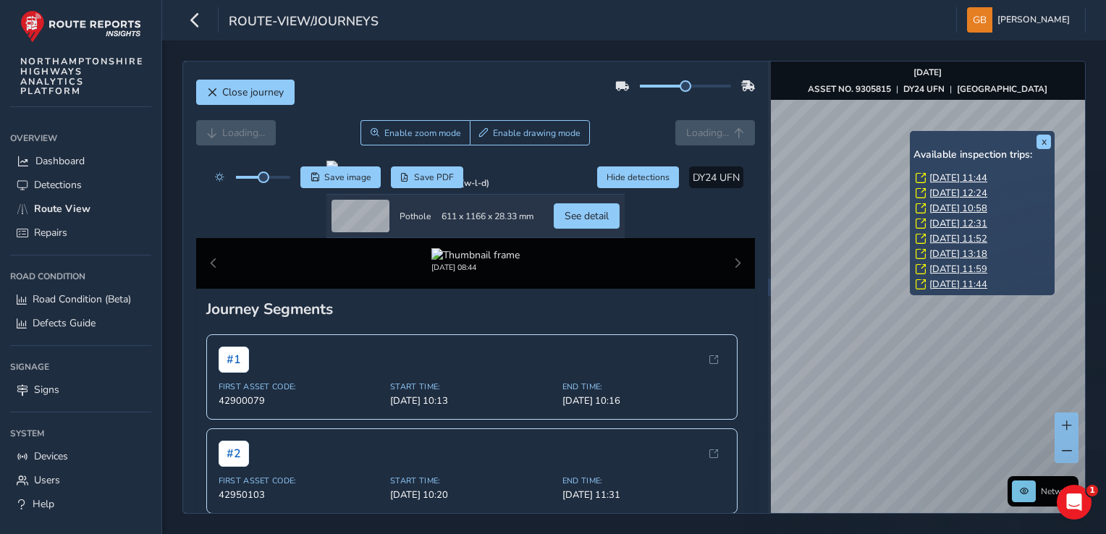
click at [936, 178] on link "Mon, 13 Oct, 11:44" at bounding box center [959, 178] width 58 height 13
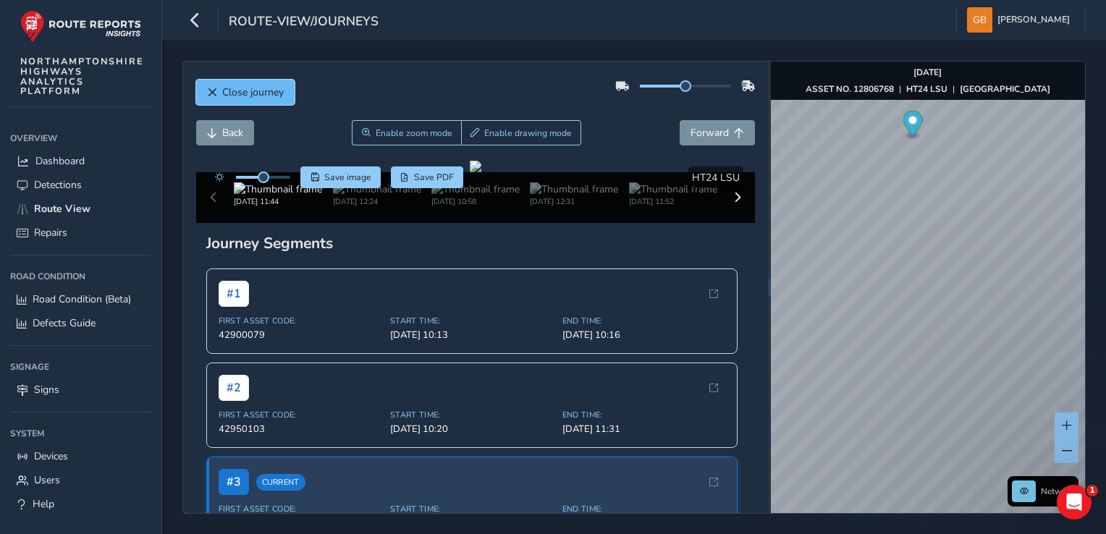
click at [235, 91] on span "Close journey" at bounding box center [253, 92] width 62 height 14
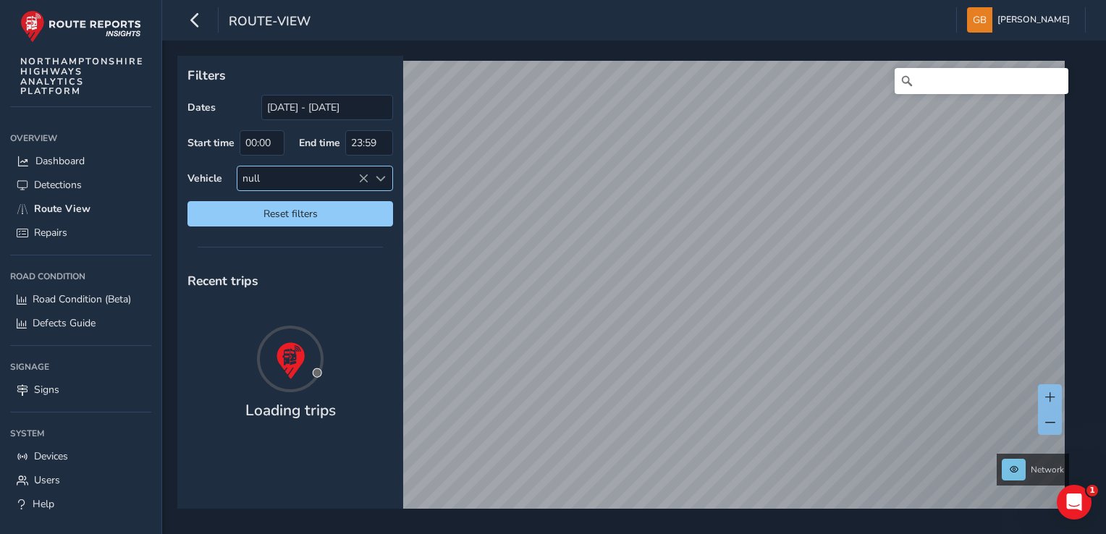
click at [376, 177] on span at bounding box center [381, 179] width 10 height 10
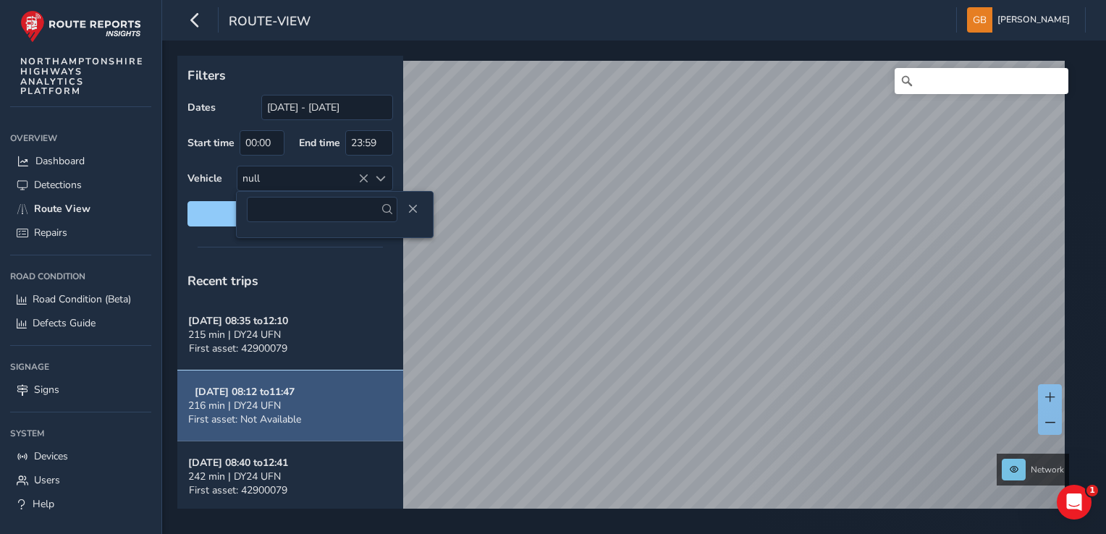
click at [271, 406] on span "216 min | DY24 UFN" at bounding box center [234, 406] width 93 height 14
click at [264, 389] on strong "Oct 14, 08:12 to 11:47" at bounding box center [245, 392] width 100 height 14
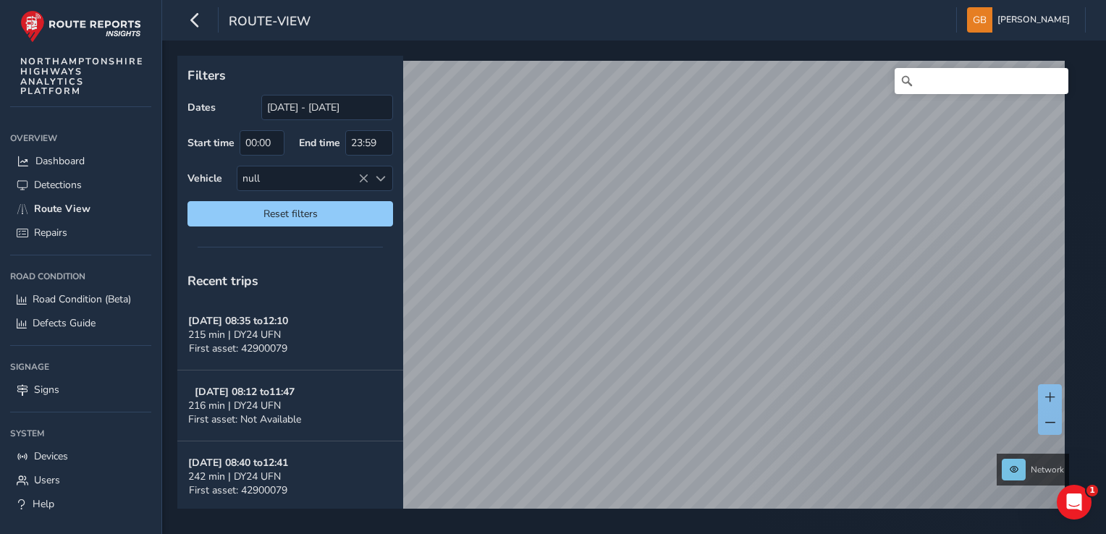
click at [775, 511] on div "Filters Dates 15/09/2025 - 15/10/2025 Start time 00:00 End time 23:59 Vehicle n…" at bounding box center [634, 288] width 944 height 494
click at [1045, 421] on span at bounding box center [1050, 423] width 10 height 10
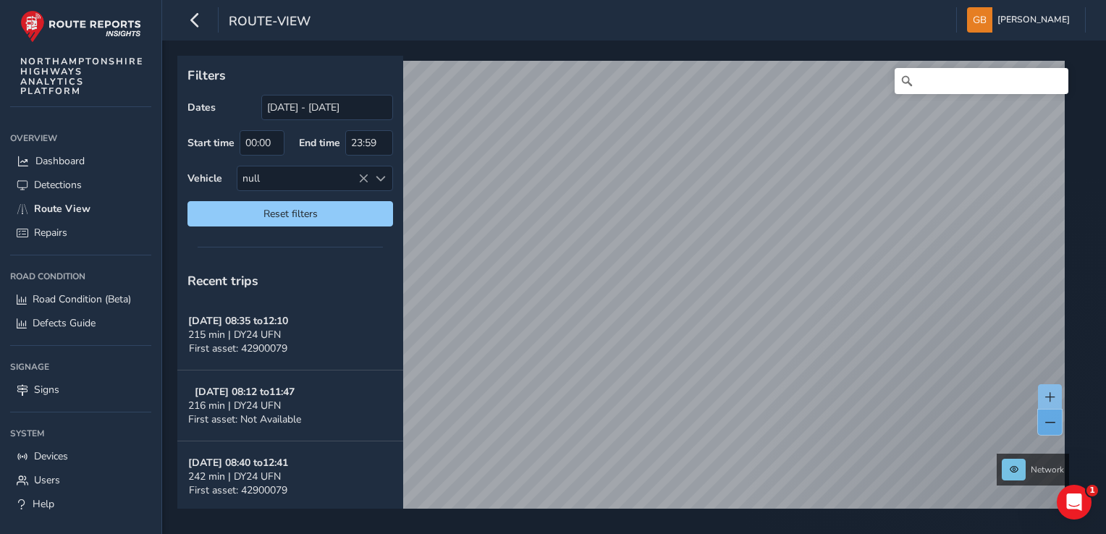
click at [1045, 421] on span at bounding box center [1050, 423] width 10 height 10
click at [1044, 421] on button at bounding box center [1050, 422] width 24 height 25
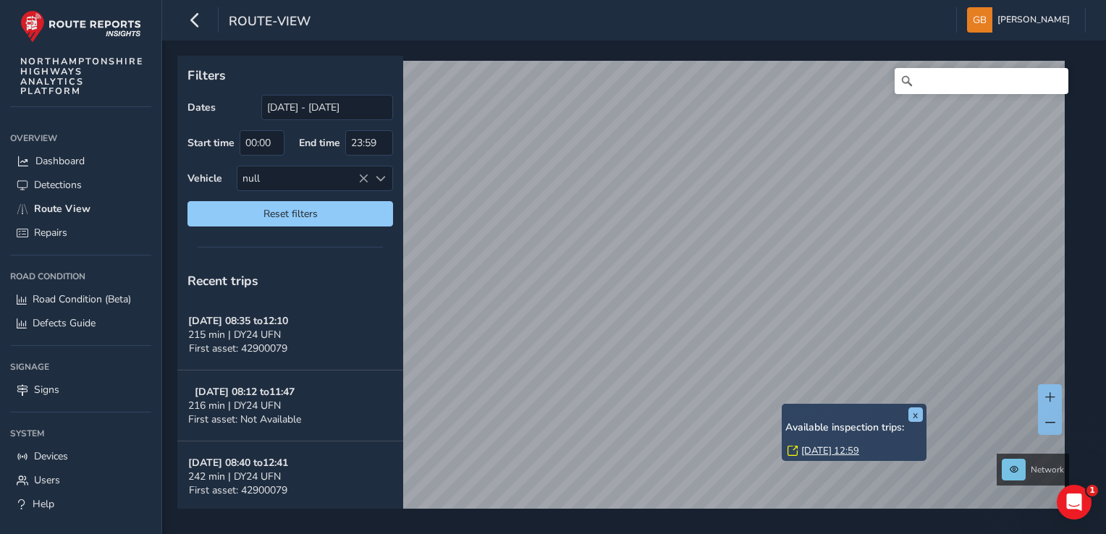
click at [783, 407] on div "x Available inspection trips: Thu, 2 Oct, 12:59" at bounding box center [854, 432] width 145 height 57
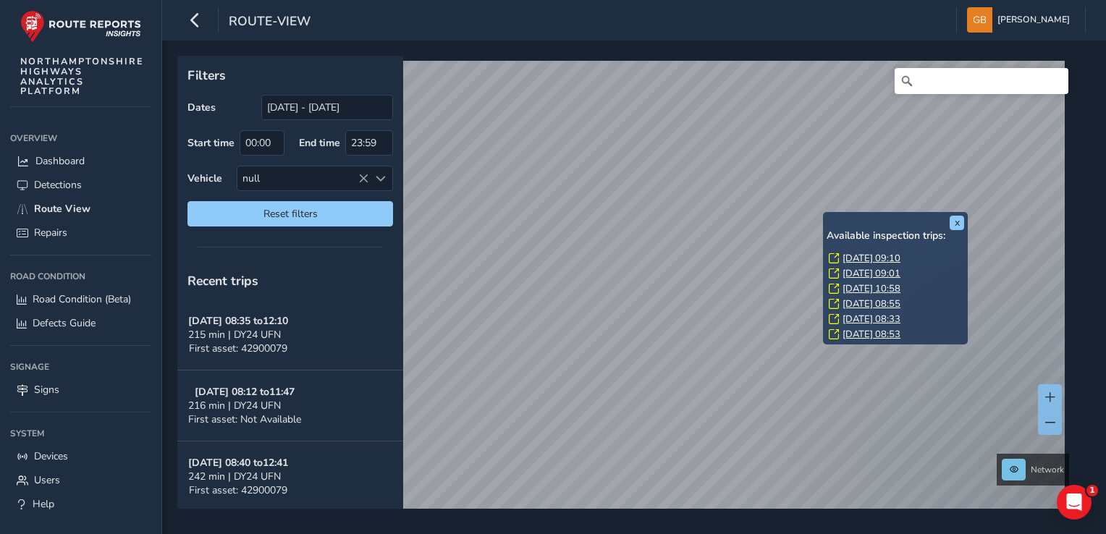
click at [847, 258] on link "Tue, 14 Oct, 09:10" at bounding box center [872, 258] width 58 height 13
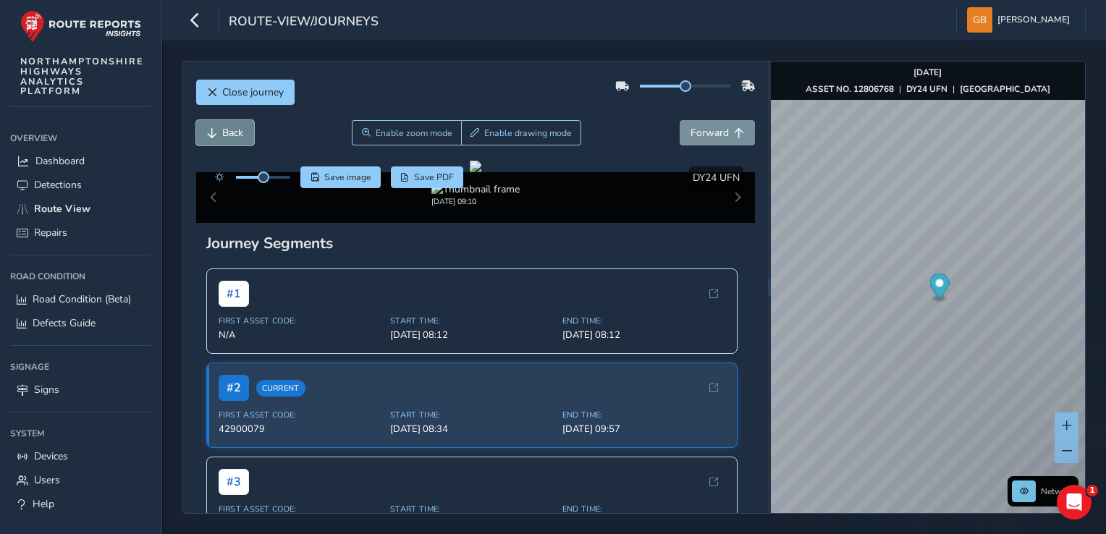
click at [232, 130] on span "Back" at bounding box center [232, 133] width 21 height 14
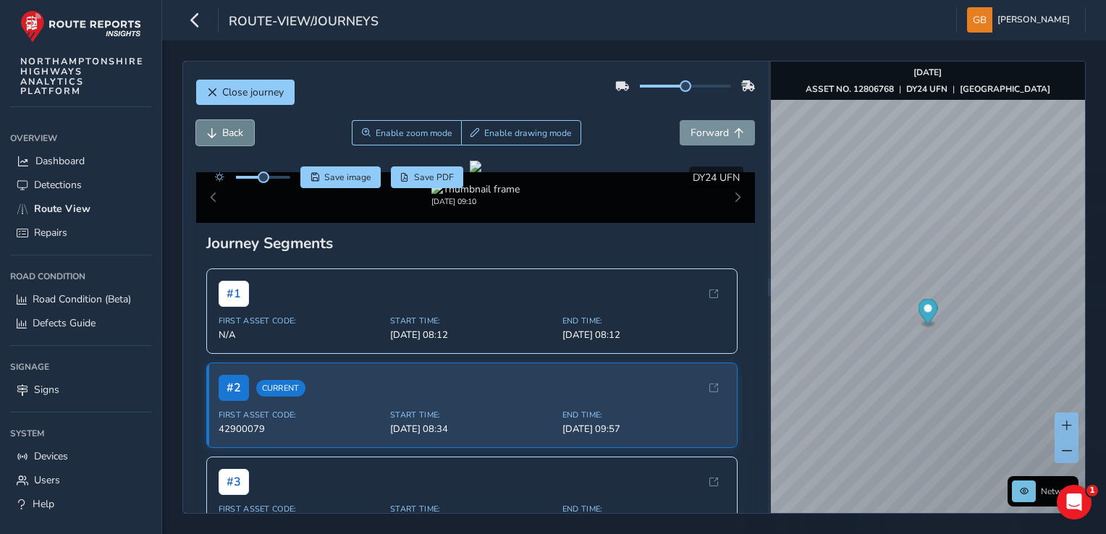
click at [232, 130] on span "Back" at bounding box center [232, 133] width 21 height 14
drag, startPoint x: 333, startPoint y: 268, endPoint x: 349, endPoint y: 267, distance: 15.9
click at [470, 172] on div at bounding box center [476, 167] width 12 height 12
